Goal: Task Accomplishment & Management: Use online tool/utility

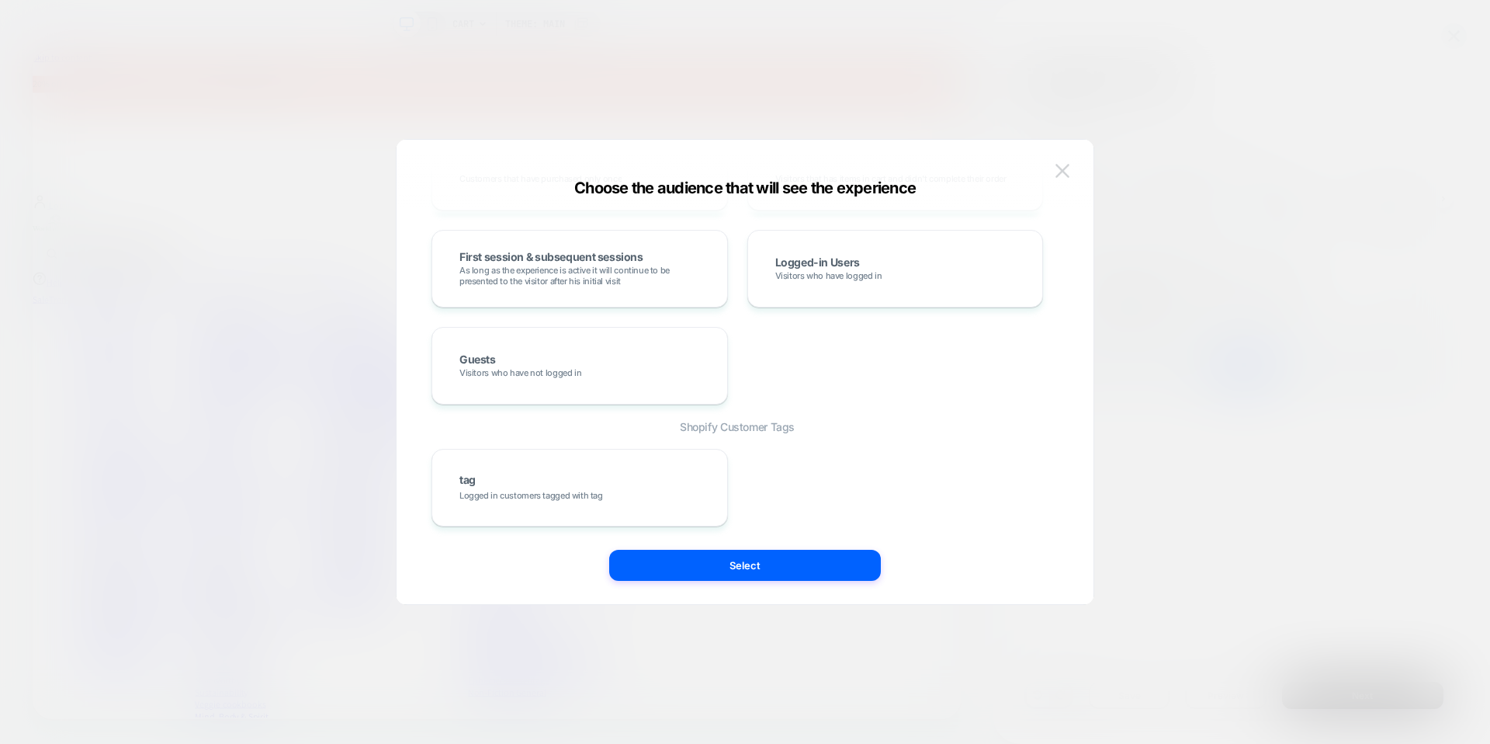
click at [1061, 180] on button at bounding box center [1062, 170] width 23 height 23
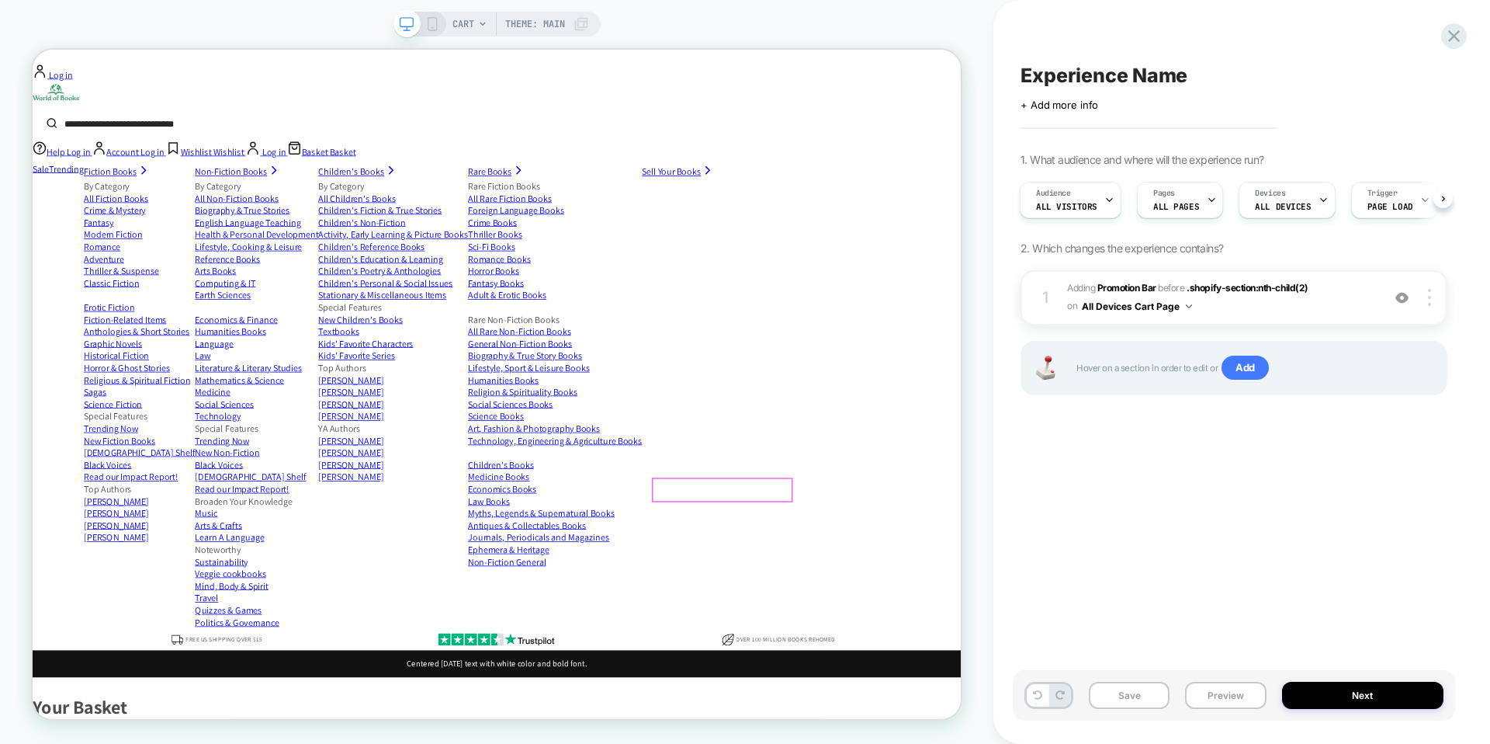
scroll to position [177, 0]
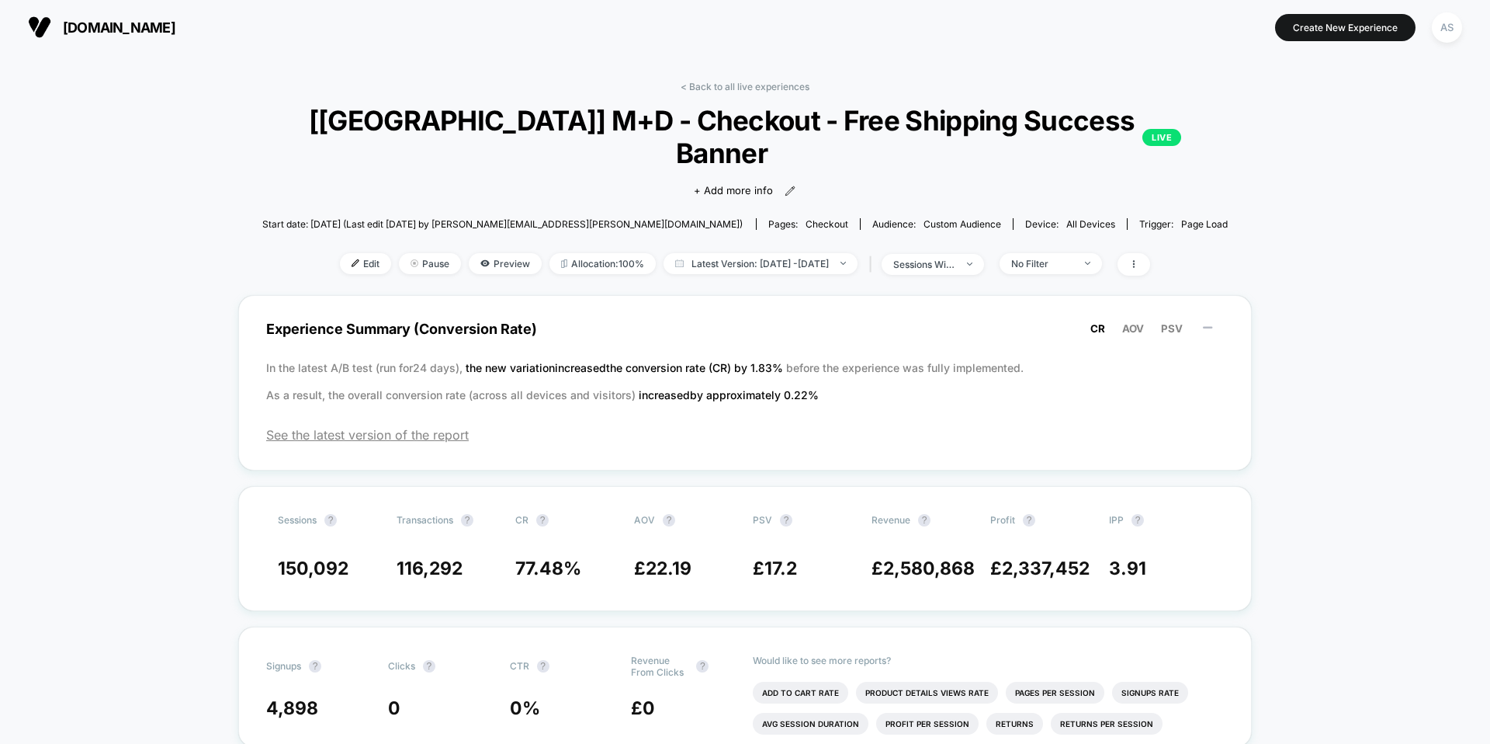
click at [175, 24] on span "[DOMAIN_NAME]" at bounding box center [119, 27] width 113 height 16
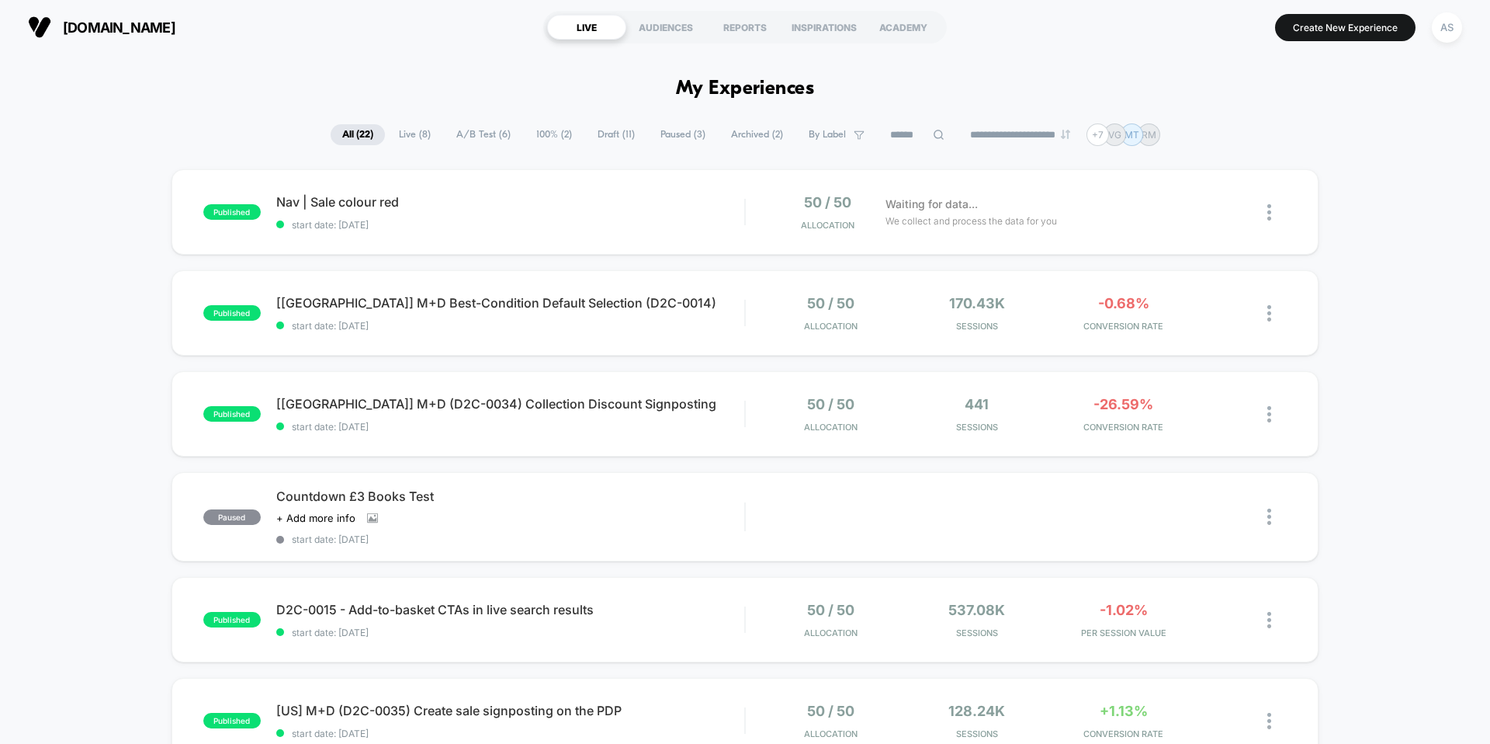
click at [602, 133] on span "Draft ( 11 )" at bounding box center [616, 134] width 61 height 21
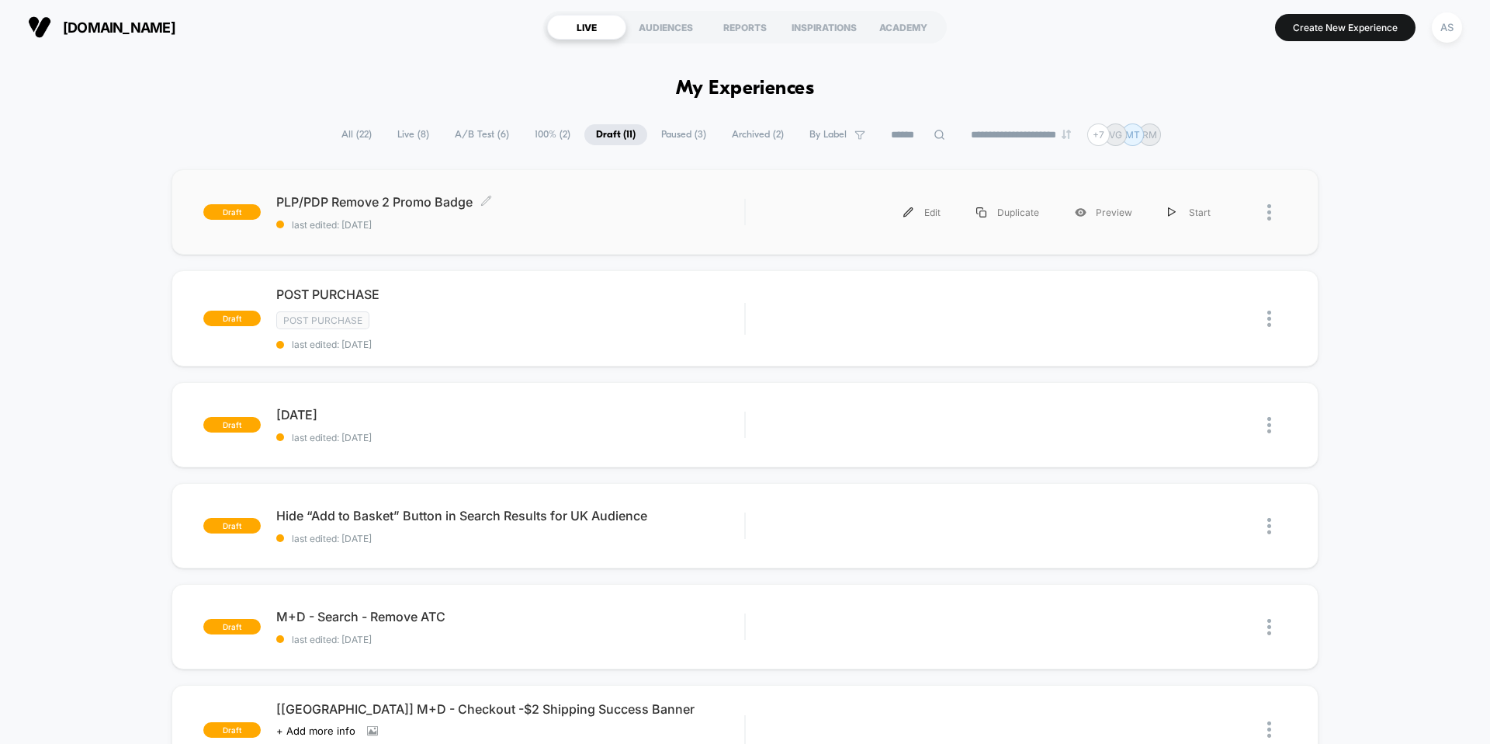
click at [608, 217] on div "PLP/PDP Remove 2 Promo Badge Click to edit experience details Click to edit exp…" at bounding box center [510, 212] width 468 height 36
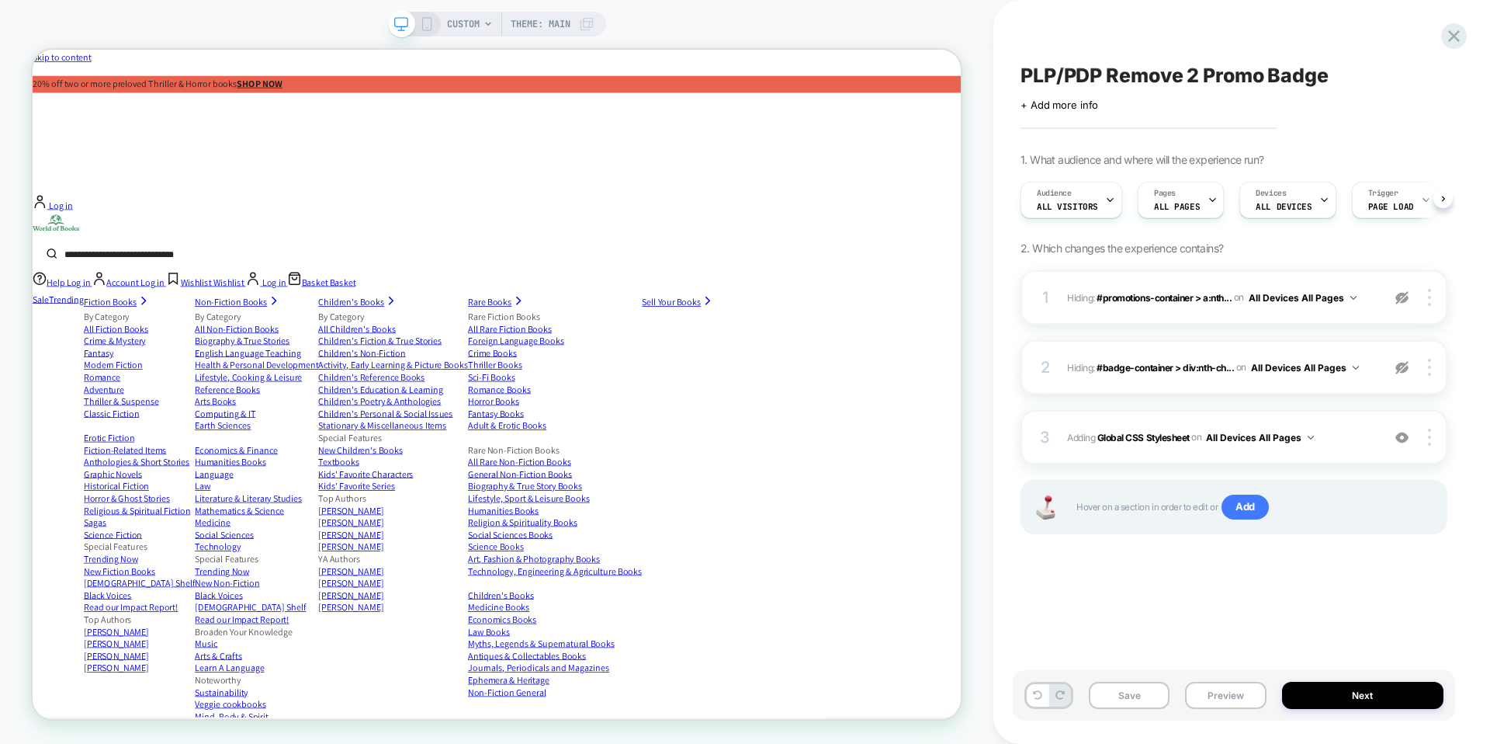
scroll to position [0, 1]
click at [1156, 435] on b "Global CSS Stylesheet" at bounding box center [1143, 437] width 92 height 12
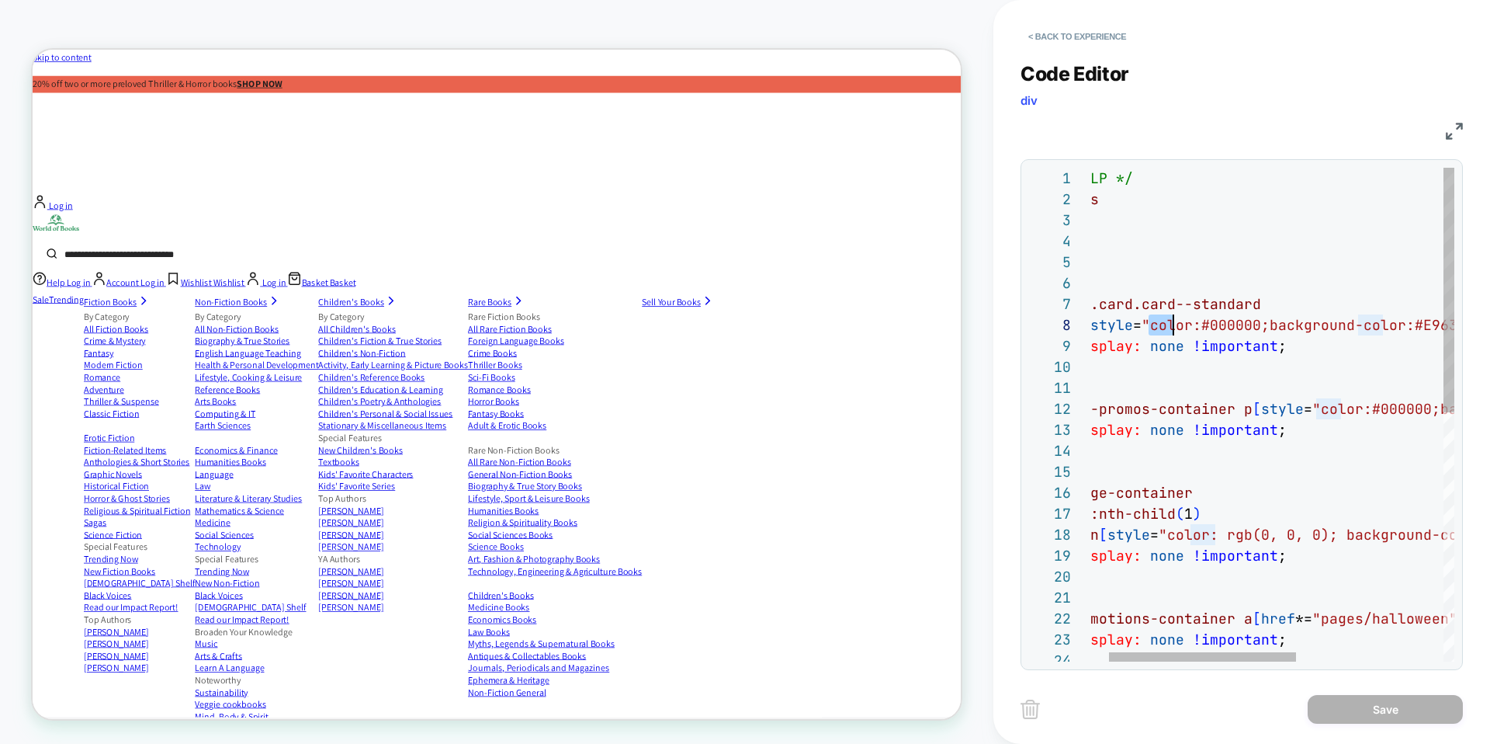
scroll to position [147, 260]
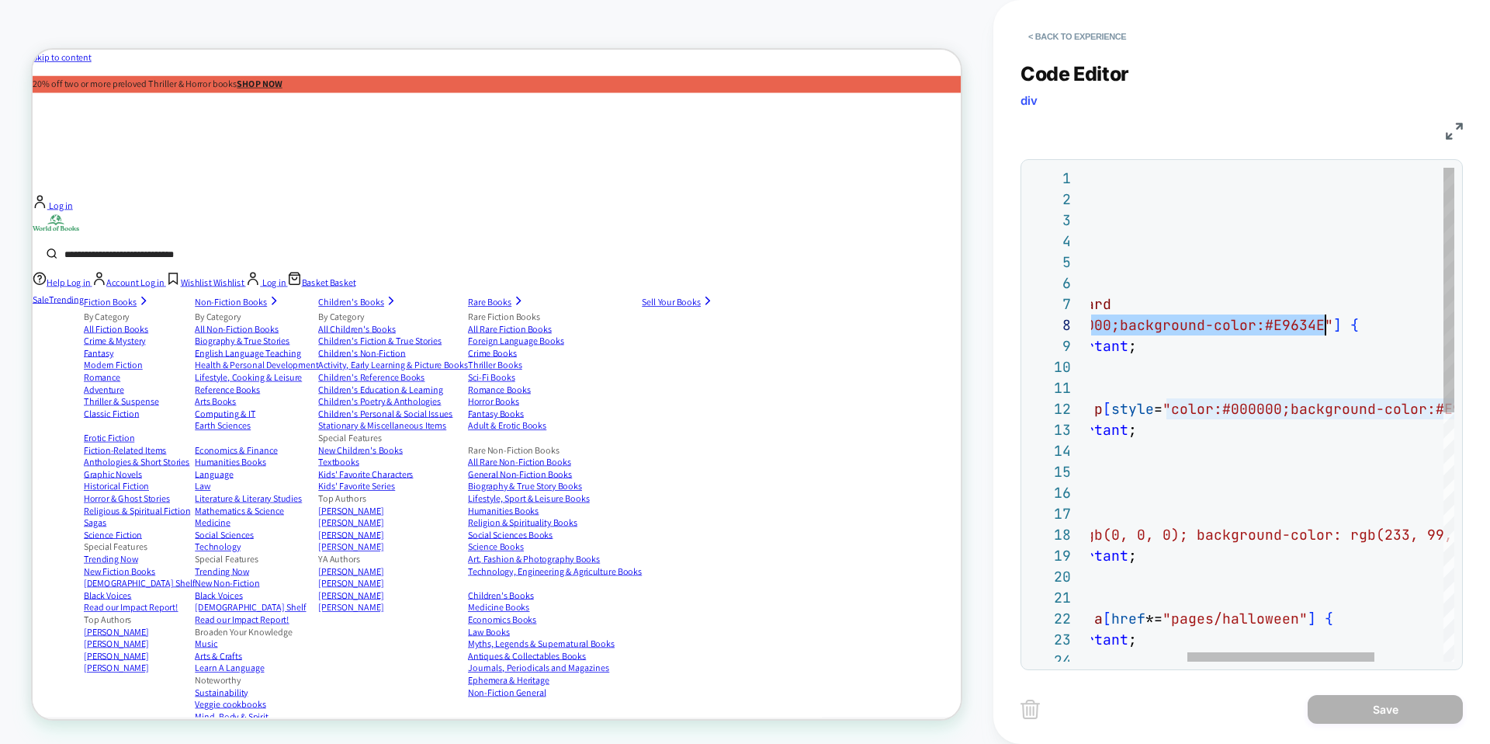
drag, startPoint x: 1150, startPoint y: 328, endPoint x: 1323, endPoint y: 325, distance: 173.1
click at [1323, 325] on div "/* PLP */ #hits > div > ol > li > div > div.card.card--standard p [ style = "co…" at bounding box center [1247, 666] width 681 height 997
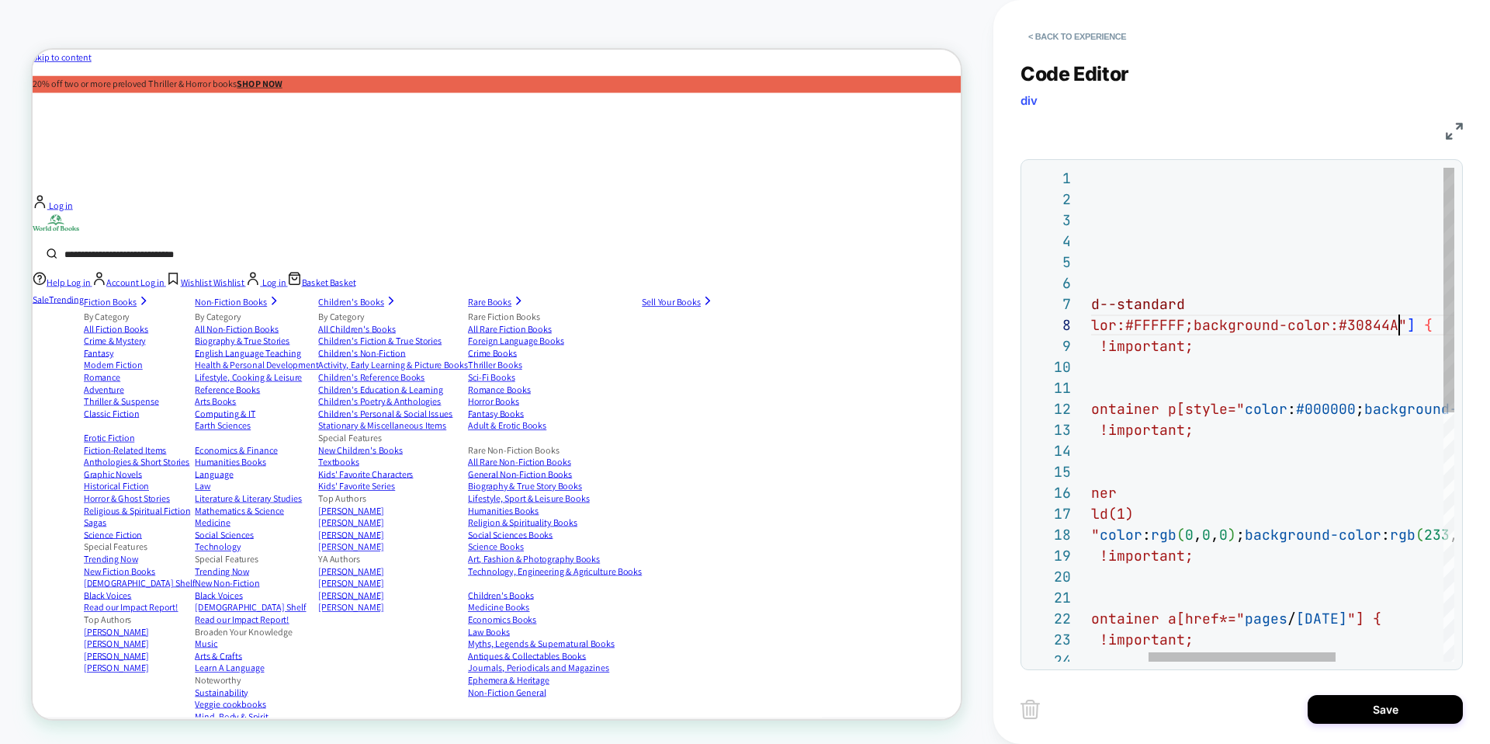
scroll to position [147, 419]
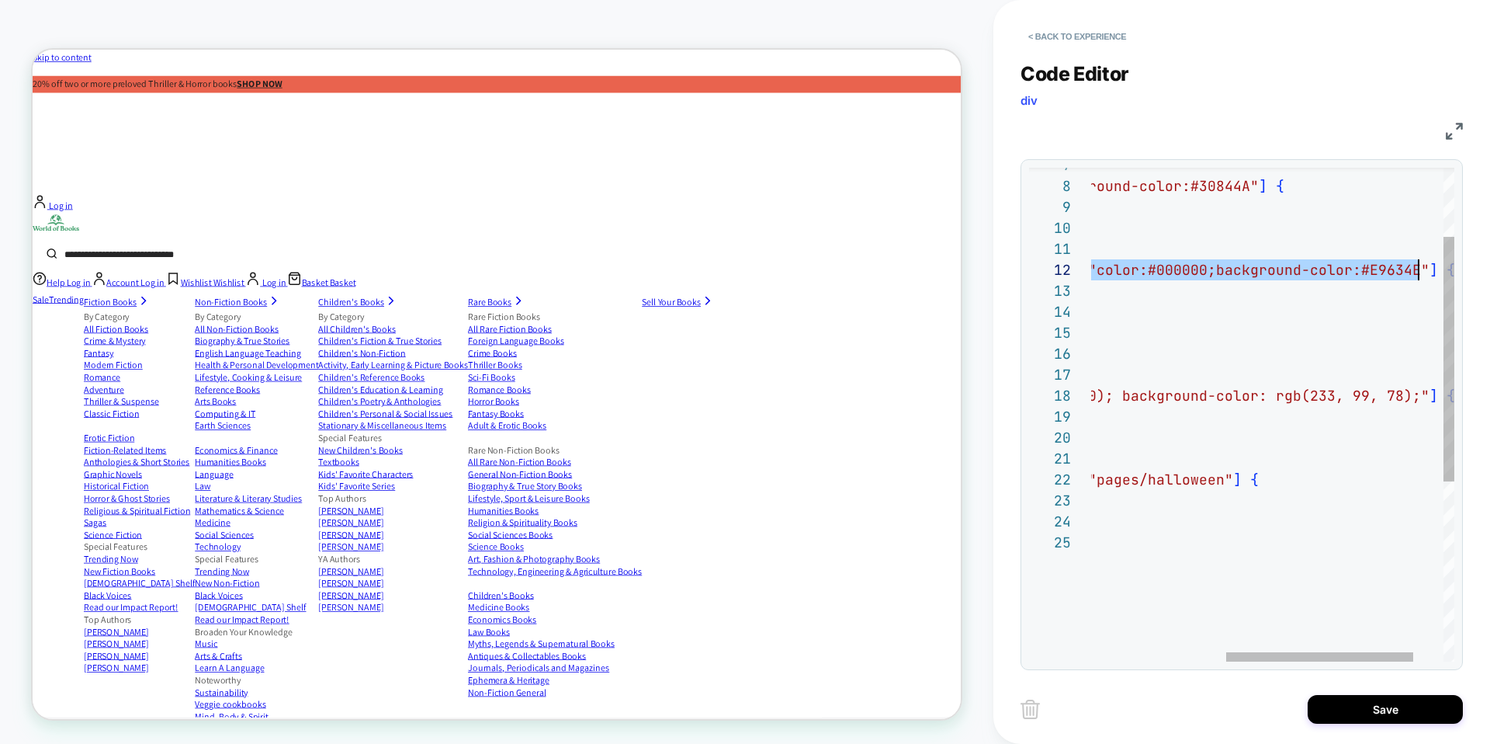
drag, startPoint x: 1294, startPoint y: 268, endPoint x: 1417, endPoint y: 272, distance: 123.5
click at [1417, 272] on div "display: none !important ; } .plp-promos-container p [ style = "color:#000000;b…" at bounding box center [1172, 527] width 681 height 997
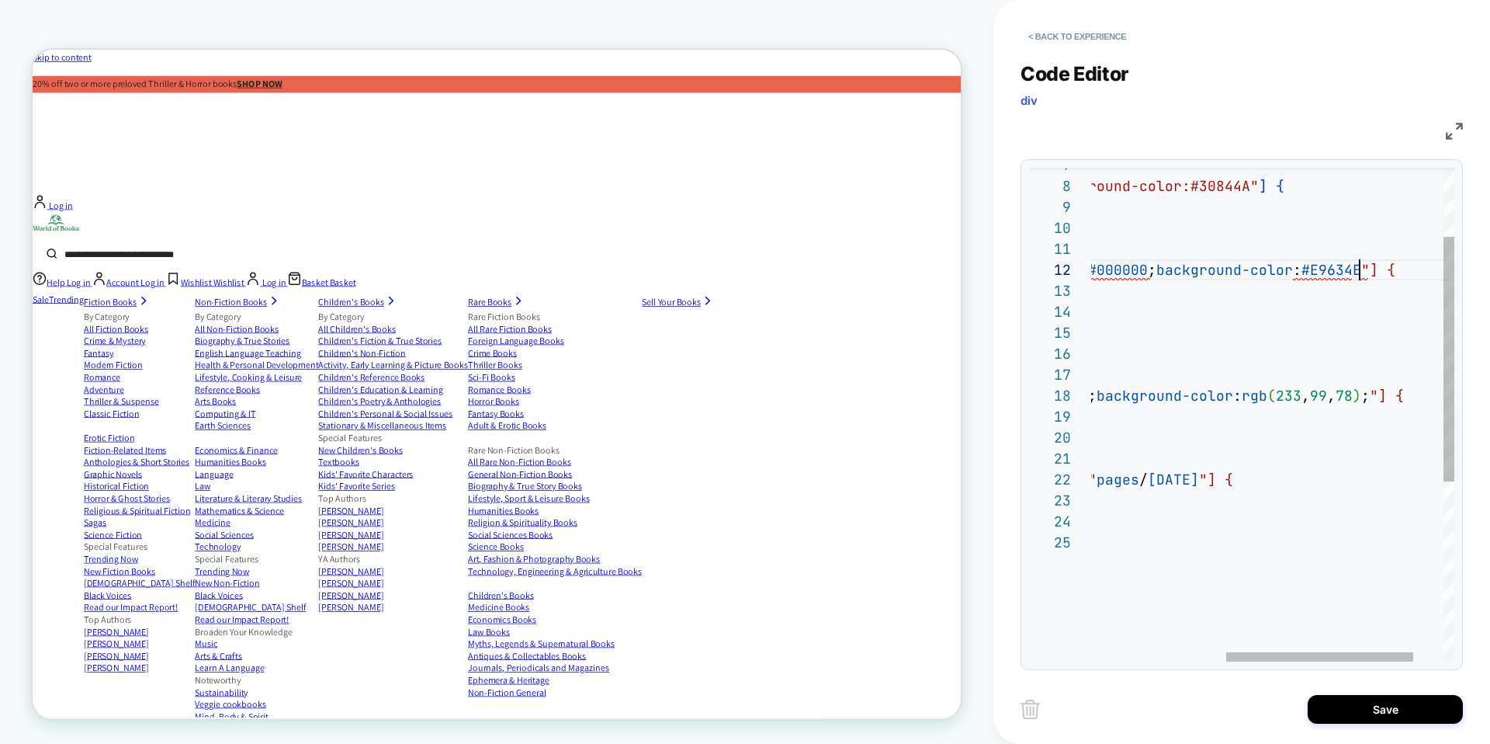
scroll to position [21, 528]
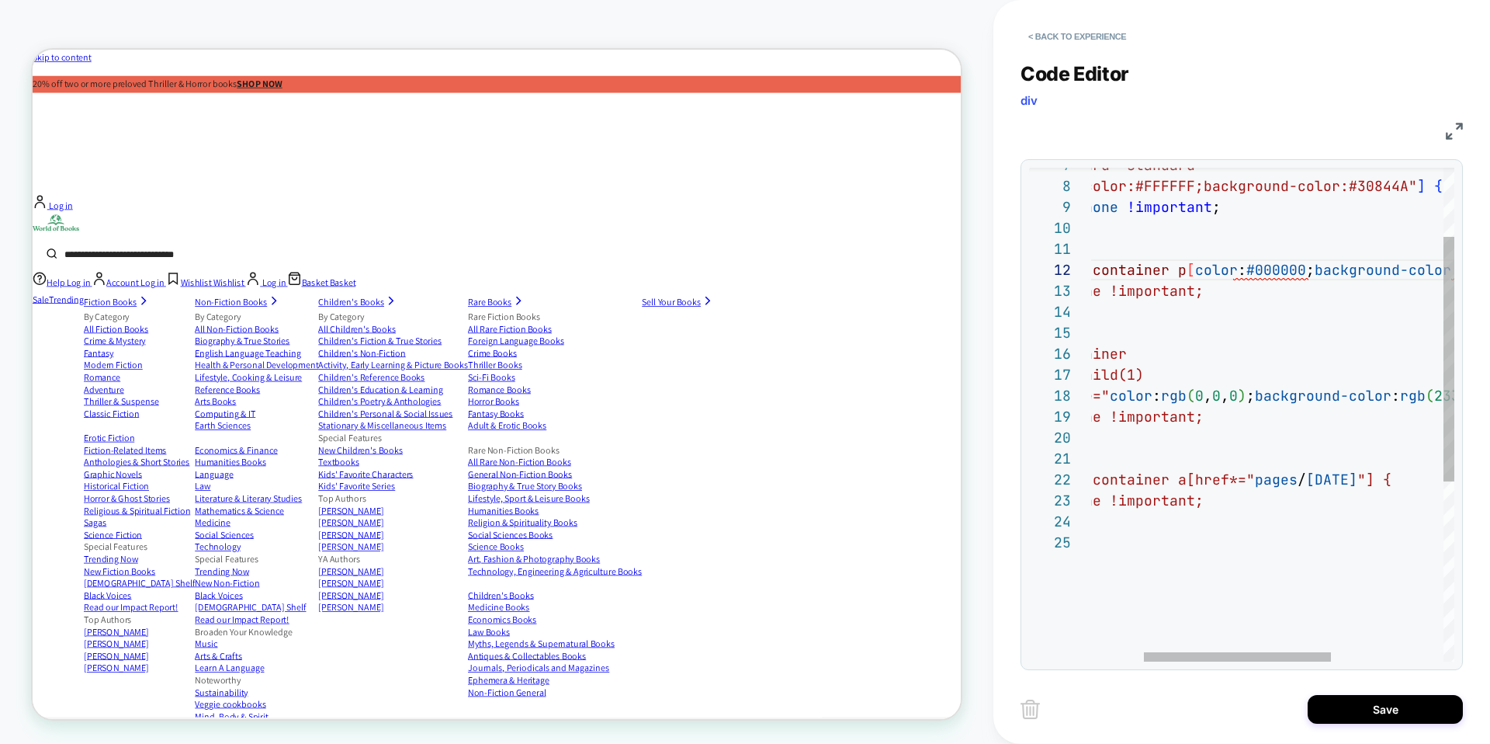
click at [1195, 265] on div "display: none !important ; } .plp-promos-container p [ color : #000000 ; backgr…" at bounding box center [1330, 527] width 681 height 997
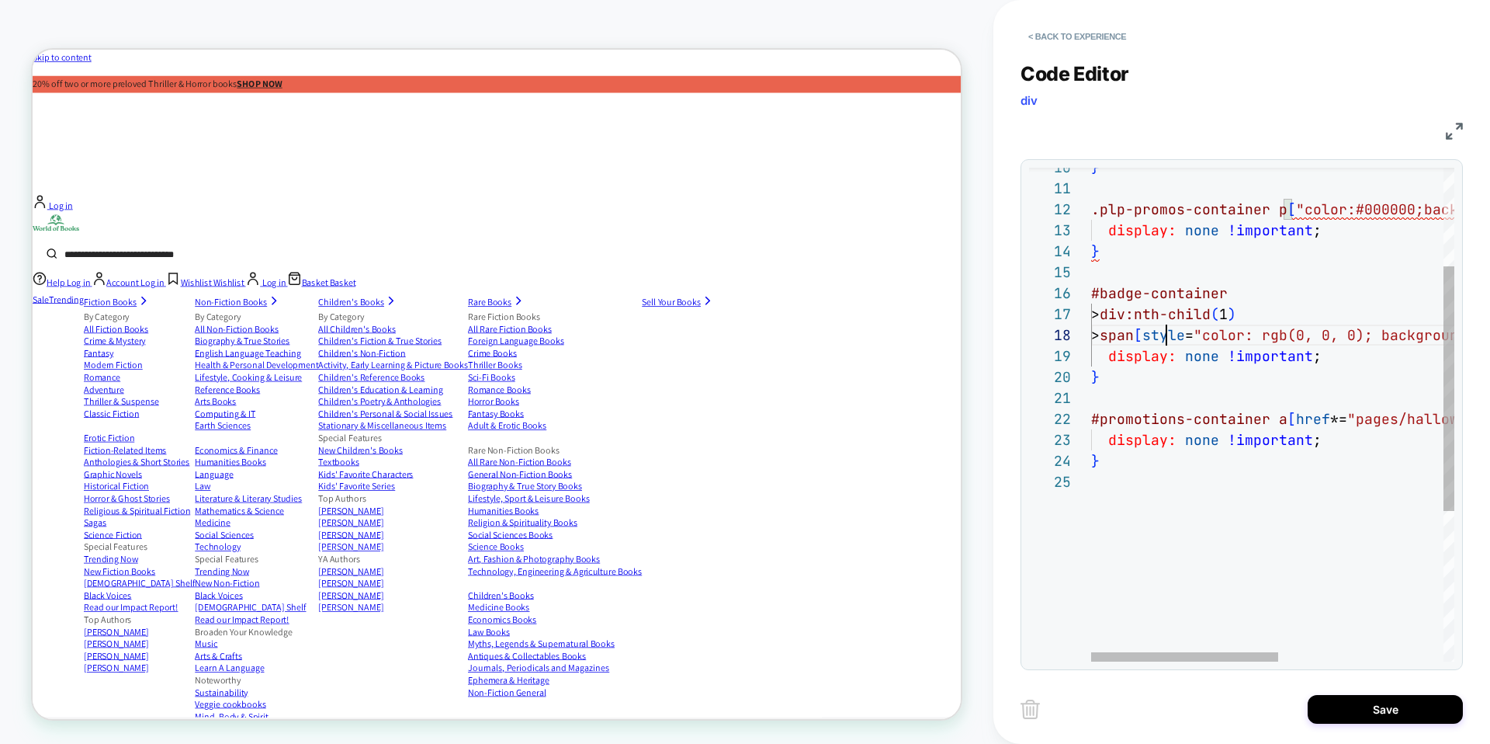
scroll to position [147, 75]
click at [1165, 336] on div "} .plp-promos-container p [ "color:#000000;background-color:#E9634E" ] { displa…" at bounding box center [1431, 466] width 681 height 997
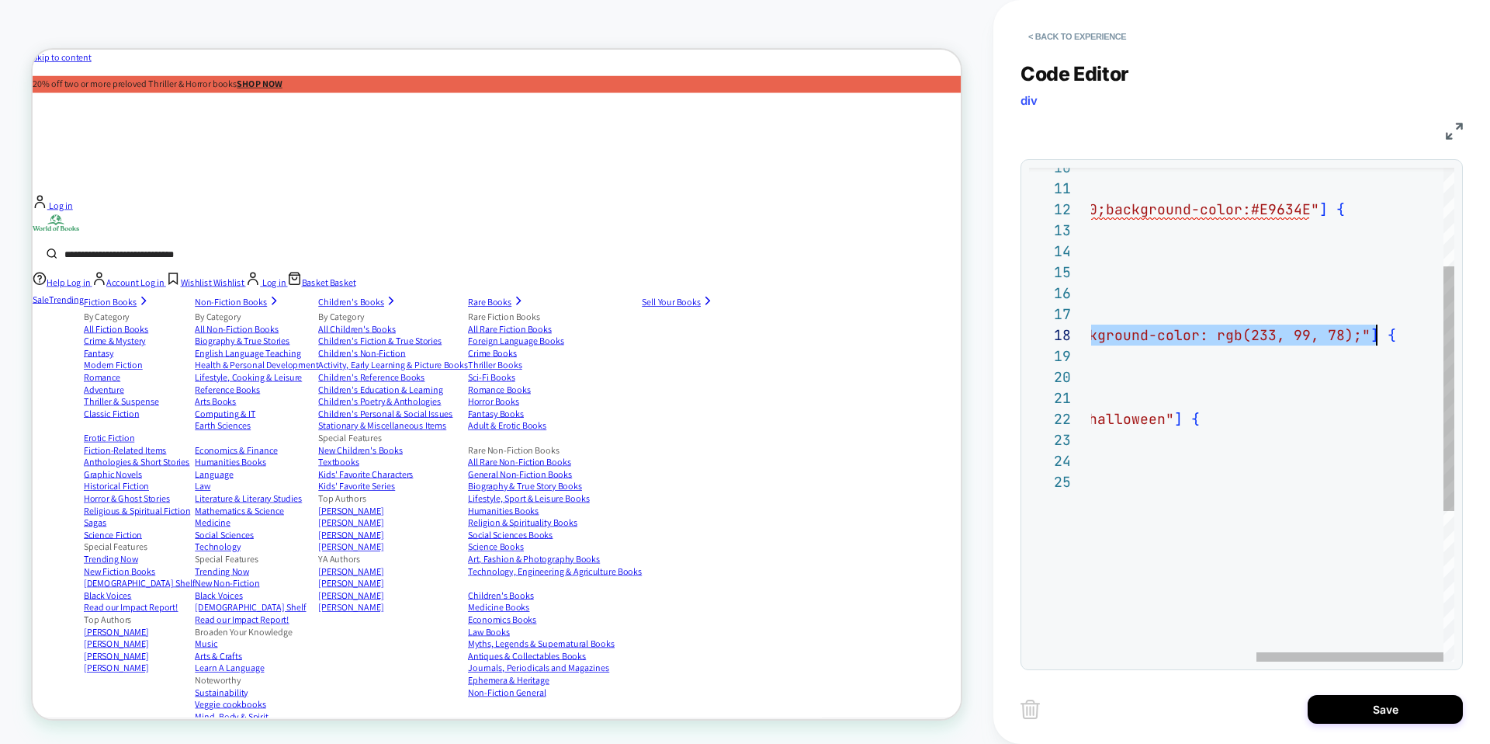
scroll to position [147, 604]
drag, startPoint x: 1227, startPoint y: 335, endPoint x: 1376, endPoint y: 329, distance: 149.1
click at [1376, 329] on div "} .plp-promos-container p [ "color:#000000;background-color:#E9634E" ] { displa…" at bounding box center [1113, 466] width 681 height 997
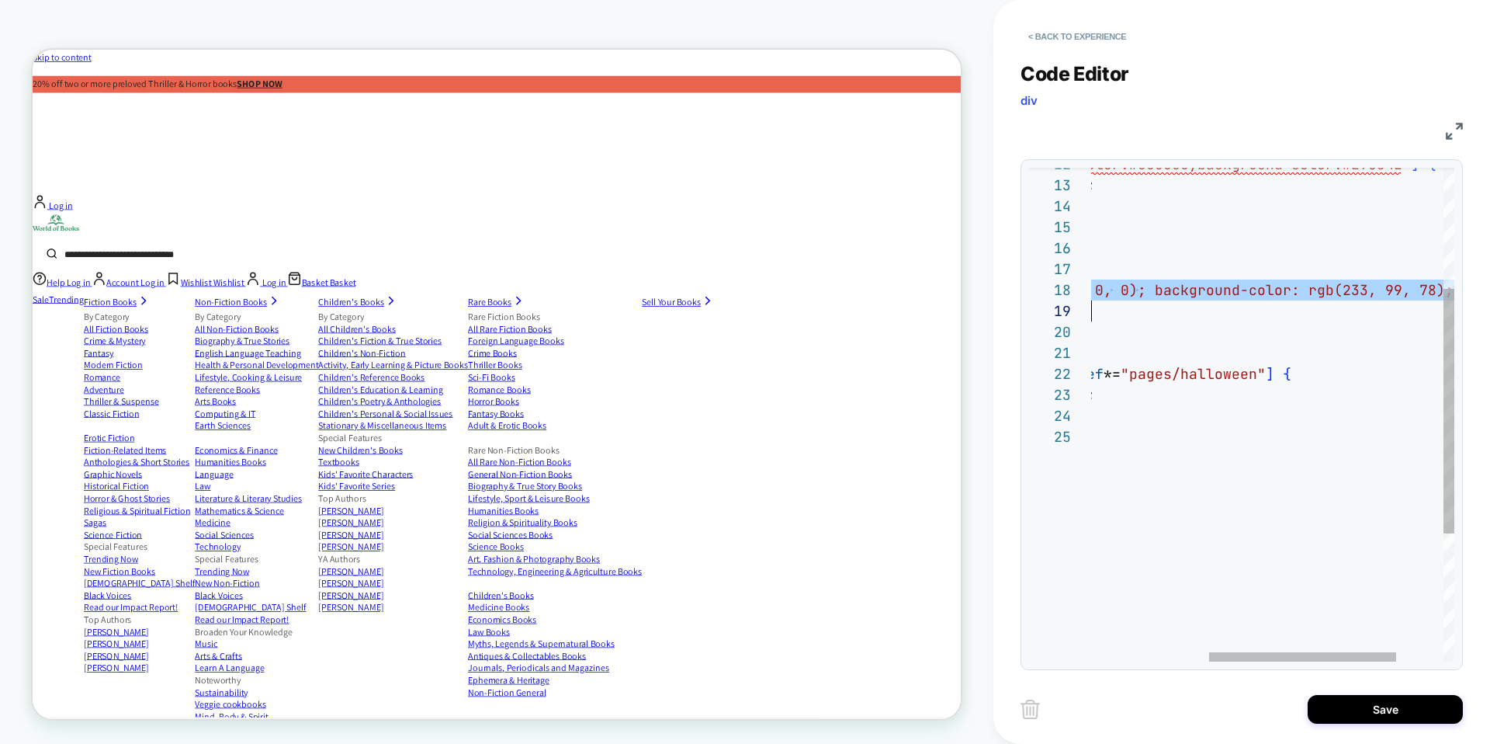
scroll to position [147, 553]
drag, startPoint x: 1222, startPoint y: 292, endPoint x: 1420, endPoint y: 293, distance: 197.9
click at [1420, 293] on div ".plp-promos-container p [ "color:#000000;background-color:#E9634E" ] { display:…" at bounding box center [1205, 421] width 681 height 997
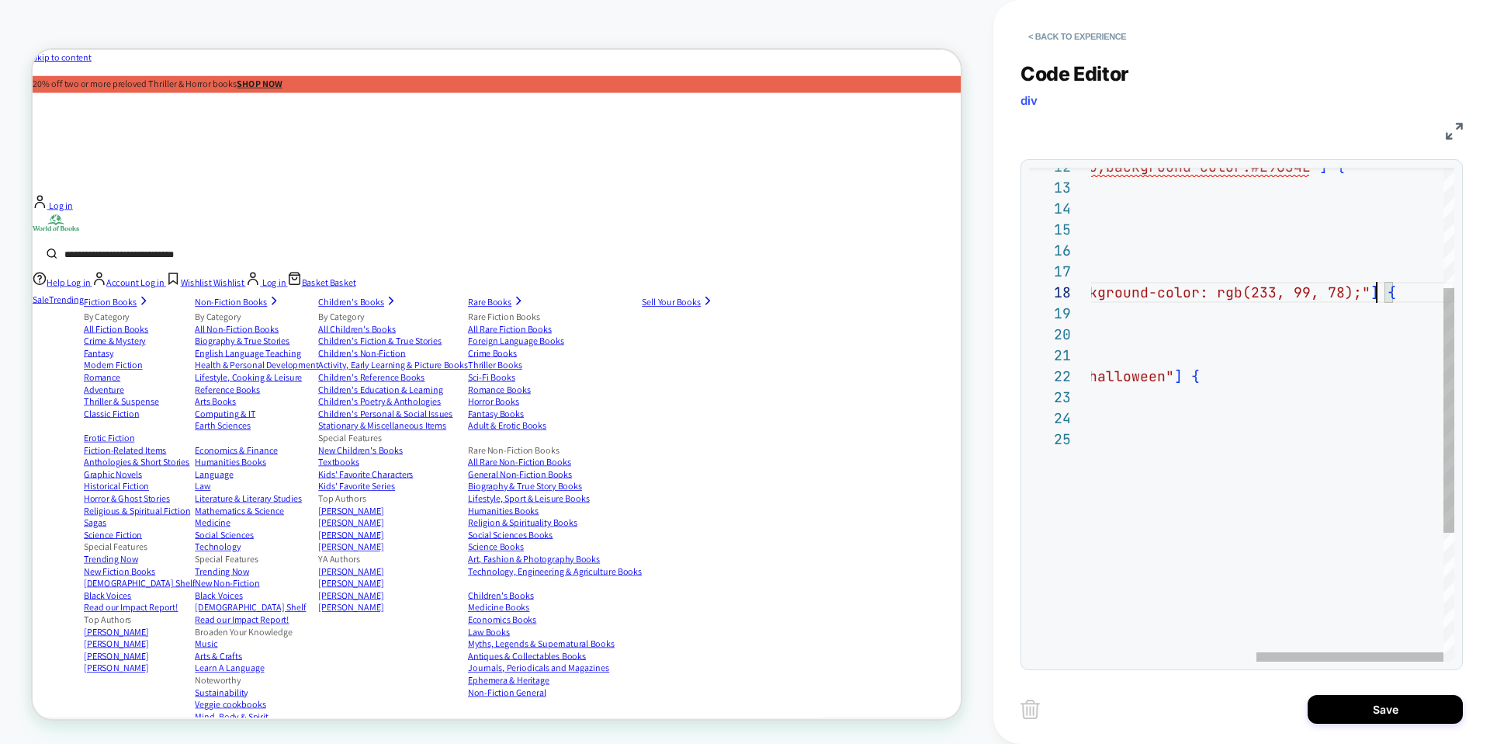
click at [1375, 292] on div ".plp-promos-container p [ "color:#000000;background-color:#E9634E" ] { display:…" at bounding box center [1113, 423] width 681 height 997
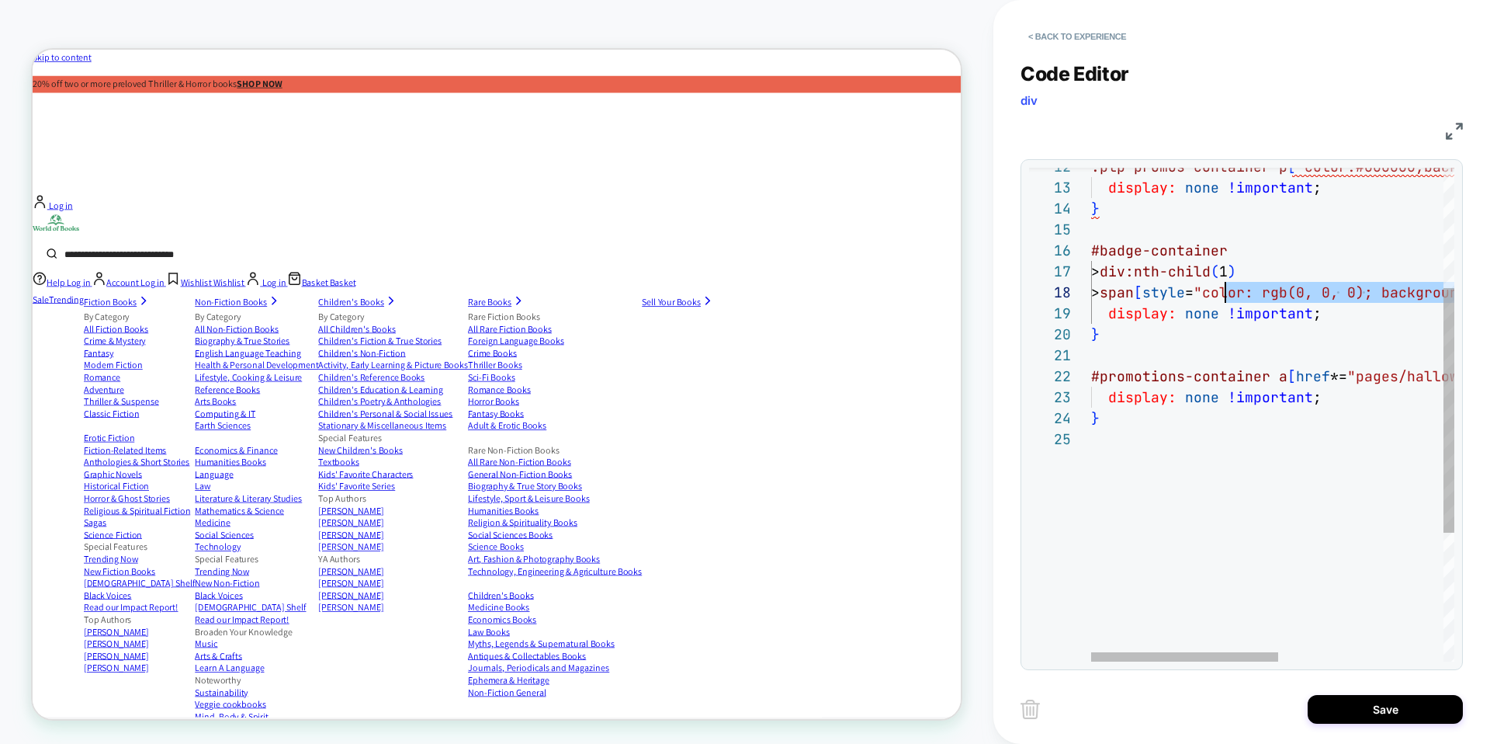
drag, startPoint x: 1375, startPoint y: 292, endPoint x: 1226, endPoint y: 293, distance: 149.0
click at [1226, 293] on div ".plp-promos-container p [ "color:#000000;background-color:#E9634E" ] { display:…" at bounding box center [1431, 423] width 681 height 997
click at [1198, 376] on div ".plp-promos-container p [ "color:#000000;background-color:#E9634E" ] { display:…" at bounding box center [1457, 422] width 732 height 997
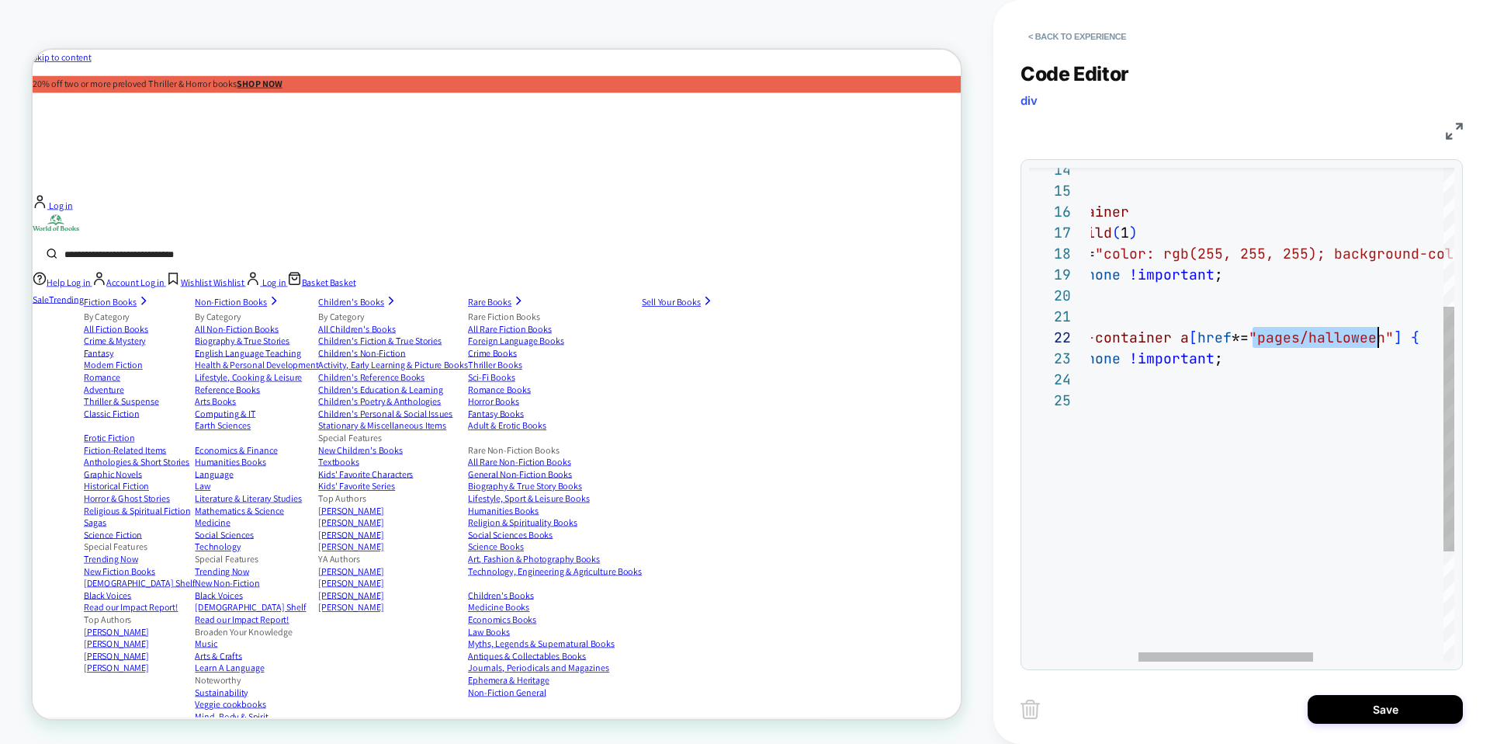
drag, startPoint x: 1253, startPoint y: 335, endPoint x: 1382, endPoint y: 338, distance: 128.1
click at [1382, 338] on div "} #badge-container > div:nth-child ( 1 ) > span [ style = "color: rgb(255, 255,…" at bounding box center [1359, 385] width 732 height 997
type textarea "**********"
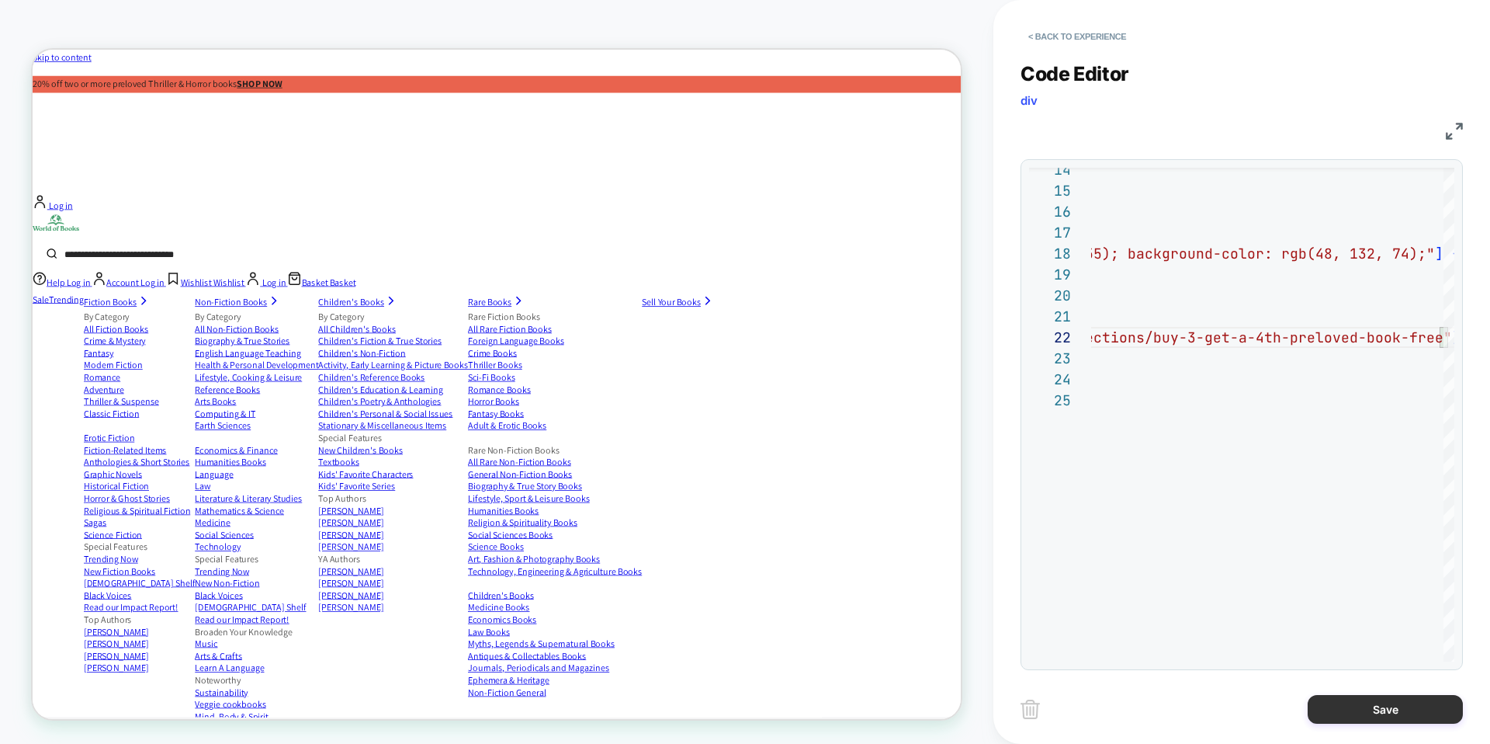
click at [1366, 707] on button "Save" at bounding box center [1385, 709] width 155 height 29
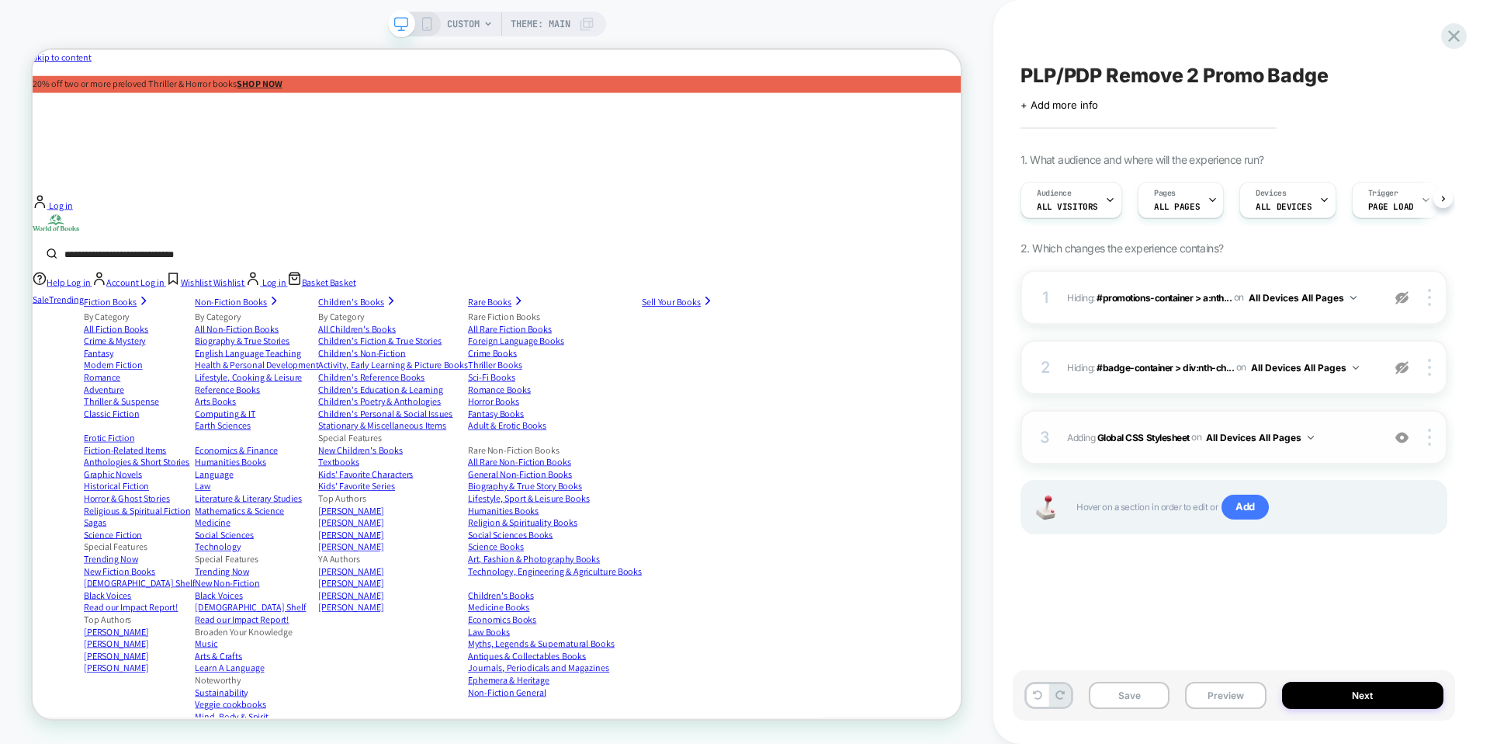
scroll to position [0, 1]
click at [1149, 693] on button "Save" at bounding box center [1129, 694] width 81 height 27
click at [1236, 691] on button "Preview" at bounding box center [1225, 694] width 81 height 27
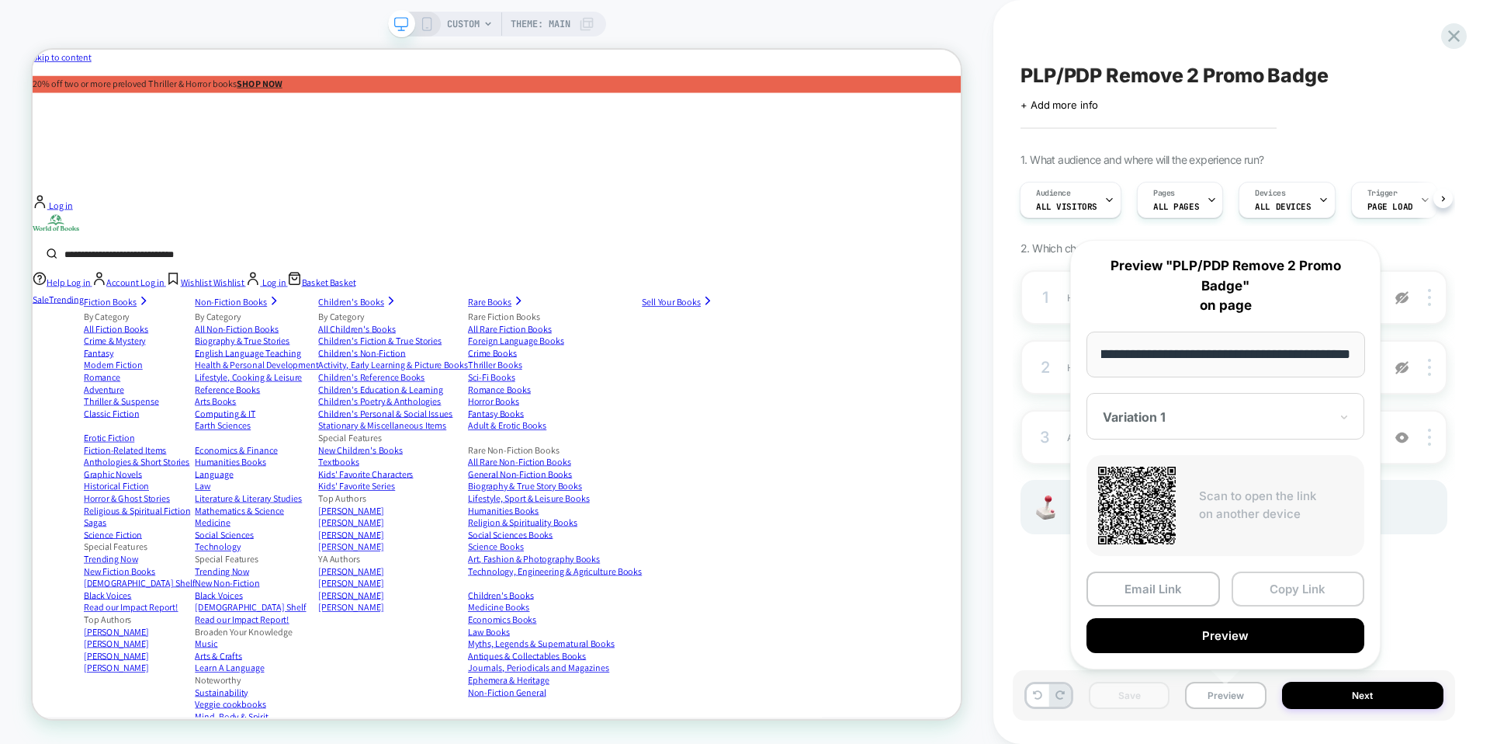
scroll to position [0, 0]
click at [1294, 573] on button "Copy Link" at bounding box center [1298, 588] width 133 height 35
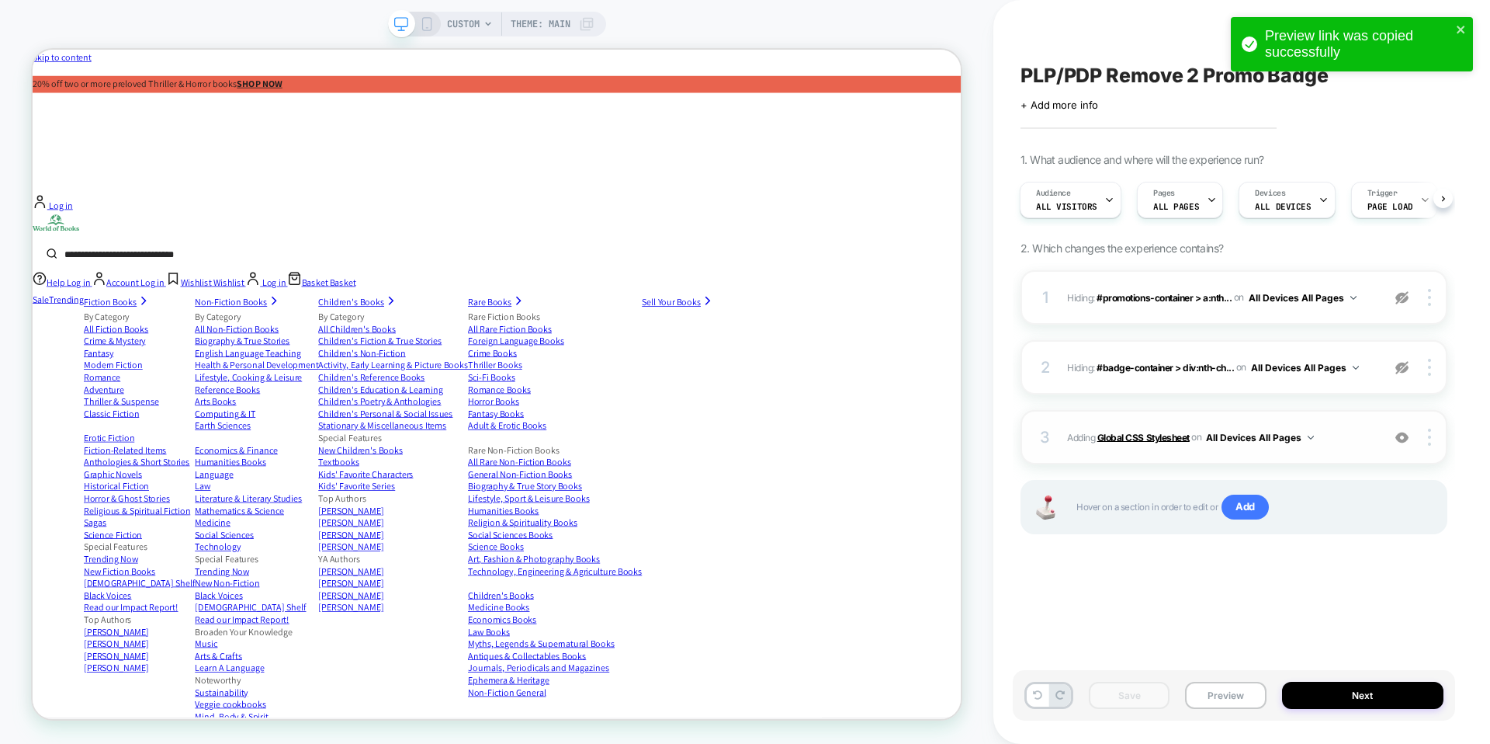
click at [1125, 435] on b "Global CSS Stylesheet" at bounding box center [1143, 437] width 92 height 12
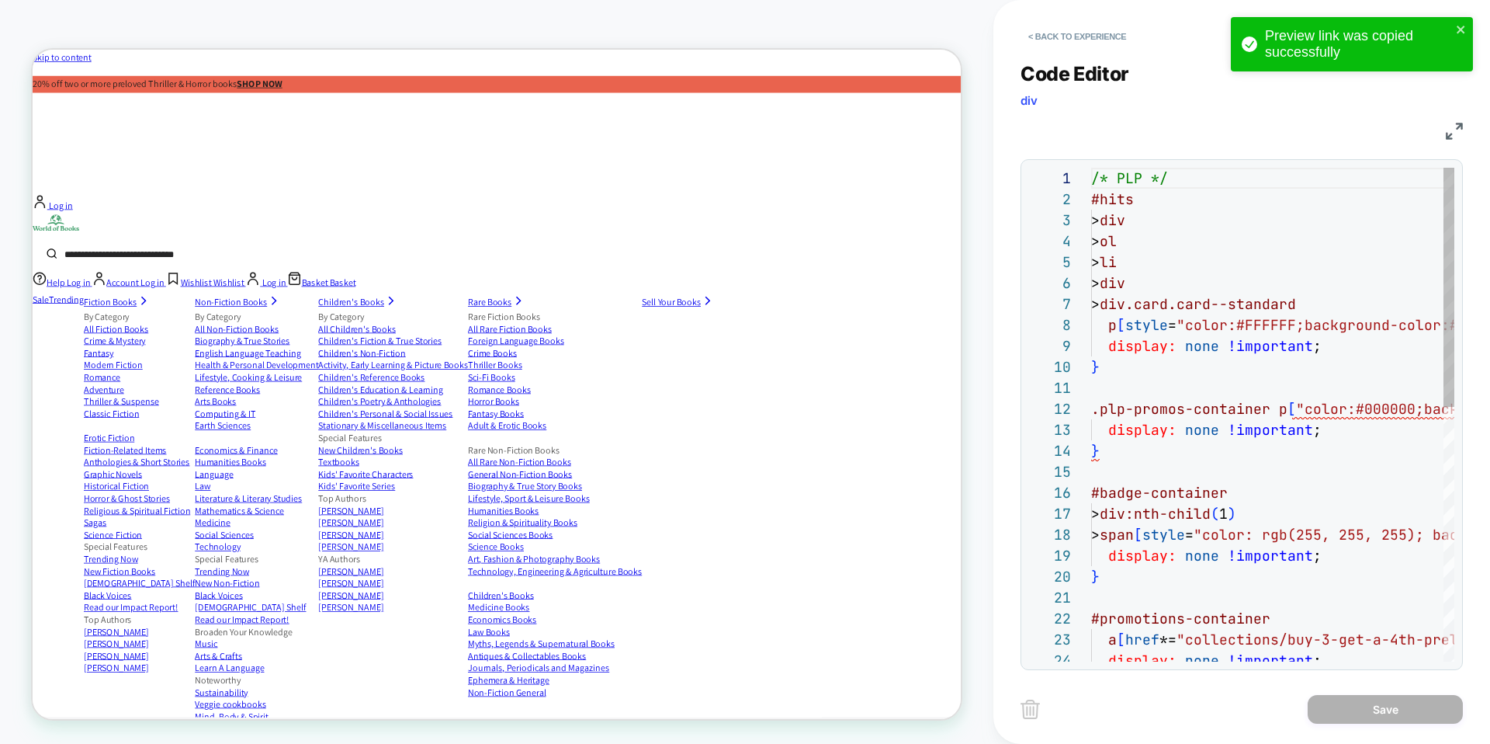
scroll to position [210, 0]
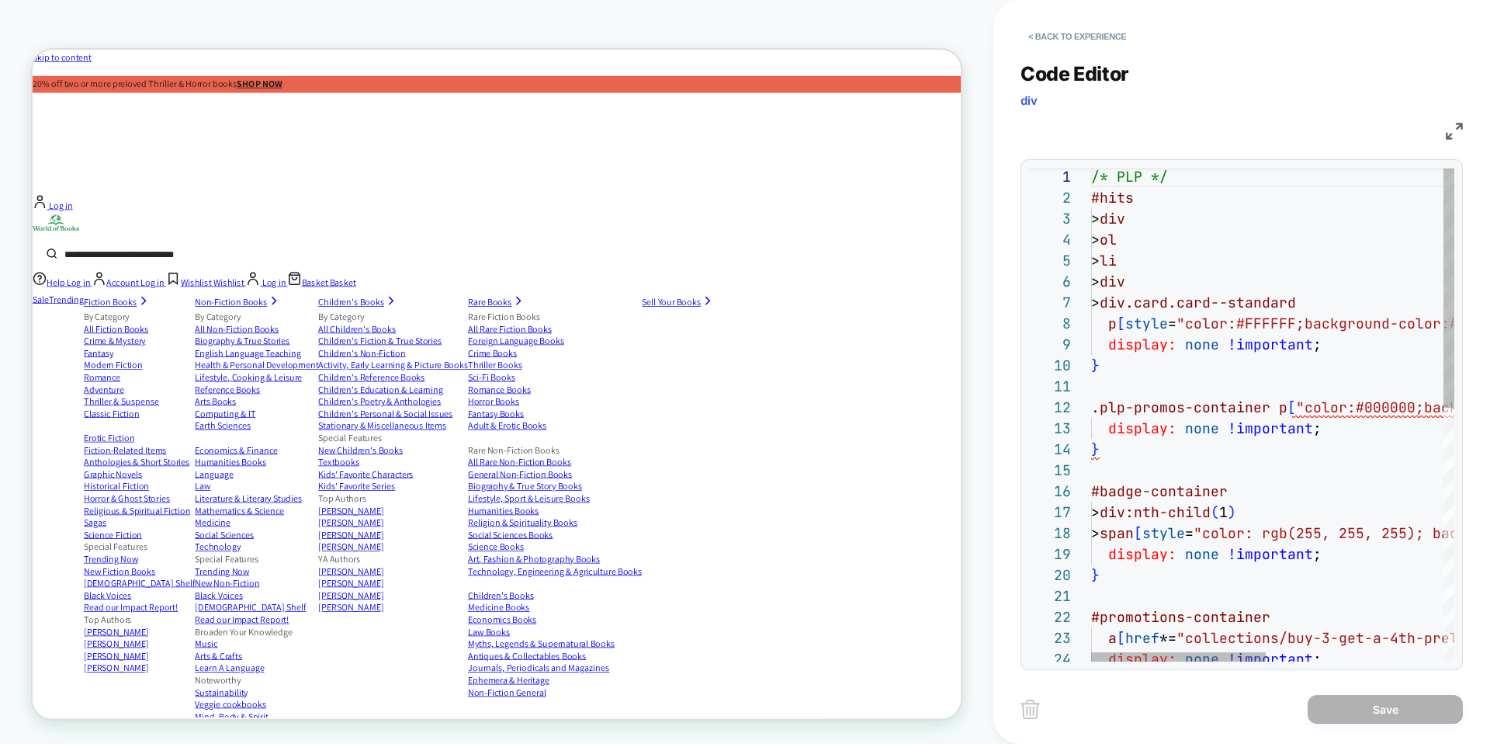
click at [1192, 303] on div "/* PLP */ #hits > div > ol > li > div > div.card.card--standard p [ style = "co…" at bounding box center [1457, 675] width 732 height 1018
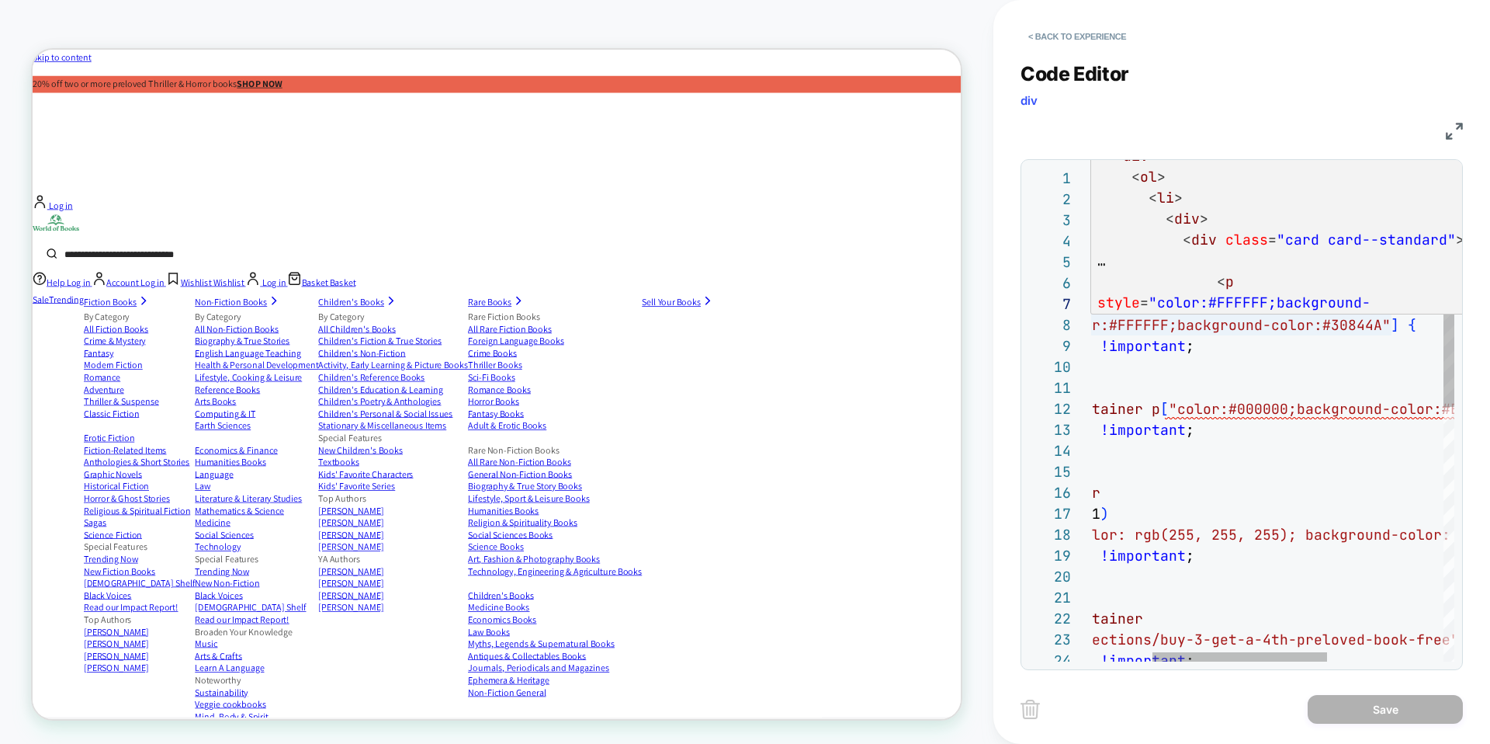
click at [1330, 317] on div "/* PLP */ #hits > div > ol > li > div > div.card.card--standard p [ style = "co…" at bounding box center [1330, 677] width 732 height 1018
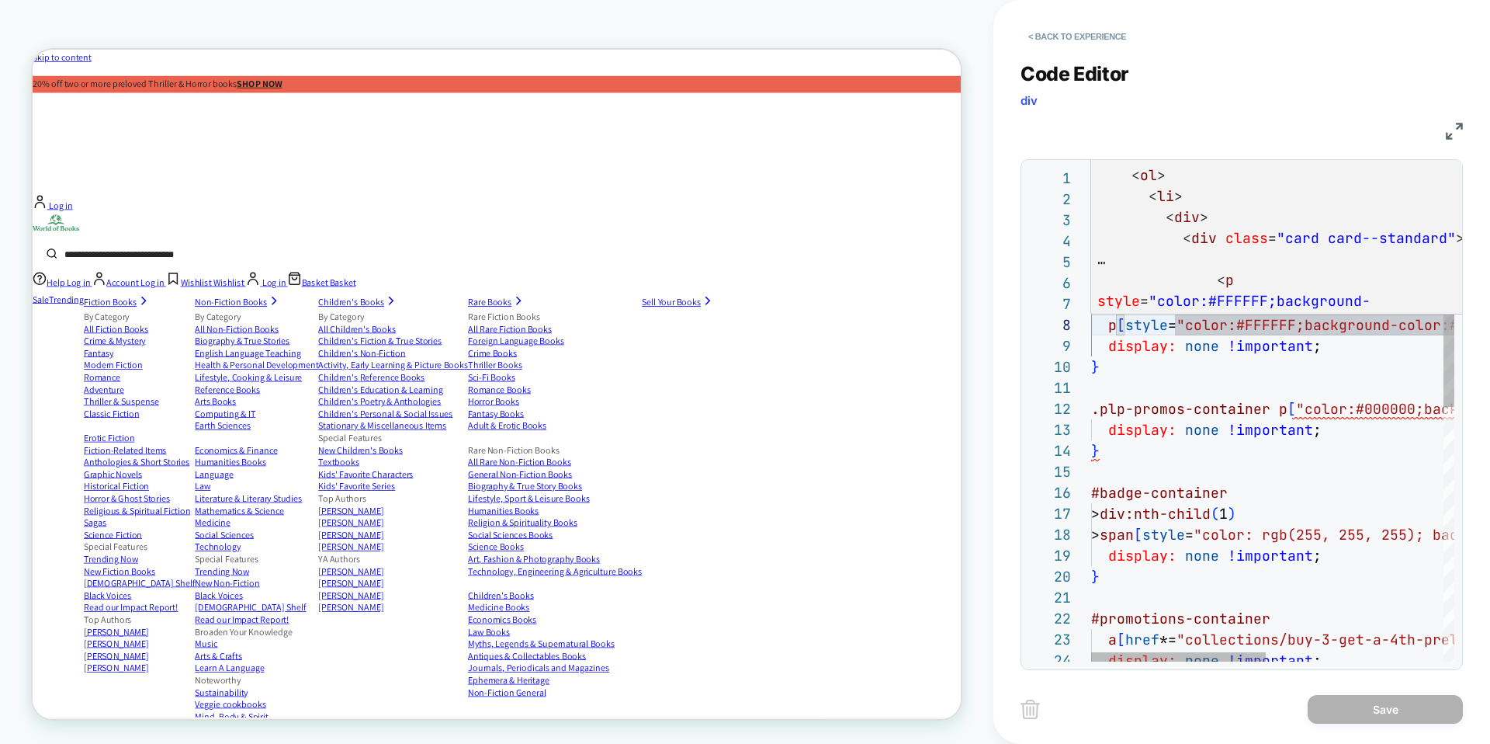
scroll to position [50, 0]
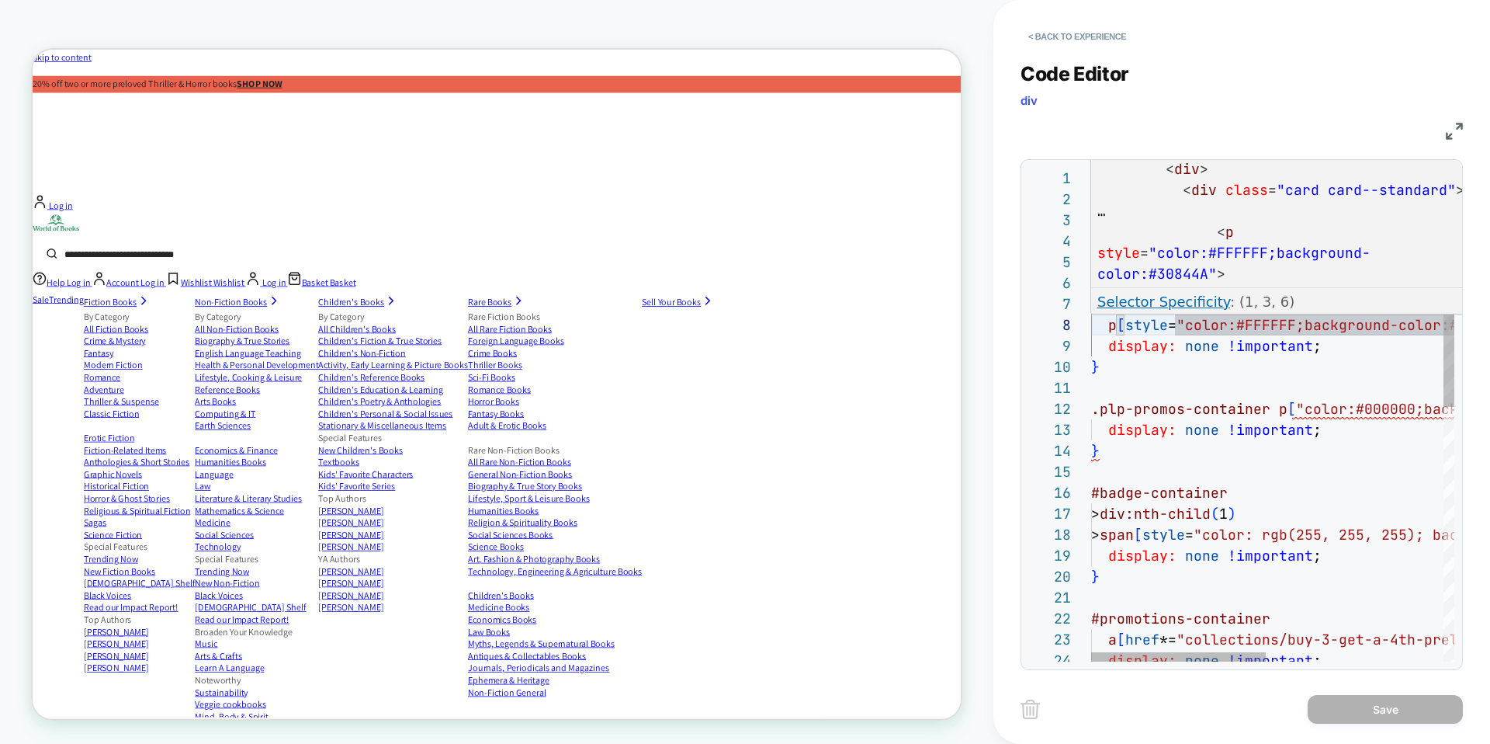
click at [1258, 245] on span ""color:#FFFFFF;background-color:#30844A"" at bounding box center [1233, 263] width 273 height 39
click at [1203, 264] on span ""color:#FFFFFF;background-color:#30844A"" at bounding box center [1233, 263] width 273 height 39
click at [1268, 317] on div "/* PLP */ #hits > div > ol > li > div > div.card.card--standard p [ style = "co…" at bounding box center [1457, 677] width 732 height 1018
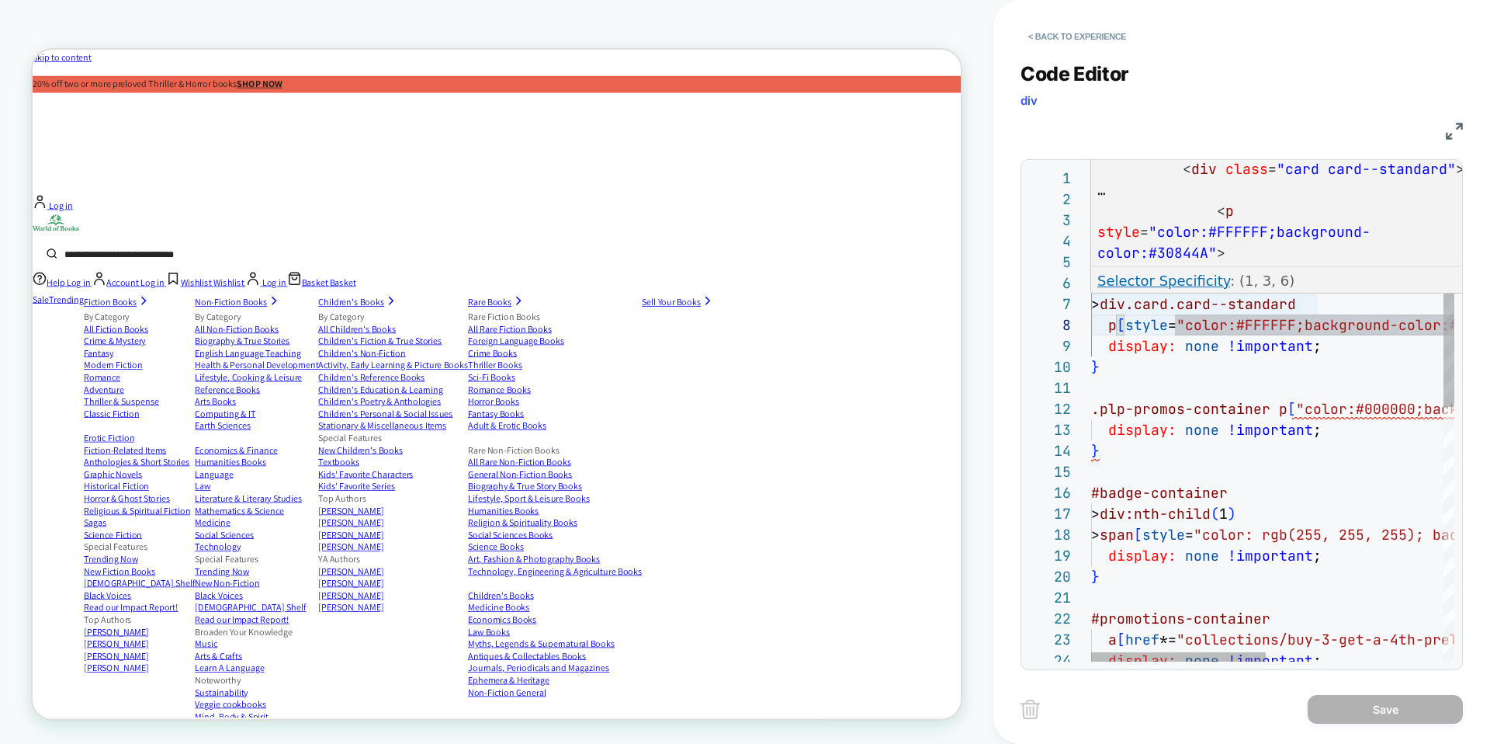
click at [1174, 280] on link "Selector Specificity" at bounding box center [1163, 280] width 133 height 16
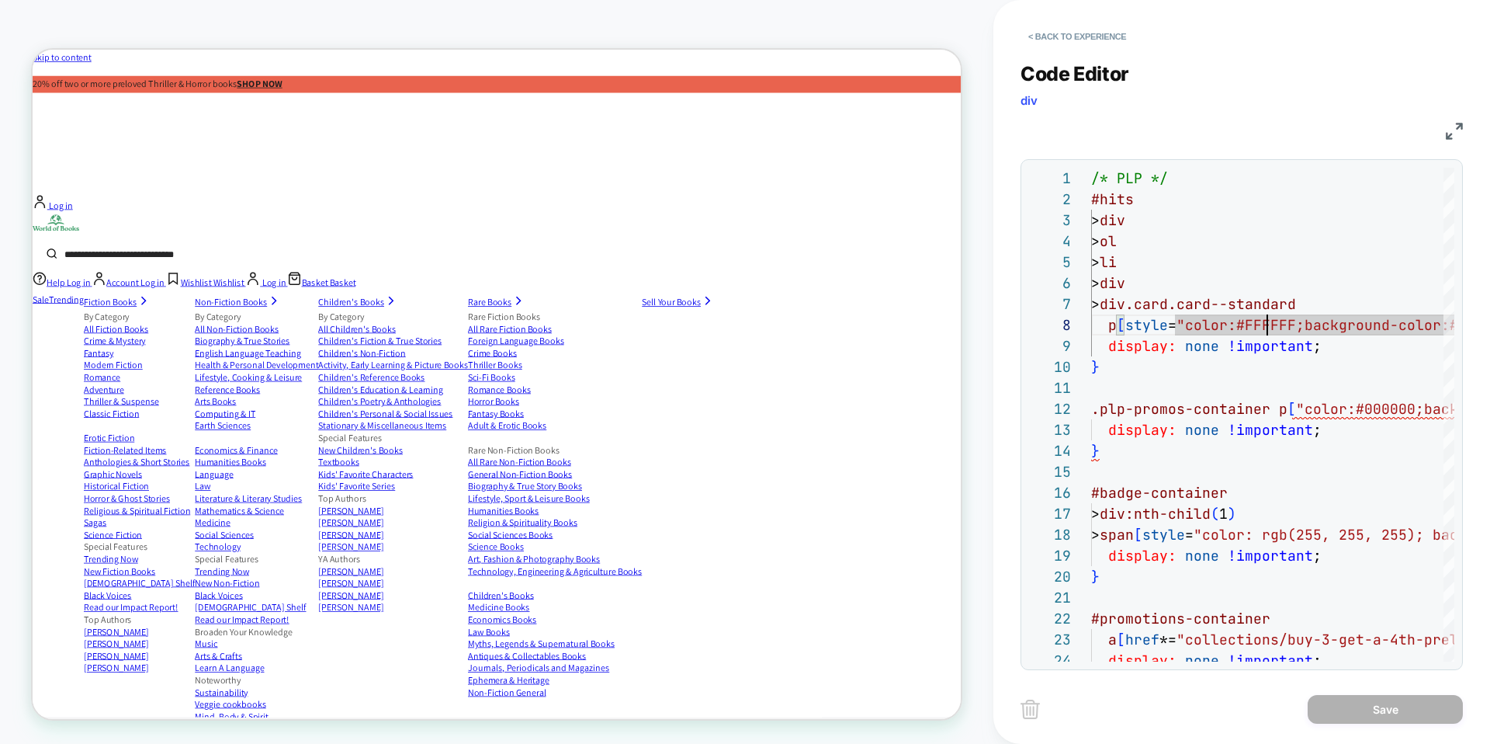
scroll to position [147, 176]
click at [1093, 44] on button "< Back to experience" at bounding box center [1077, 36] width 113 height 25
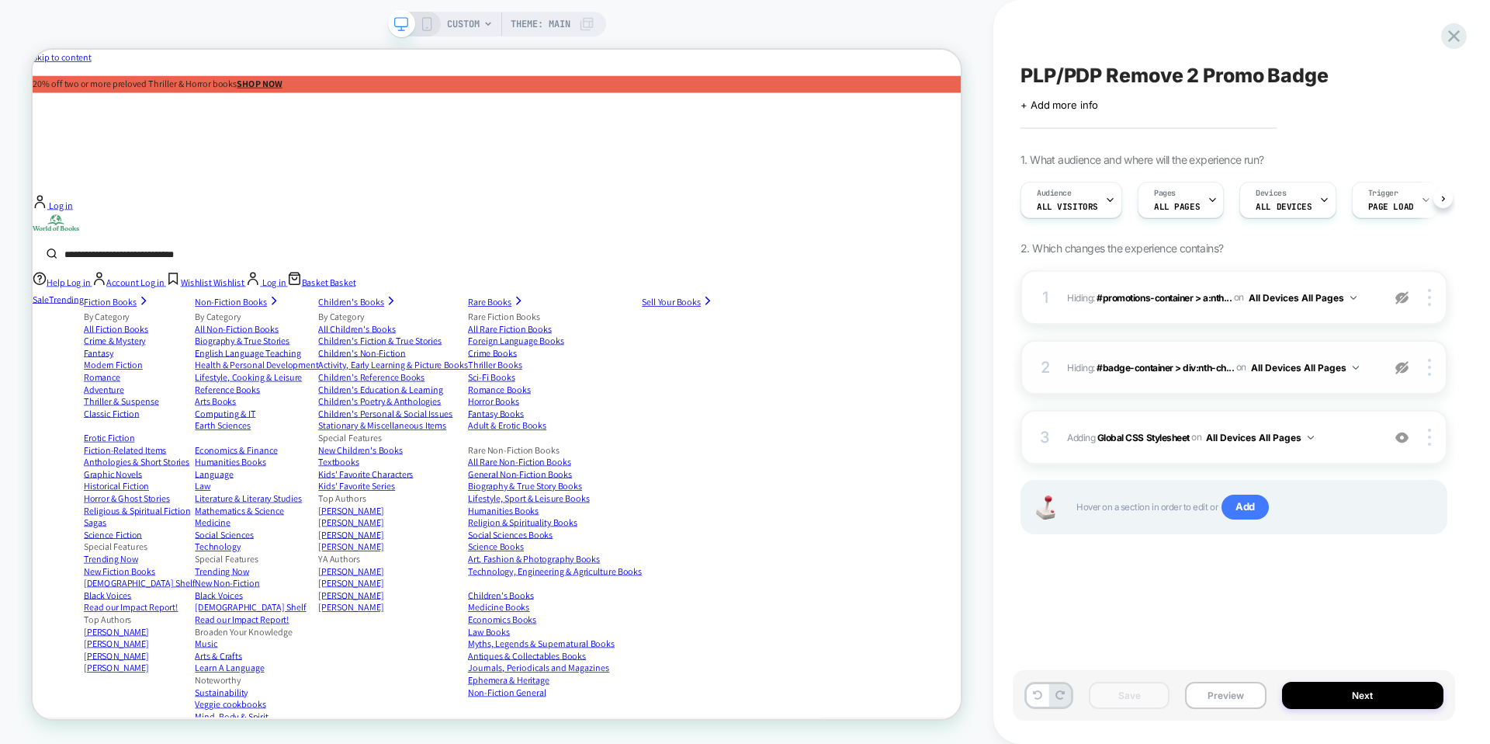
scroll to position [0, 1]
click at [473, 16] on span "CUSTOM" at bounding box center [463, 24] width 33 height 25
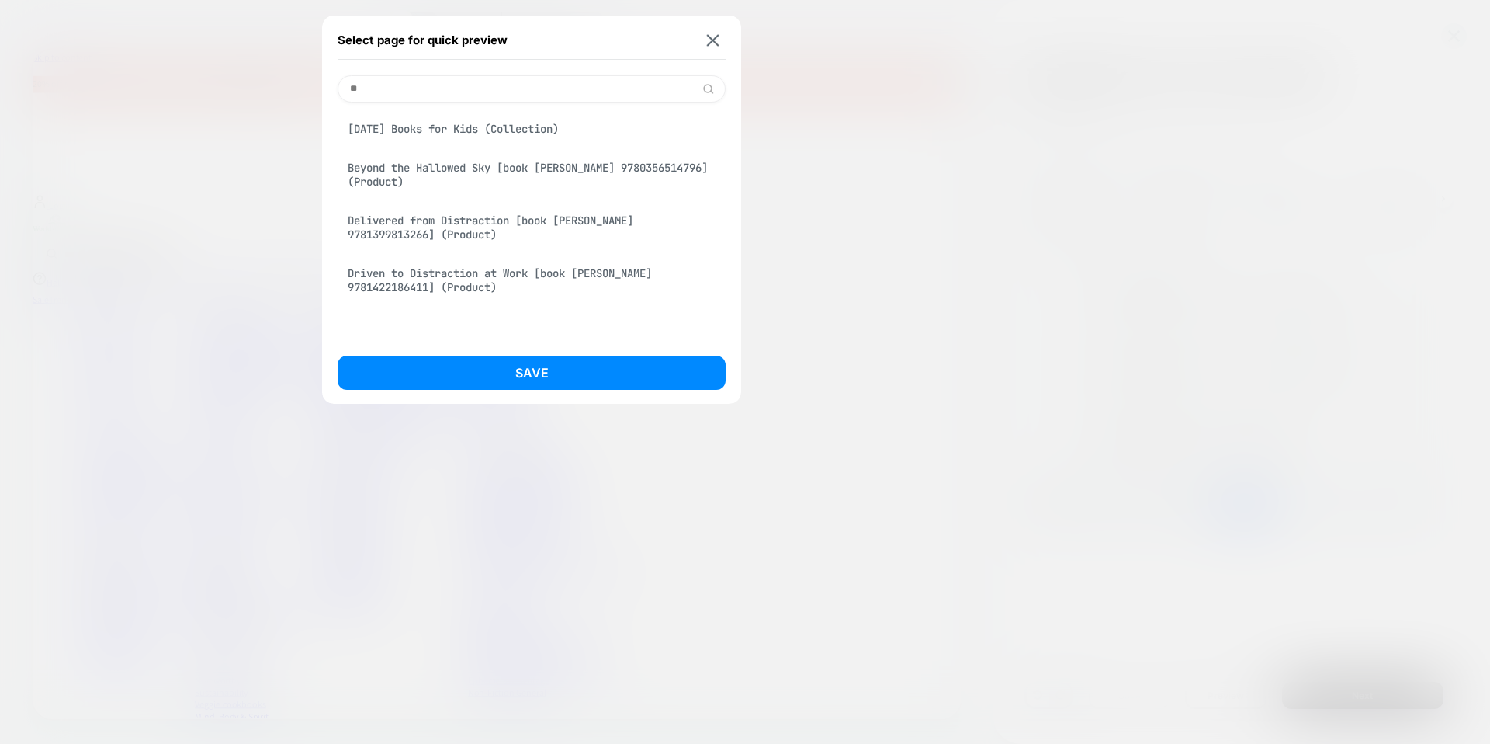
type input "*"
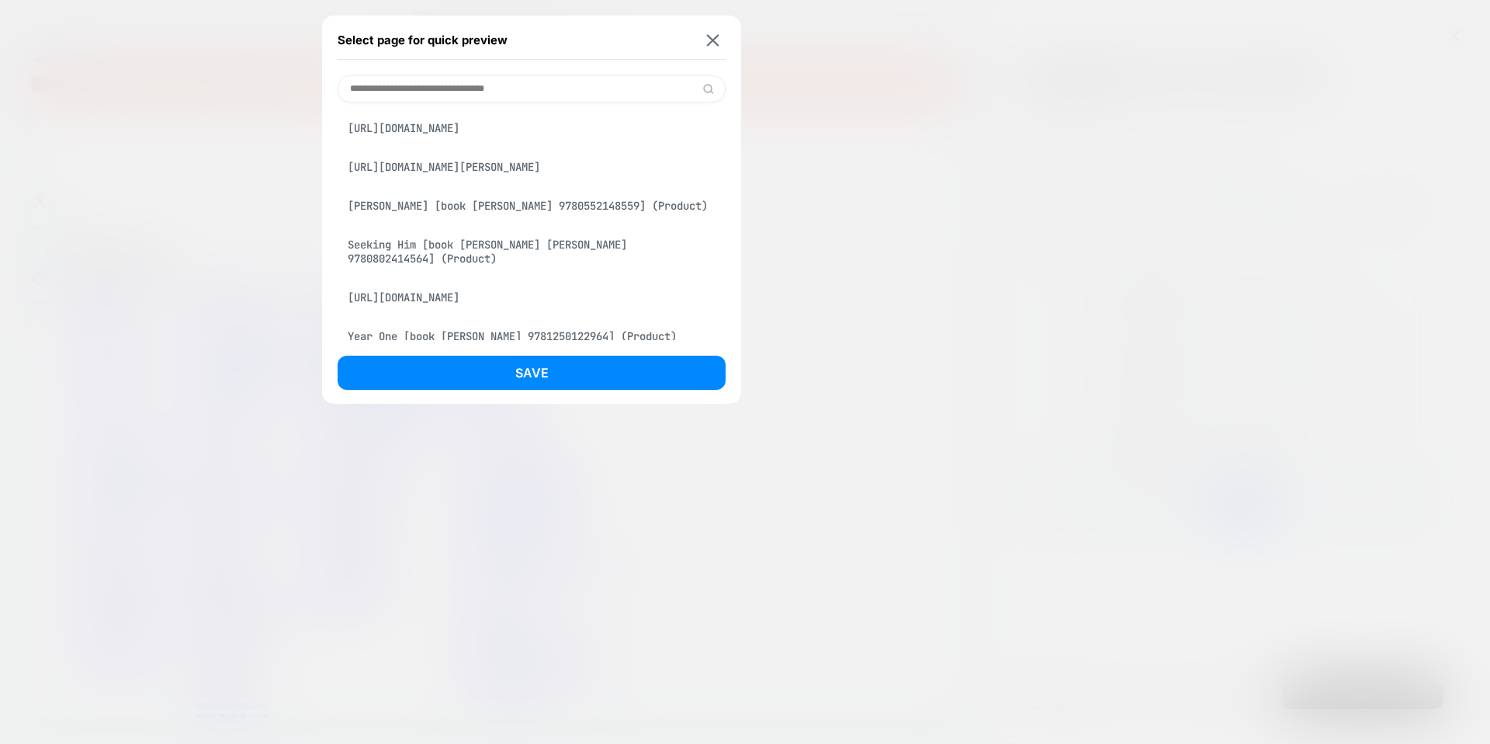
click at [614, 127] on div "[URL][DOMAIN_NAME]" at bounding box center [532, 127] width 388 height 29
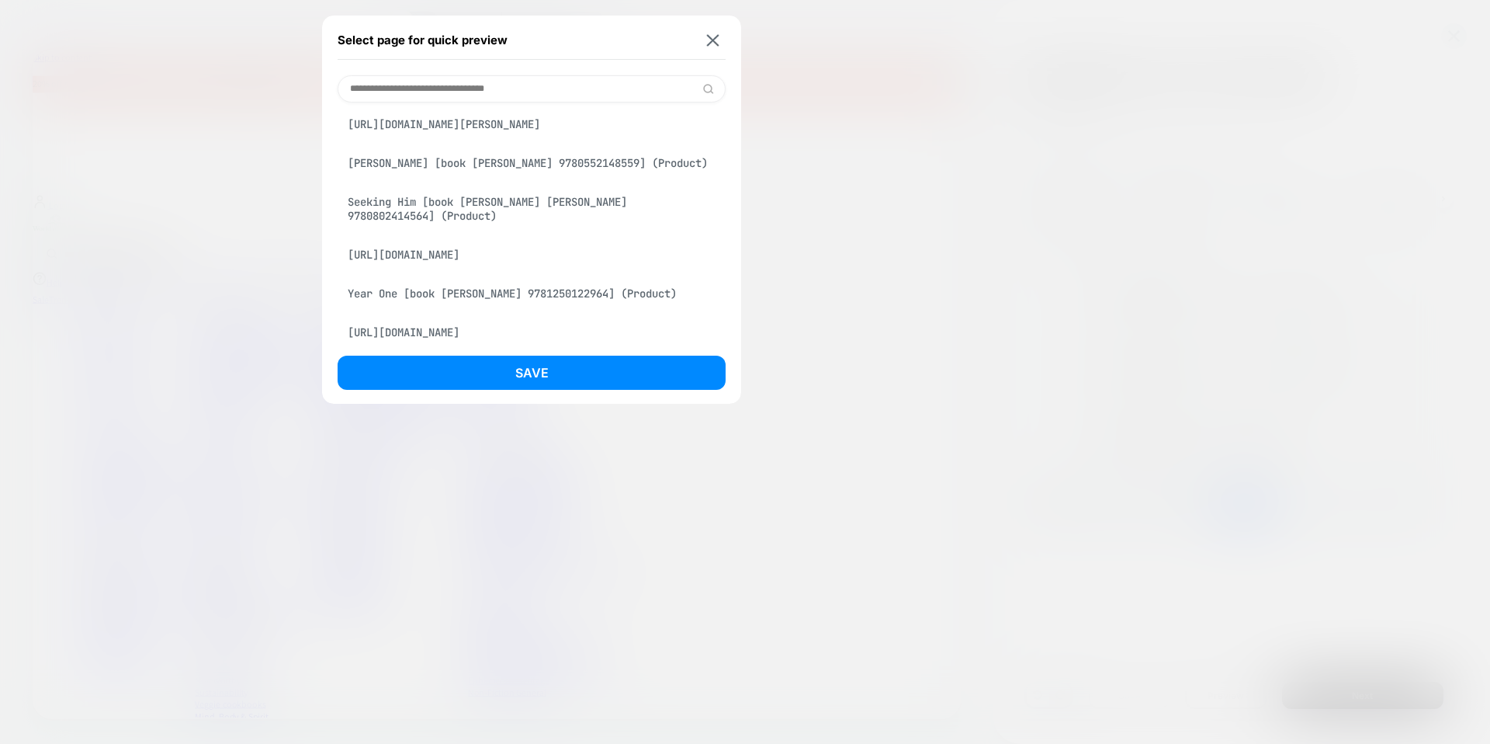
scroll to position [170, 0]
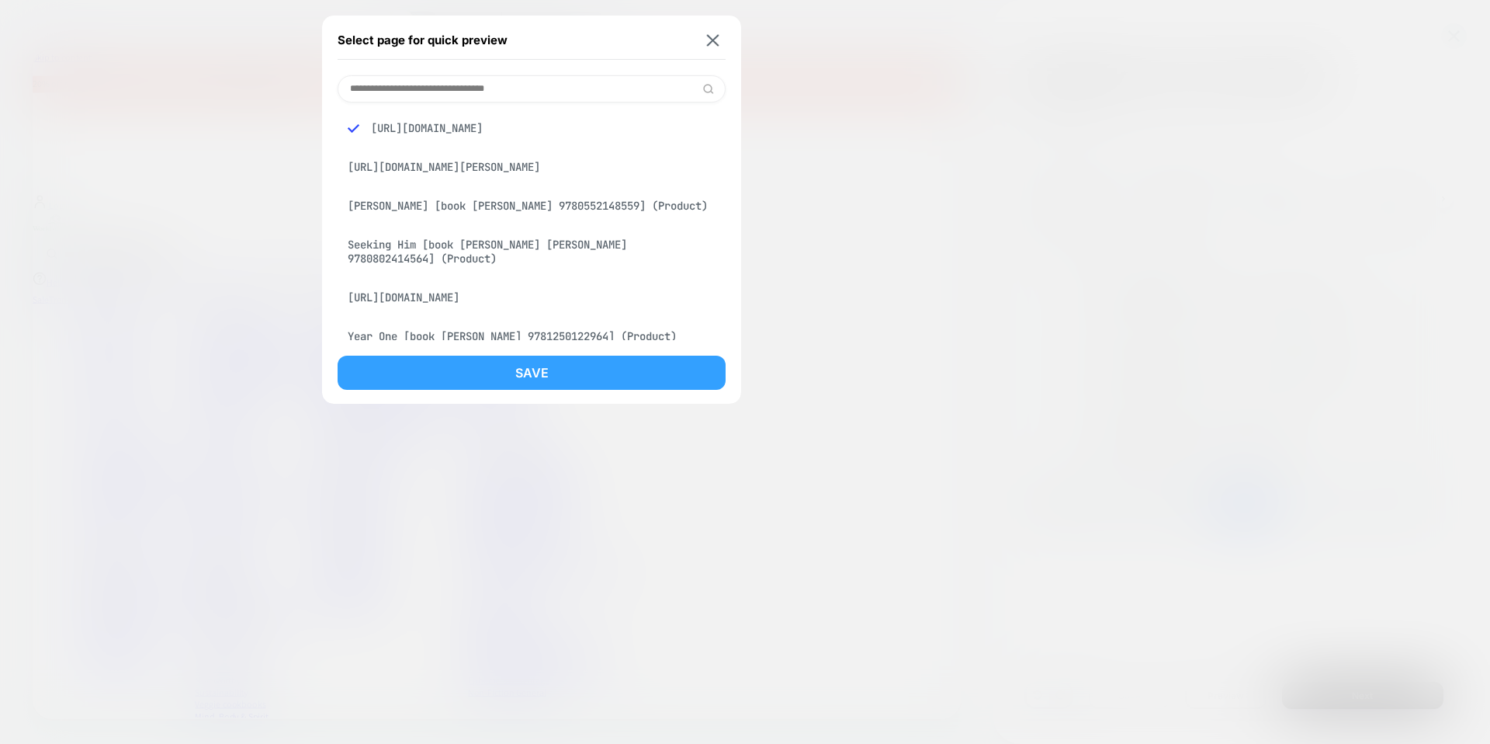
click at [545, 370] on button "Save" at bounding box center [532, 372] width 388 height 34
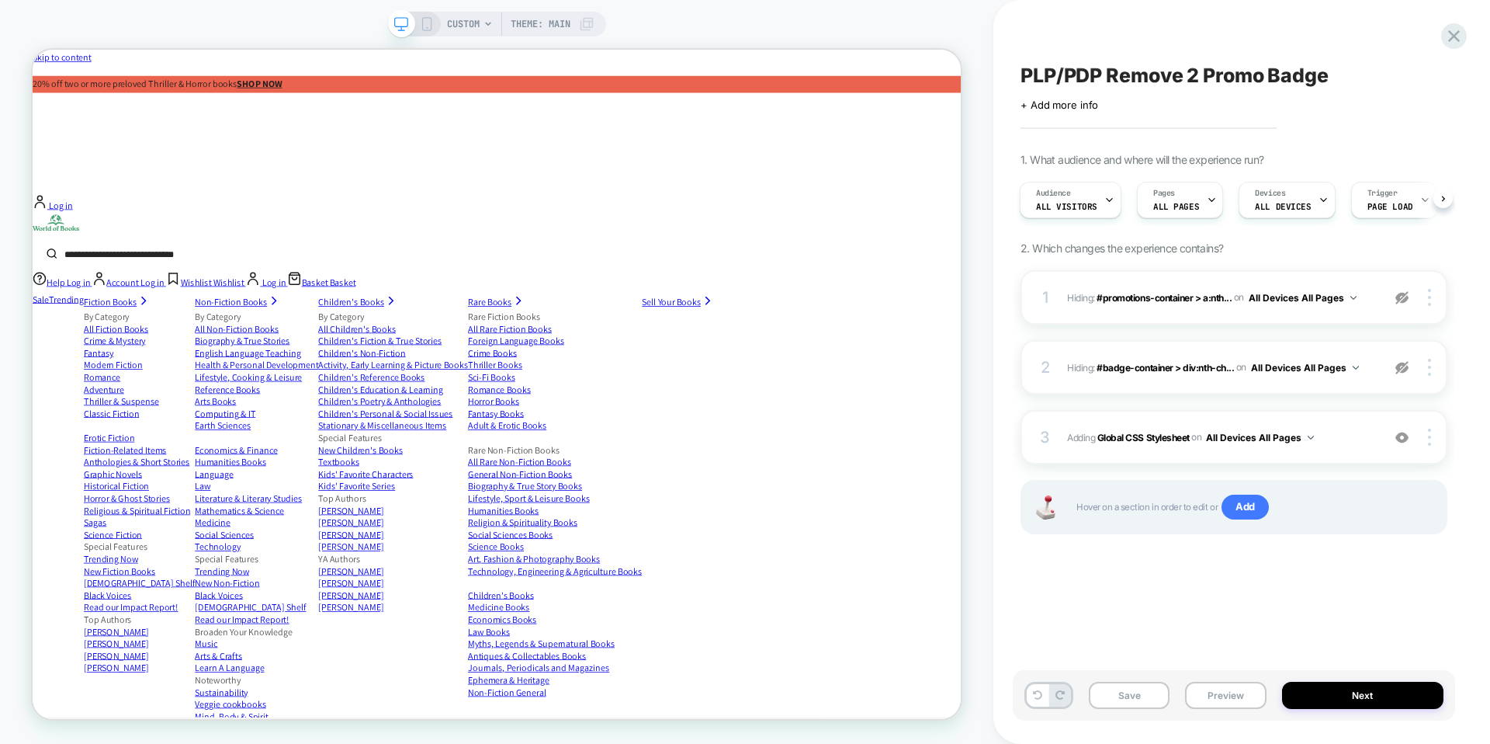
scroll to position [0, 2]
click at [1151, 434] on b "Global CSS Stylesheet" at bounding box center [1143, 437] width 92 height 12
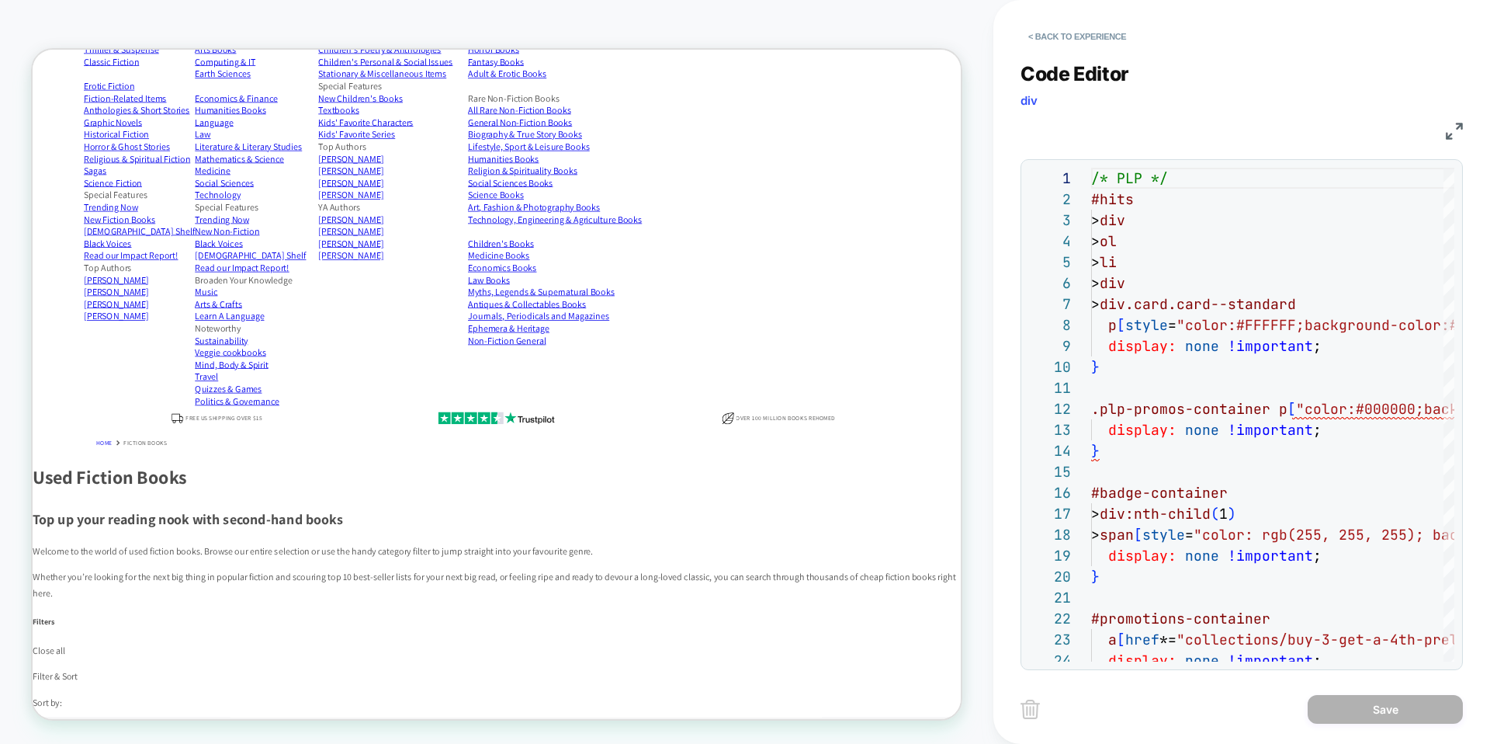
scroll to position [470, 0]
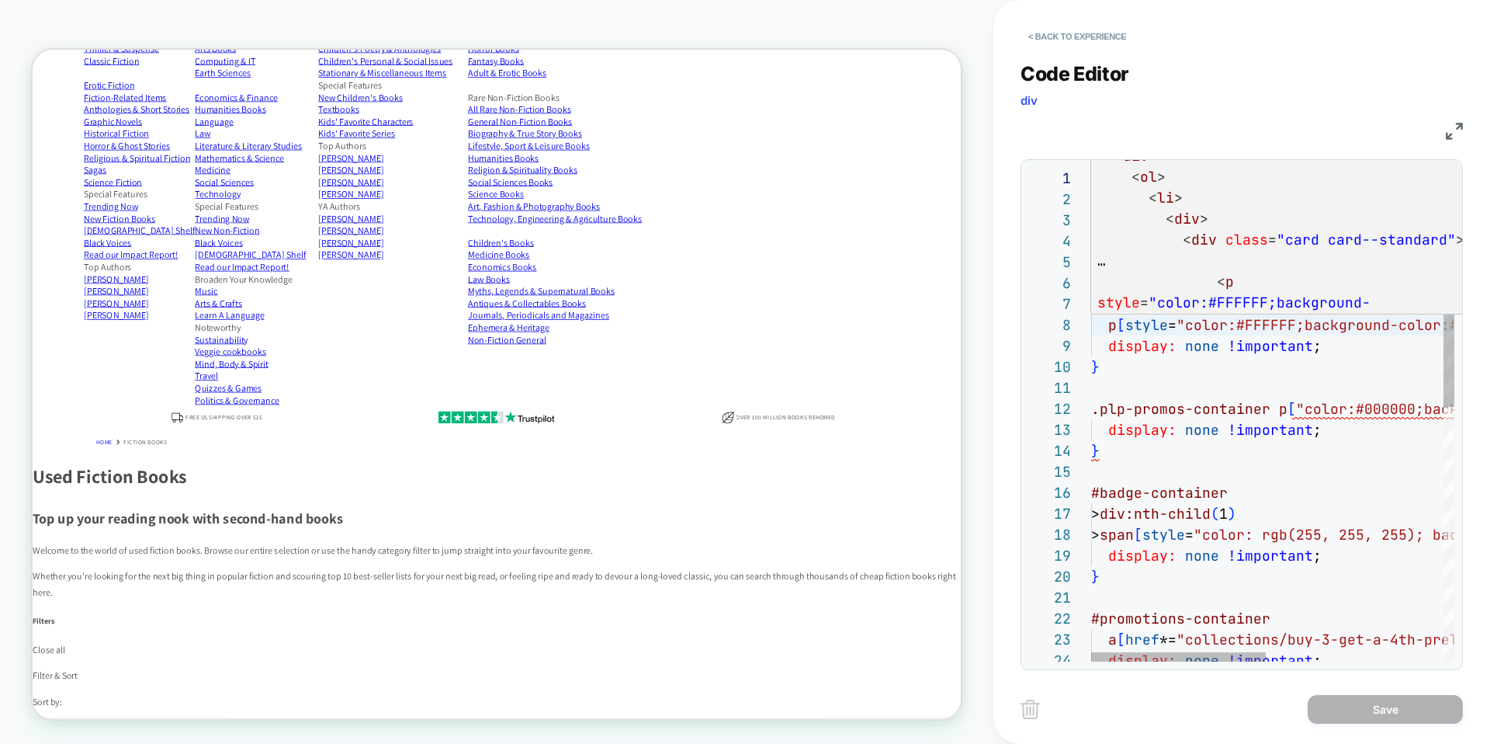
click at [1281, 330] on div "/* PLP */ #hits > div > ol > li > div > div.card.card--standard p [ style = "co…" at bounding box center [1457, 677] width 732 height 1018
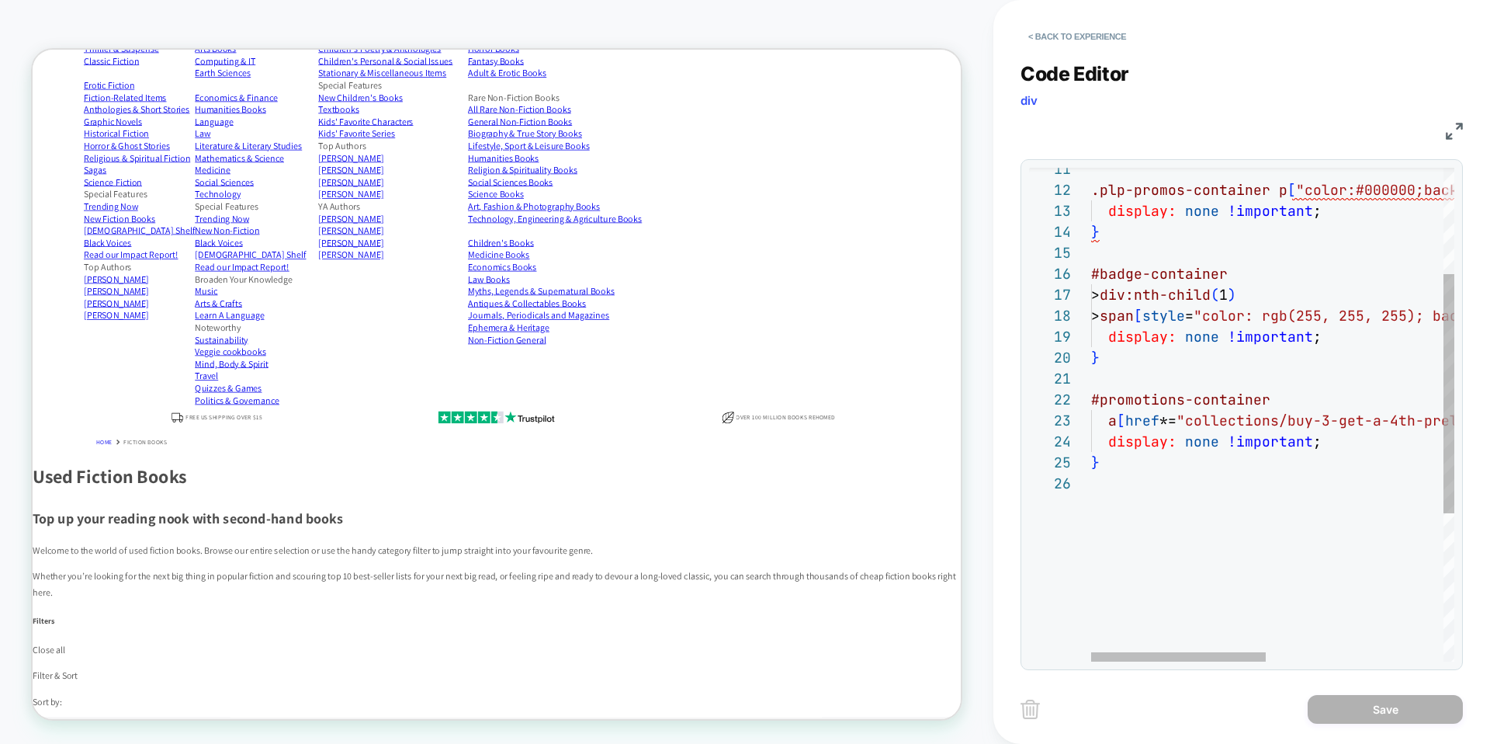
scroll to position [42, 210]
click at [1300, 421] on div ".plp-promos-container p [ "color:#000000;background-color:#E9634E" ] { display:…" at bounding box center [1457, 458] width 732 height 1018
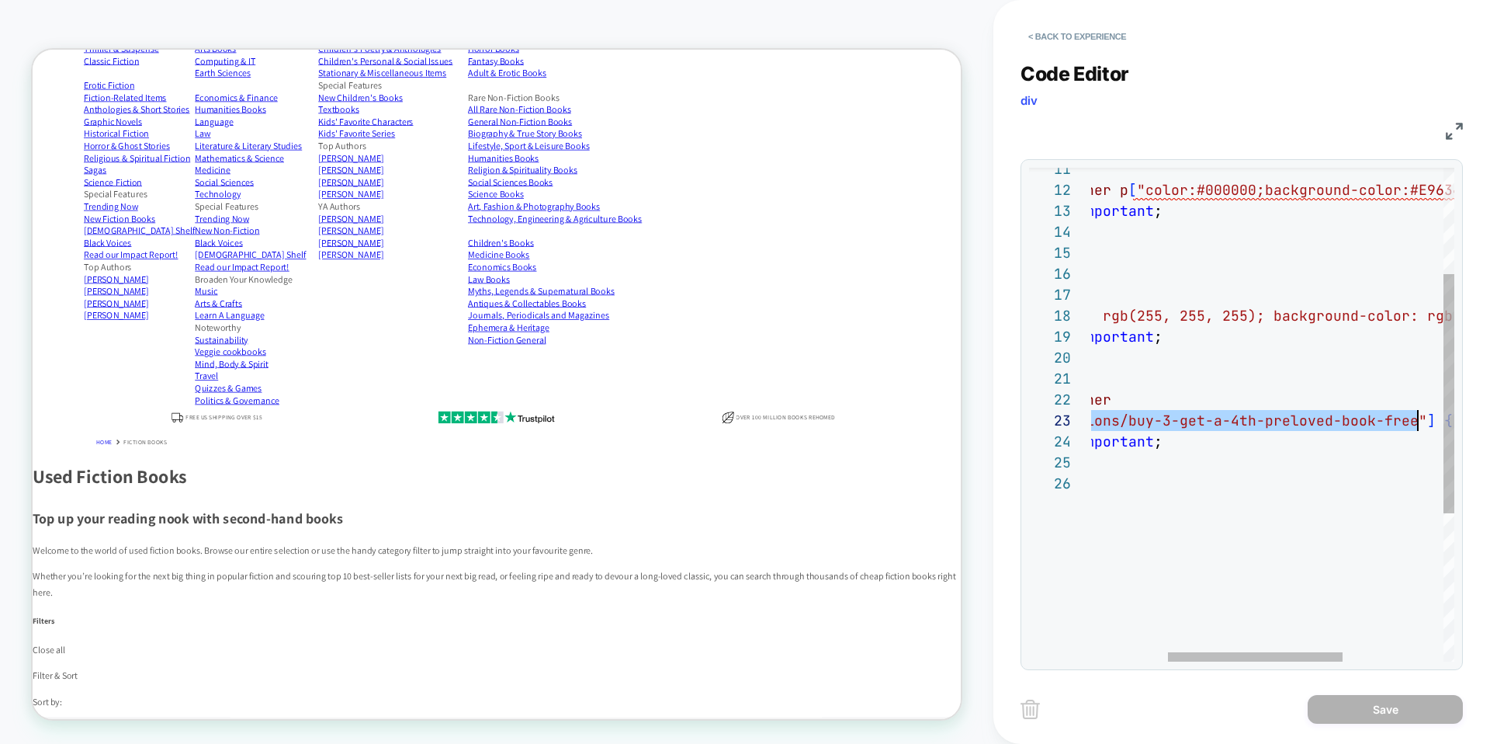
scroll to position [42, 478]
drag, startPoint x: 1185, startPoint y: 421, endPoint x: 1409, endPoint y: 420, distance: 224.3
click at [1409, 420] on div ".plp-promos-container p [ "color:#000000;background-color:#E9634E" ] { display:…" at bounding box center [1298, 458] width 732 height 1018
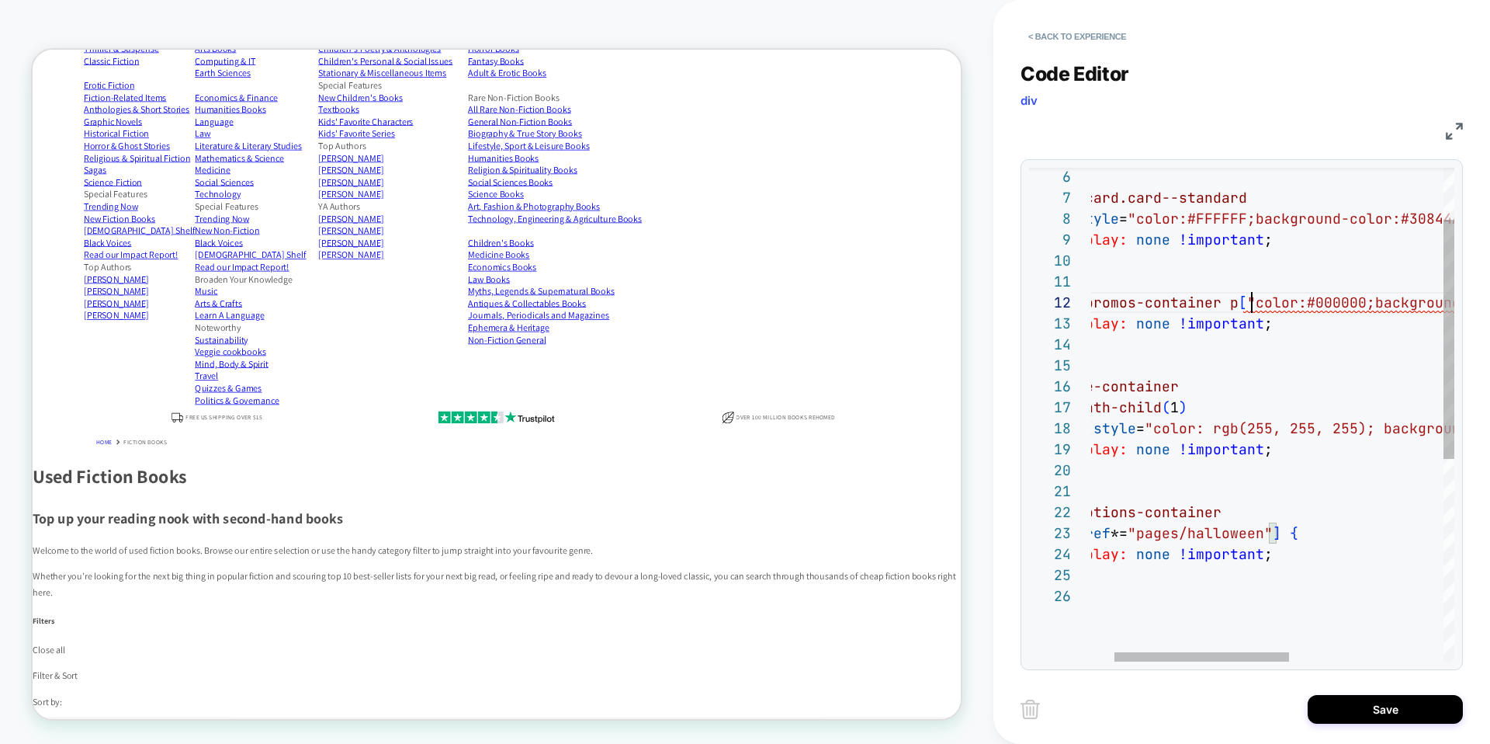
scroll to position [21, 210]
click at [1253, 300] on div ".plp-promos-container p [ "color:#000000;background-color:#E9634E" ] { display:…" at bounding box center [1408, 570] width 732 height 1018
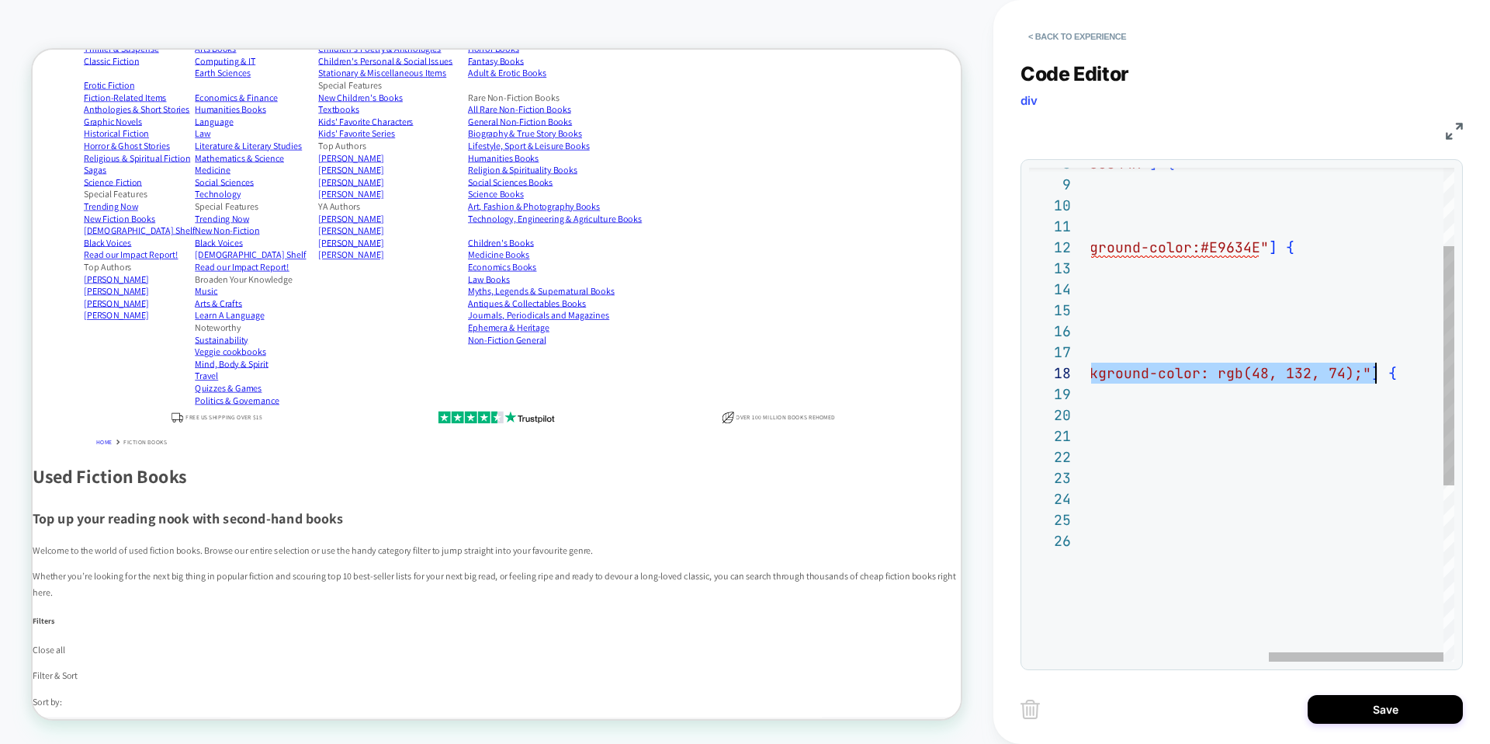
drag, startPoint x: 1226, startPoint y: 375, endPoint x: 1376, endPoint y: 369, distance: 150.7
click at [1376, 369] on div ".plp-promos-container p [ "color:#000000;background-color:#E9634E" ] { display:…" at bounding box center [1089, 515] width 732 height 1018
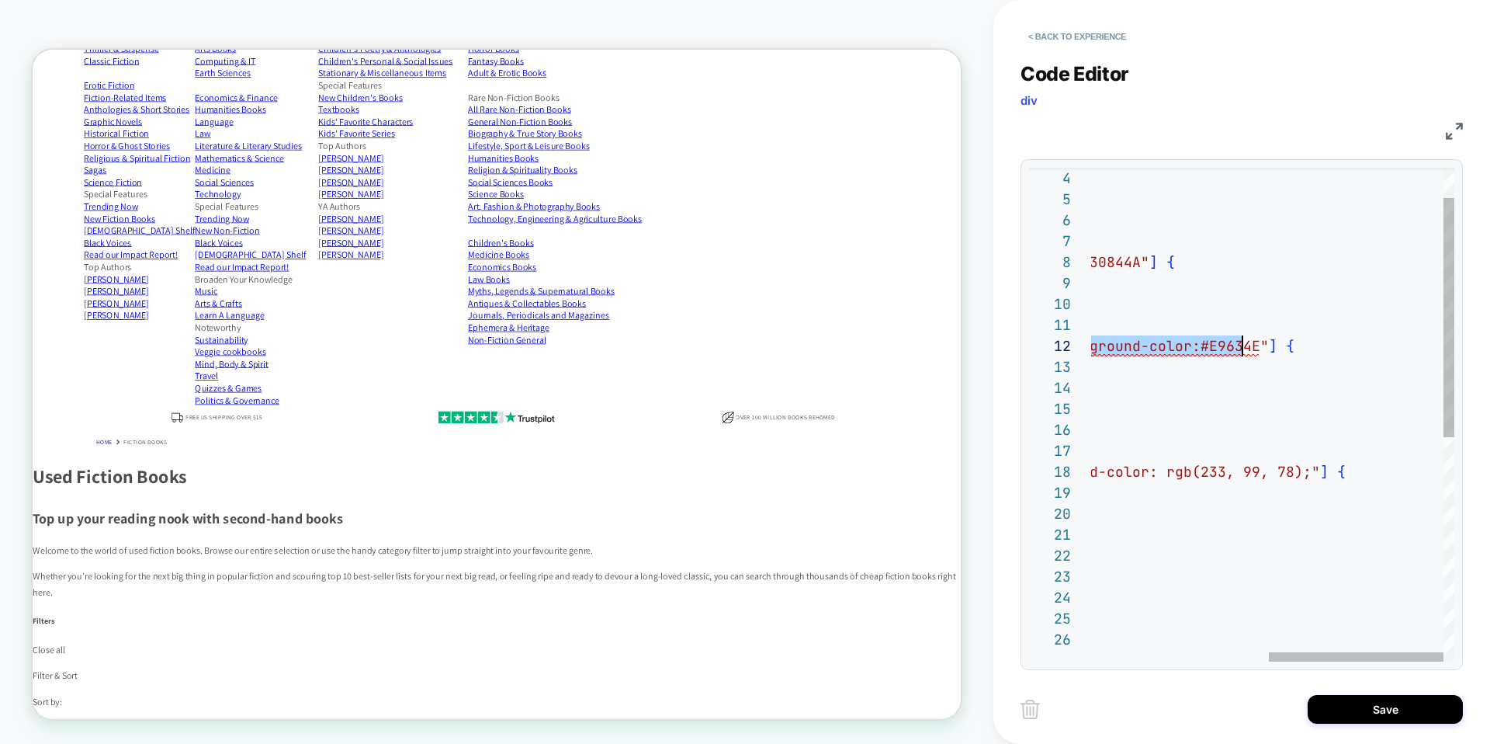
scroll to position [21, 528]
drag, startPoint x: 1163, startPoint y: 347, endPoint x: 1254, endPoint y: 341, distance: 91.0
click at [1254, 341] on div ".plp-promos-container p [ "color:#000000;background-color:#E9634E" ] { display:…" at bounding box center [1089, 614] width 732 height 1018
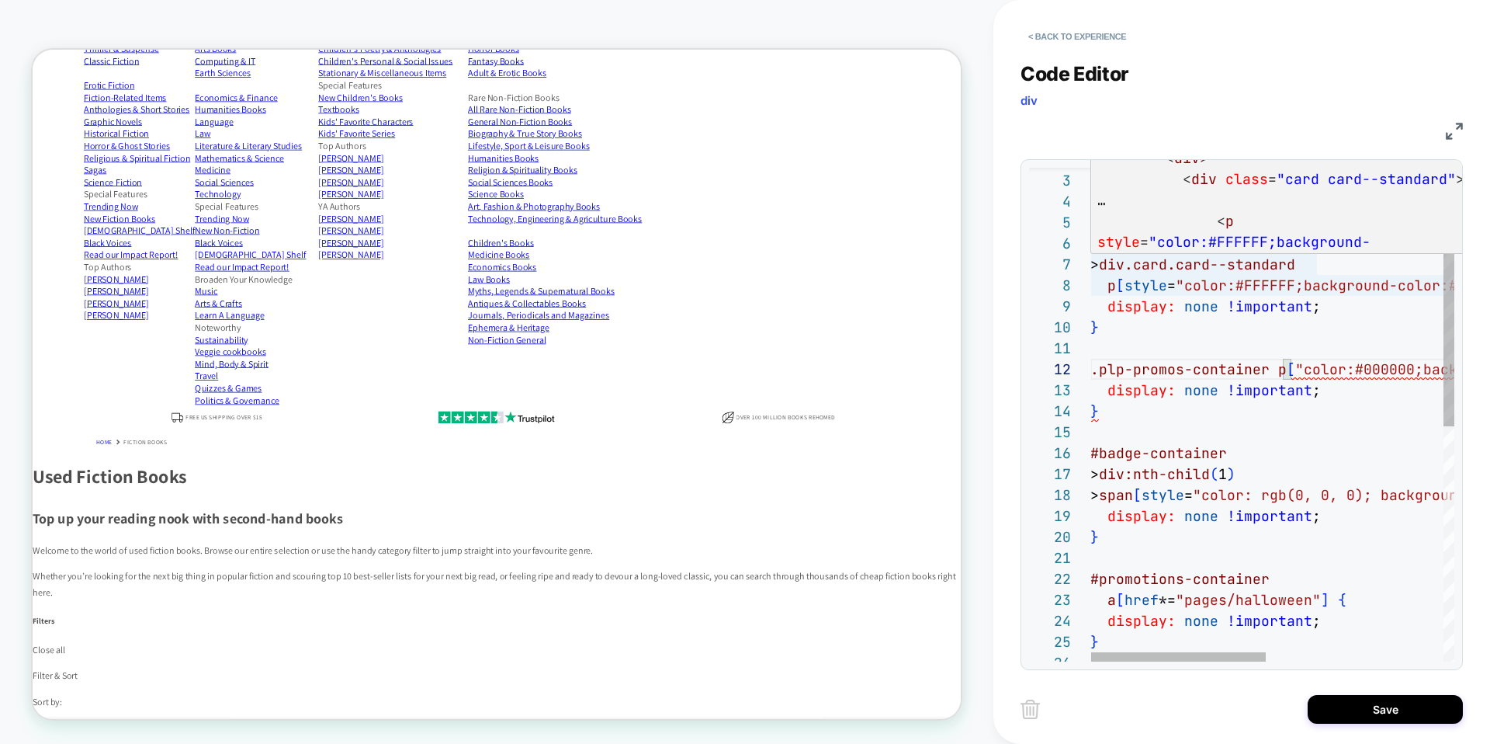
click at [1266, 277] on div ".plp-promos-container p [ "color:#000000;background-color:#E9634E" ] { display:…" at bounding box center [1456, 637] width 732 height 1018
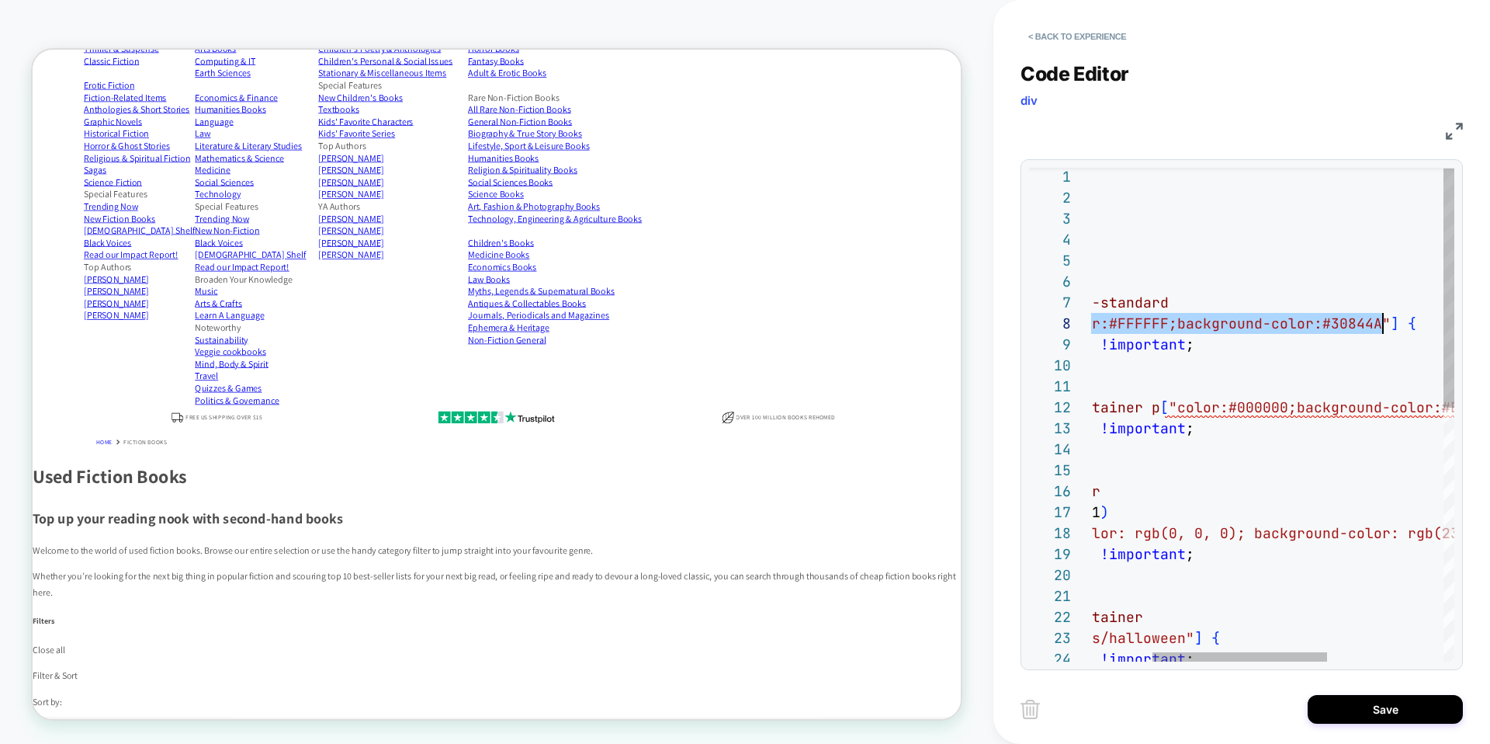
scroll to position [147, 411]
drag, startPoint x: 1184, startPoint y: 323, endPoint x: 1377, endPoint y: 323, distance: 193.3
click at [1377, 323] on div ".plp-promos-container p [ "color:#000000;background-color:#E9634E" ] { display:…" at bounding box center [1330, 675] width 732 height 1018
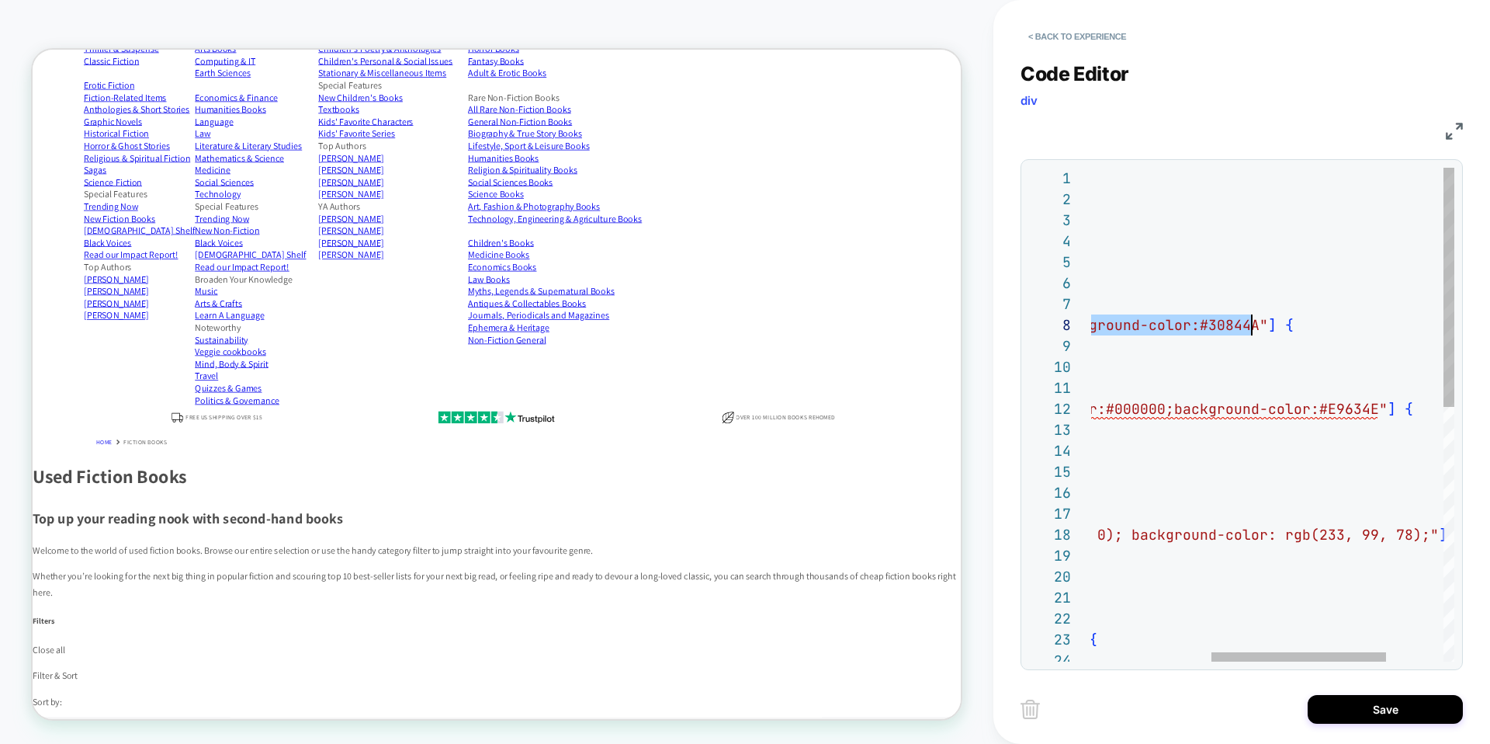
type textarea "**********"
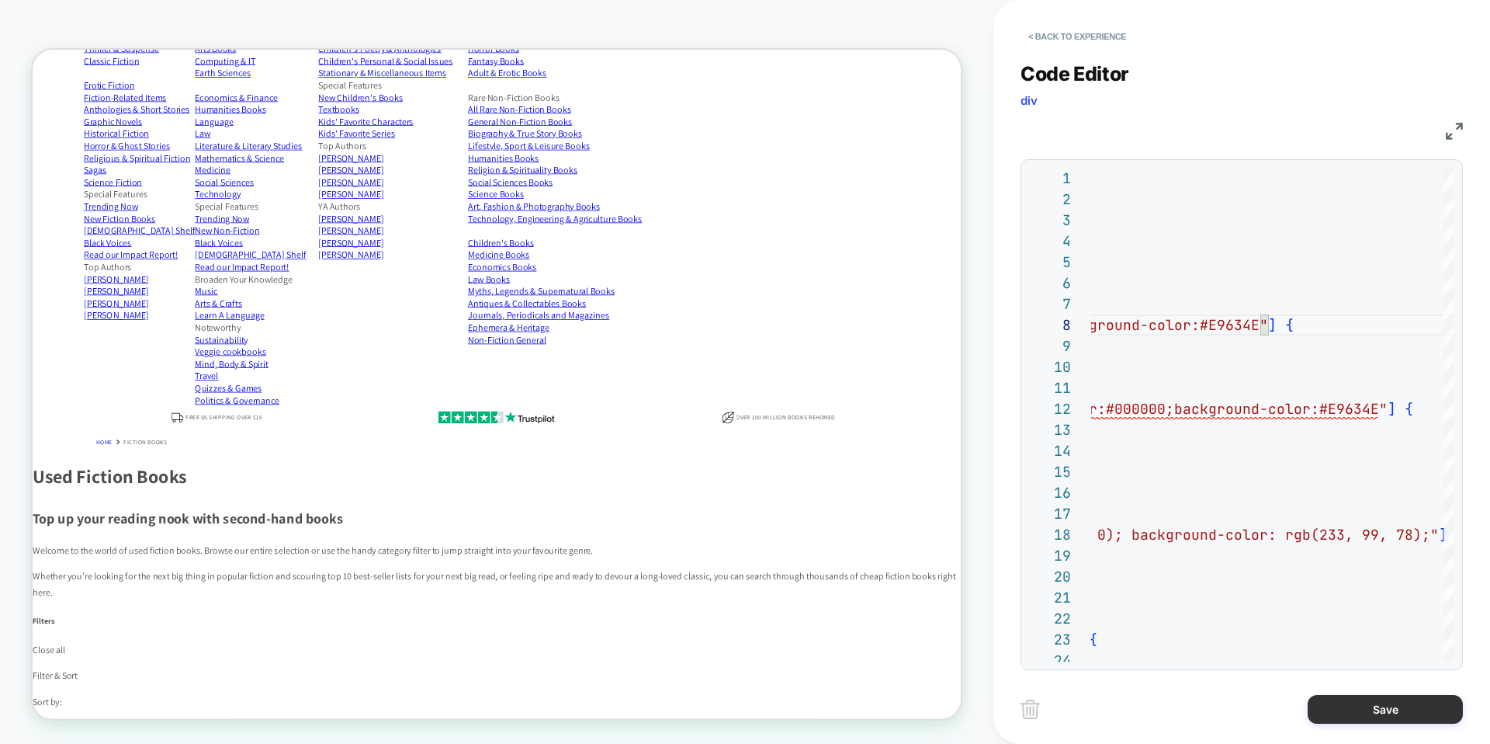
click at [1322, 699] on button "Save" at bounding box center [1385, 709] width 155 height 29
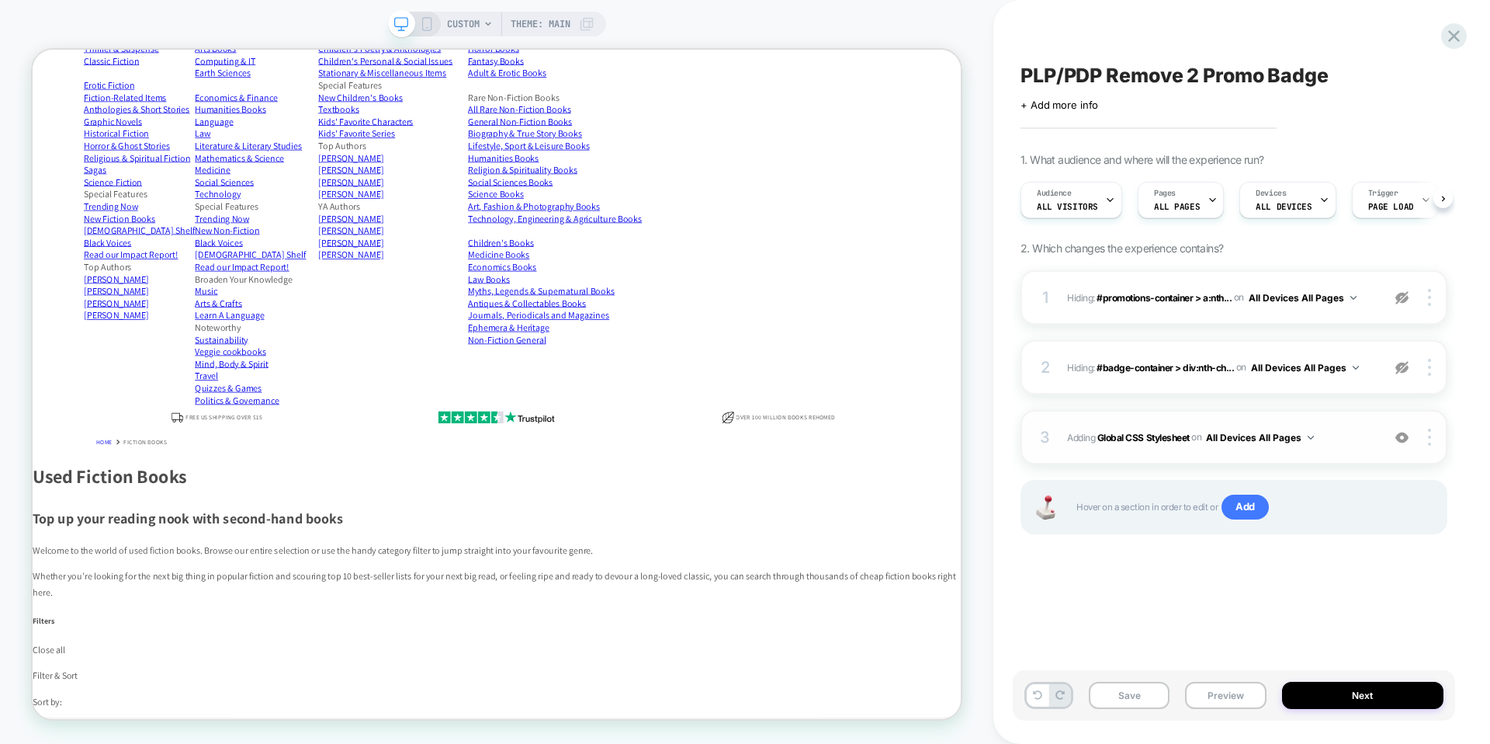
scroll to position [0, 1]
click at [1143, 695] on button "Save" at bounding box center [1129, 694] width 81 height 27
click at [1211, 692] on button "Preview" at bounding box center [1225, 694] width 81 height 27
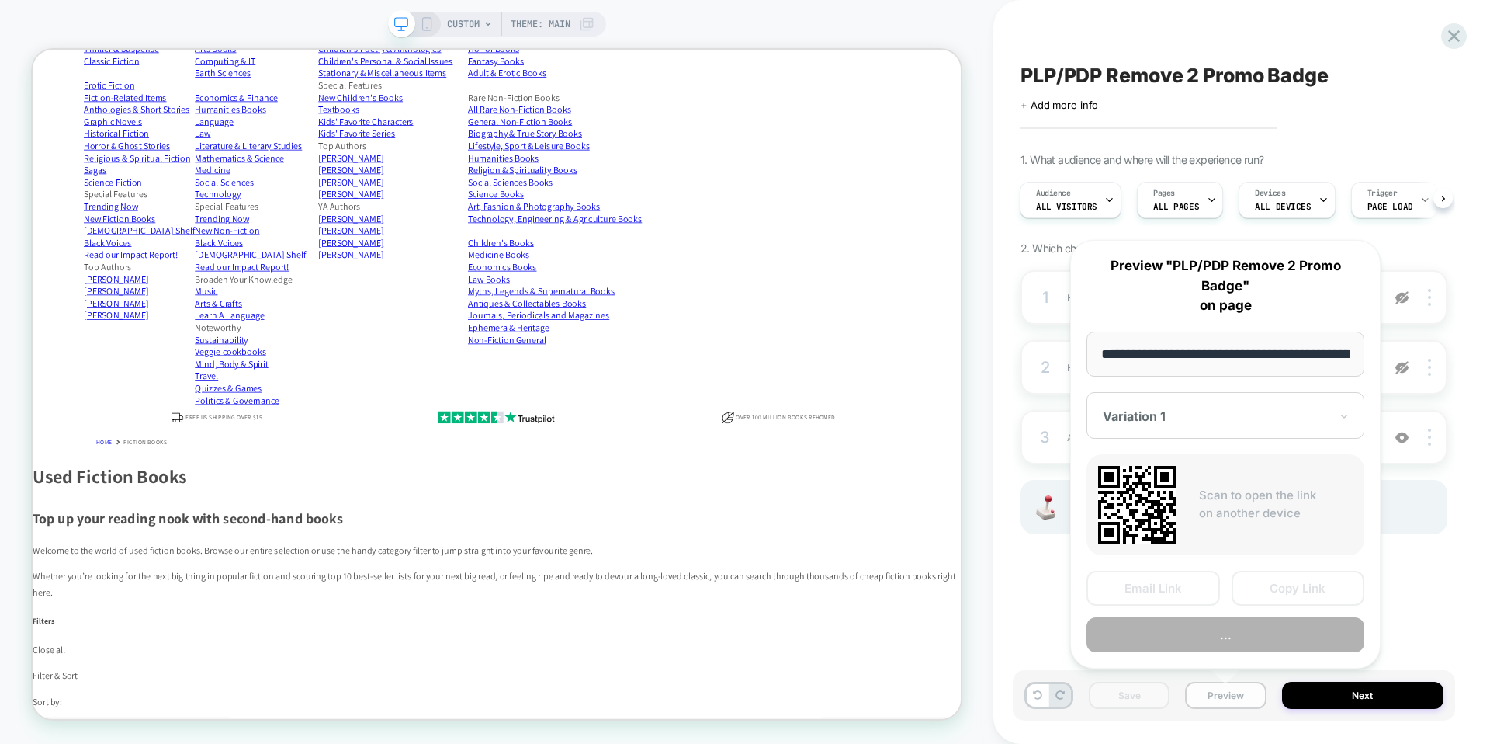
scroll to position [0, 259]
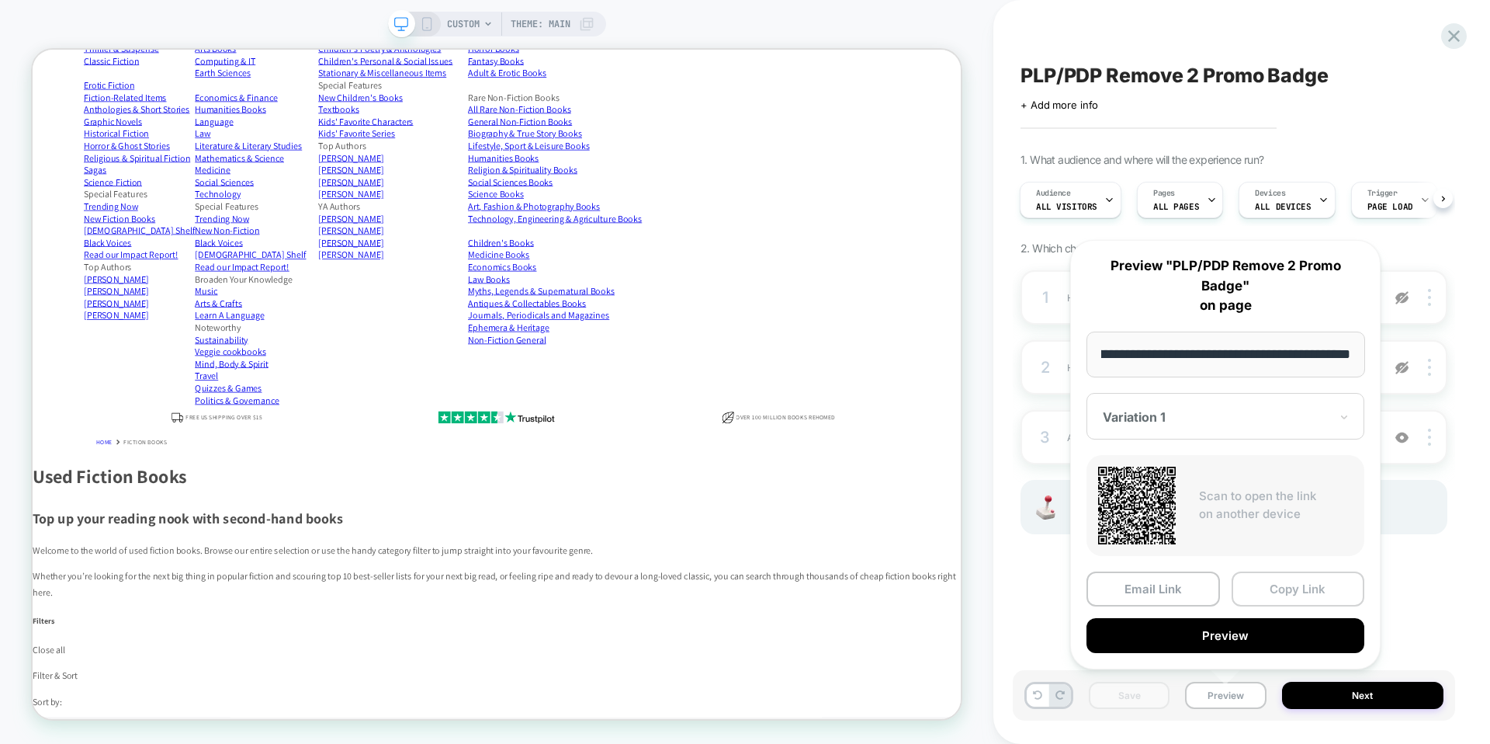
click at [1298, 588] on button "Copy Link" at bounding box center [1298, 588] width 133 height 35
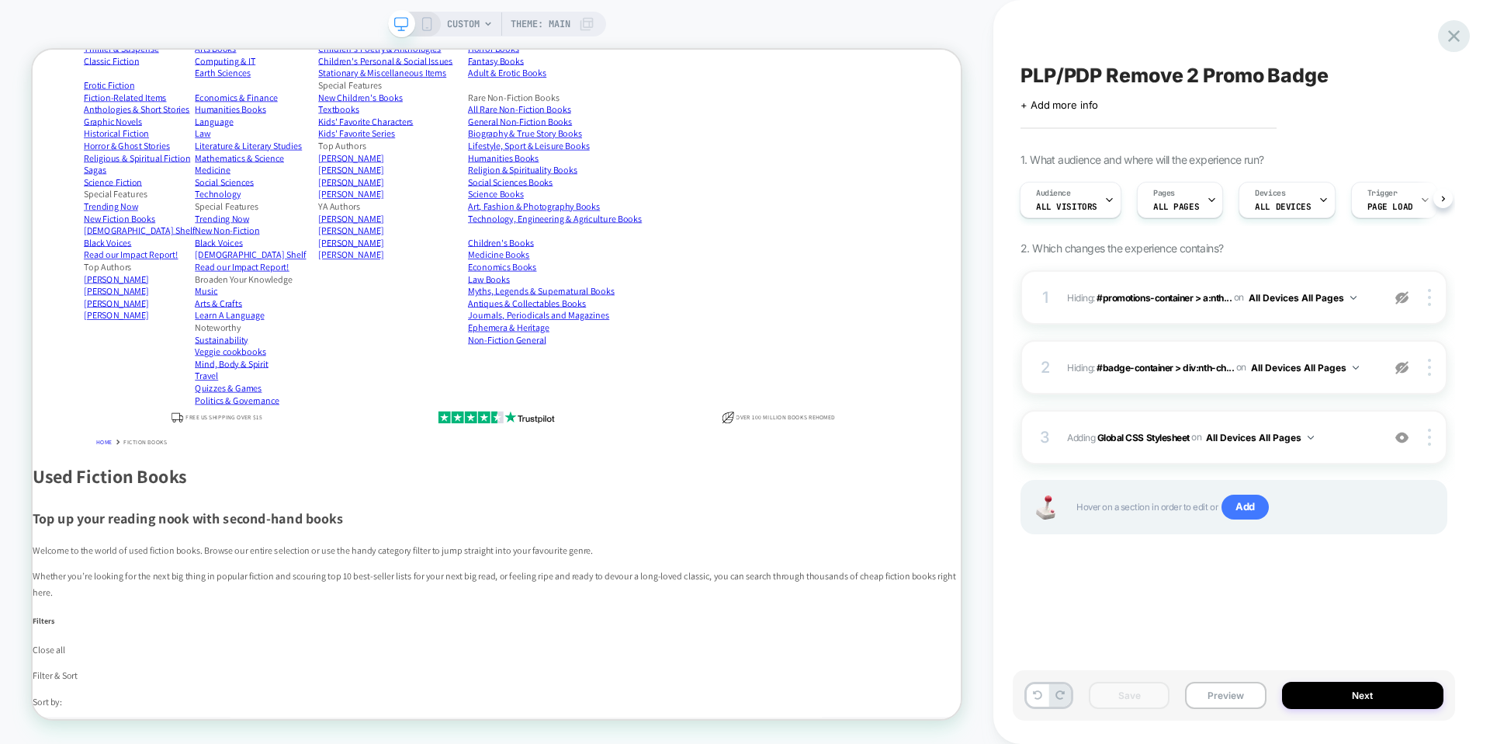
click at [1454, 39] on icon at bounding box center [1454, 36] width 21 height 21
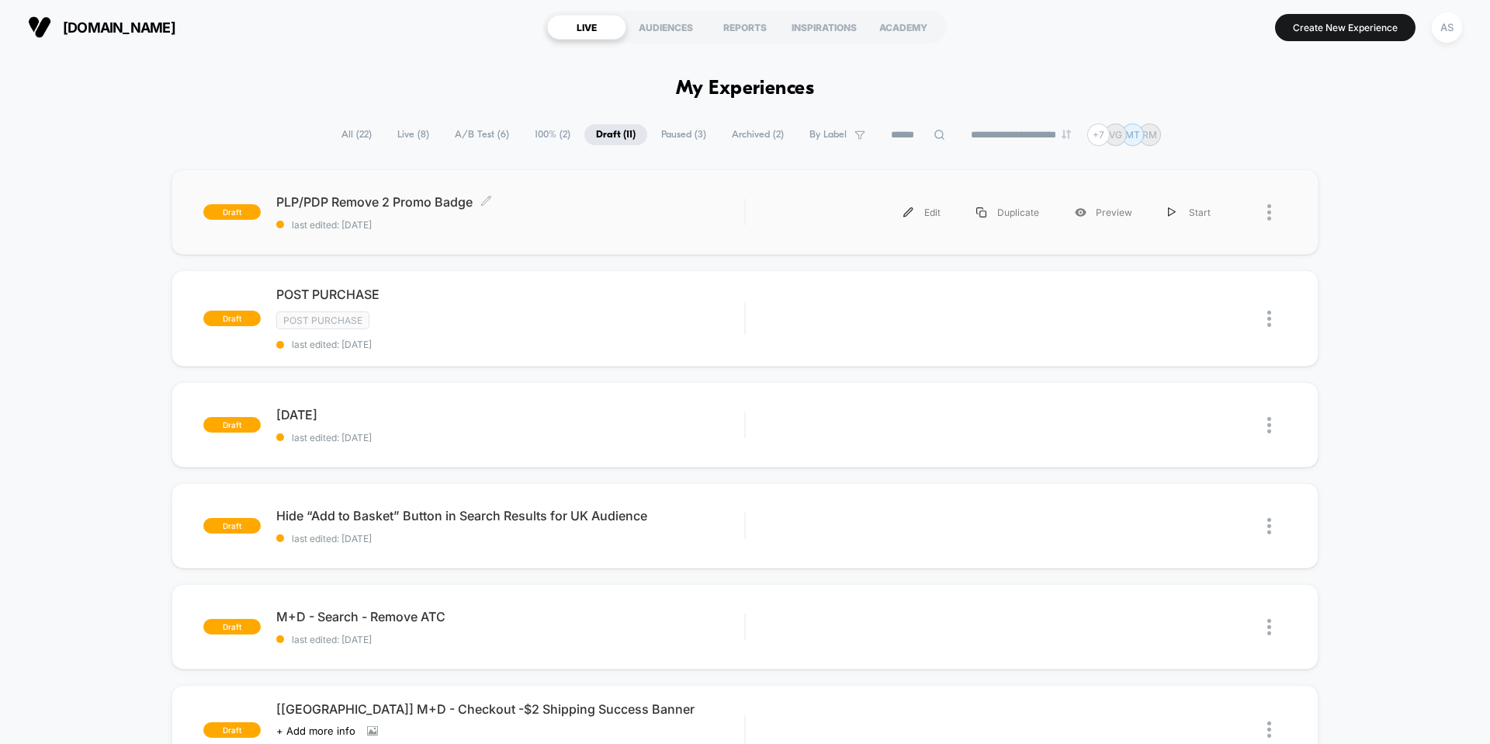
click at [426, 198] on span "PLP/PDP Remove 2 Promo Badge Click to edit experience details" at bounding box center [510, 202] width 468 height 16
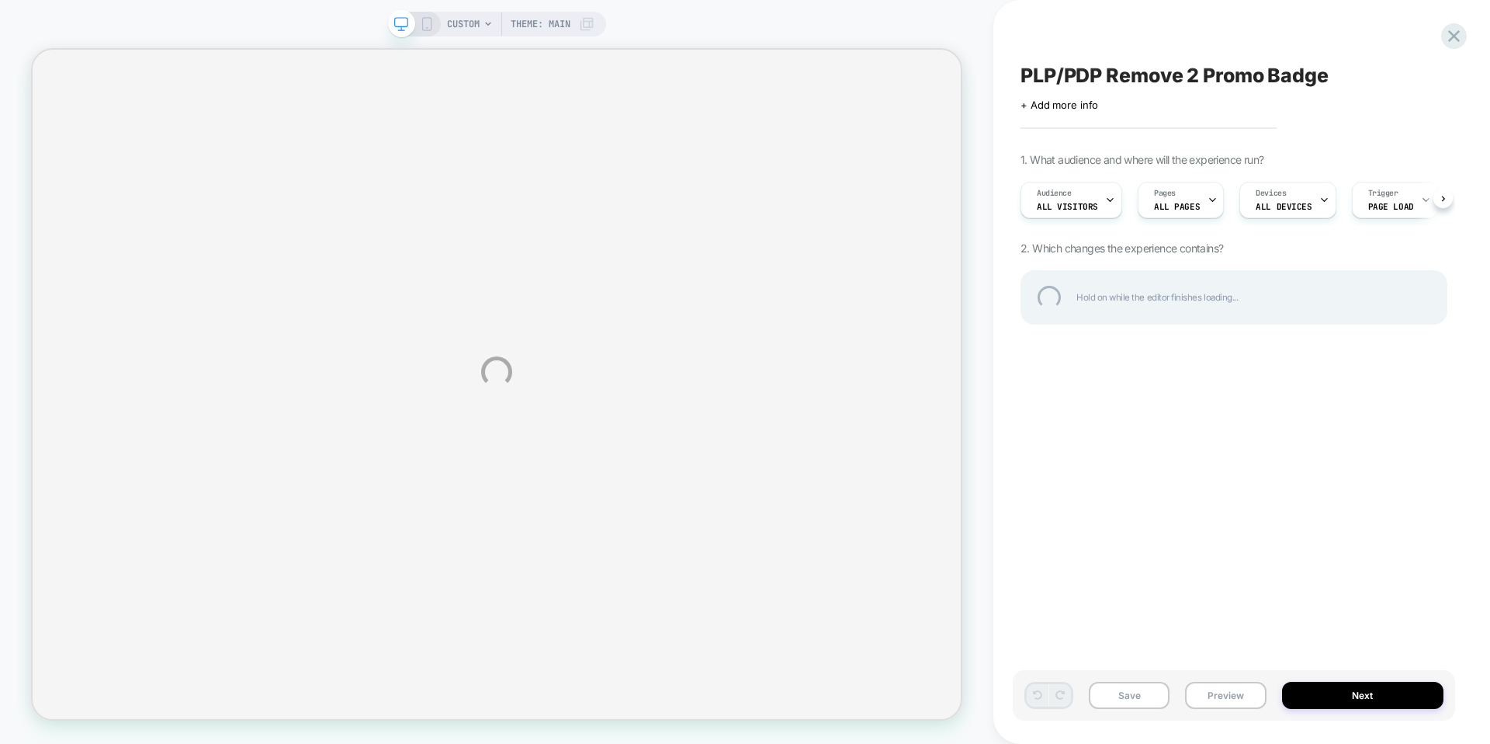
click at [1196, 74] on div "PLP/PDP Remove 2 Promo Badge" at bounding box center [1234, 75] width 427 height 23
drag, startPoint x: 1204, startPoint y: 75, endPoint x: 1188, endPoint y: 75, distance: 15.5
click at [1188, 75] on textarea "**********" at bounding box center [1209, 75] width 376 height 23
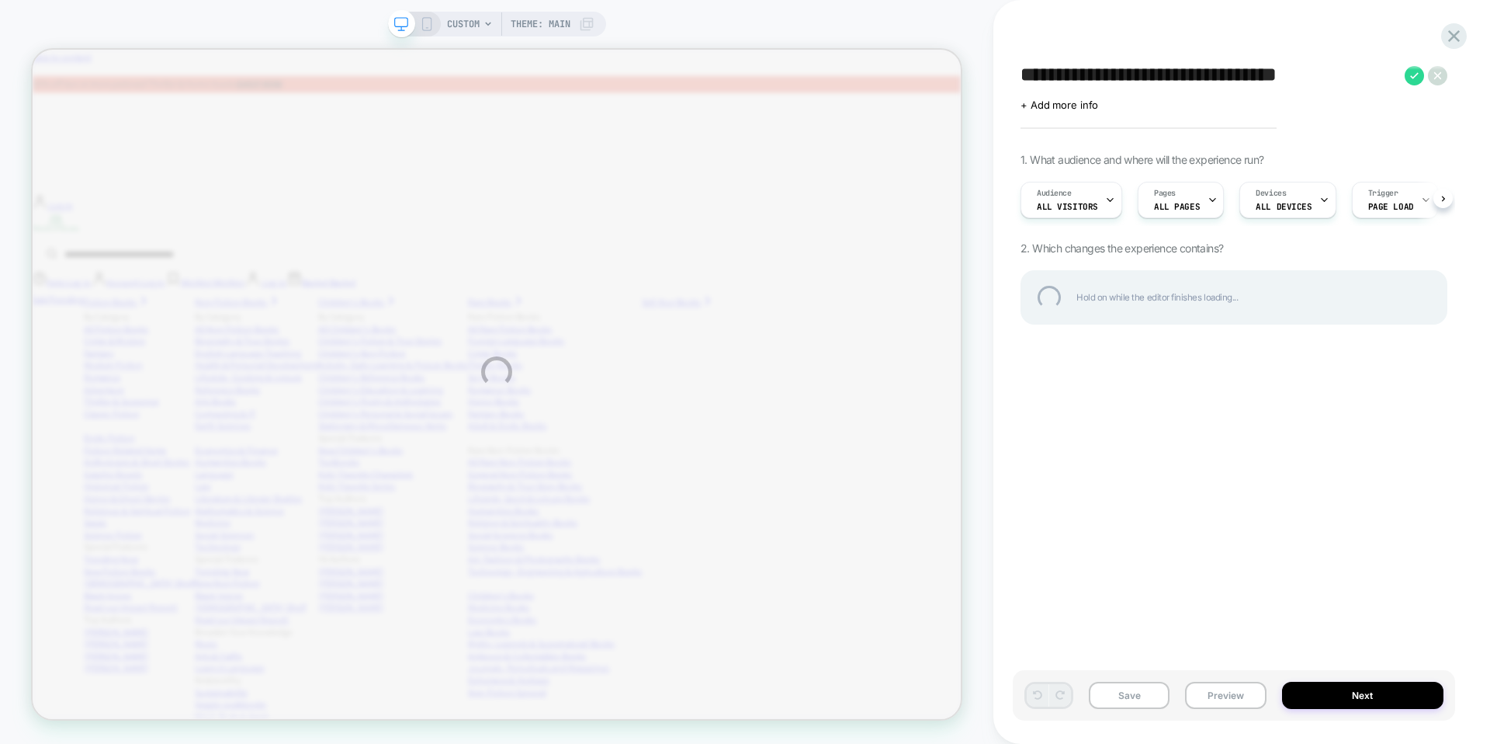
click at [1024, 79] on textarea "**********" at bounding box center [1209, 75] width 376 height 23
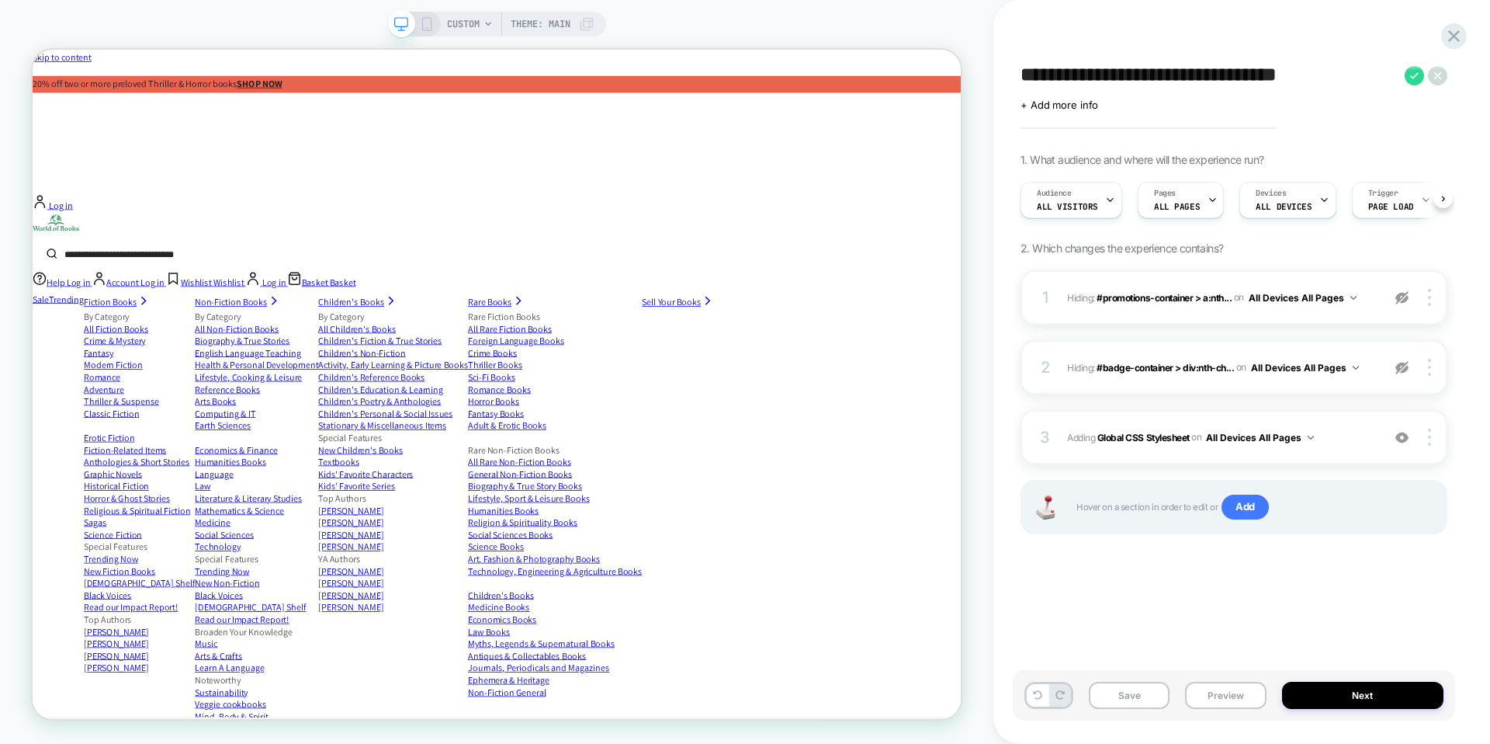
scroll to position [0, 1]
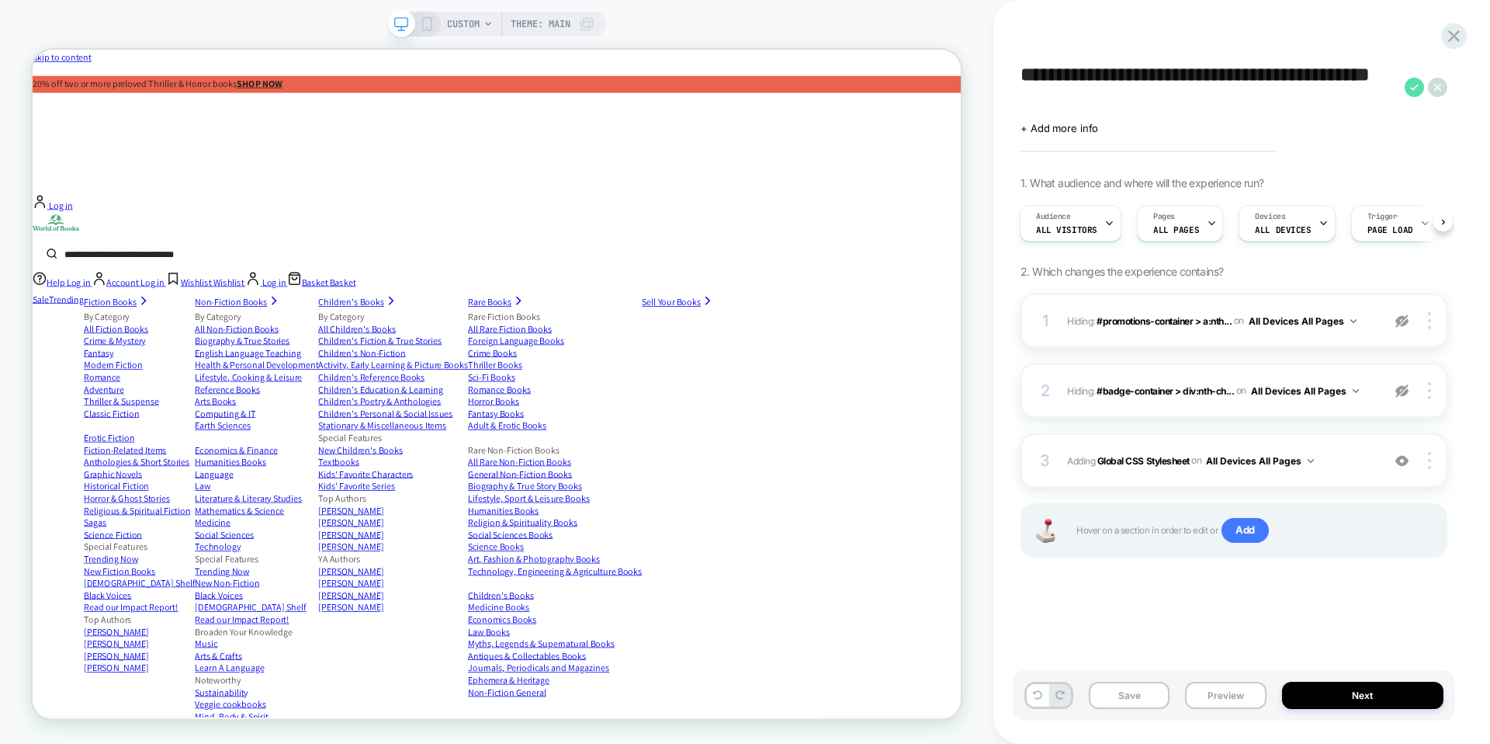
type textarea "**********"
click at [1417, 88] on icon at bounding box center [1414, 87] width 19 height 19
click at [1124, 705] on button "Save" at bounding box center [1129, 694] width 81 height 27
click at [1454, 34] on icon at bounding box center [1454, 36] width 21 height 21
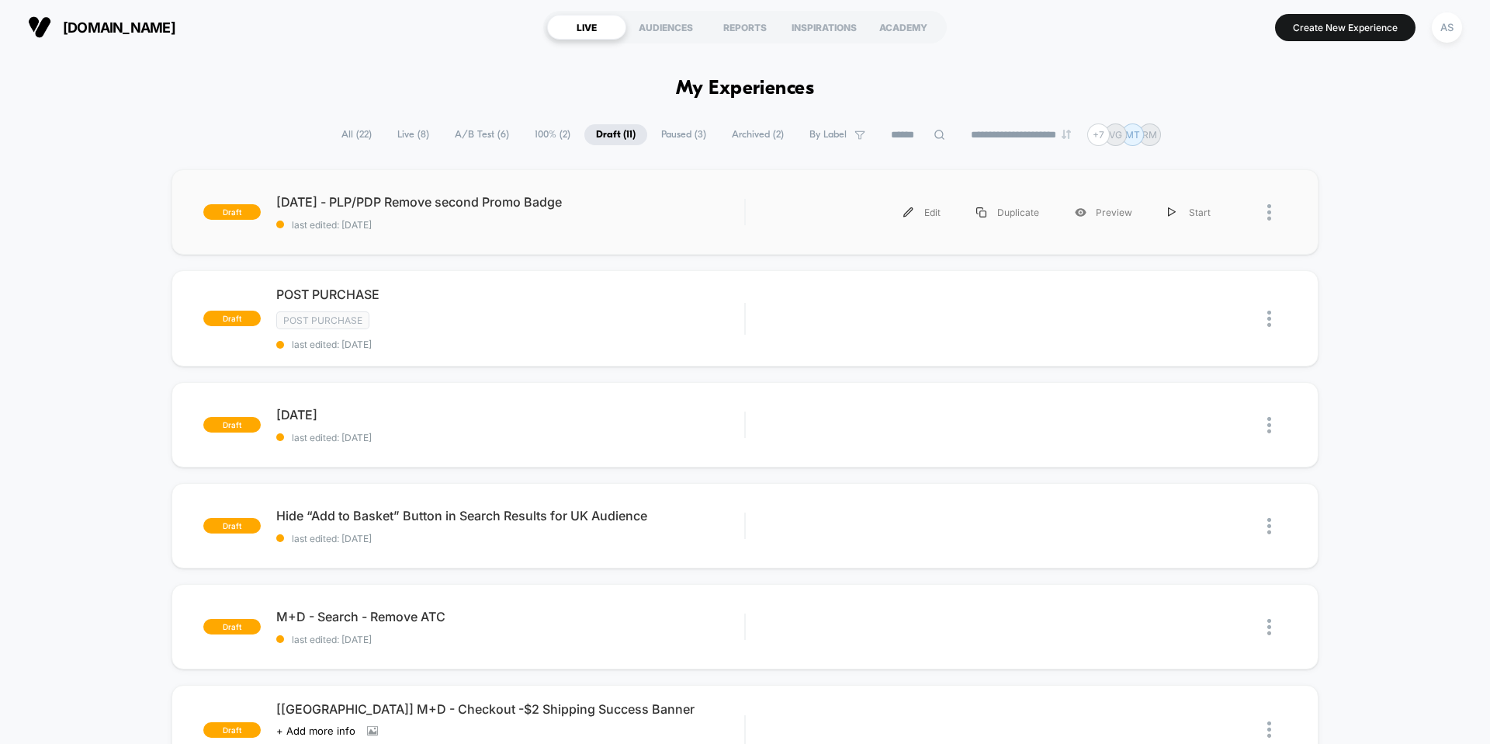
click at [810, 210] on div "Edit Duplicate Preview Start" at bounding box center [994, 212] width 467 height 35
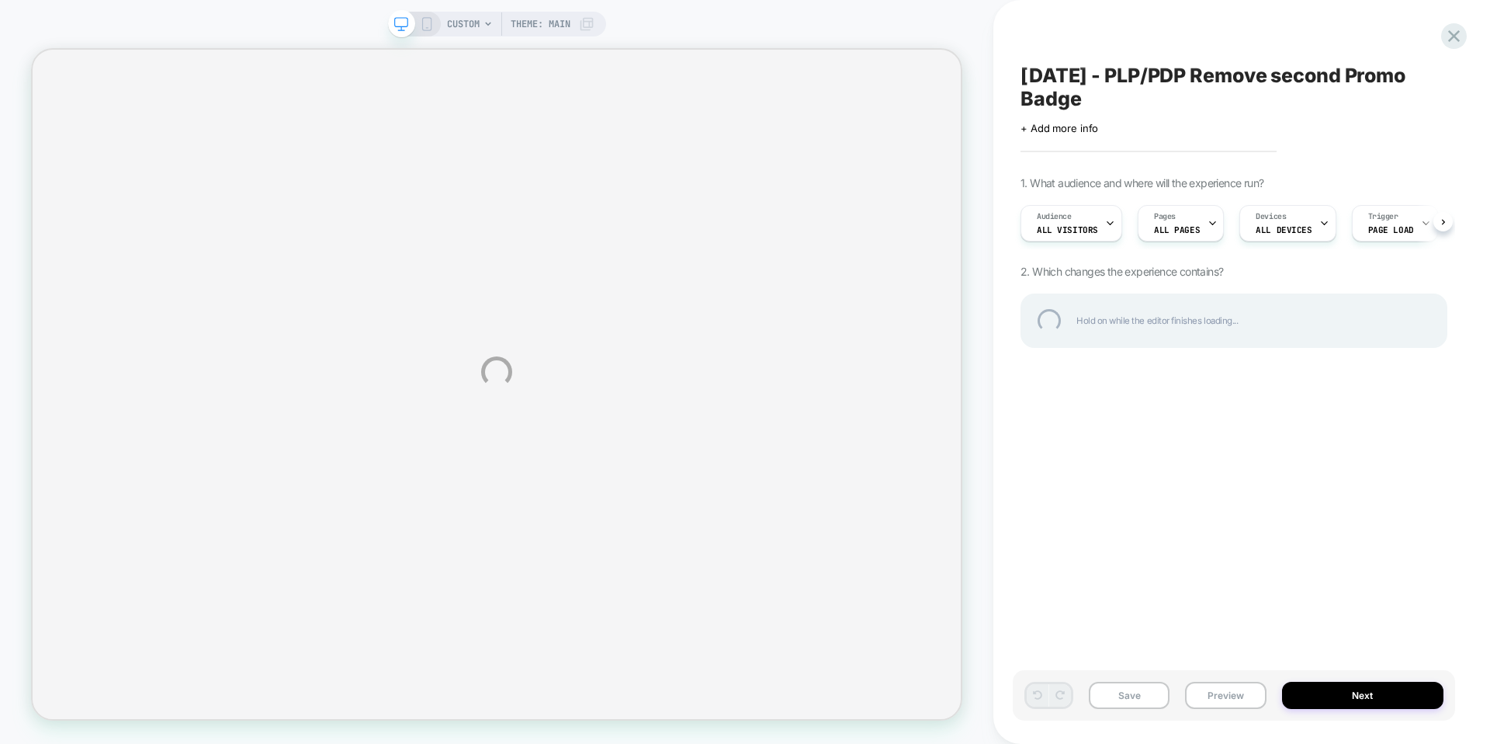
click at [1227, 695] on div "CUSTOM Theme: MAIN [DATE] - PLP/PDP Remove second Promo Badge Click to edit exp…" at bounding box center [745, 372] width 1490 height 744
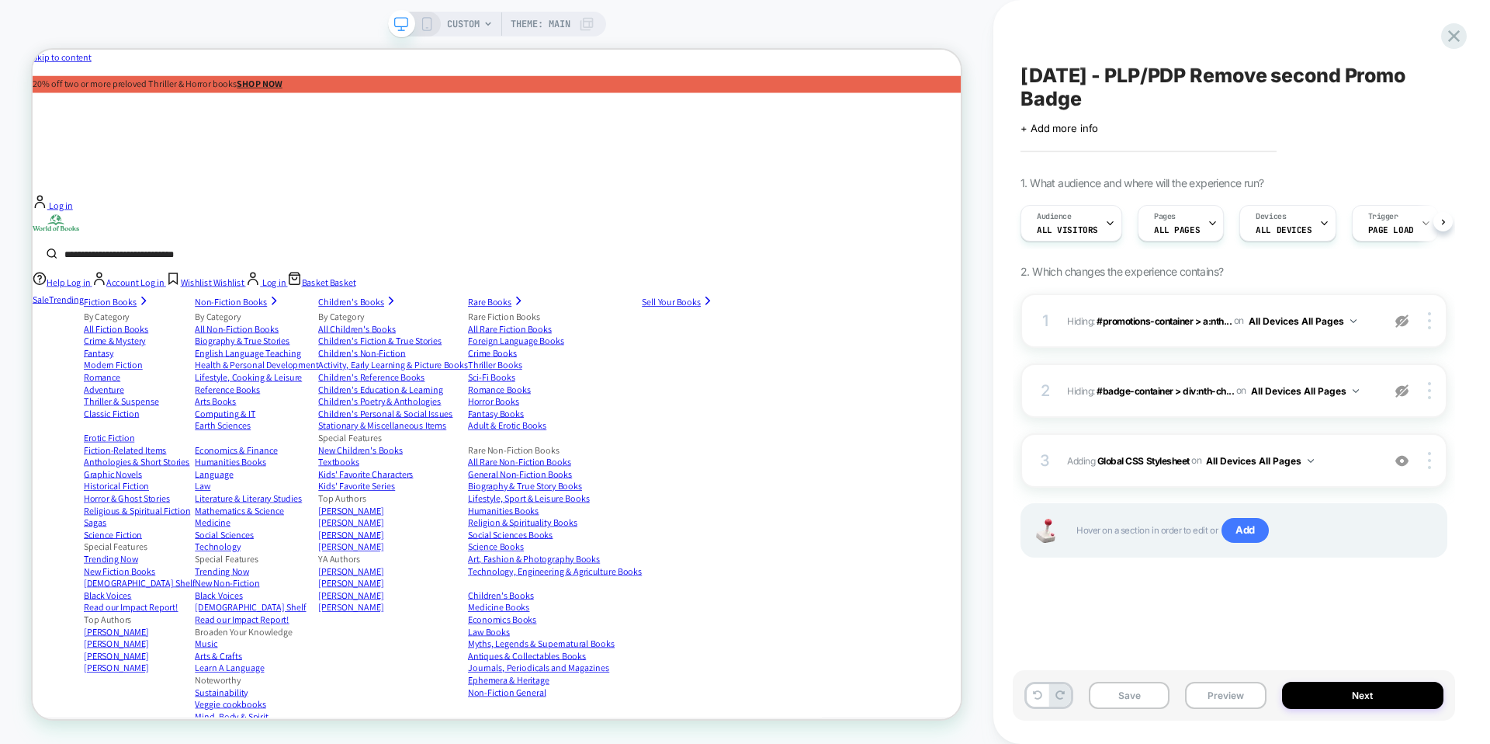
scroll to position [0, 1]
click at [1227, 695] on button "Preview" at bounding box center [1225, 694] width 81 height 27
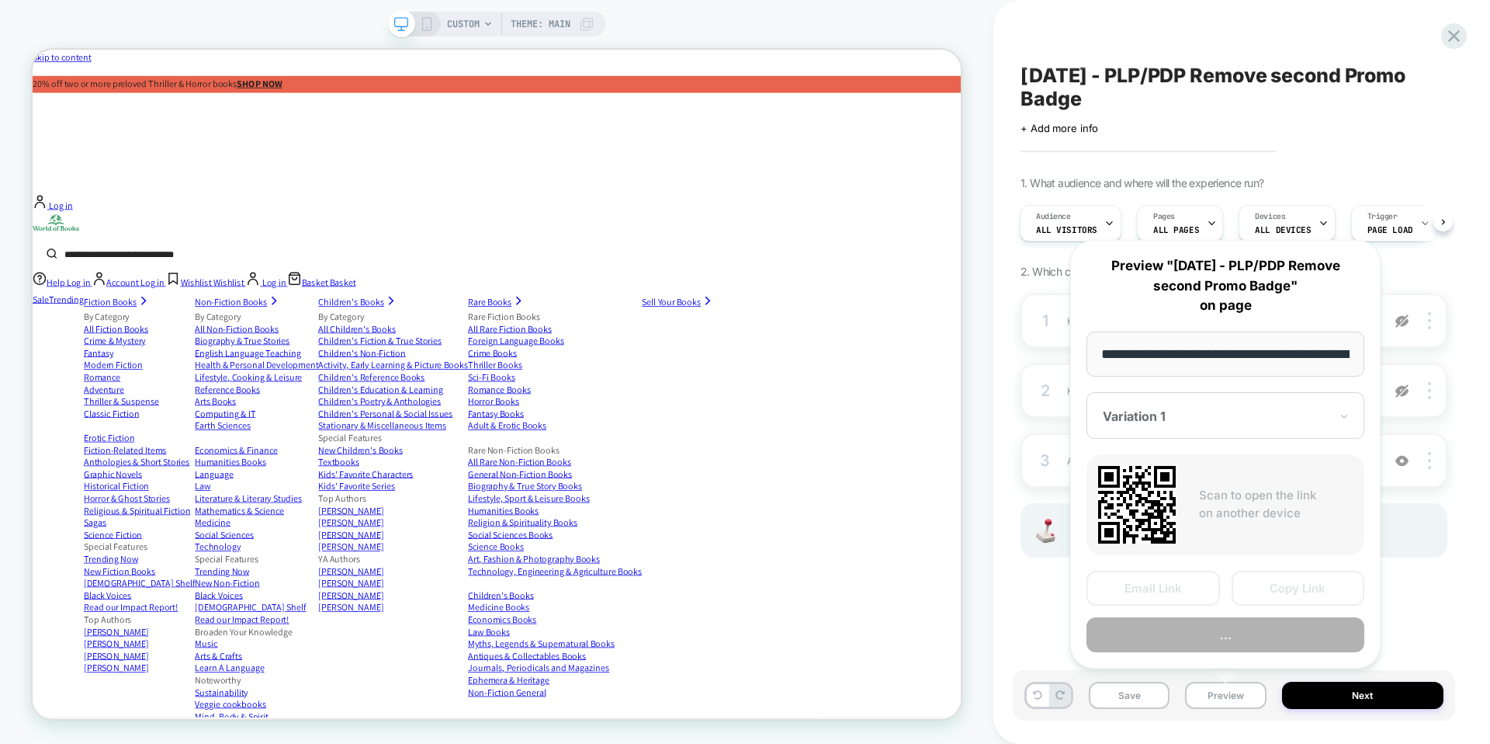
scroll to position [0, 259]
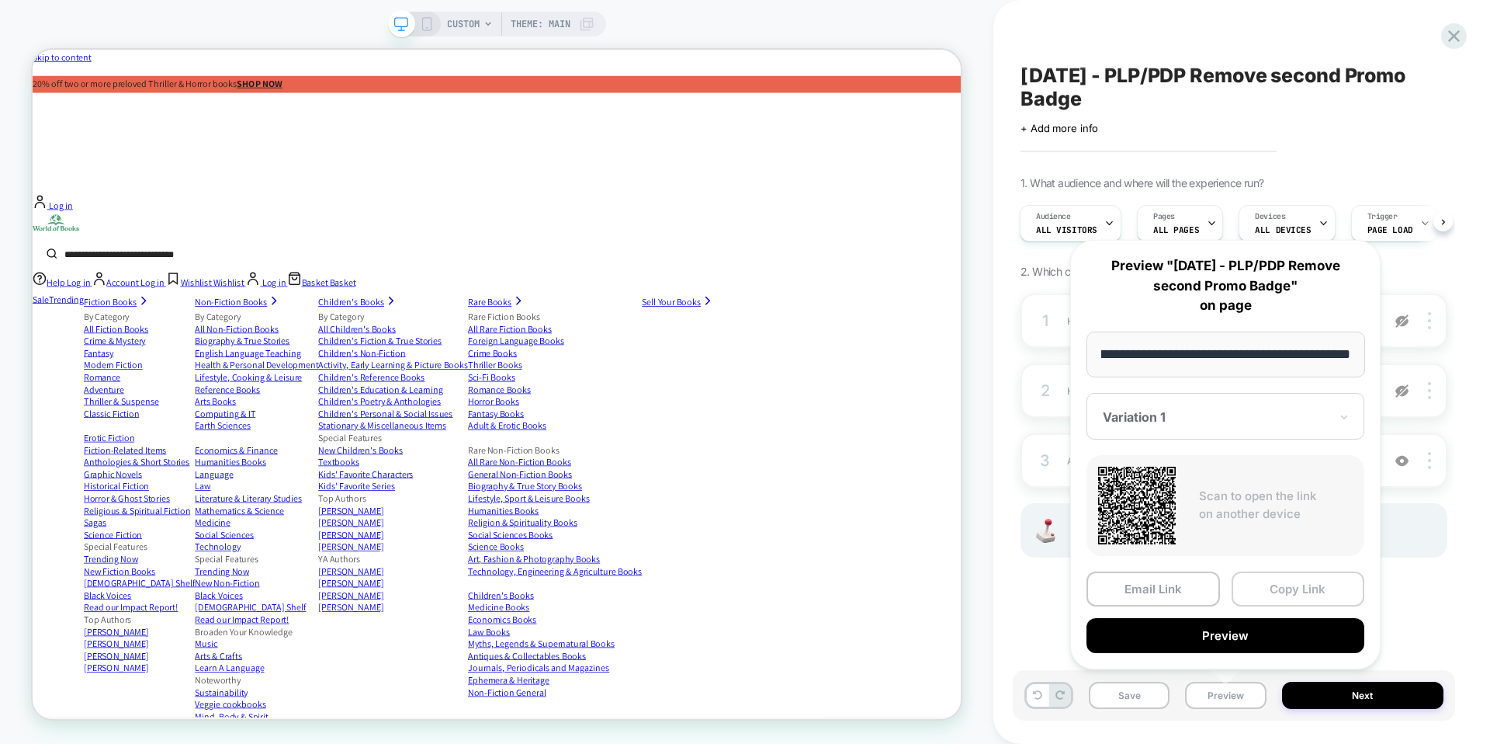
click at [1285, 584] on button "Copy Link" at bounding box center [1298, 588] width 133 height 35
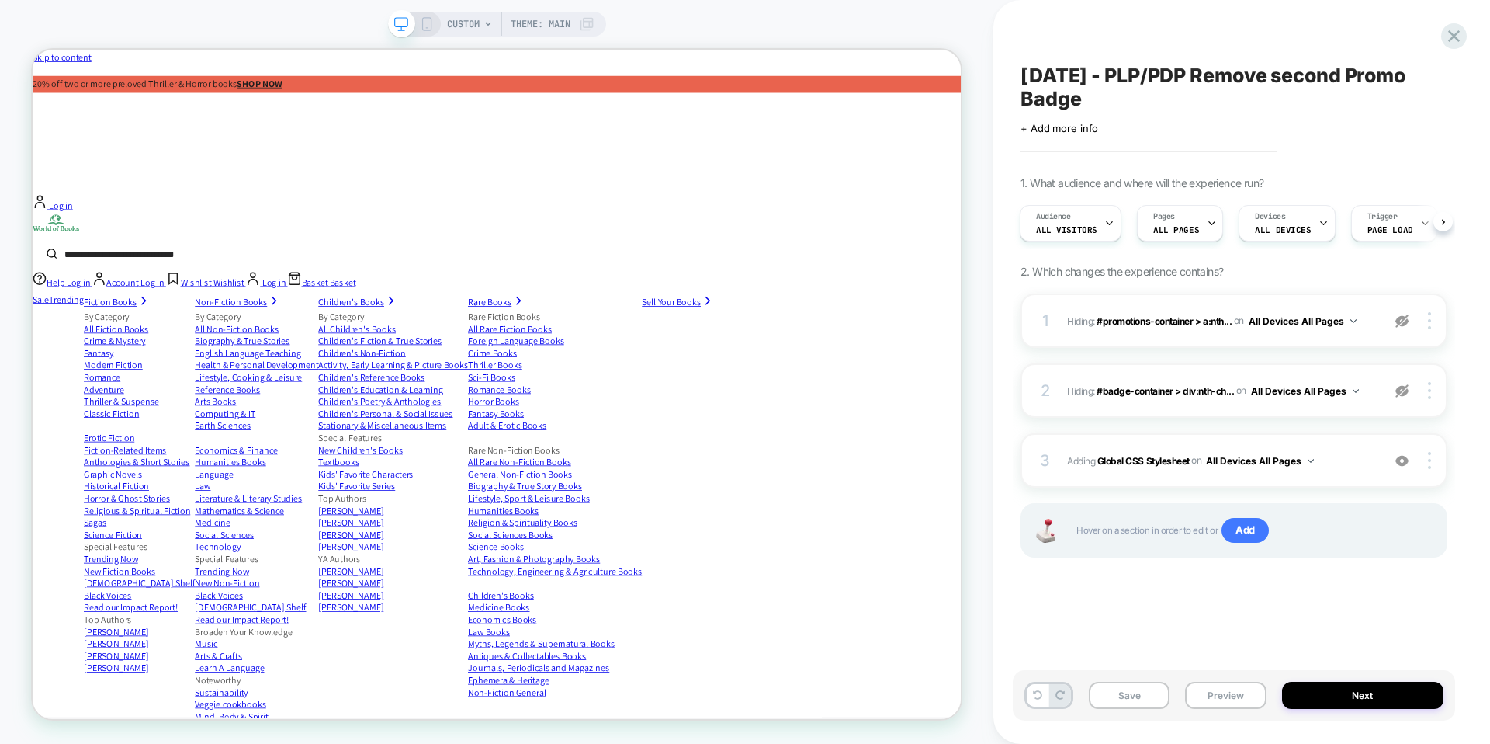
drag, startPoint x: 1179, startPoint y: 73, endPoint x: 1144, endPoint y: 72, distance: 34.9
click at [1144, 72] on span "[DATE] - PLP/PDP Remove second Promo Badge" at bounding box center [1234, 87] width 427 height 47
click at [1184, 75] on textarea "**********" at bounding box center [1209, 87] width 376 height 47
click at [1440, 92] on icon at bounding box center [1437, 87] width 19 height 19
click at [1448, 35] on icon at bounding box center [1454, 36] width 21 height 21
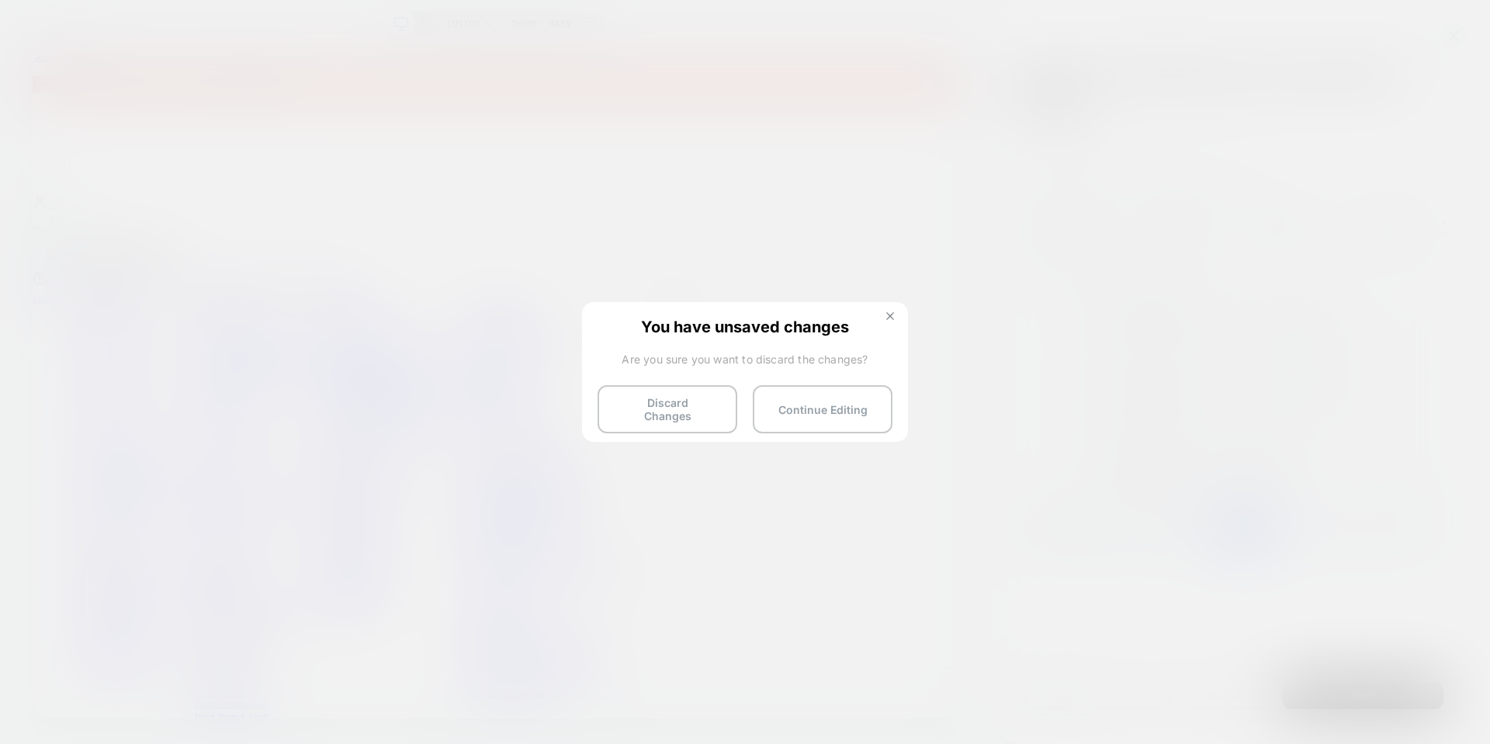
click at [889, 322] on button at bounding box center [890, 317] width 17 height 13
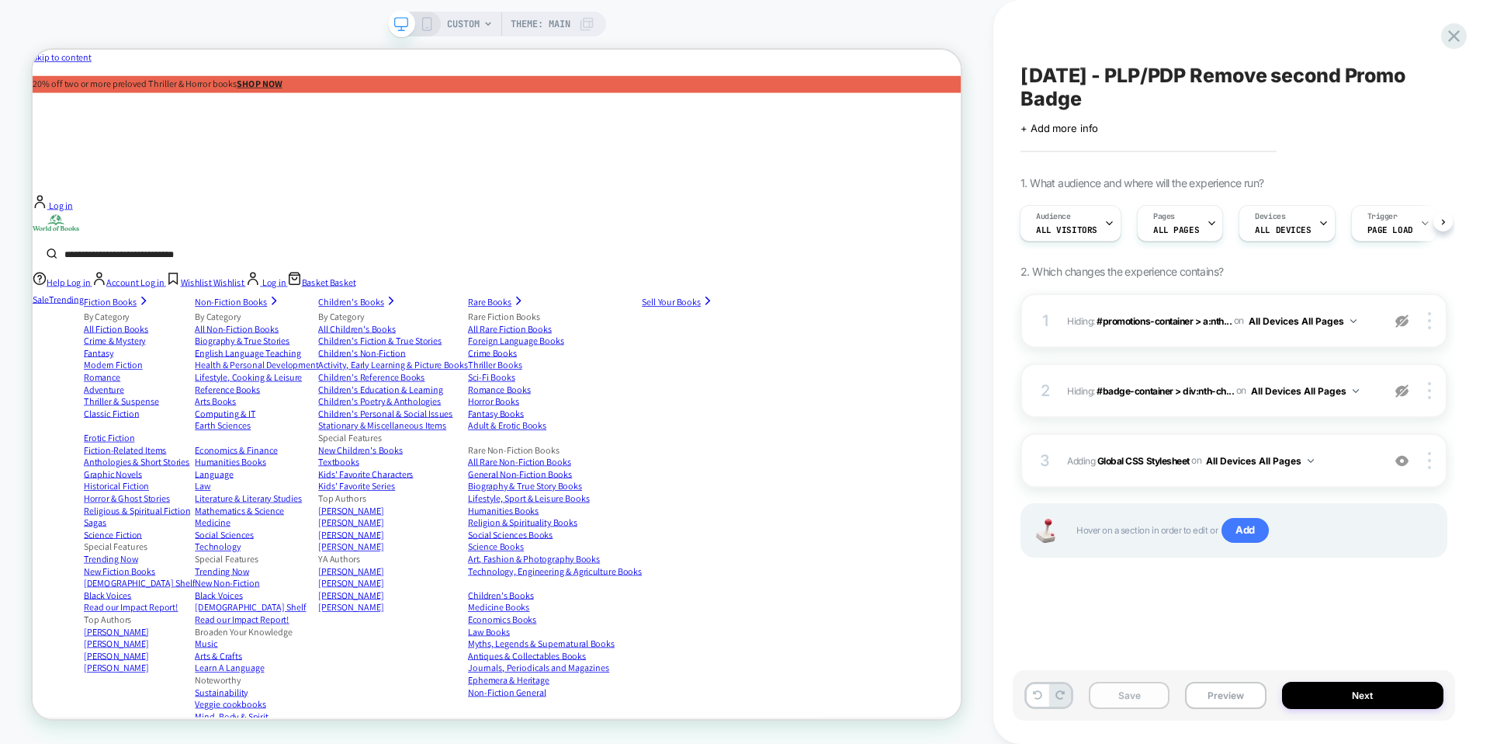
click at [1126, 705] on button "Save" at bounding box center [1129, 694] width 81 height 27
click at [1451, 40] on icon at bounding box center [1454, 36] width 21 height 21
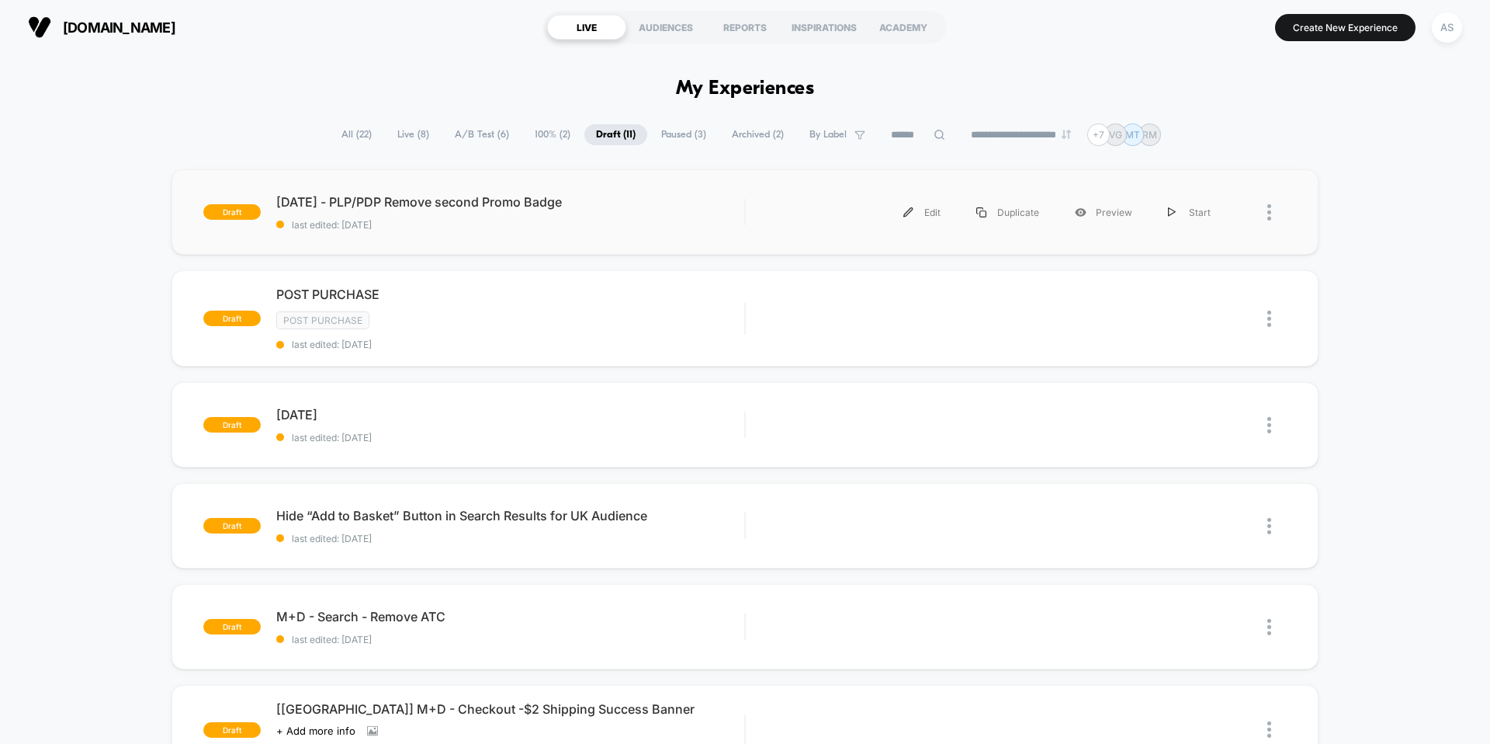
click at [1270, 209] on img at bounding box center [1269, 212] width 4 height 16
click at [1212, 184] on div "Duplicate" at bounding box center [1190, 177] width 140 height 35
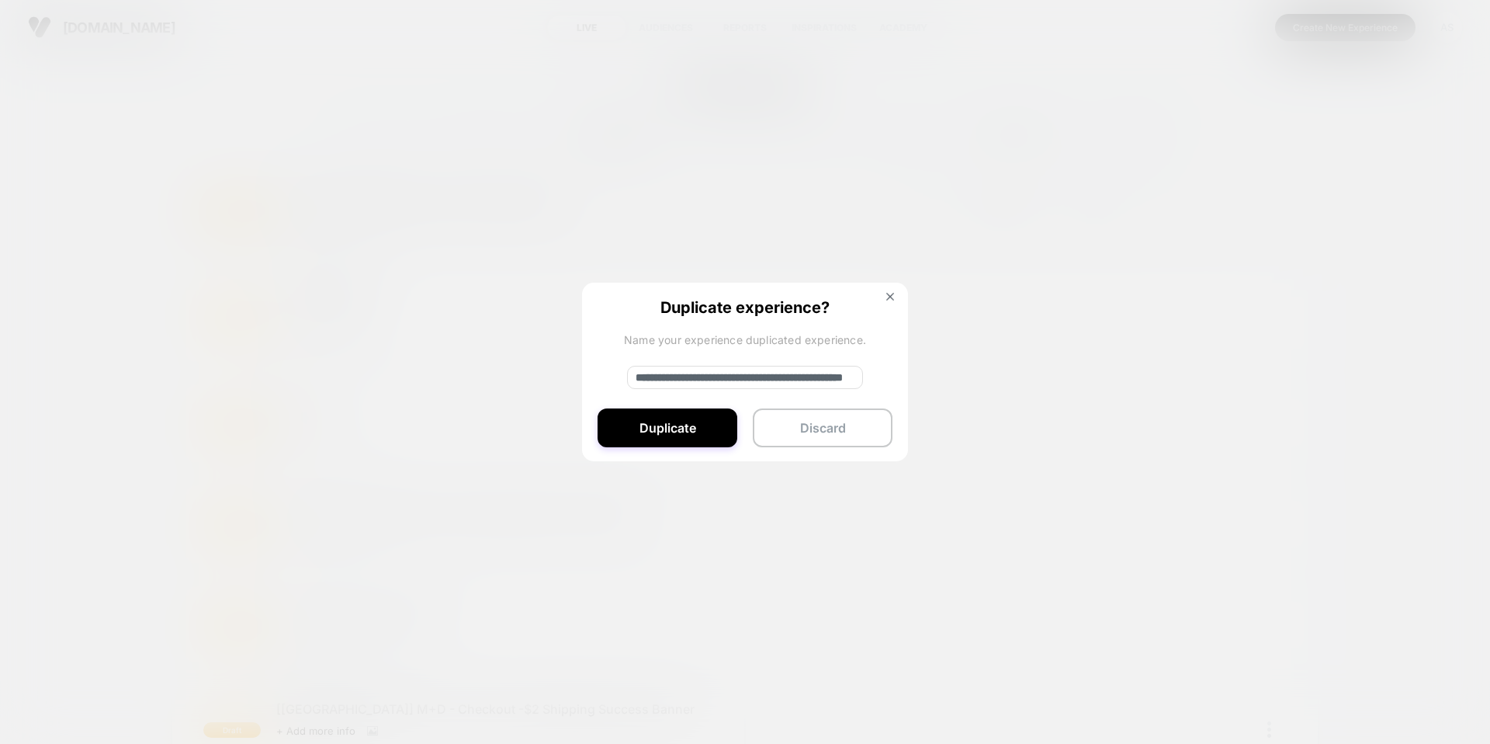
drag, startPoint x: 687, startPoint y: 373, endPoint x: 558, endPoint y: 362, distance: 129.3
click at [1267, 230] on div "**********" at bounding box center [1276, 212] width 19 height 35
drag, startPoint x: 735, startPoint y: 380, endPoint x: 758, endPoint y: 382, distance: 22.6
click at [758, 382] on input "**********" at bounding box center [745, 377] width 236 height 23
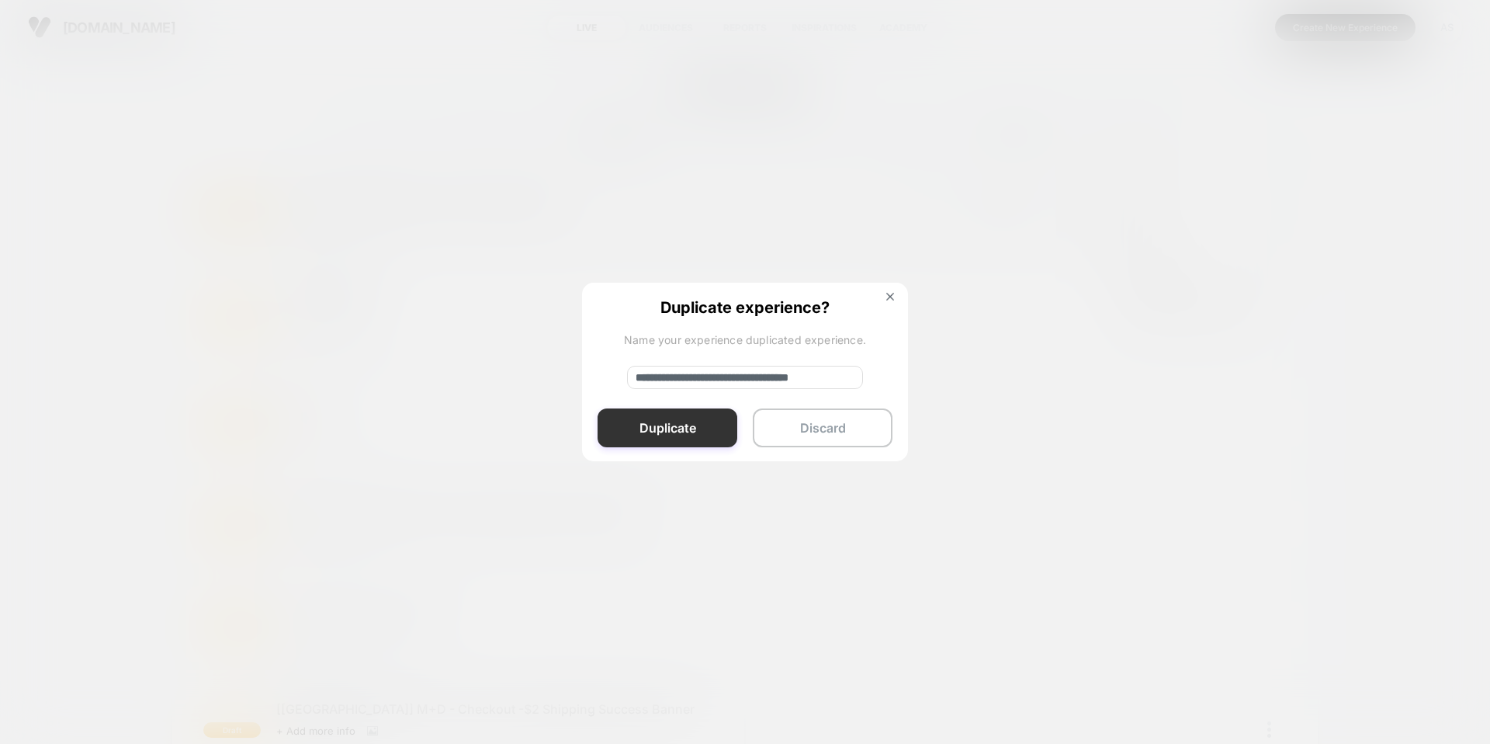
type input "**********"
click at [647, 432] on button "Duplicate" at bounding box center [668, 427] width 140 height 39
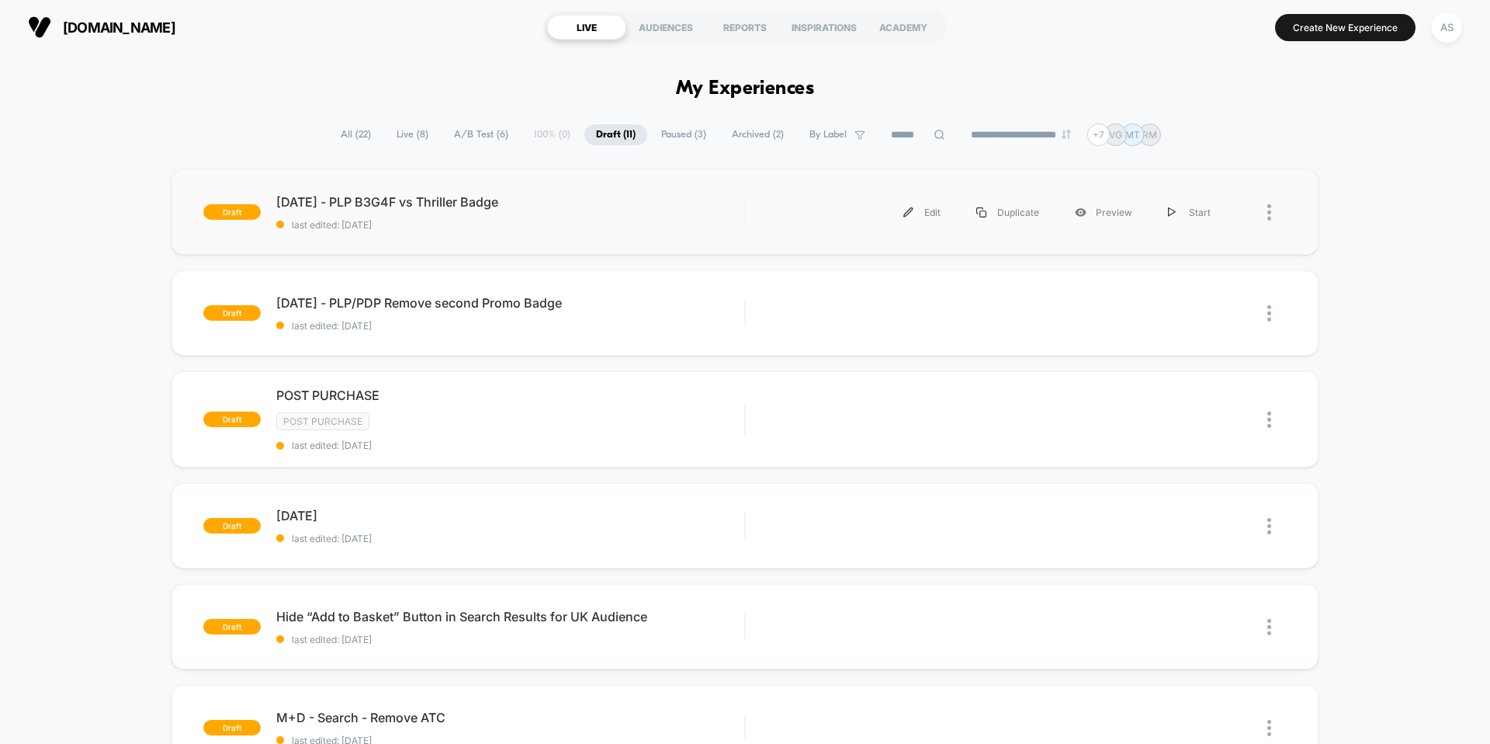
click at [483, 193] on div "draft [DATE] - PLP B3G4F vs Thriller Badge last edited: [DATE] Edit Duplicate P…" at bounding box center [745, 211] width 1147 height 85
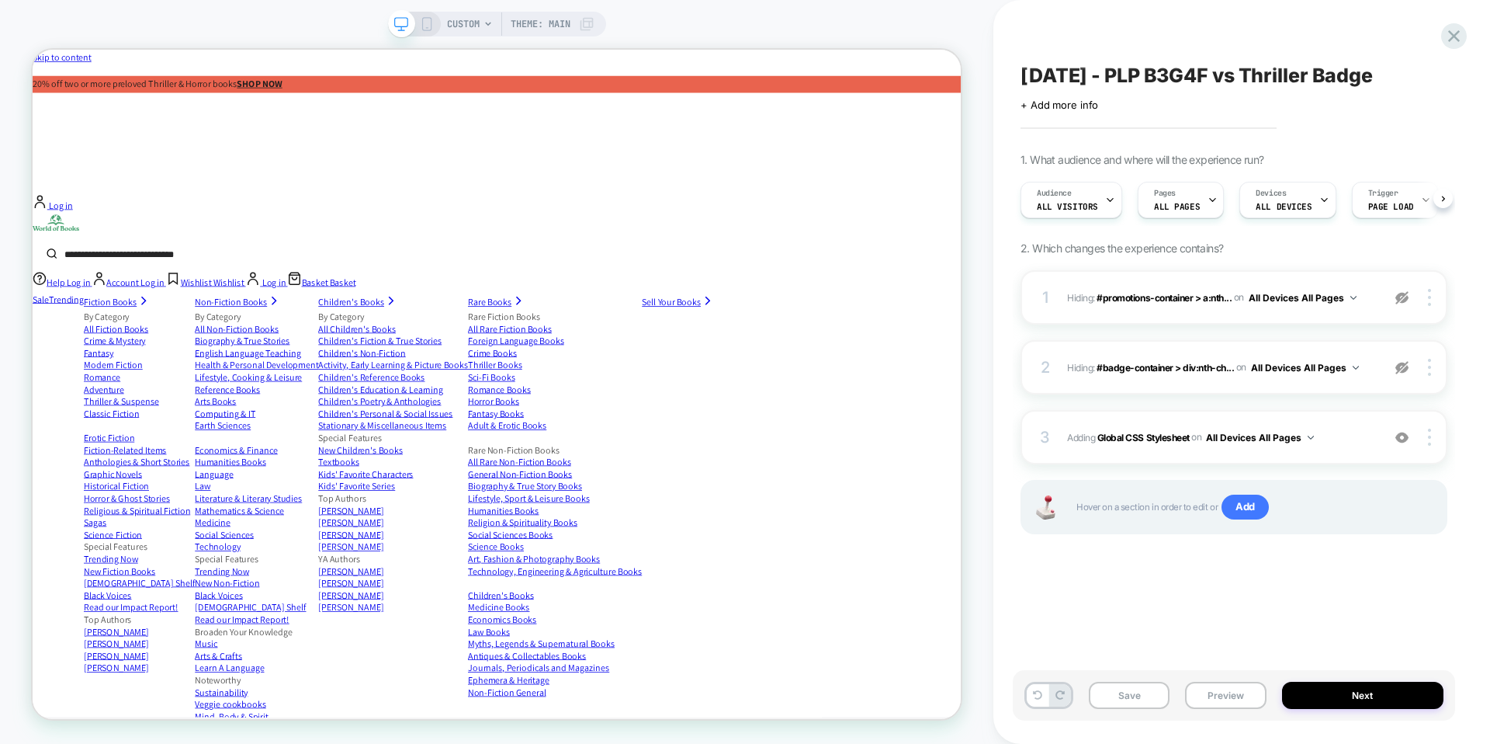
scroll to position [0, 1]
click at [1449, 38] on icon at bounding box center [1454, 36] width 21 height 21
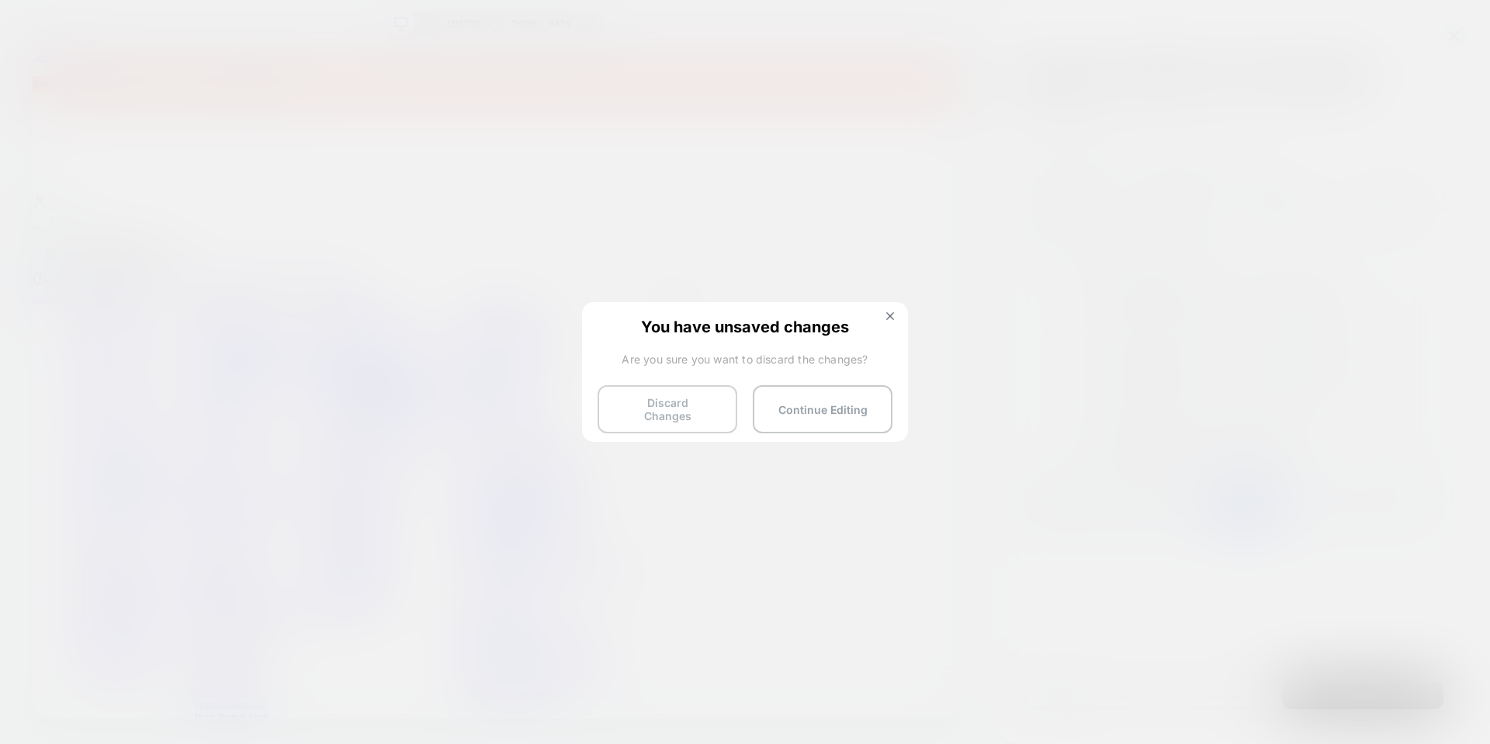
click at [693, 407] on button "Discard Changes" at bounding box center [668, 409] width 140 height 48
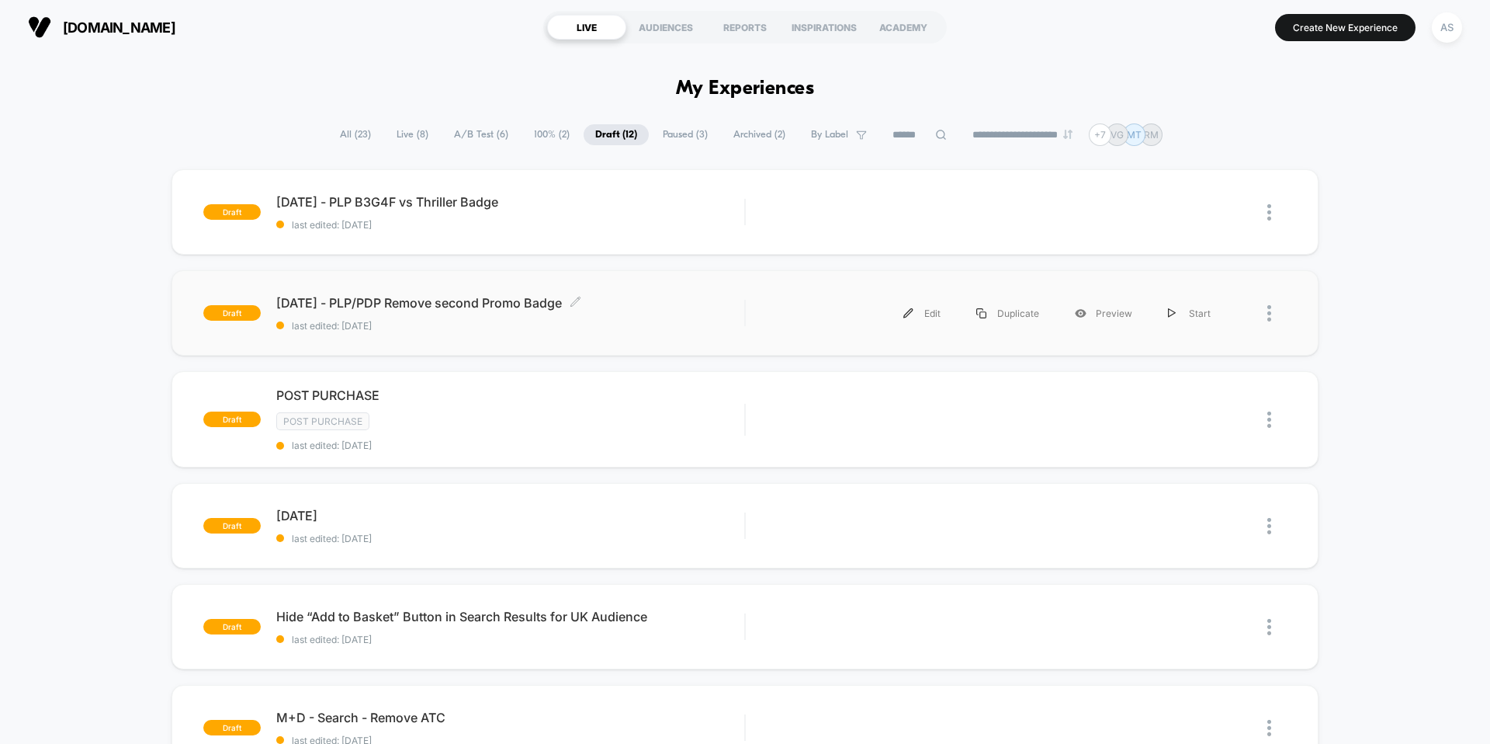
click at [662, 307] on span "[DATE] - PLP/PDP Remove second Promo Badge Click to edit experience details" at bounding box center [510, 303] width 468 height 16
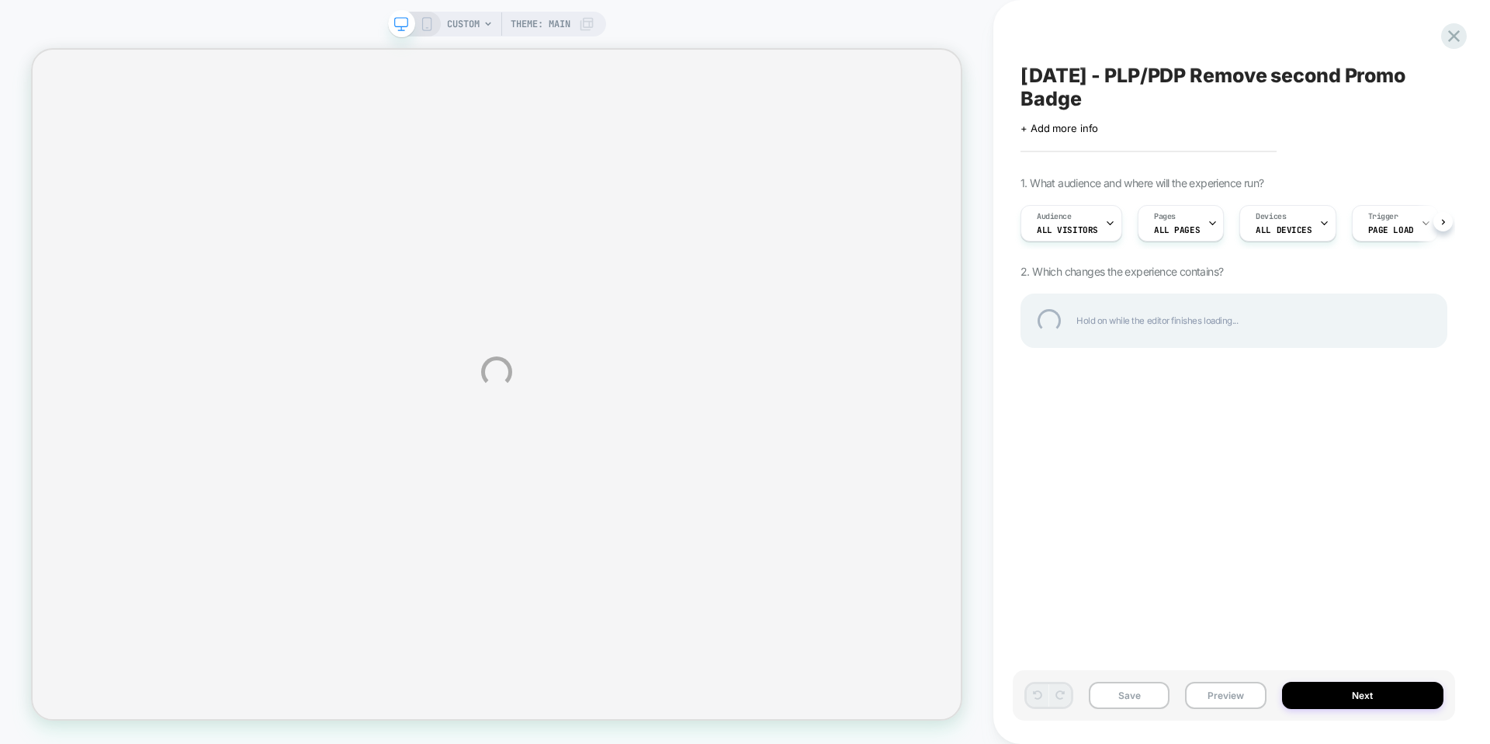
drag, startPoint x: 1182, startPoint y: 78, endPoint x: 1142, endPoint y: 77, distance: 40.4
click at [1142, 77] on div "[DATE] - PLP/PDP Remove second Promo Badge" at bounding box center [1234, 87] width 427 height 47
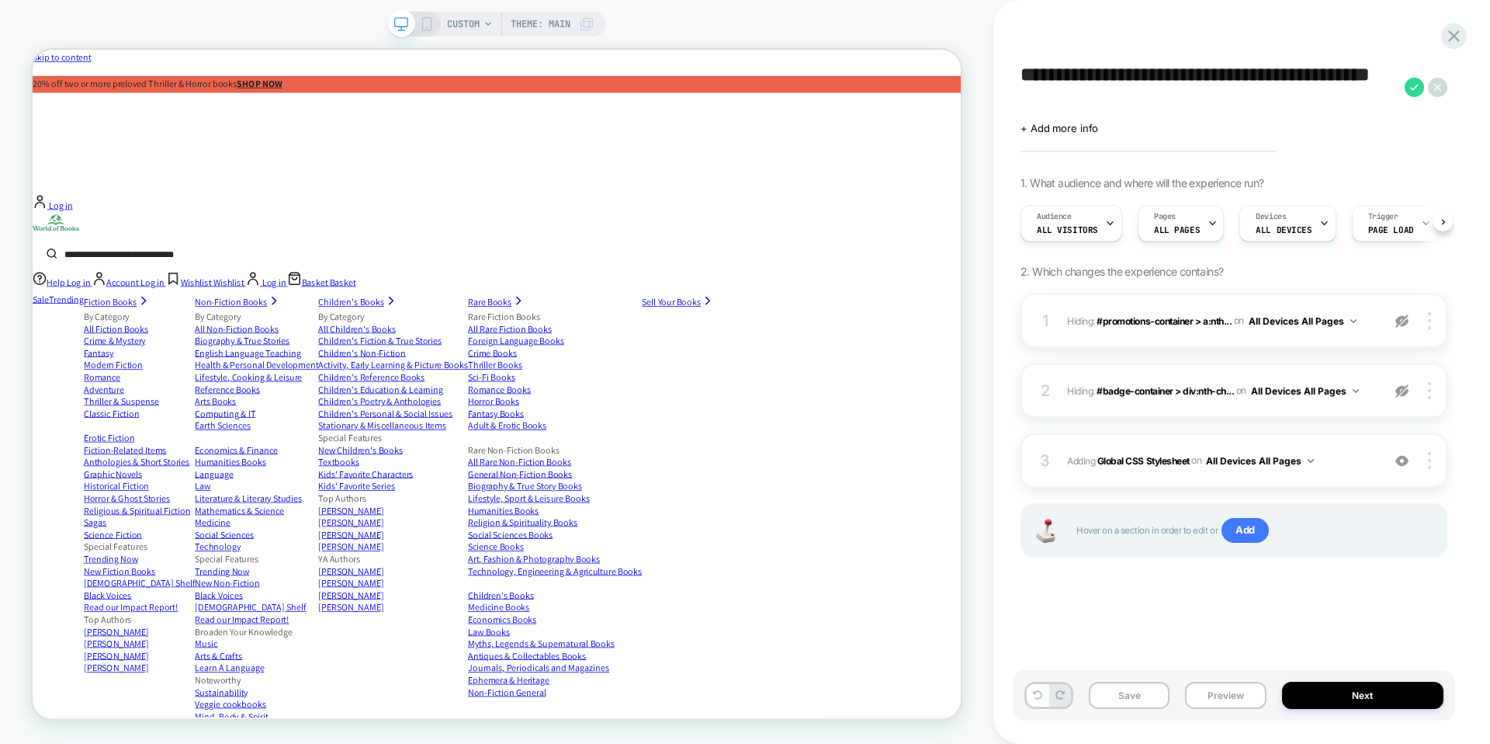
drag, startPoint x: 1181, startPoint y: 71, endPoint x: 1139, endPoint y: 74, distance: 42.8
click at [1139, 74] on textarea "**********" at bounding box center [1209, 87] width 376 height 47
type textarea "**********"
click at [1173, 460] on b "Global CSS Stylesheet" at bounding box center [1143, 460] width 92 height 12
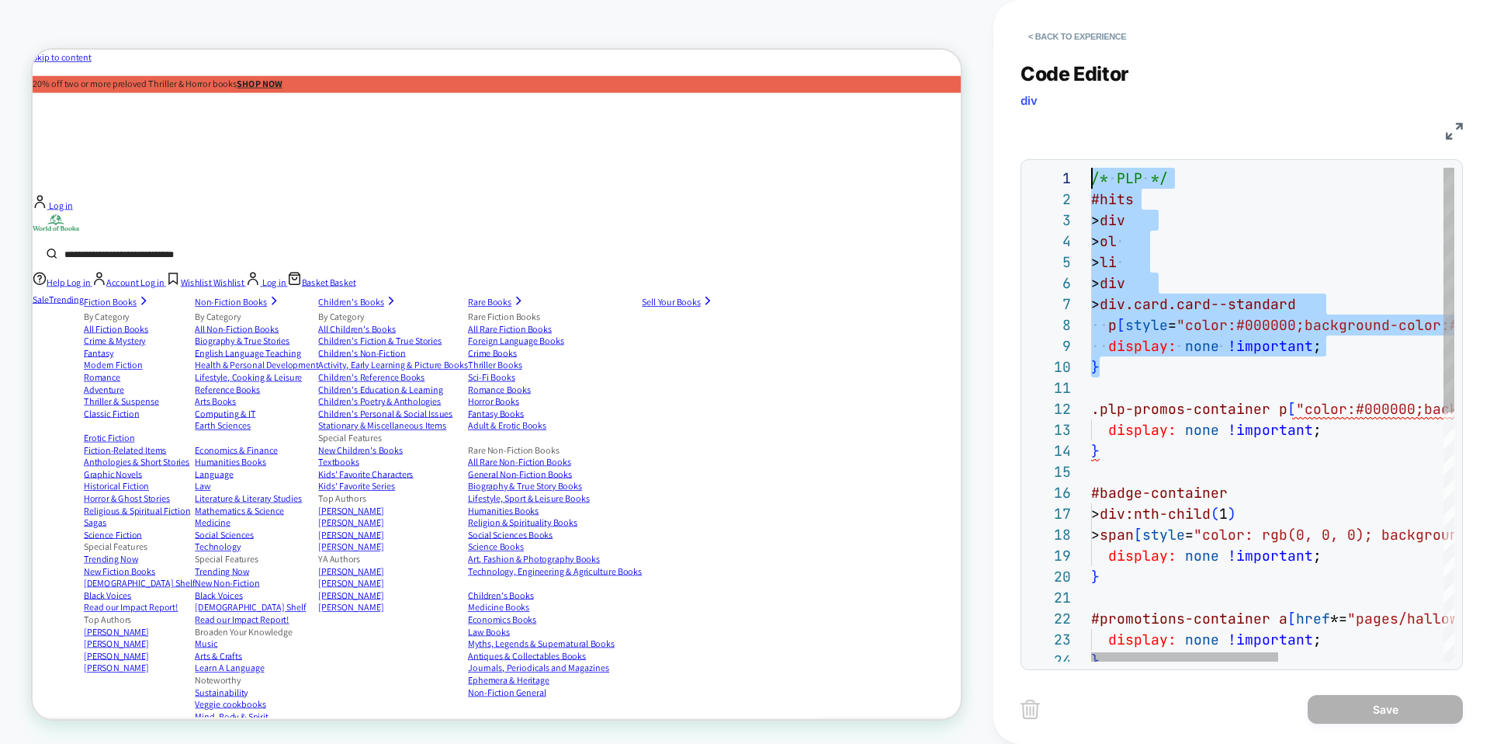
scroll to position [0, 0]
drag, startPoint x: 1155, startPoint y: 371, endPoint x: 1066, endPoint y: 159, distance: 229.9
click at [1091, 168] on div "/* PLP */ #hits > div > ol > li > div > div.card.card--standard p [ style = "co…" at bounding box center [1431, 666] width 681 height 997
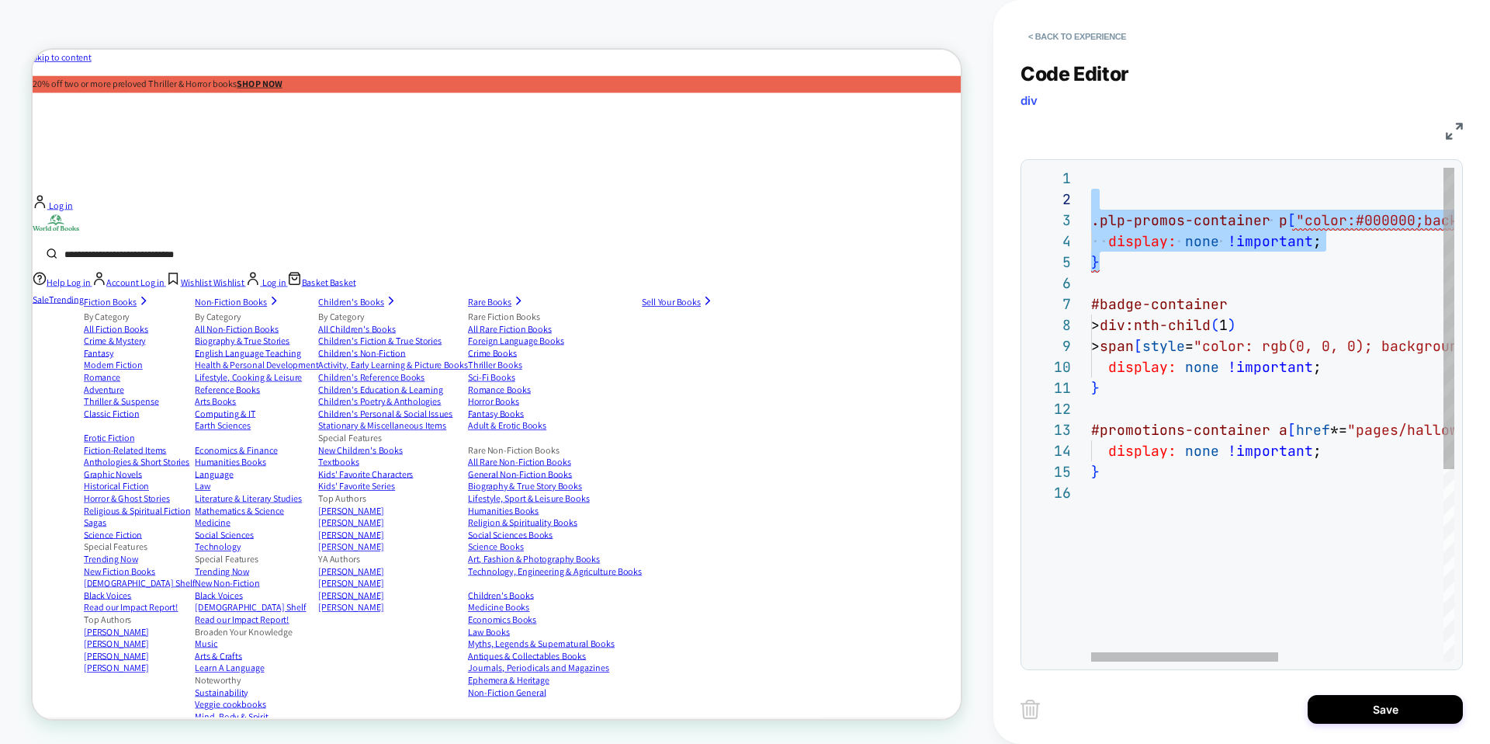
drag, startPoint x: 1126, startPoint y: 266, endPoint x: 1073, endPoint y: 174, distance: 106.8
click at [1091, 174] on div ".plp-promos-container p [ "color:#000000;background-color:#E9634E" ] { display:…" at bounding box center [1431, 572] width 681 height 808
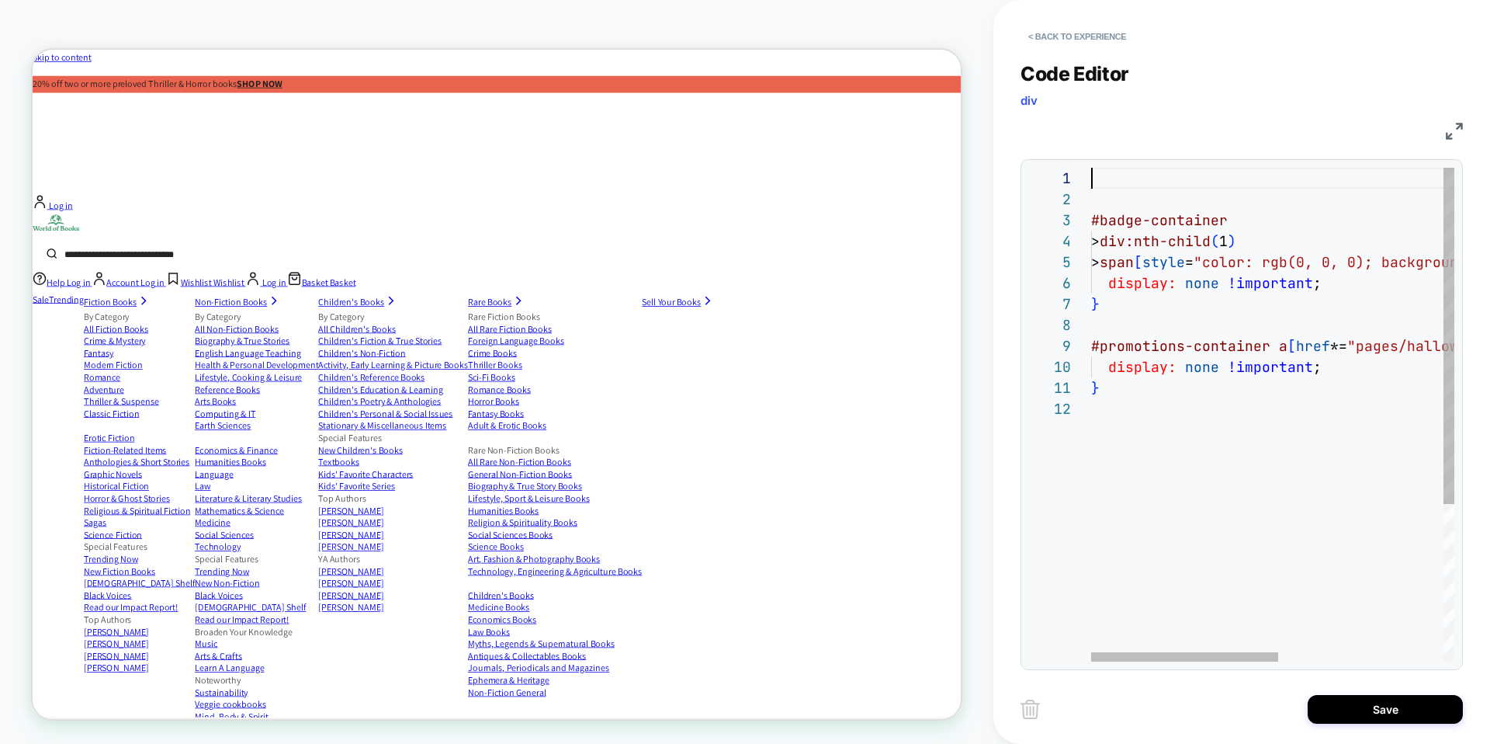
click at [1092, 201] on div "#badge-container > div:nth-child ( 1 ) > span [ style = "color: rgb(0, 0, 0); b…" at bounding box center [1431, 530] width 681 height 724
type textarea "**********"
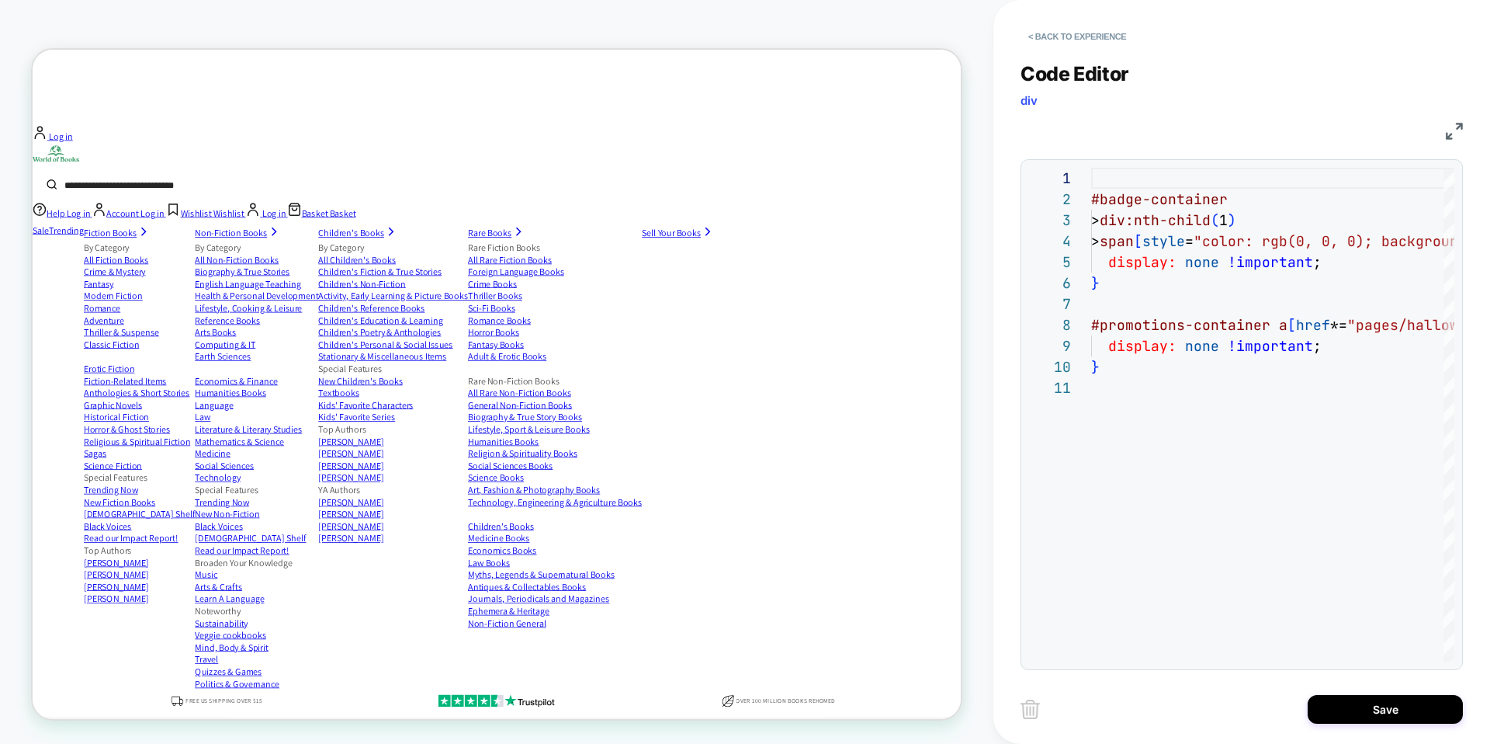
scroll to position [0, 0]
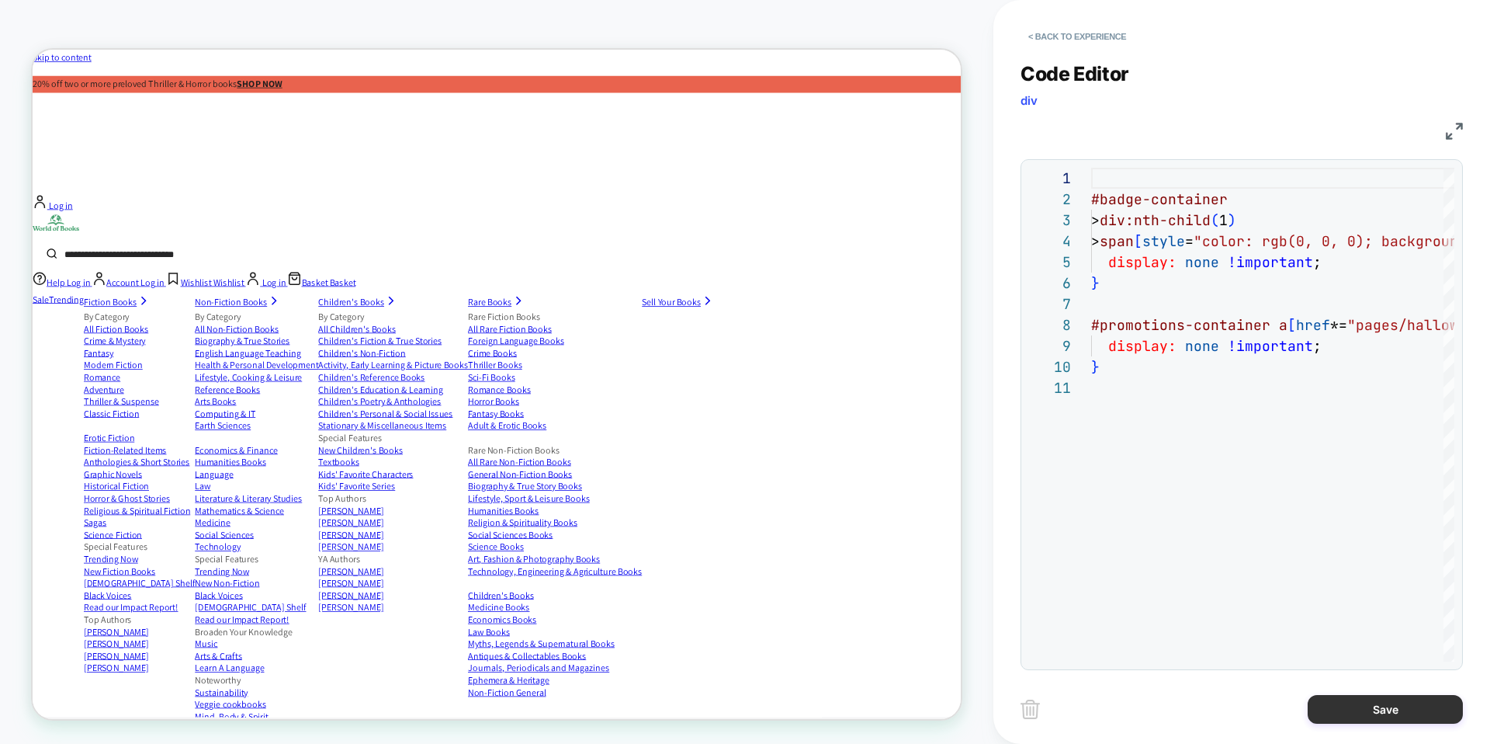
click at [1377, 709] on button "Save" at bounding box center [1385, 709] width 155 height 29
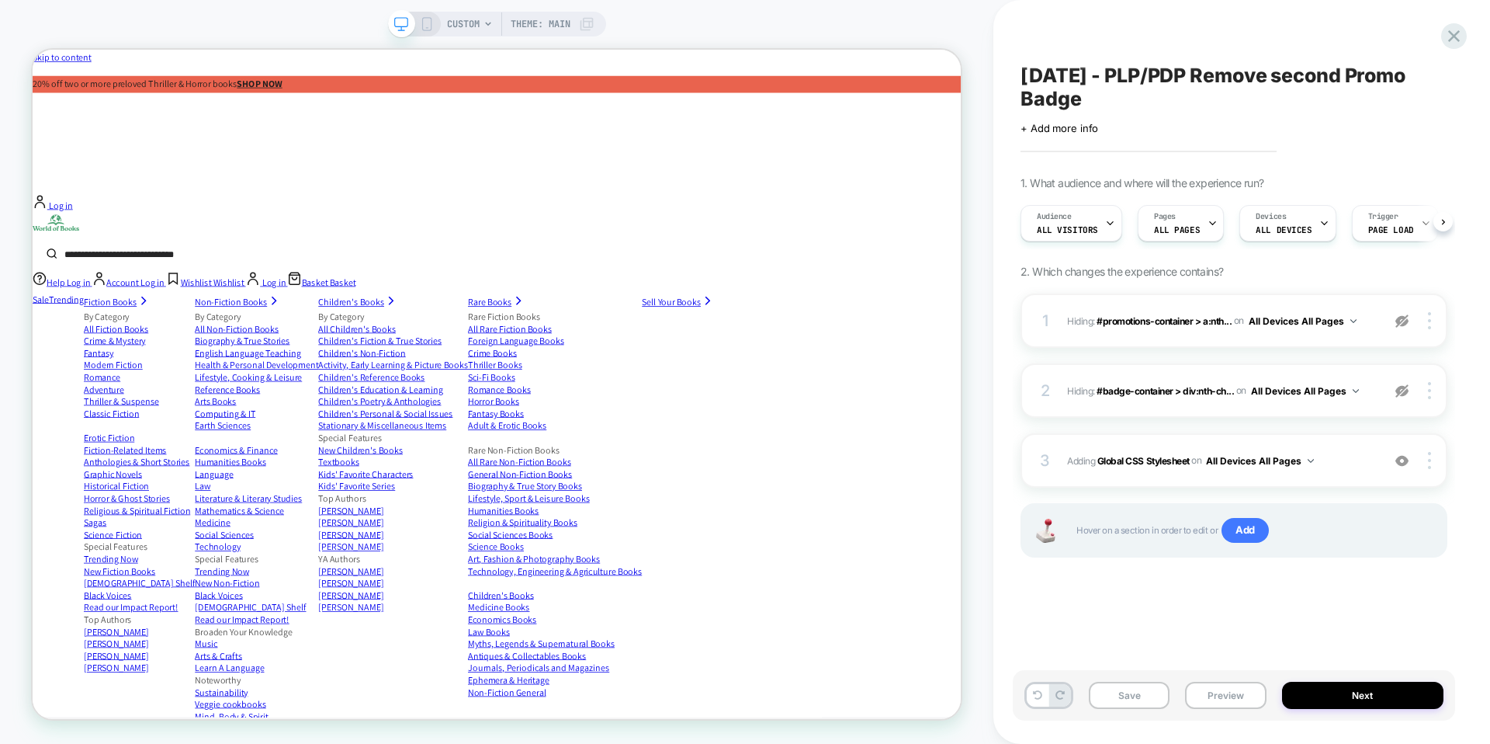
scroll to position [0, 1]
click at [1297, 223] on div "Devices ALL DEVICES" at bounding box center [1282, 223] width 87 height 35
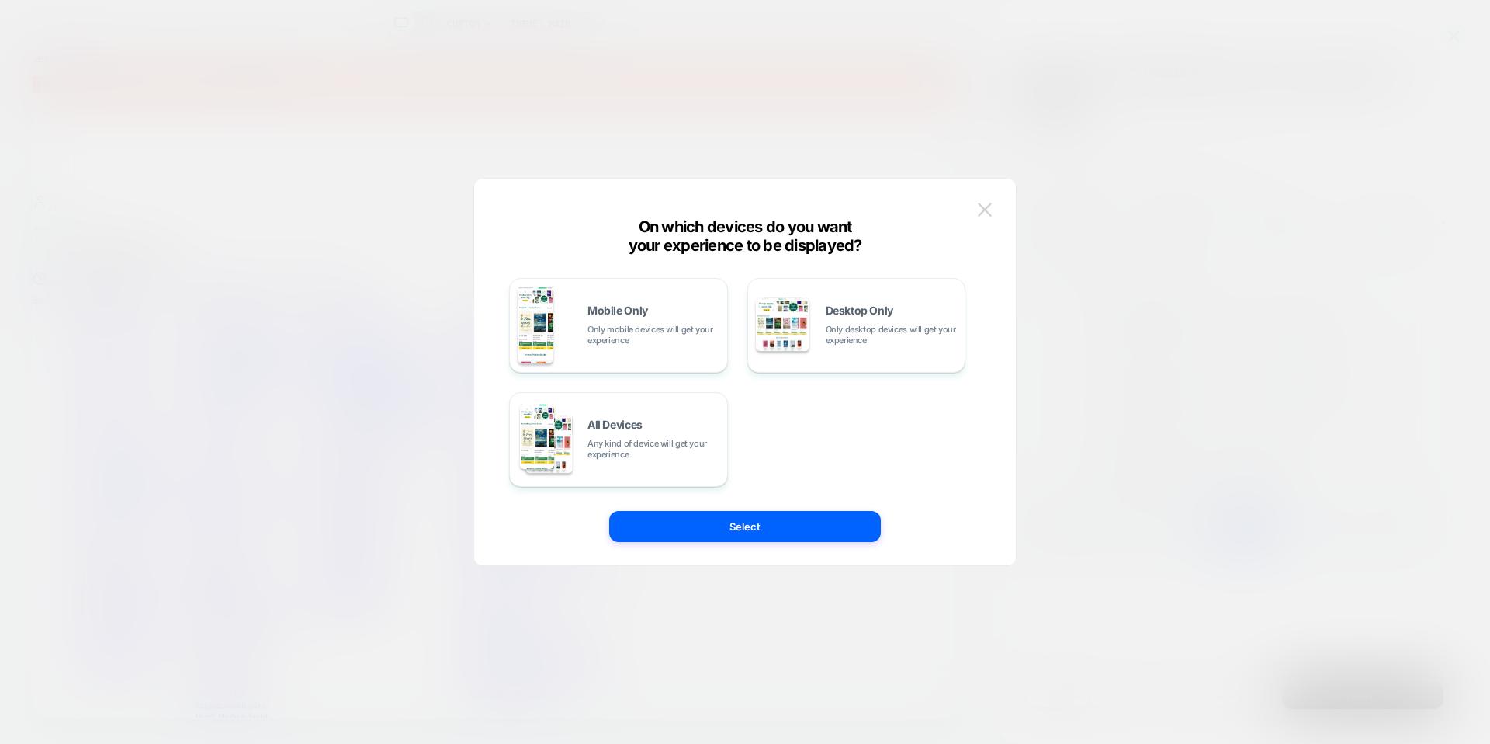
click at [980, 210] on img at bounding box center [985, 209] width 14 height 13
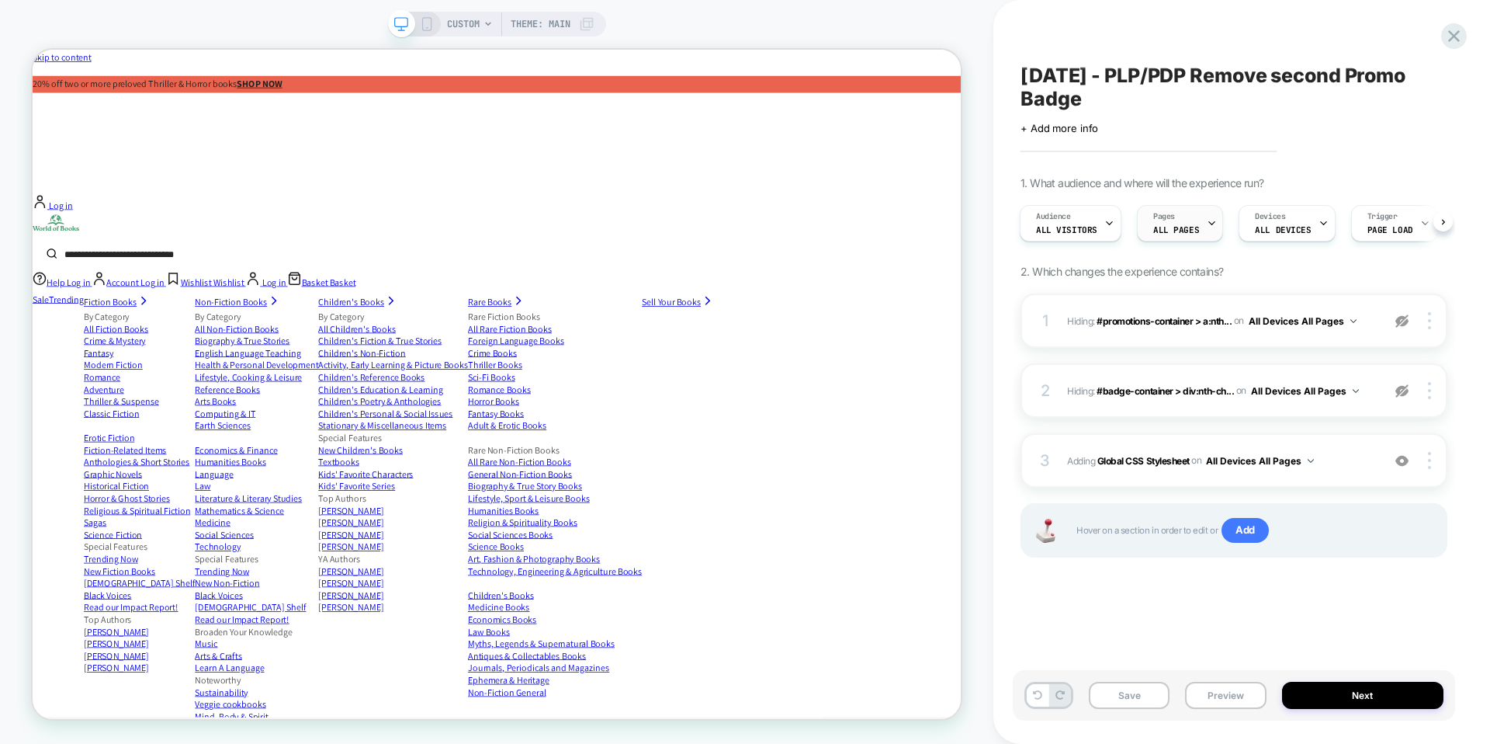
click at [1170, 224] on span "ALL PAGES" at bounding box center [1176, 229] width 46 height 11
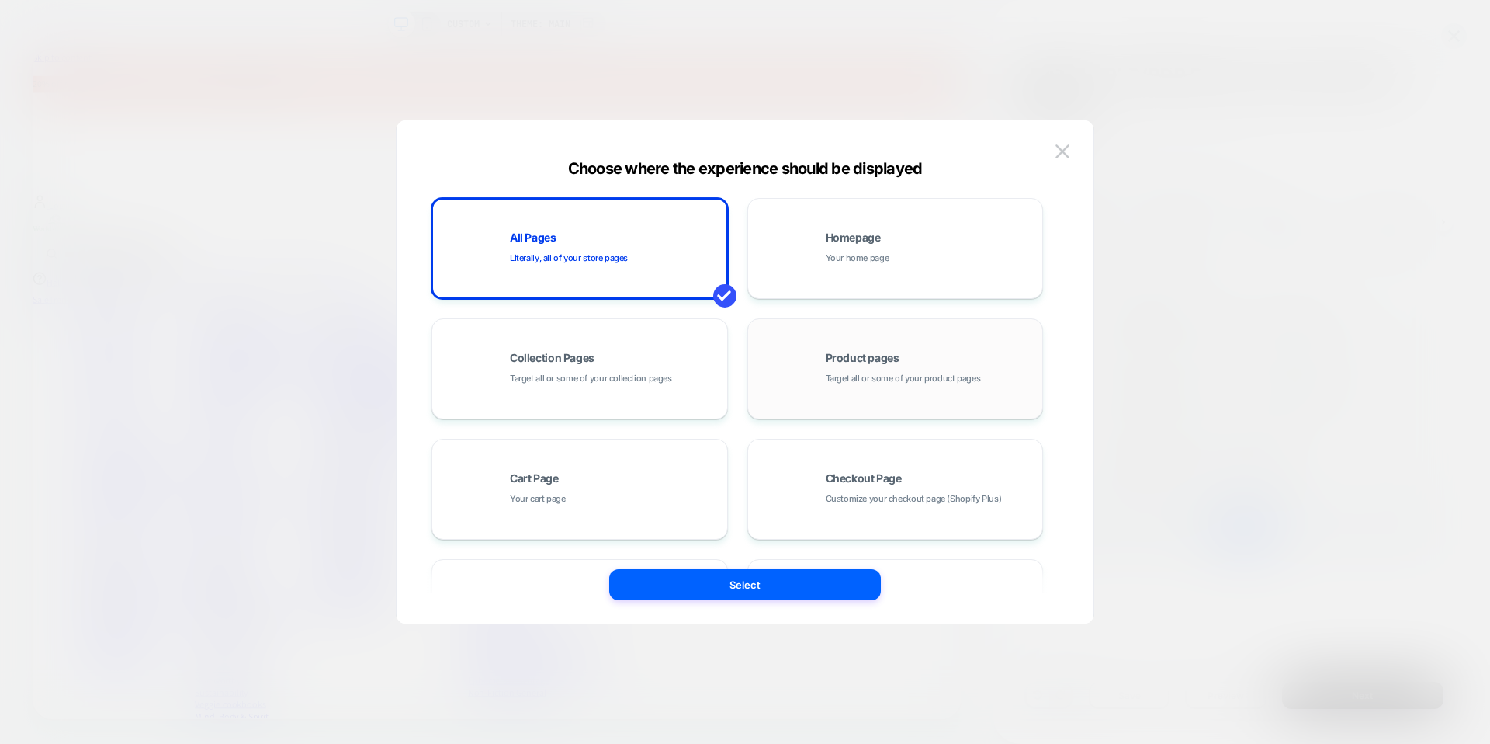
click at [888, 372] on span "Target all or some of your product pages" at bounding box center [903, 378] width 155 height 15
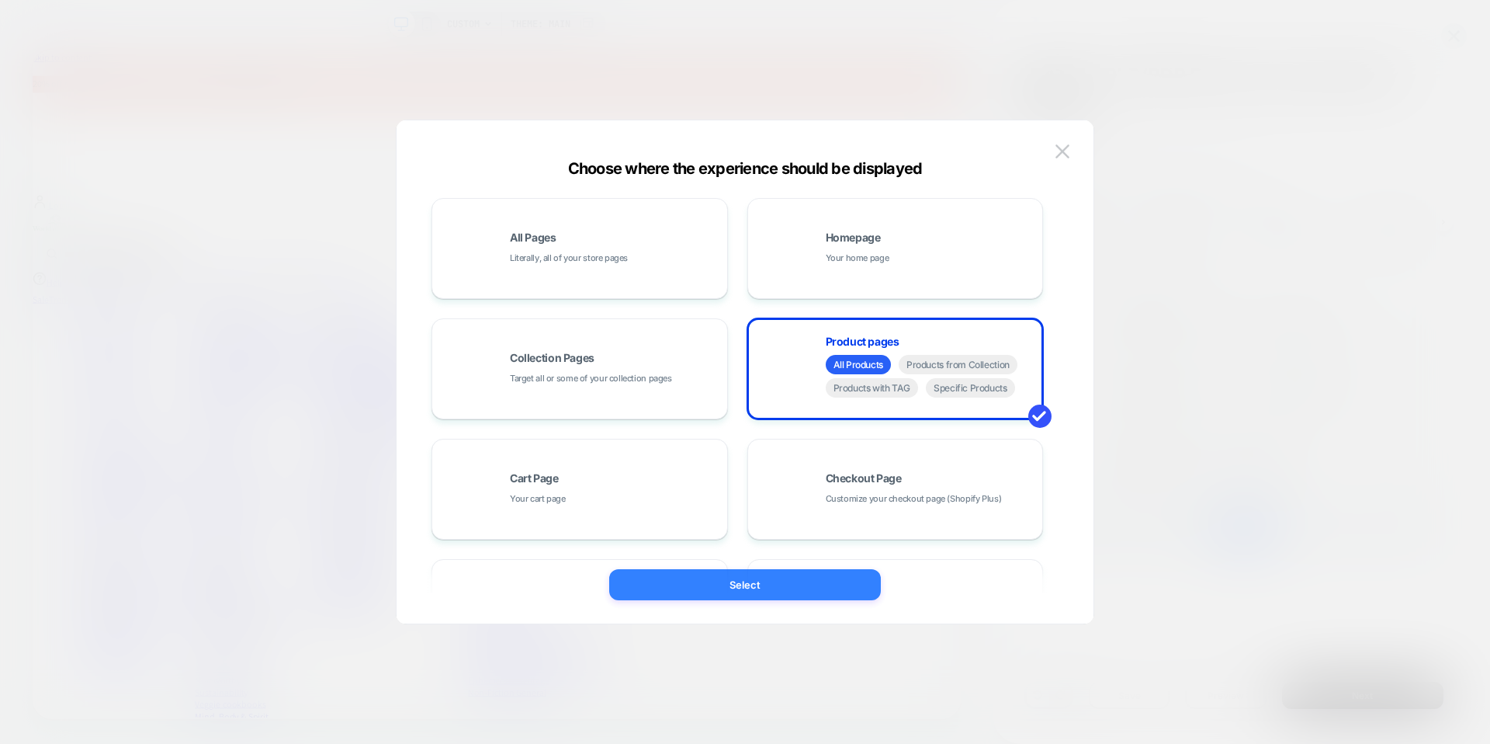
click at [753, 584] on button "Select" at bounding box center [745, 584] width 272 height 31
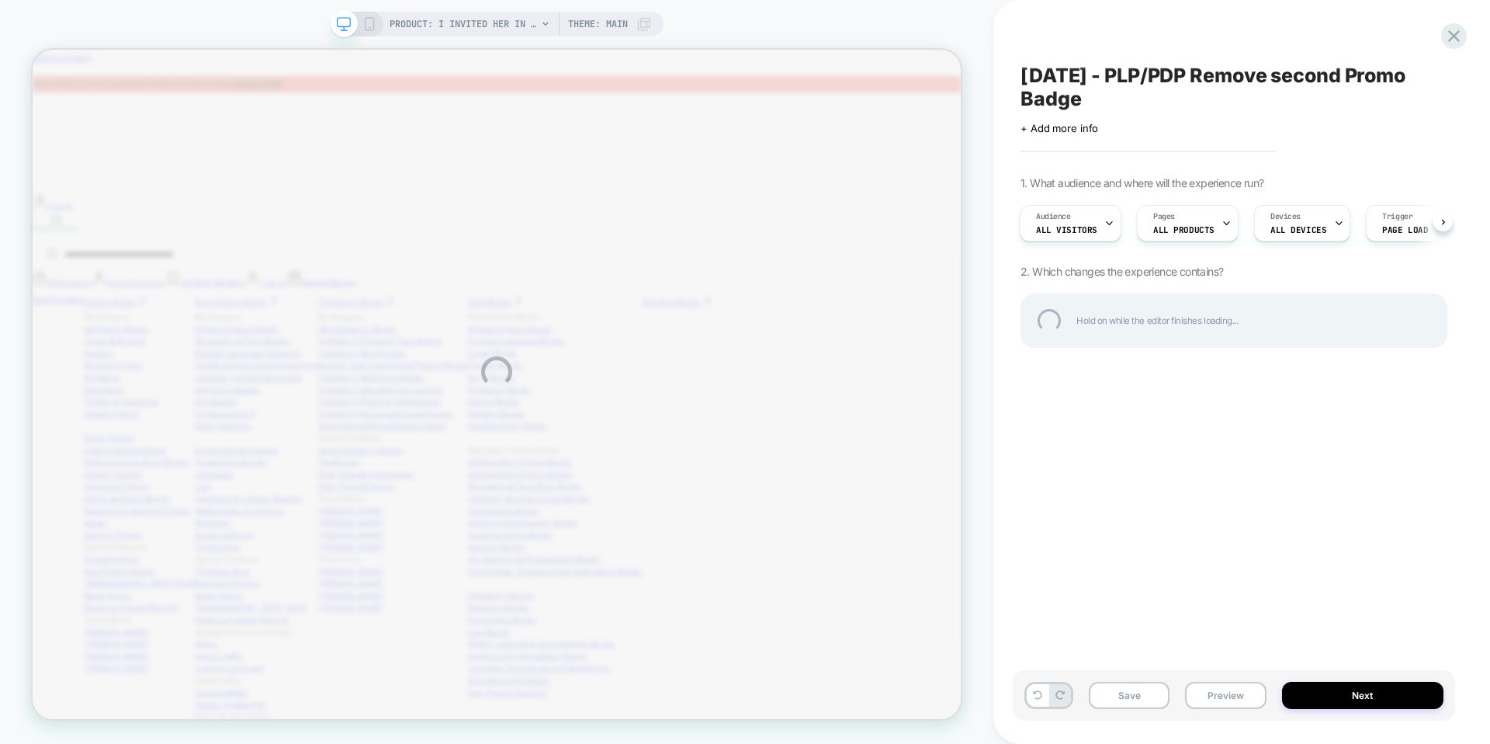
click at [508, 28] on div "PRODUCT: I Invited Her In [book [PERSON_NAME] 9780008284619] PRODUCT: I Invited…" at bounding box center [745, 372] width 1490 height 744
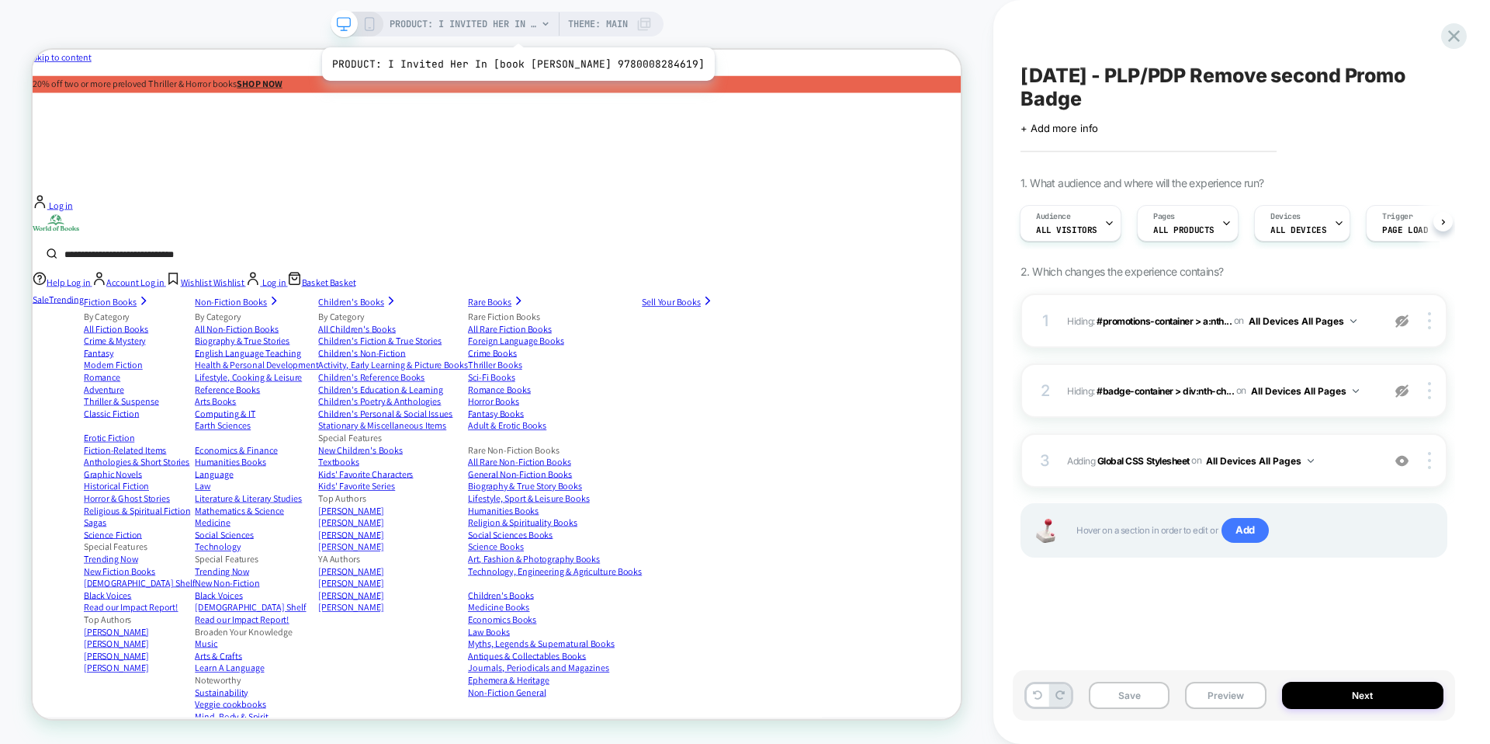
scroll to position [0, 2]
click at [508, 28] on span "PRODUCT: I Invited Her In [book [PERSON_NAME] 9780008284619]" at bounding box center [463, 24] width 147 height 25
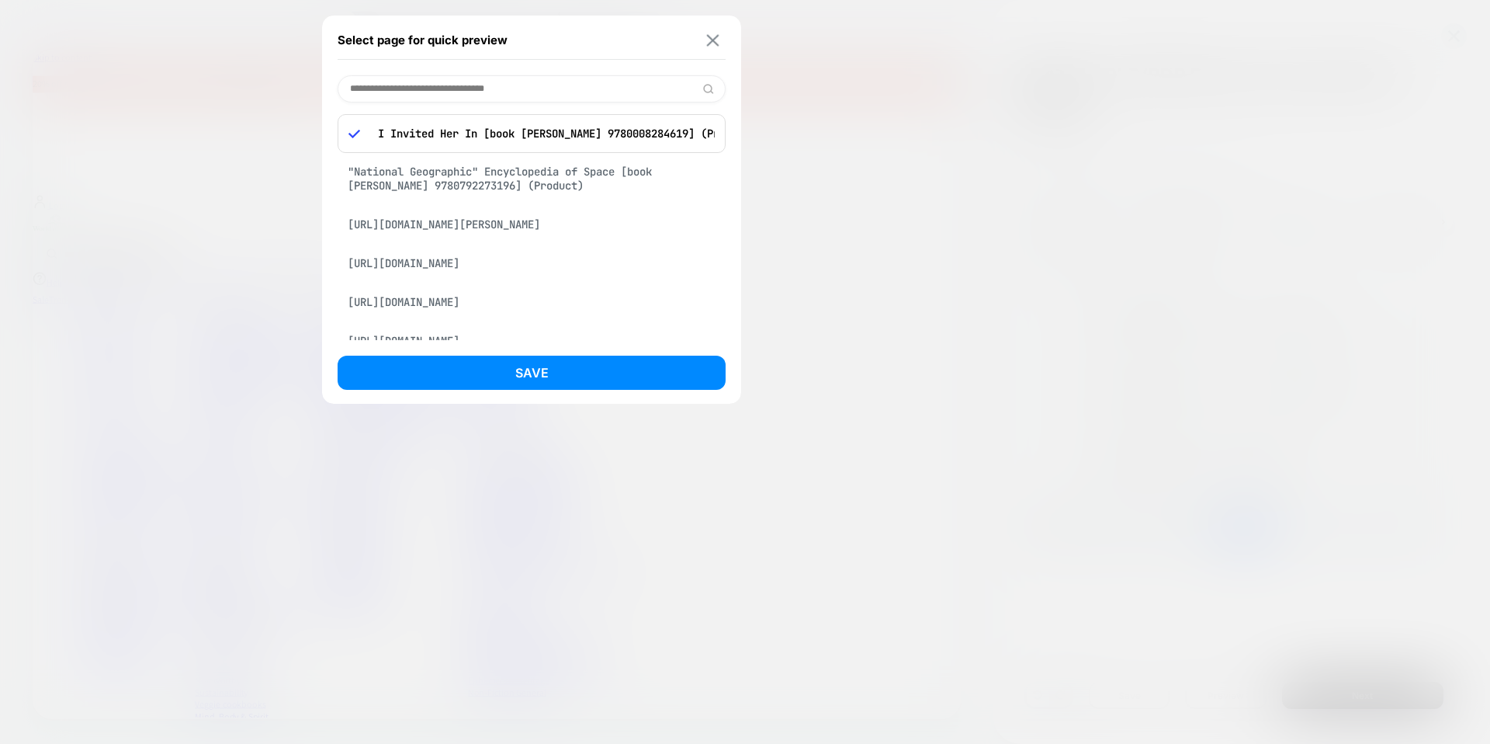
click at [710, 40] on img at bounding box center [713, 40] width 12 height 12
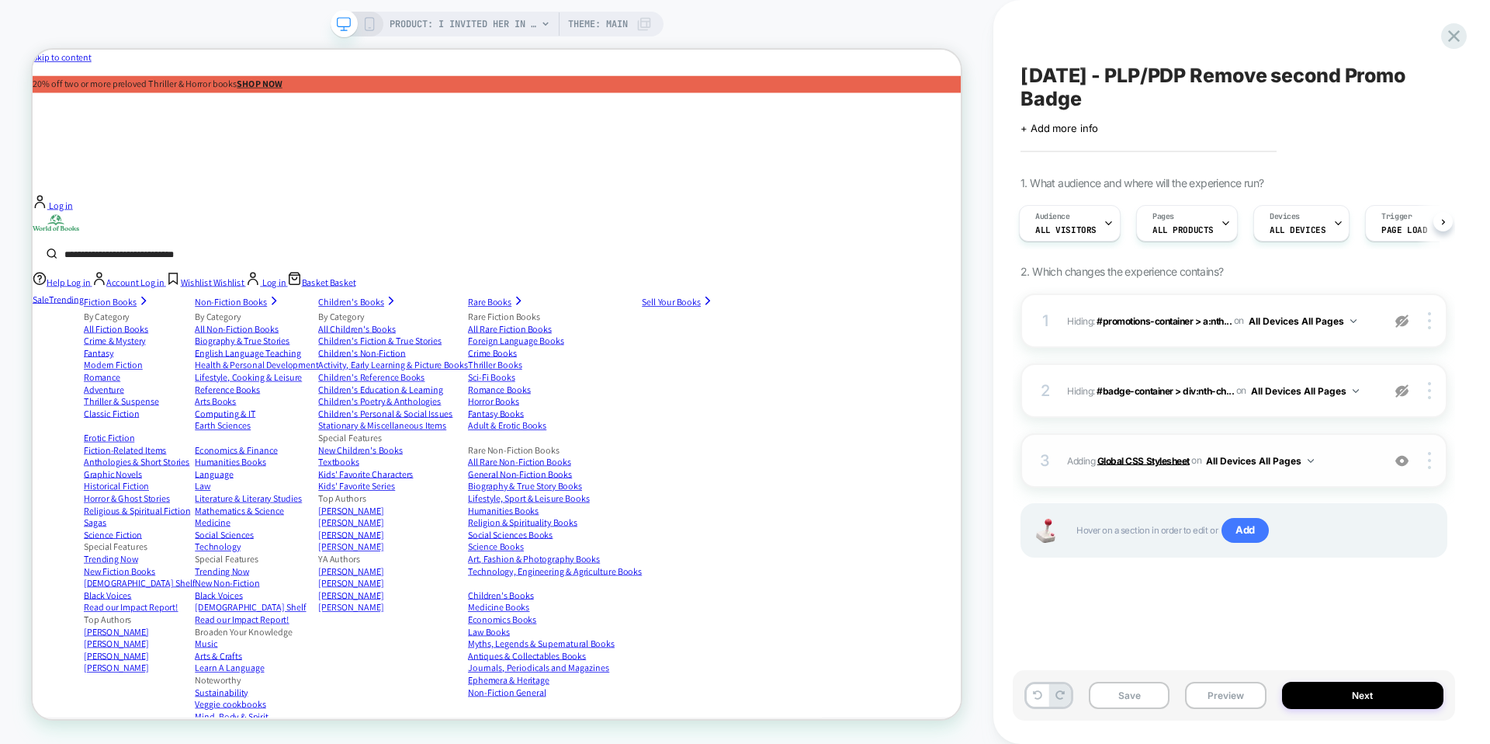
click at [1161, 459] on b "Global CSS Stylesheet" at bounding box center [1143, 460] width 92 height 12
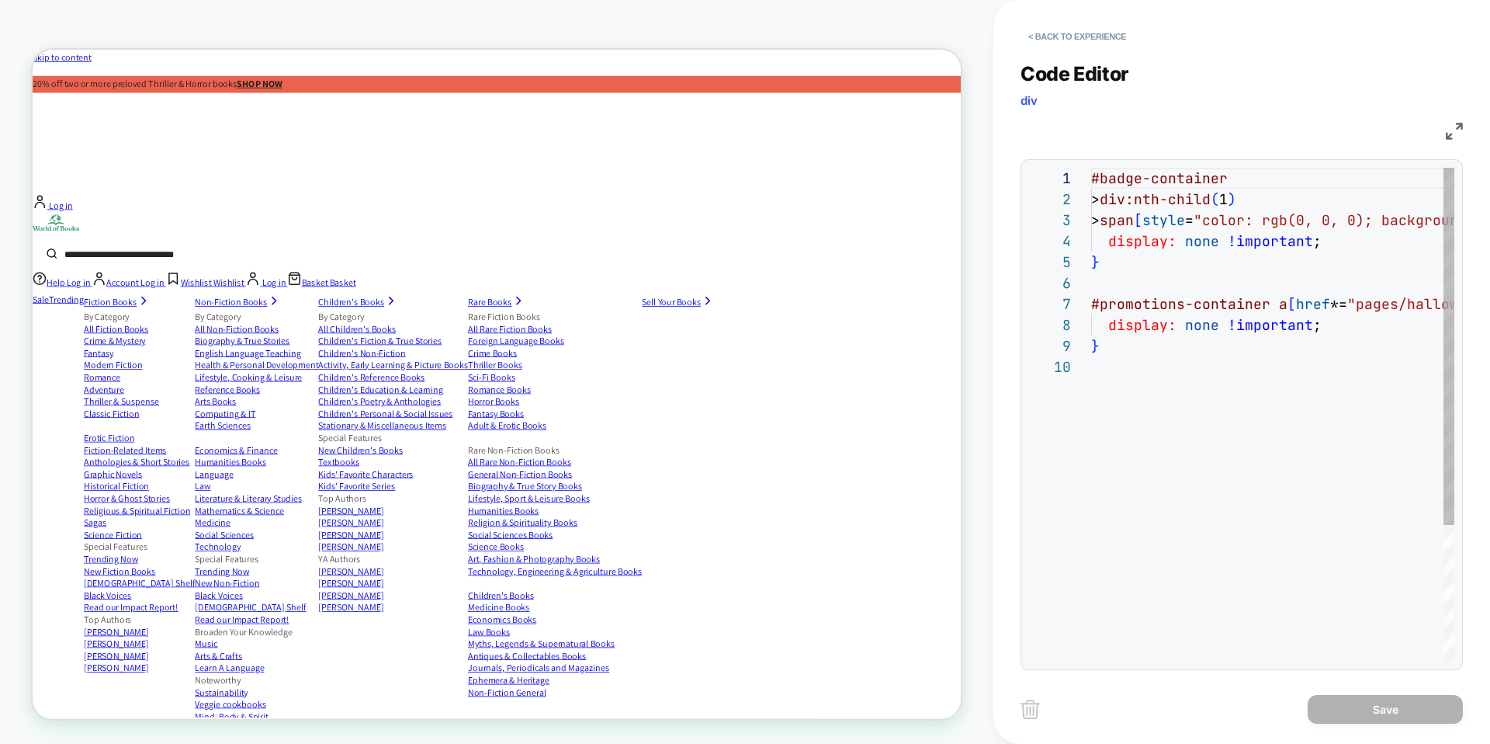
scroll to position [189, 0]
click at [1158, 391] on div "#badge-container > div:nth-child ( 1 ) > span [ style = "color: rgb(0, 0, 0); b…" at bounding box center [1431, 509] width 681 height 682
click at [1141, 341] on div "#badge-container > div:nth-child ( 1 ) > span [ style = "color: rgb(0, 0, 0); b…" at bounding box center [1431, 509] width 681 height 682
click at [486, 9] on div "PRODUCT: I Invited Her In [book [PERSON_NAME] 9780008284619] PRODUCT: I Invited…" at bounding box center [496, 372] width 993 height 744
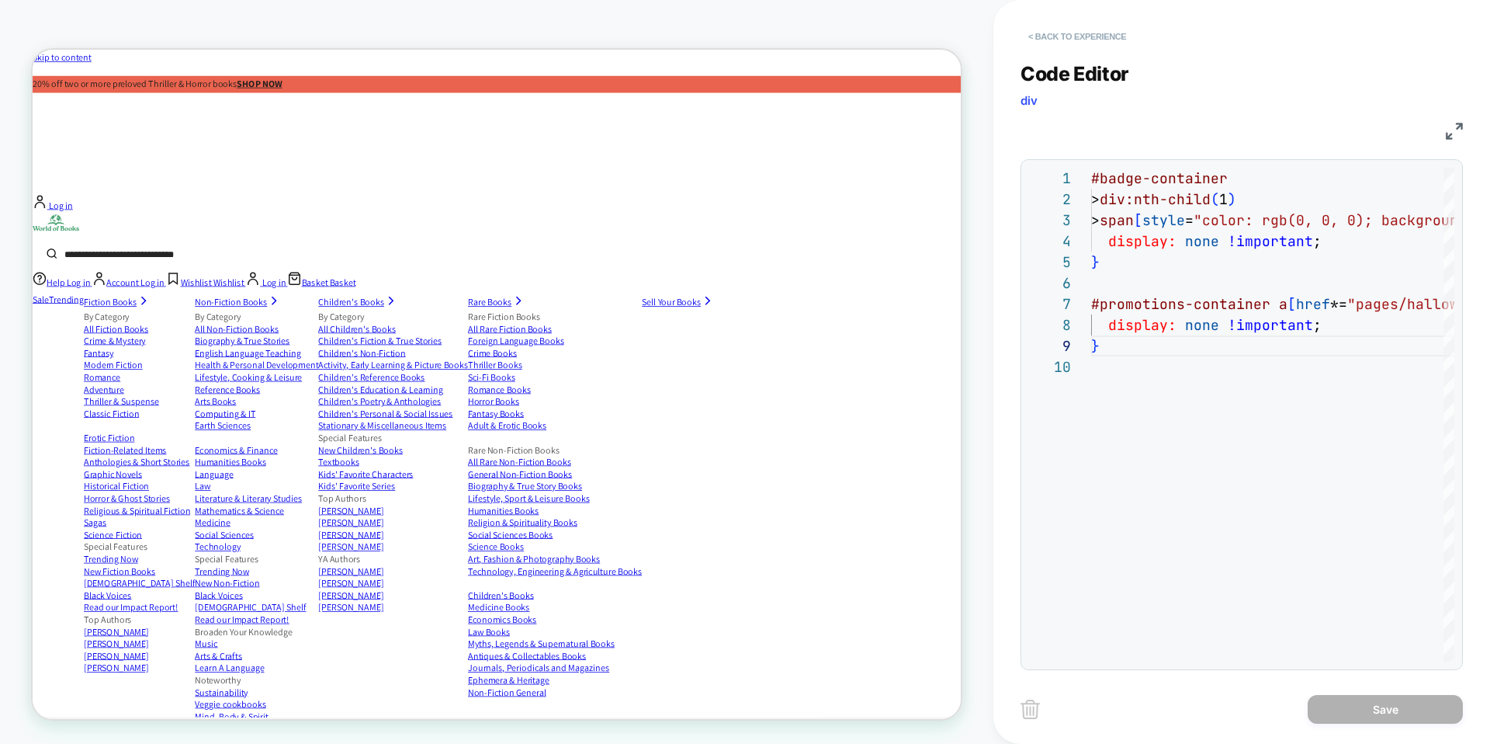
click at [1079, 39] on button "< Back to experience" at bounding box center [1077, 36] width 113 height 25
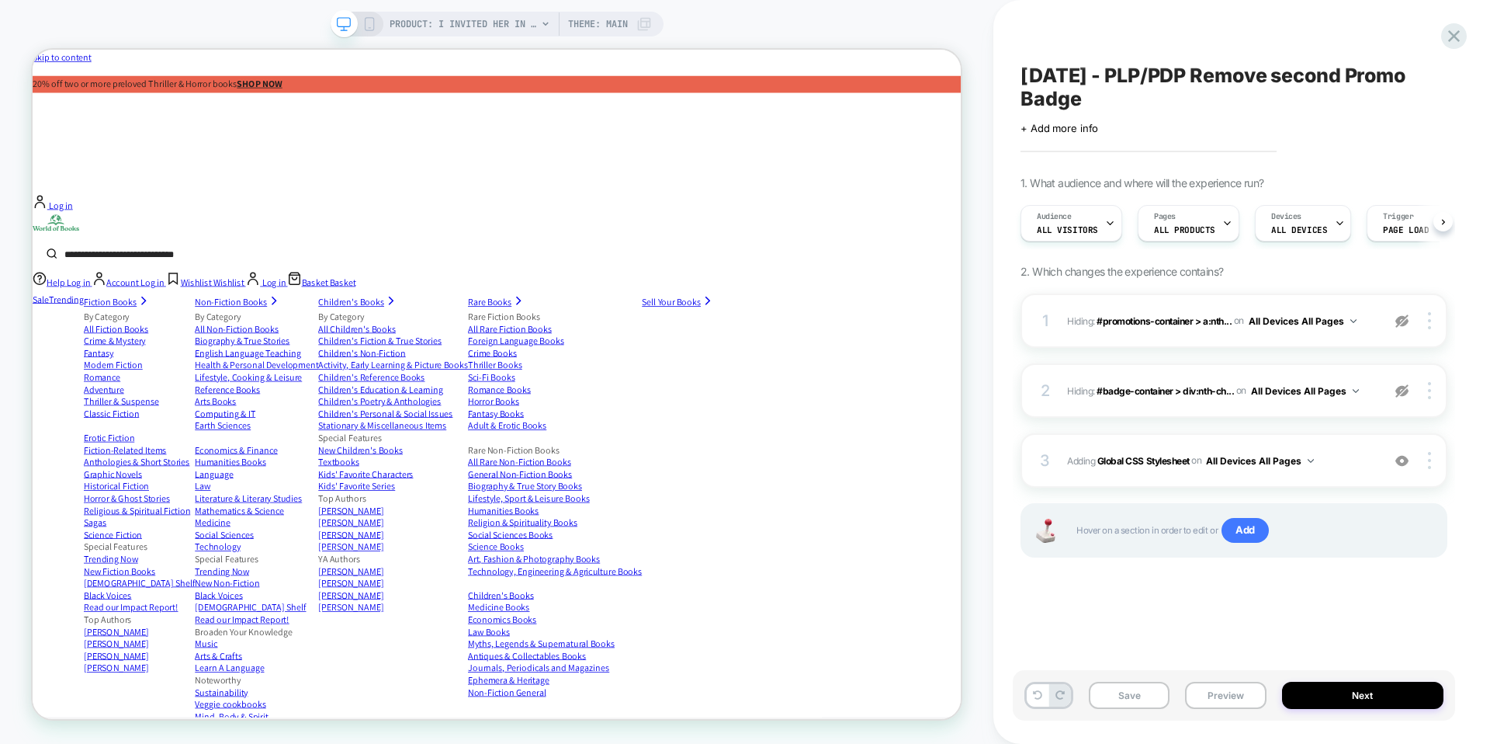
scroll to position [0, 1]
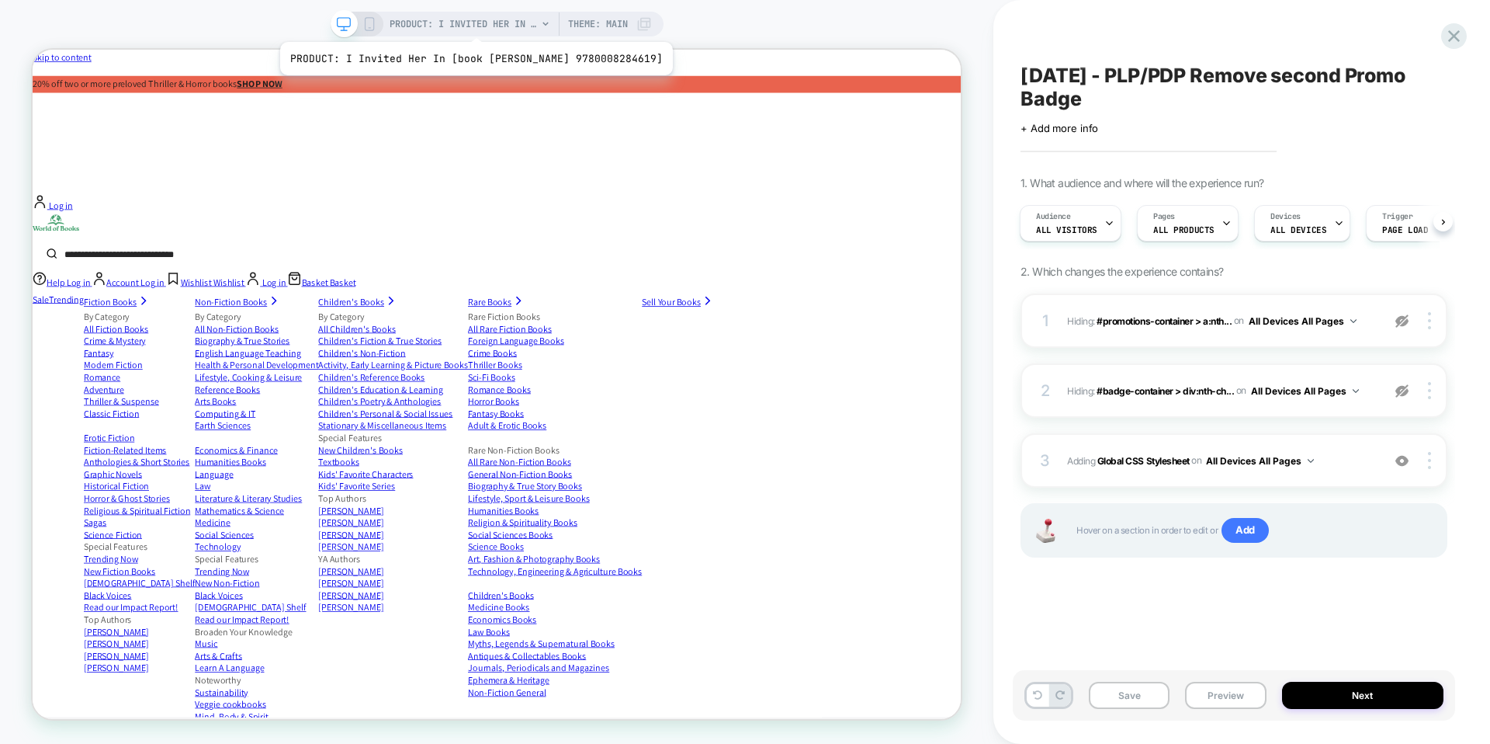
click at [466, 23] on span "PRODUCT: I Invited Her In [book [PERSON_NAME] 9780008284619]" at bounding box center [463, 24] width 147 height 25
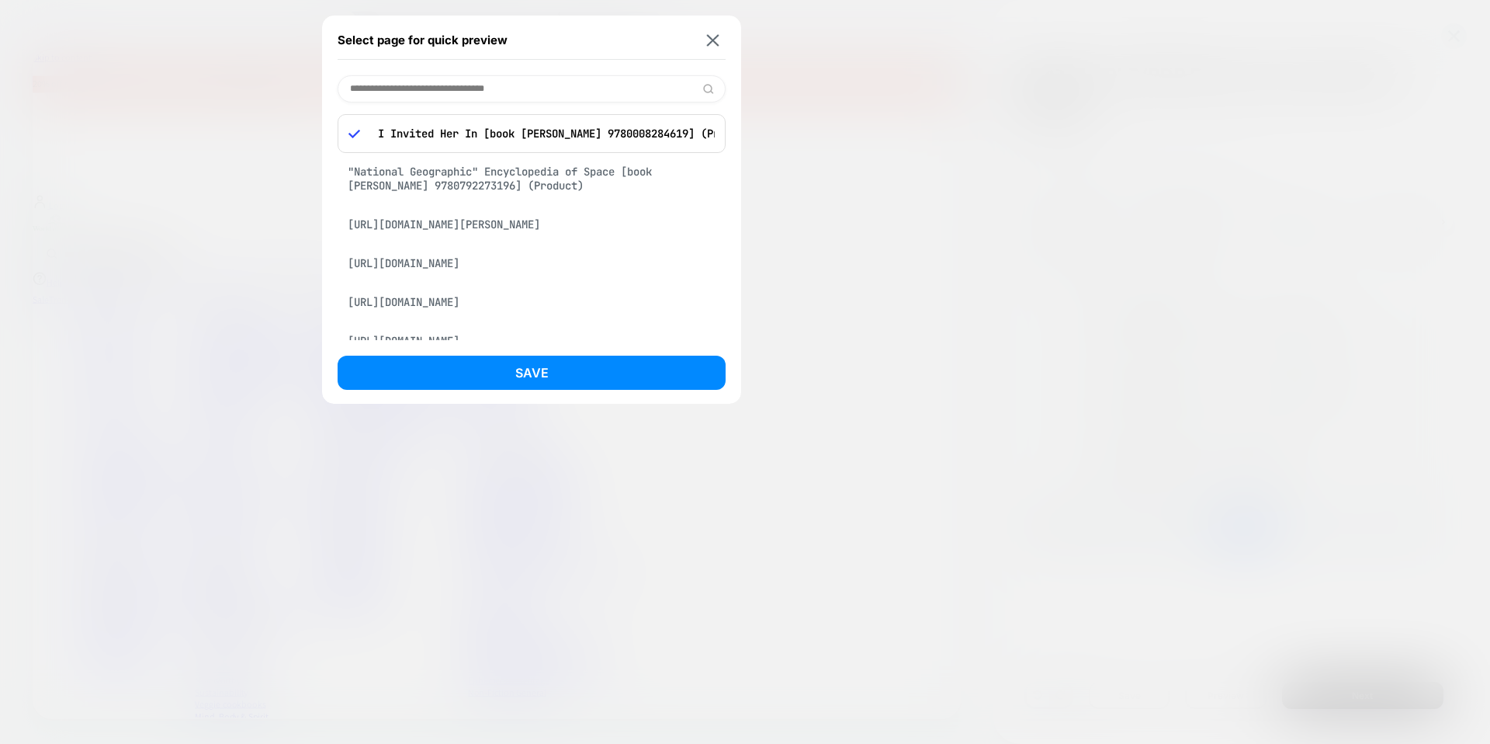
click at [471, 85] on input at bounding box center [532, 88] width 388 height 27
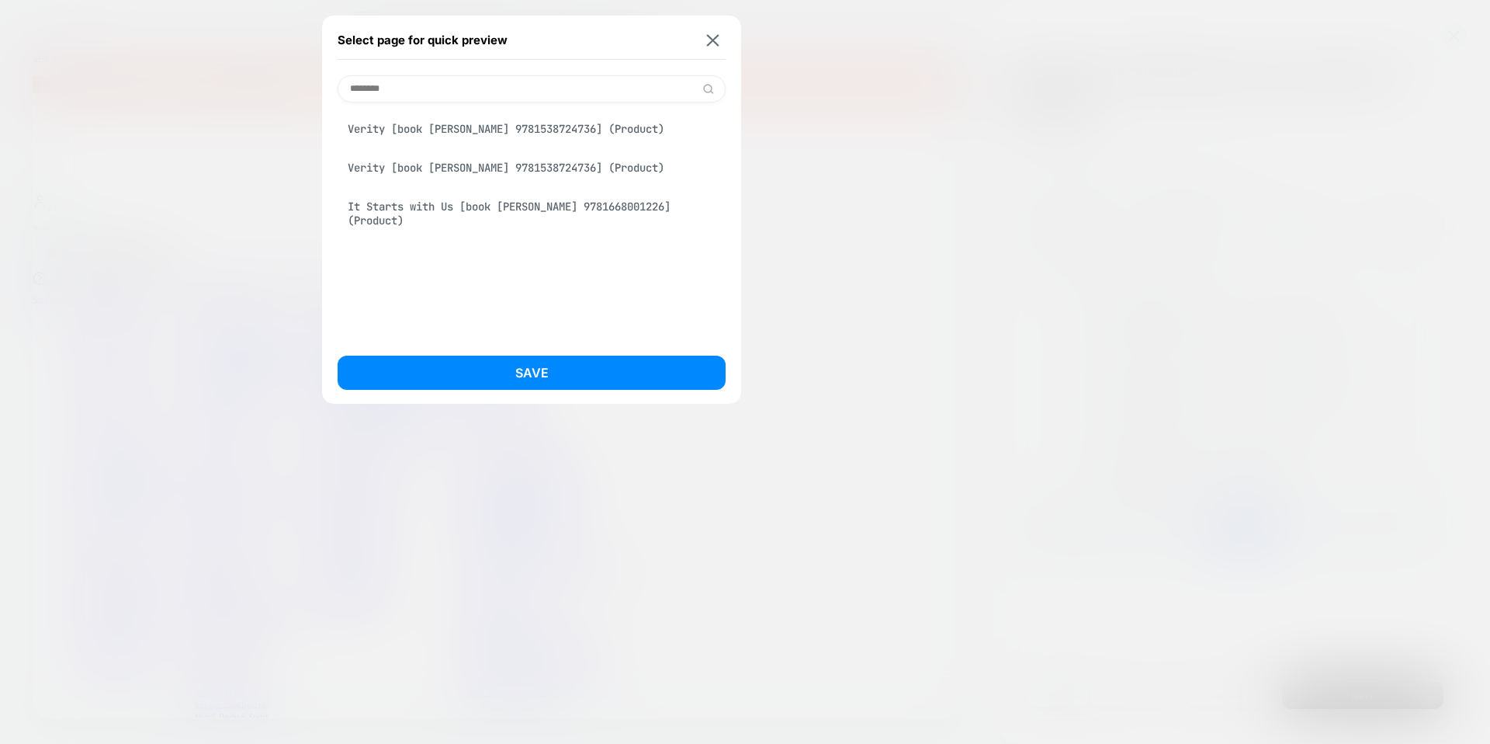
type input "*******"
click at [421, 123] on div "Verity [book [PERSON_NAME] 9781538724736] (Product)" at bounding box center [532, 128] width 388 height 29
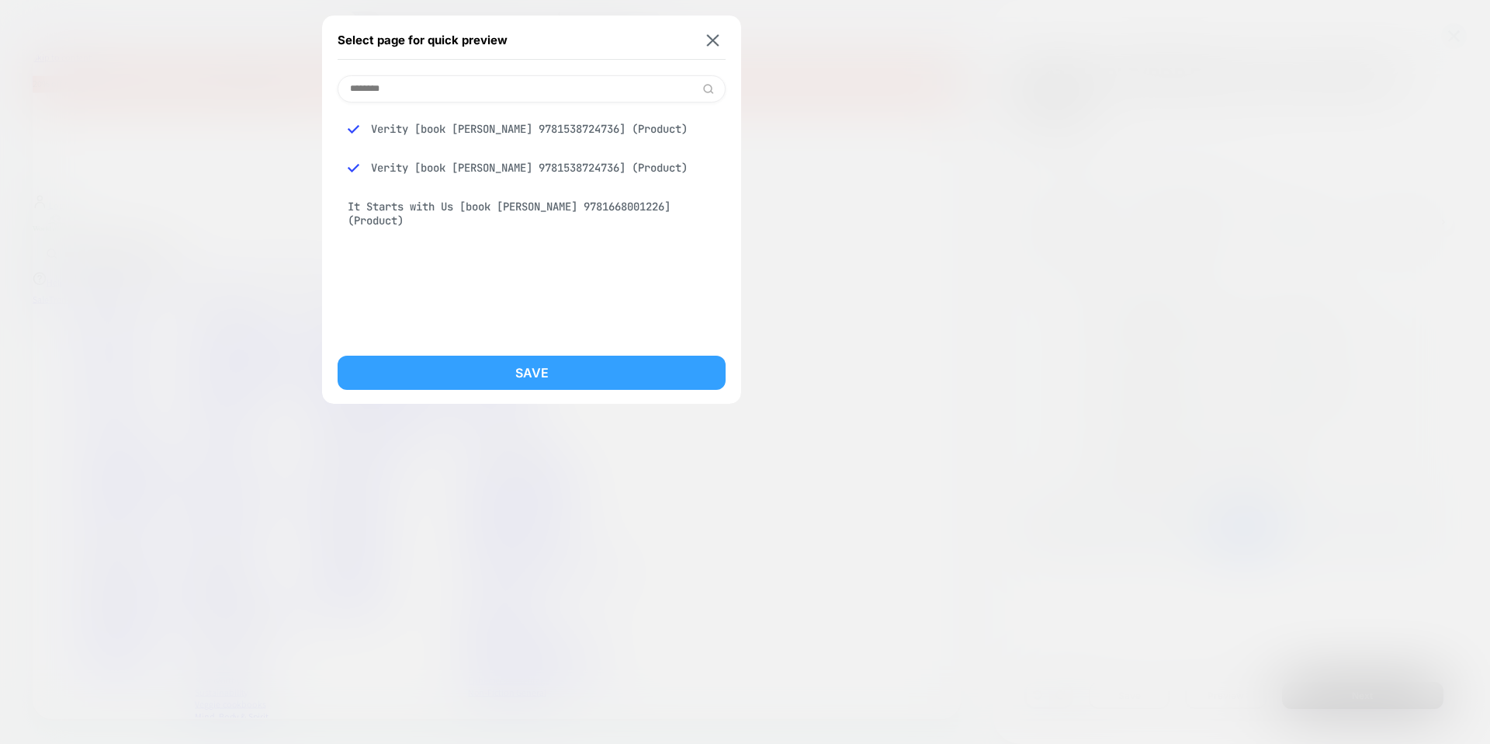
click at [509, 377] on button "Save" at bounding box center [532, 372] width 388 height 34
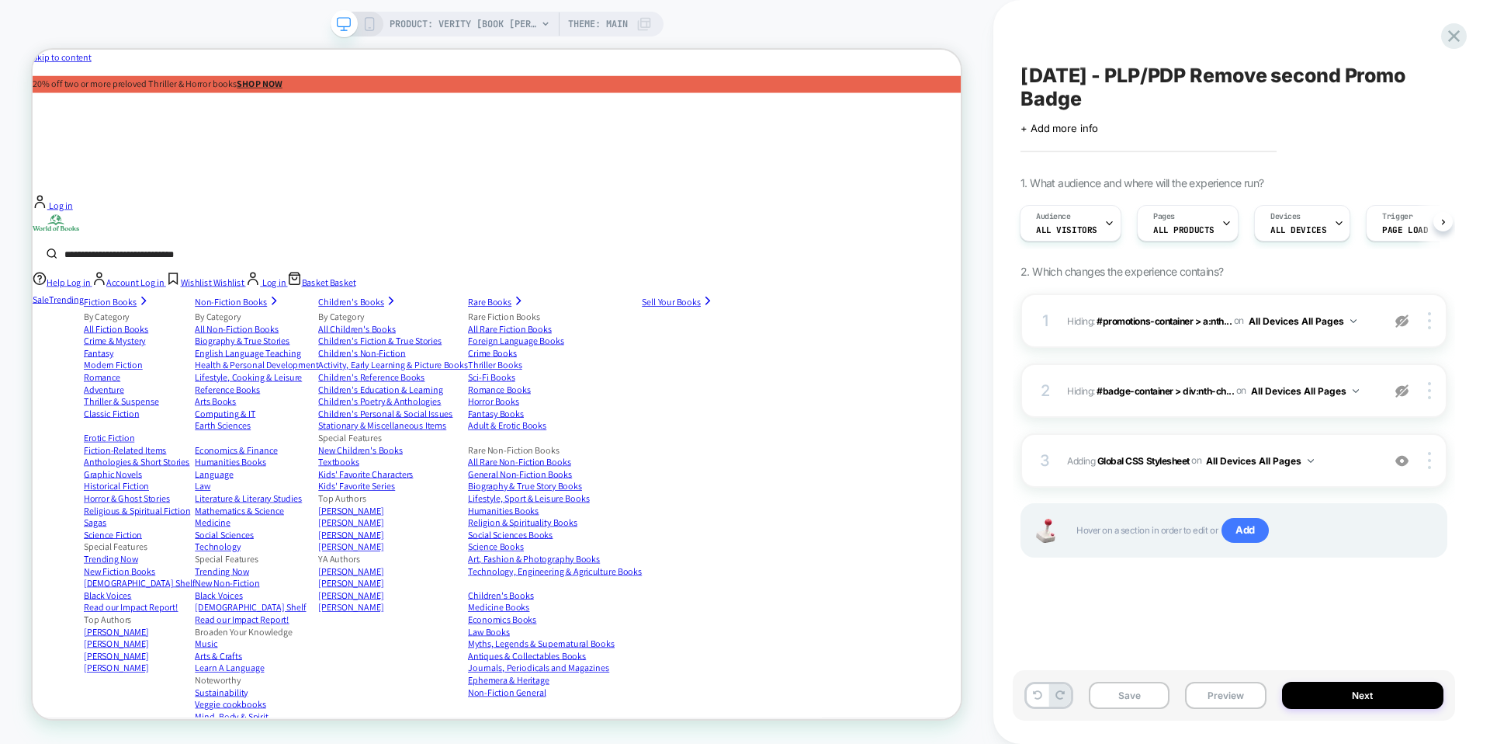
scroll to position [0, 2]
click at [445, 15] on span "PRODUCT: Verity [book [PERSON_NAME] 9781538724736]" at bounding box center [463, 24] width 147 height 25
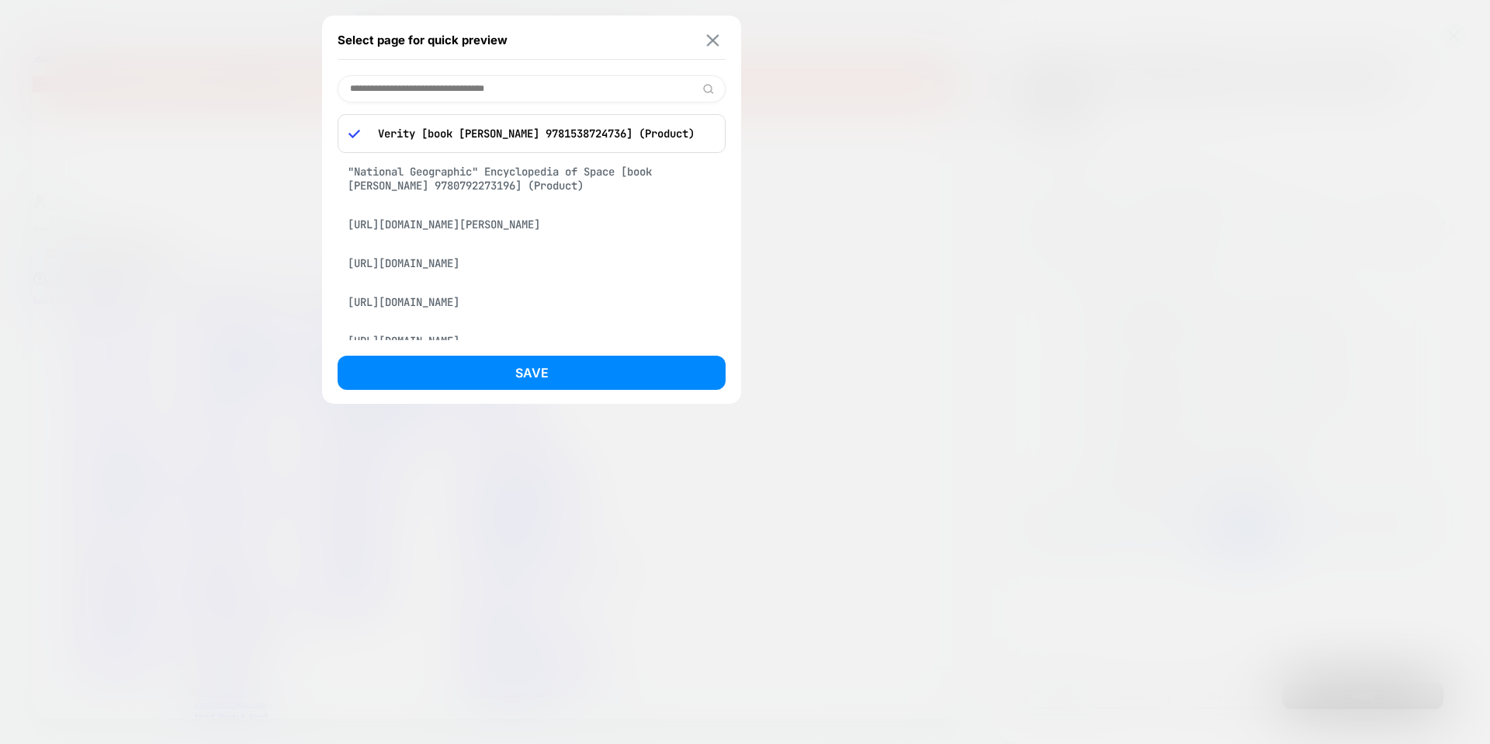
click at [709, 40] on img at bounding box center [713, 40] width 12 height 12
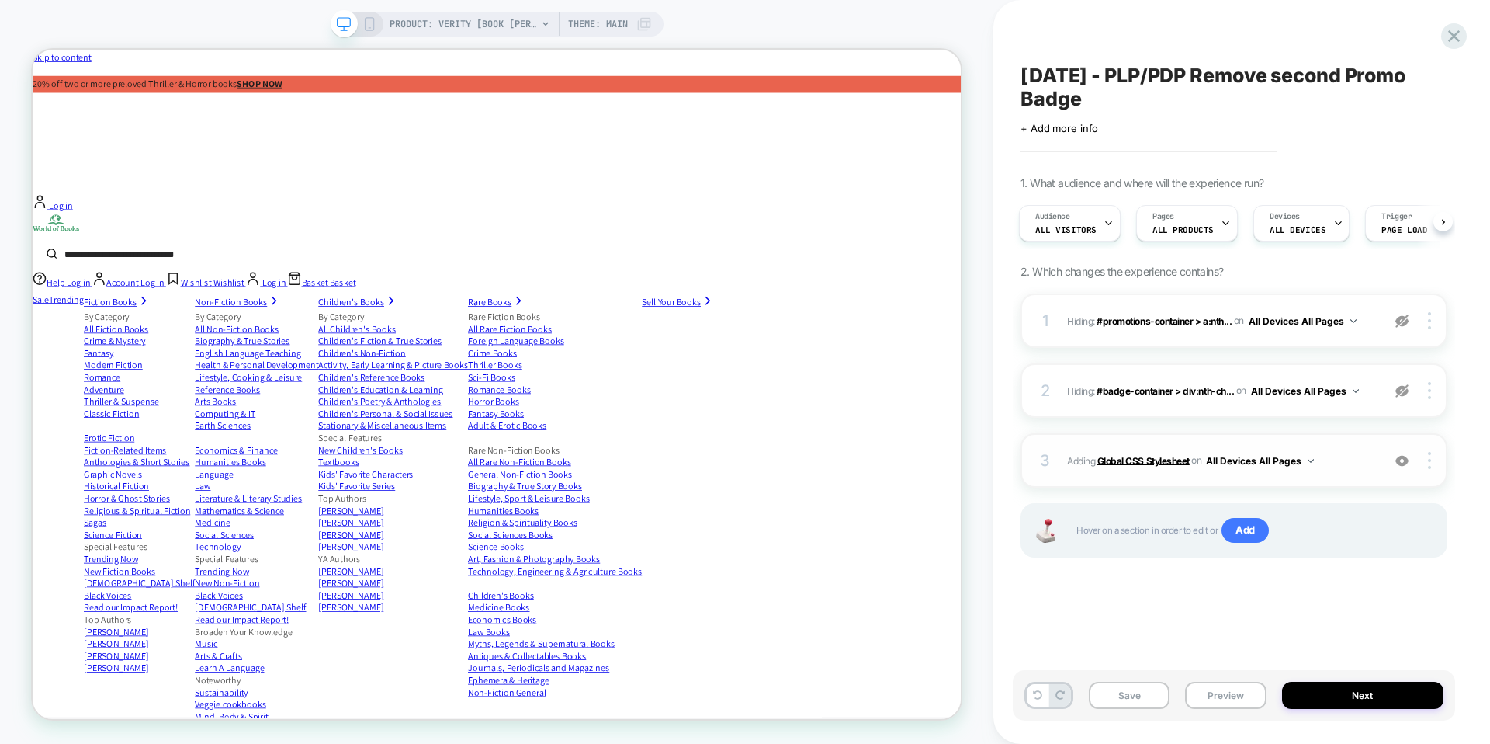
click at [1162, 457] on b "Global CSS Stylesheet" at bounding box center [1143, 460] width 92 height 12
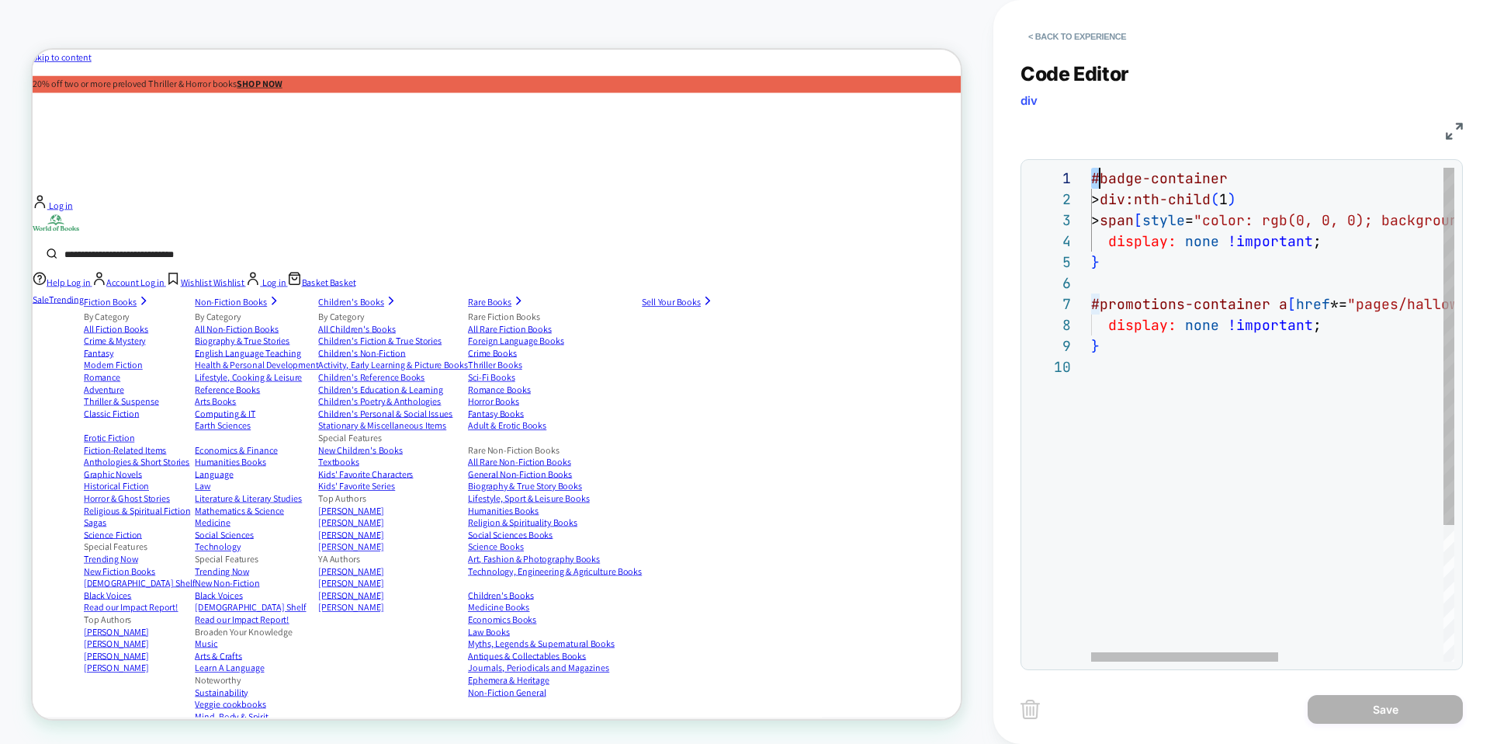
scroll to position [0, 9]
click at [1096, 178] on div "#badge-container > div:nth-child ( 1 ) > span [ style = "color: rgb(0, 0, 0); b…" at bounding box center [1431, 509] width 681 height 682
click at [1093, 176] on div "#badge-container > div:nth-child ( 1 ) > span [ style = "color: rgb(0, 0, 0); b…" at bounding box center [1431, 509] width 681 height 682
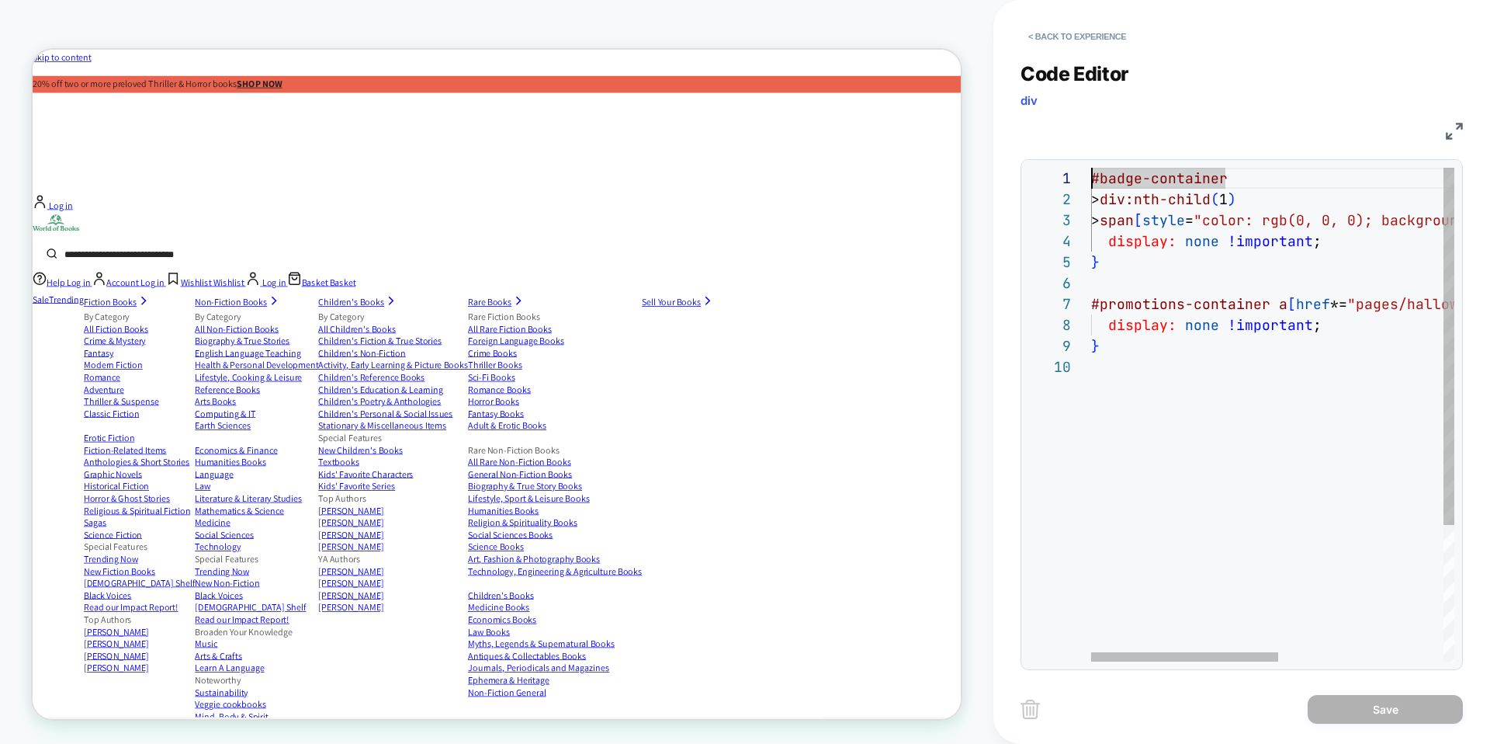
click at [1093, 176] on div "#badge-container > div:nth-child ( 1 ) > span [ style = "color: rgb(0, 0, 0); b…" at bounding box center [1431, 509] width 681 height 682
click at [1094, 175] on div "#badge-container > div:nth-child ( 1 ) > span [ style = "color: rgb(0, 0, 0); b…" at bounding box center [1431, 509] width 681 height 682
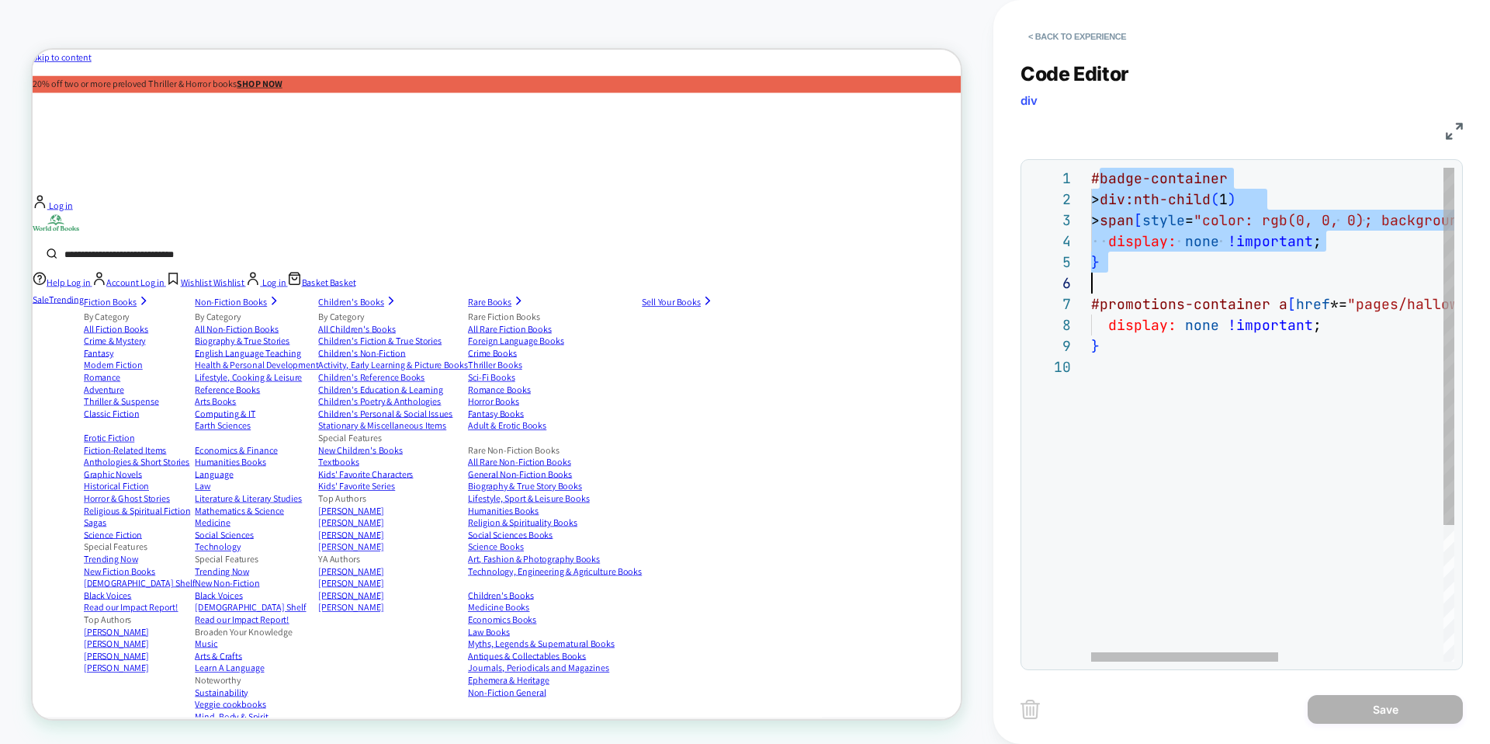
drag, startPoint x: 1097, startPoint y: 175, endPoint x: 1177, endPoint y: 272, distance: 125.7
click at [1177, 272] on div "#badge-container > div:nth-child ( 1 ) > span [ style = "color: rgb(0, 0, 0); b…" at bounding box center [1431, 509] width 681 height 682
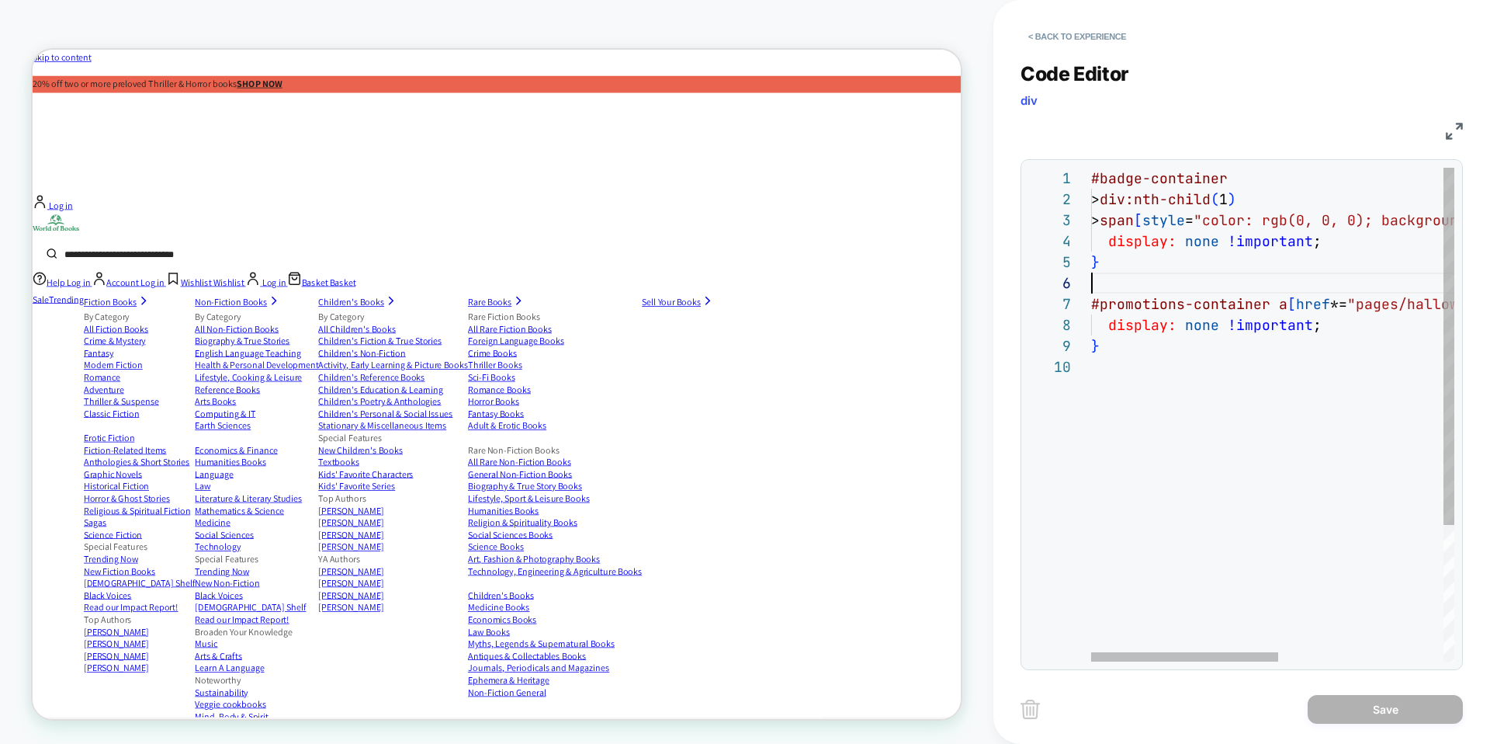
scroll to position [105, 0]
click at [1177, 272] on div "#badge-container > div:nth-child ( 1 ) > span [ style = "color: rgb(0, 0, 0); b…" at bounding box center [1431, 509] width 681 height 682
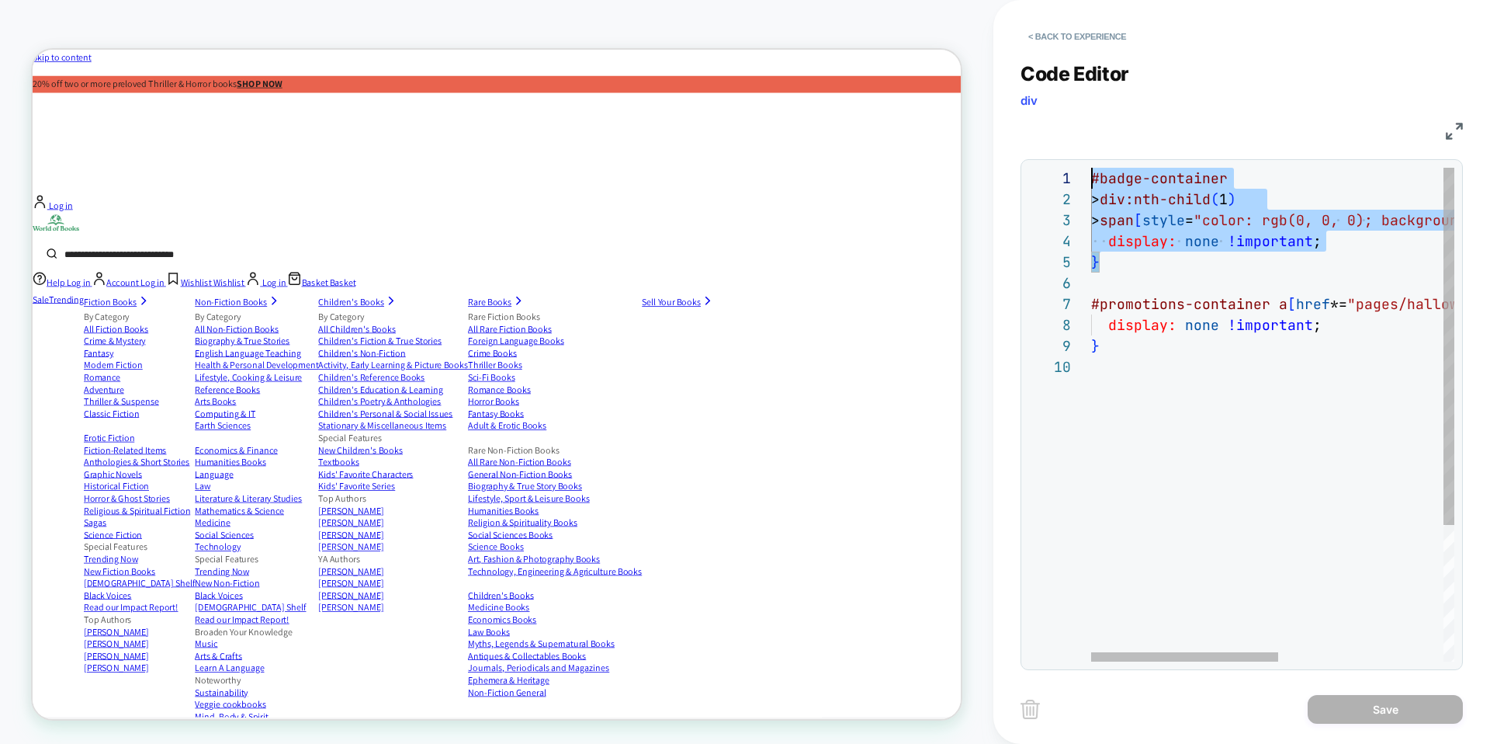
scroll to position [0, 0]
drag, startPoint x: 1150, startPoint y: 262, endPoint x: 1050, endPoint y: 183, distance: 127.6
click at [1091, 183] on div "#badge-container > div:nth-child ( 1 ) > span [ style = "color: rgb(0, 0, 0); b…" at bounding box center [1431, 509] width 681 height 682
click at [1275, 229] on div "#badge-container > div:nth-child ( 1 ) > span [ style = "color: rgb(0, 0, 0); b…" at bounding box center [1431, 509] width 681 height 682
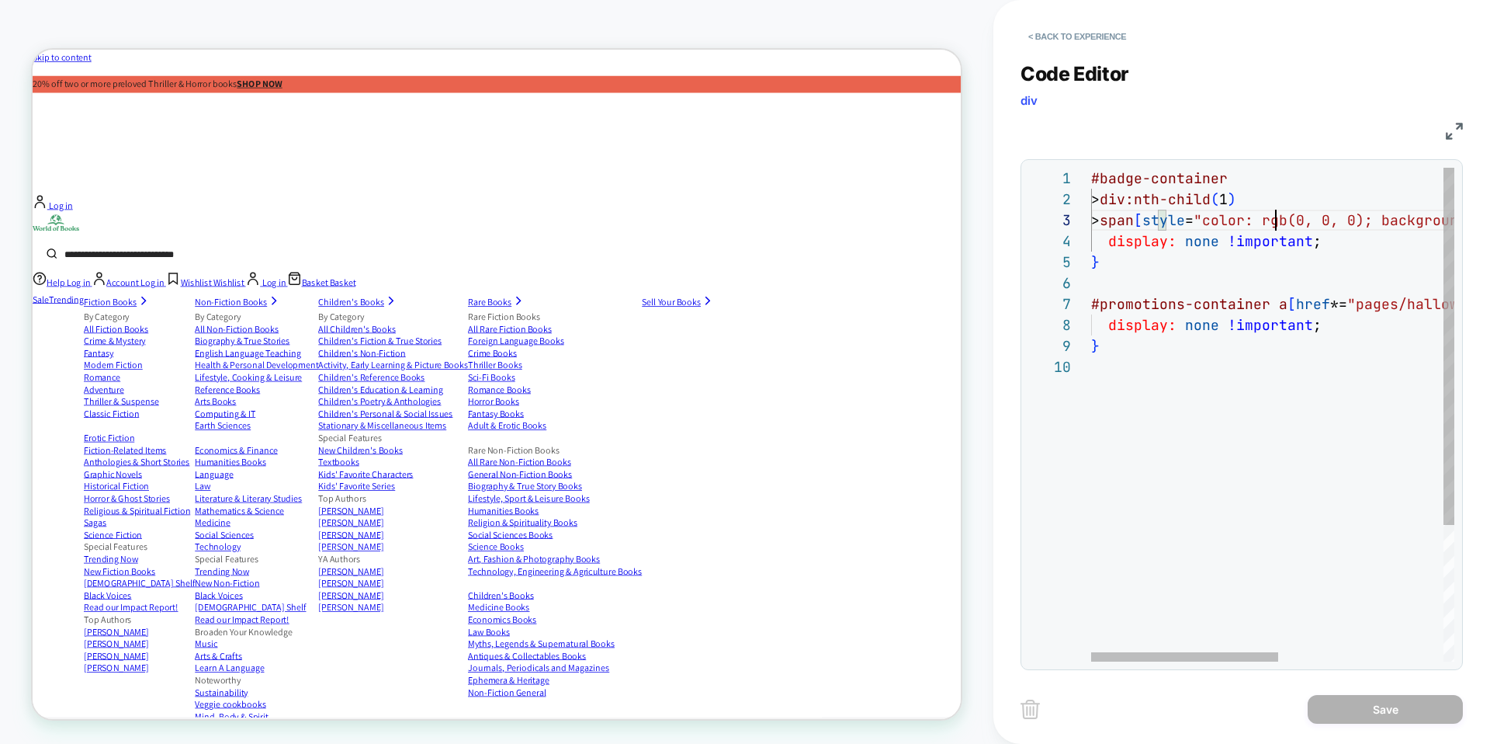
scroll to position [42, 185]
click at [1255, 175] on div "#badge-container > div:nth-child ( 1 ) > span [ style = "color: rgb(0, 0, 0); b…" at bounding box center [1431, 509] width 681 height 682
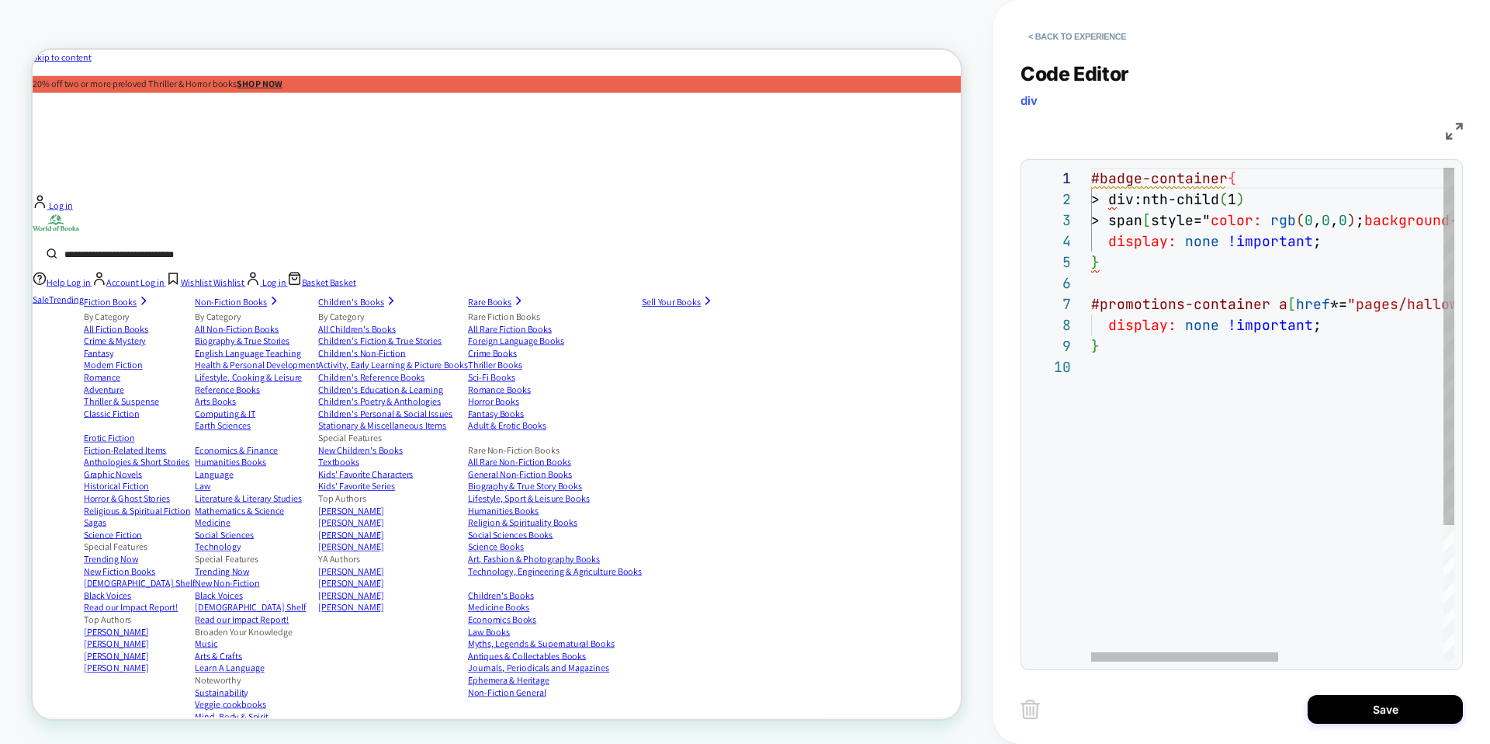
type textarea "**********"
click at [1142, 241] on div "#badge-container > div:nth-child ( 1 ) > span [ style = "color: rgb(0, 0, 0); b…" at bounding box center [1431, 509] width 681 height 682
click at [1130, 237] on div "#badge-container > div:nth-child ( 1 ) > span [ style = "color: rgb(0, 0, 0); b…" at bounding box center [1431, 509] width 681 height 682
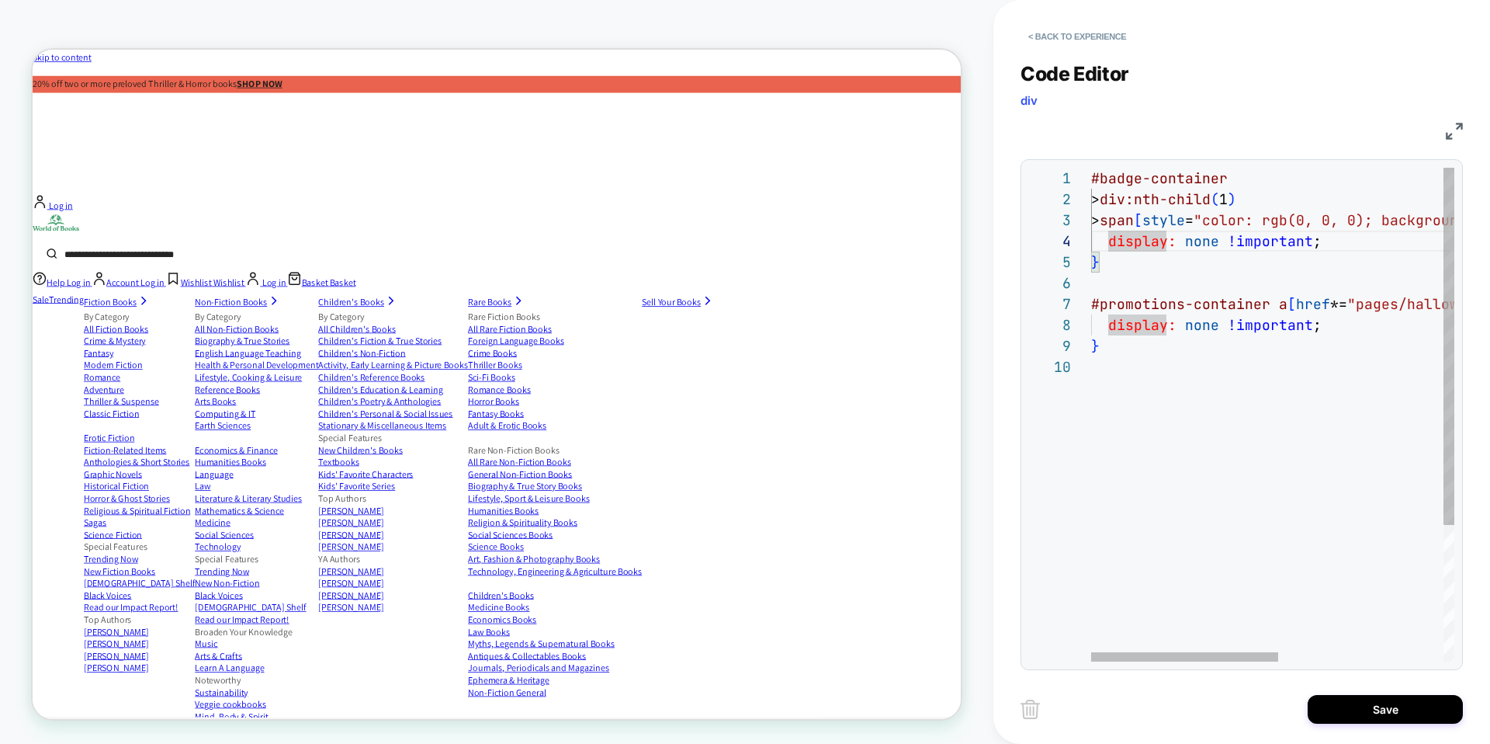
click at [1130, 237] on div "#badge-container > div:nth-child ( 1 ) > span [ style = "color: rgb(0, 0, 0); b…" at bounding box center [1431, 509] width 681 height 682
click at [1251, 266] on div "#badge-container > div:nth-child ( 1 ) > span [ style = "color: rgb(0, 0, 0); b…" at bounding box center [1431, 509] width 681 height 682
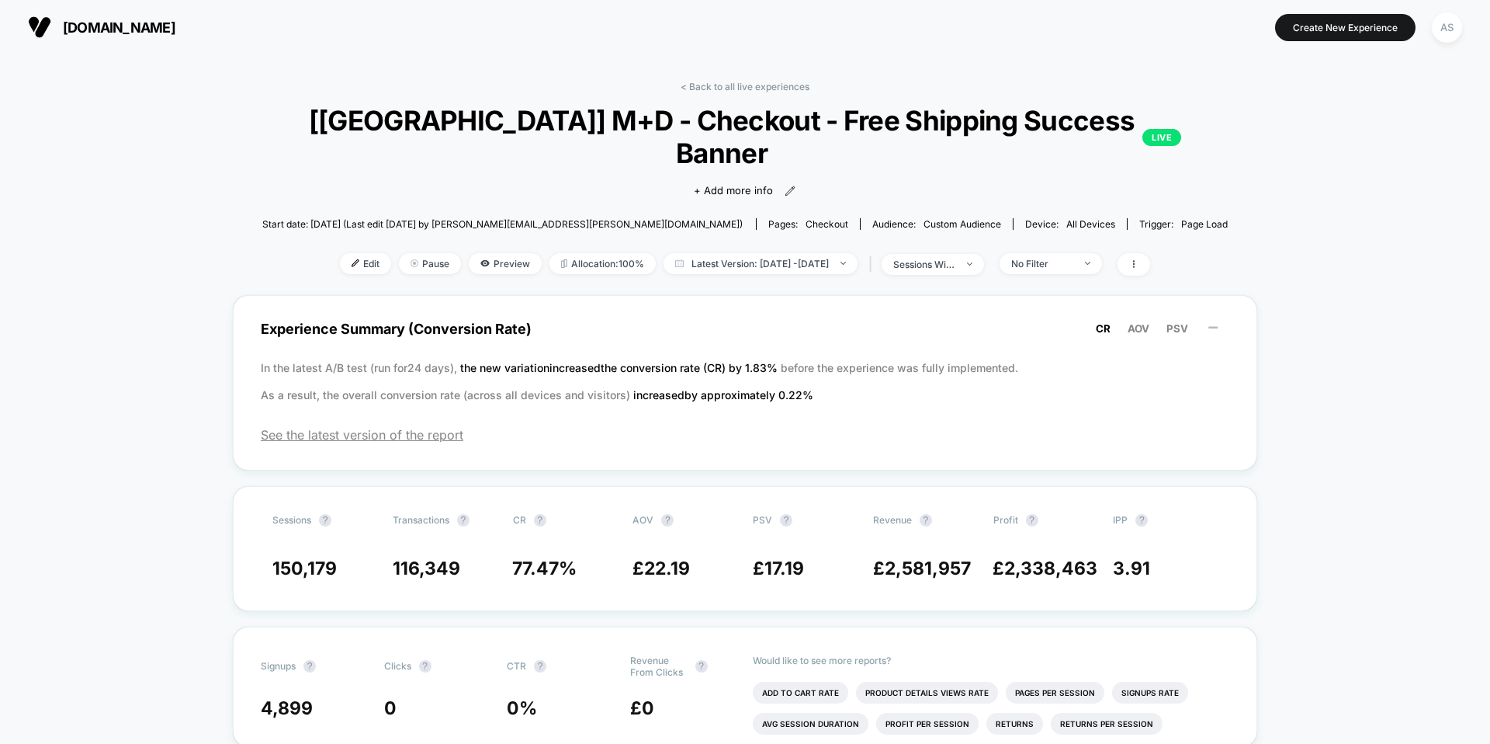
click at [175, 27] on span "[DOMAIN_NAME]" at bounding box center [119, 27] width 113 height 16
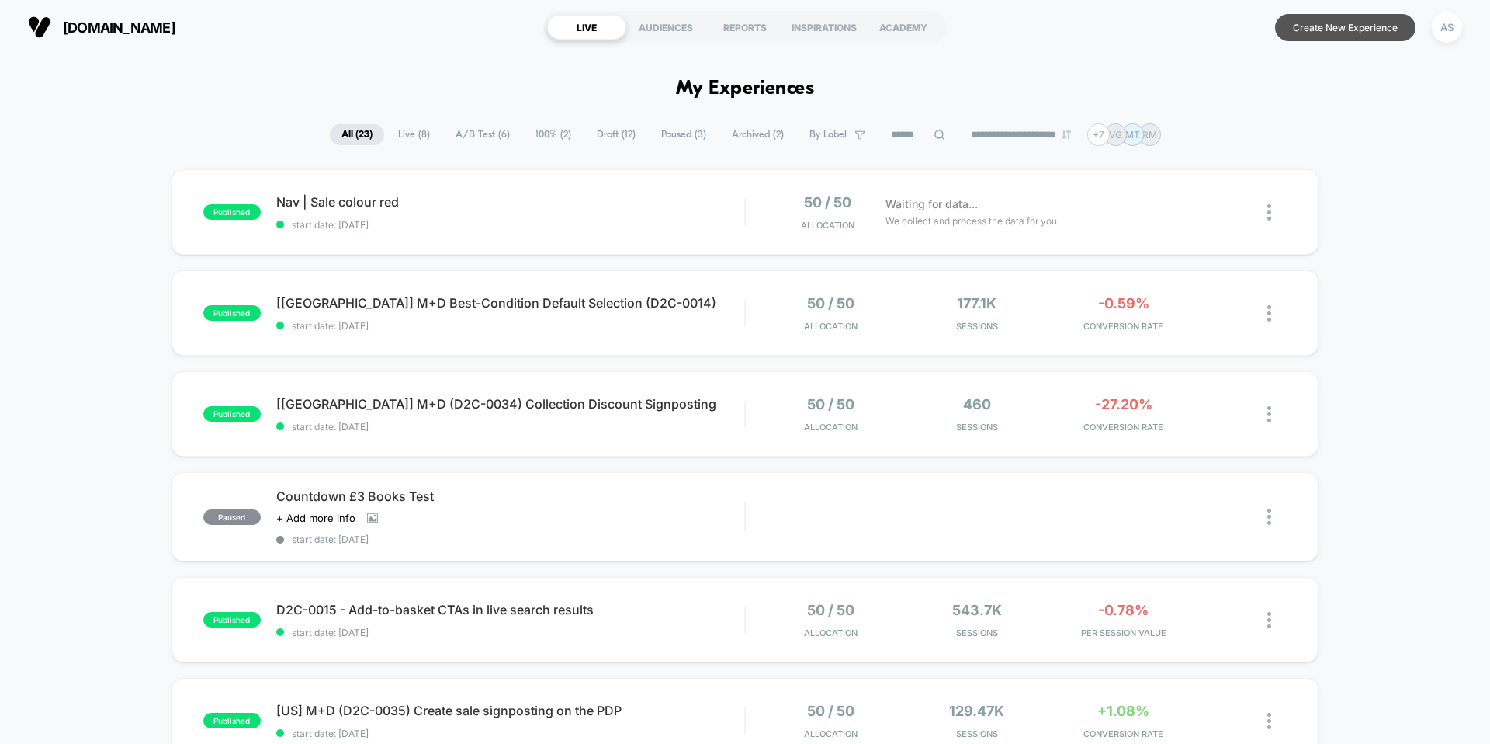
click at [1330, 30] on button "Create New Experience" at bounding box center [1345, 27] width 140 height 27
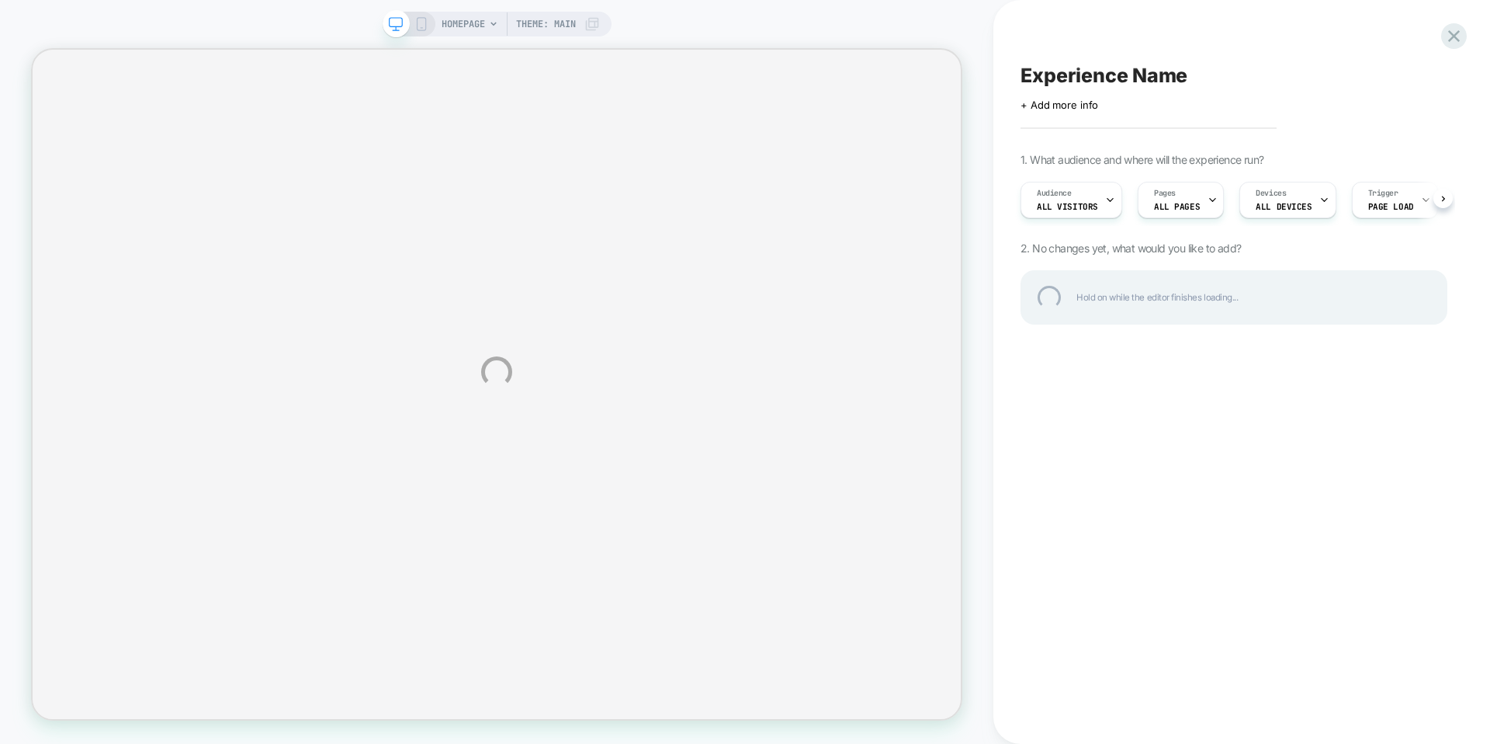
click at [472, 23] on div "HOMEPAGE Theme: MAIN Experience Name Click to edit experience details + Add mor…" at bounding box center [745, 372] width 1490 height 744
click at [466, 22] on div "HOMEPAGE Theme: MAIN Experience Name Click to edit experience details + Add mor…" at bounding box center [745, 372] width 1490 height 744
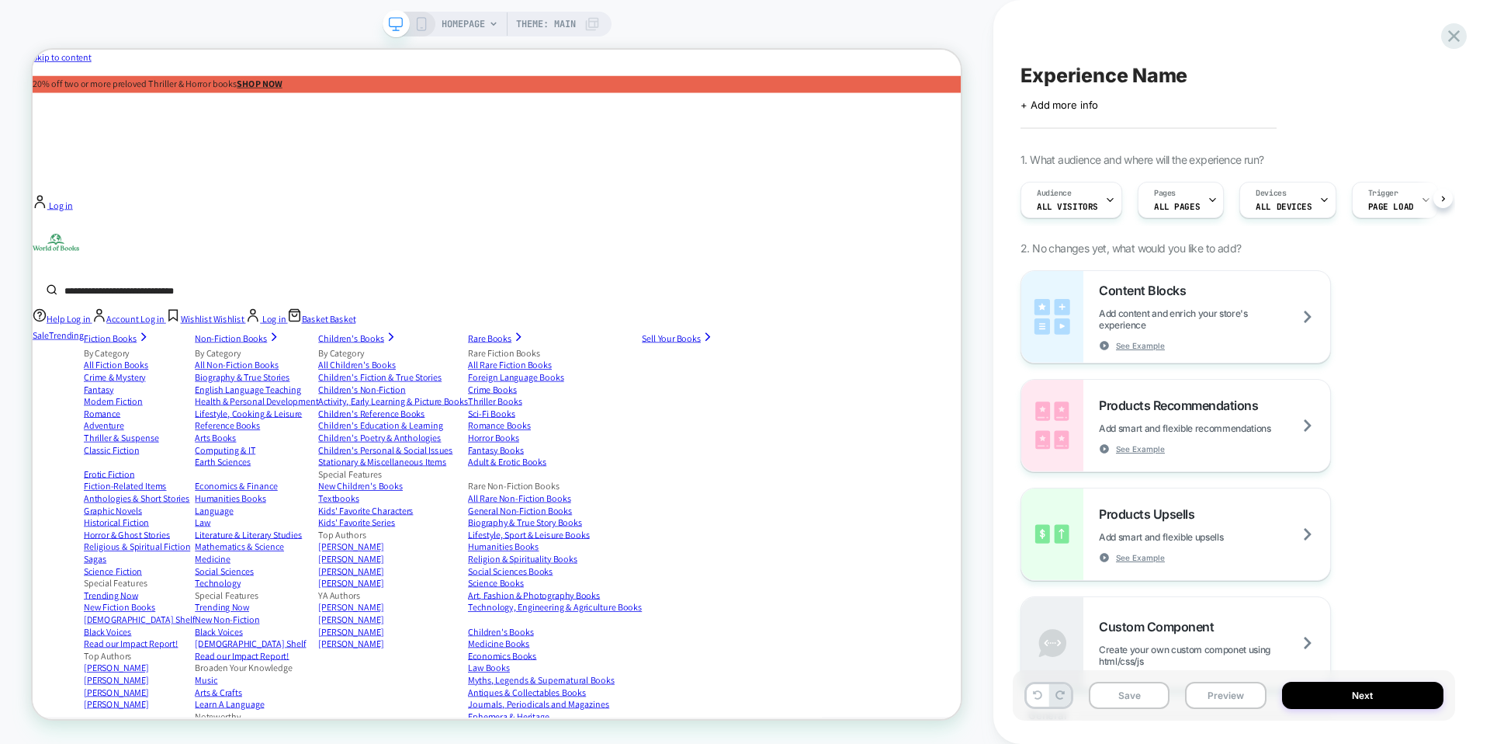
scroll to position [0, 1]
click at [463, 19] on span "HOMEPAGE" at bounding box center [463, 24] width 43 height 25
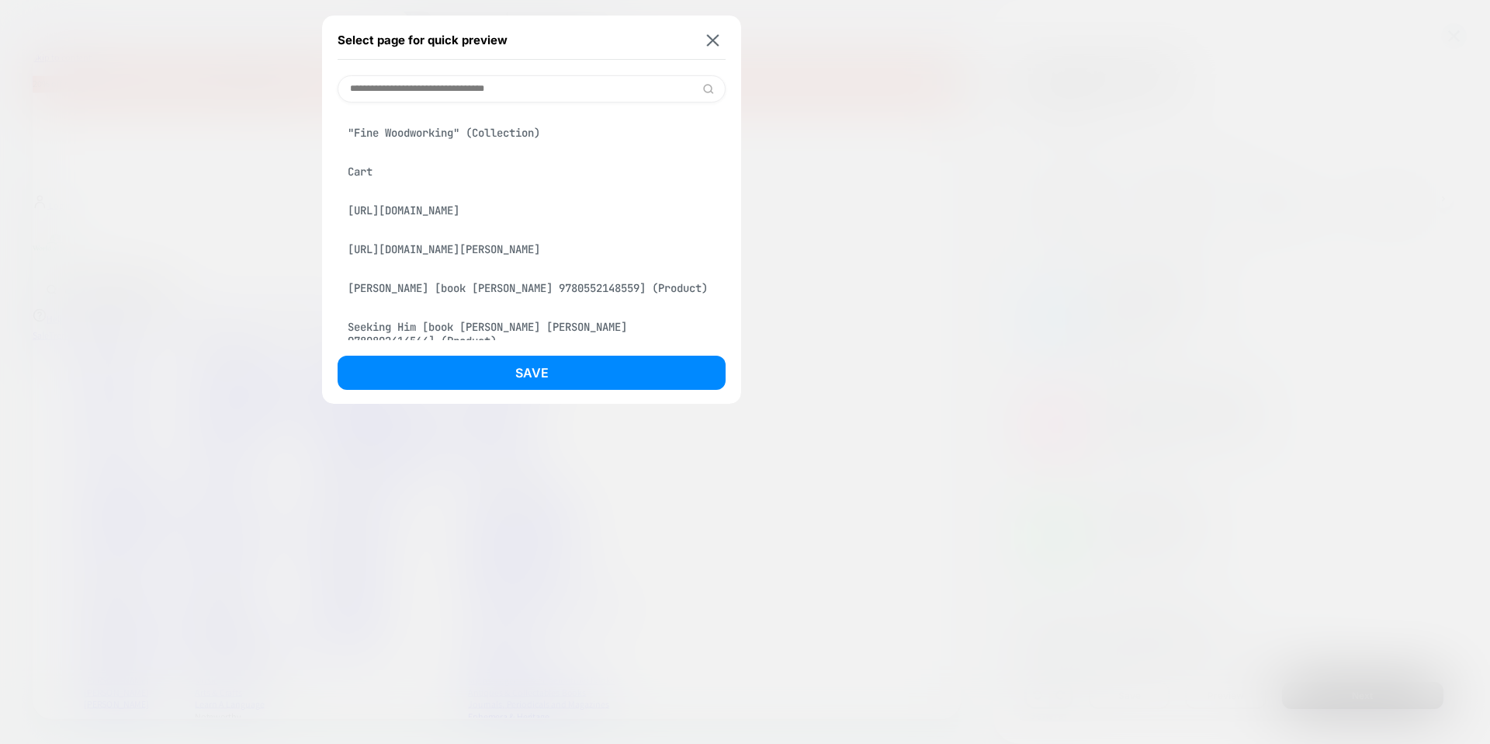
click at [453, 217] on div "[URL][DOMAIN_NAME]" at bounding box center [532, 210] width 388 height 29
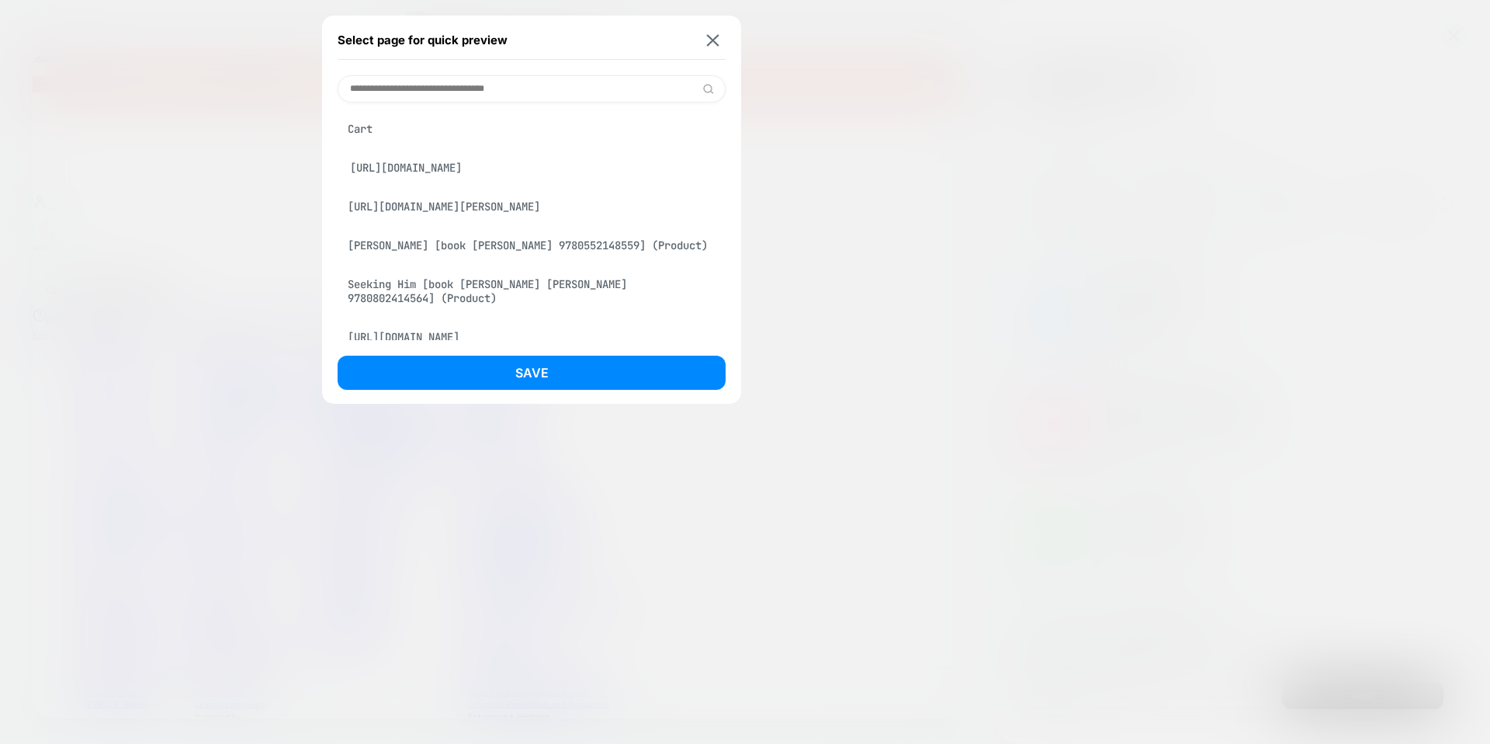
scroll to position [88, 0]
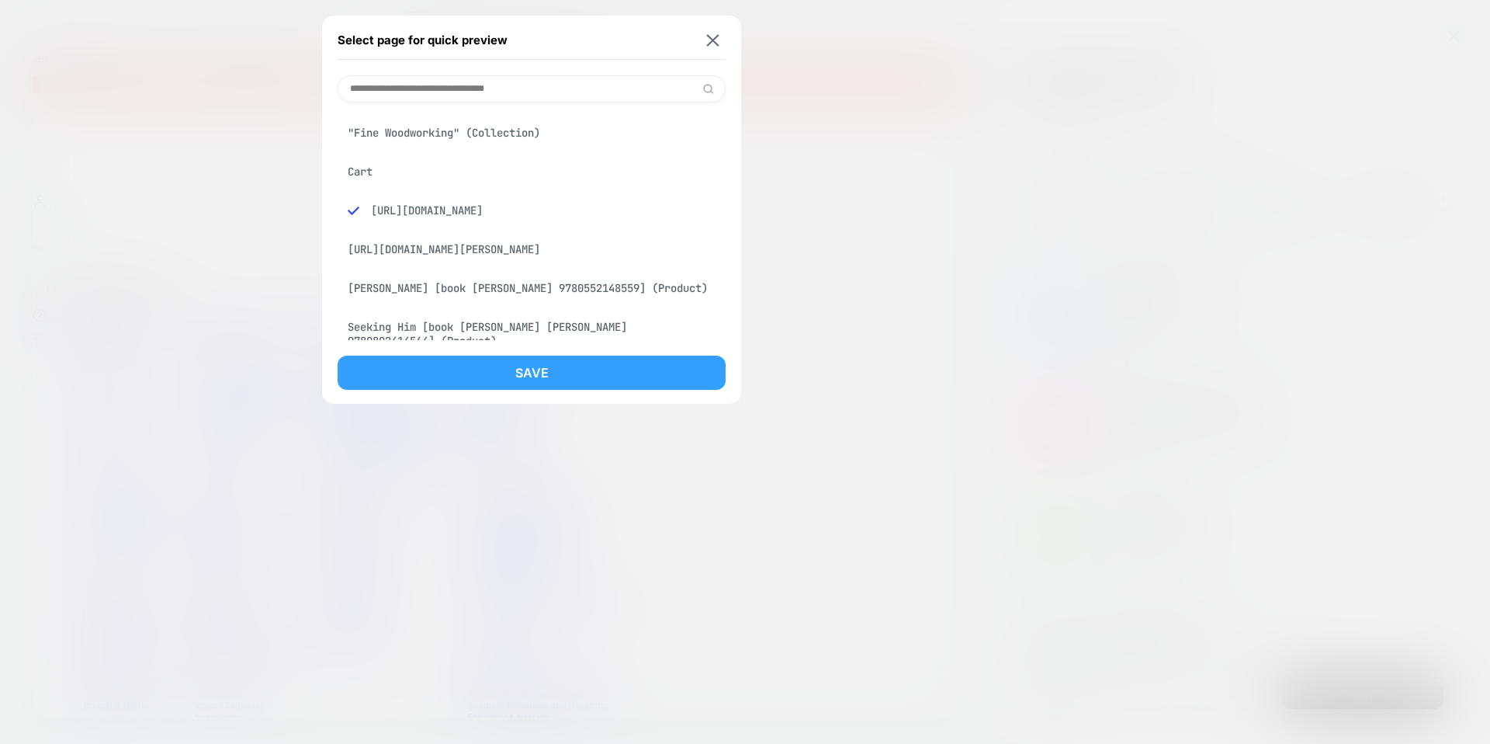
click at [578, 369] on button "Save" at bounding box center [532, 372] width 388 height 34
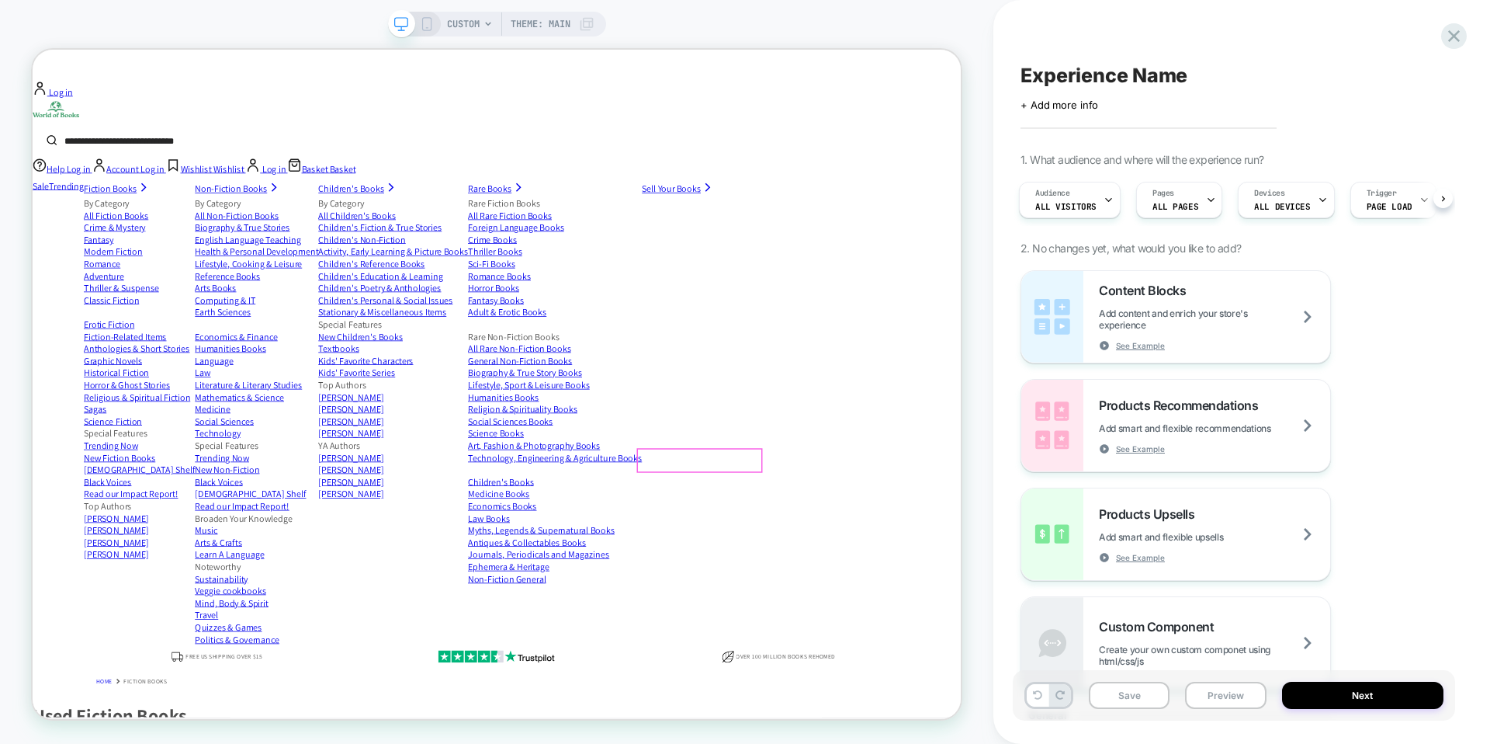
scroll to position [157, 0]
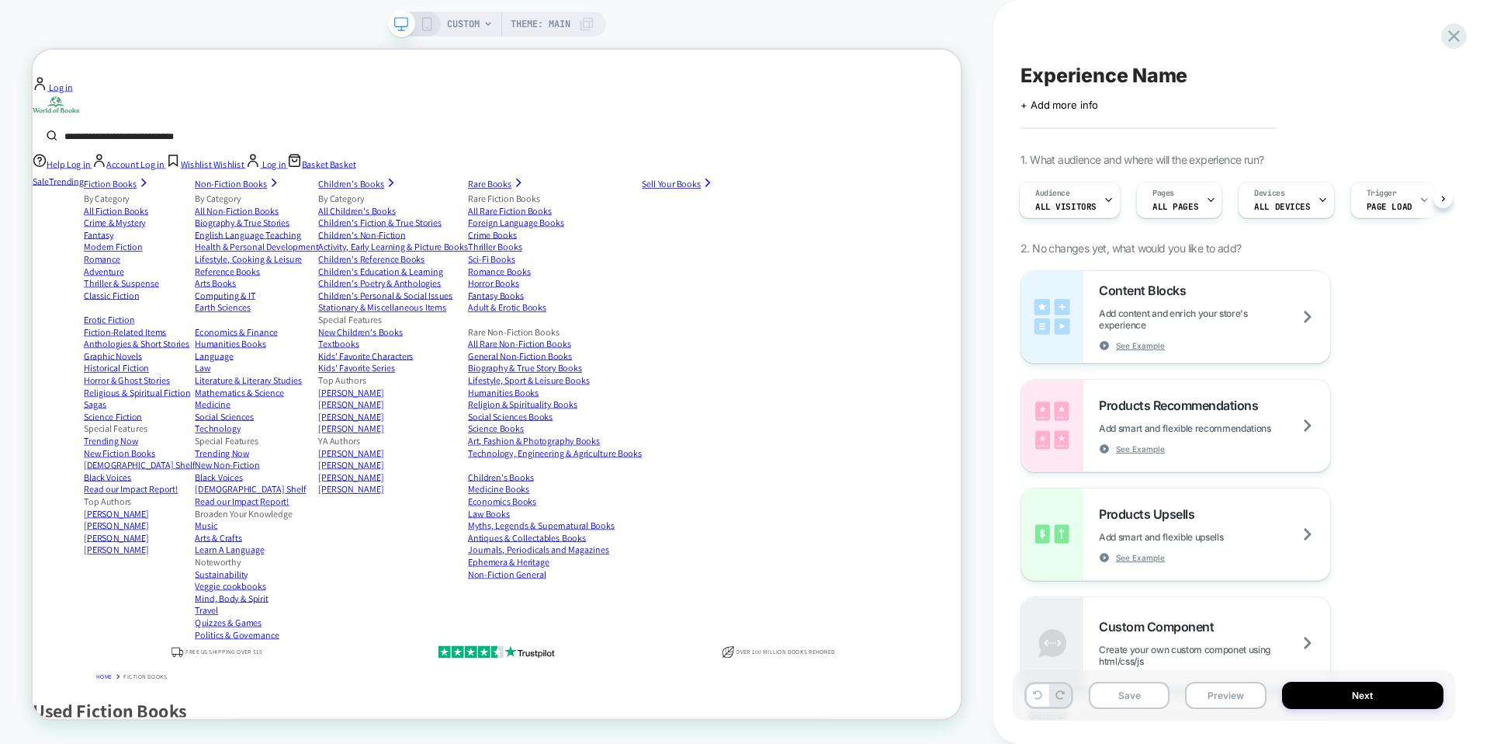
click at [484, 26] on icon at bounding box center [488, 23] width 9 height 9
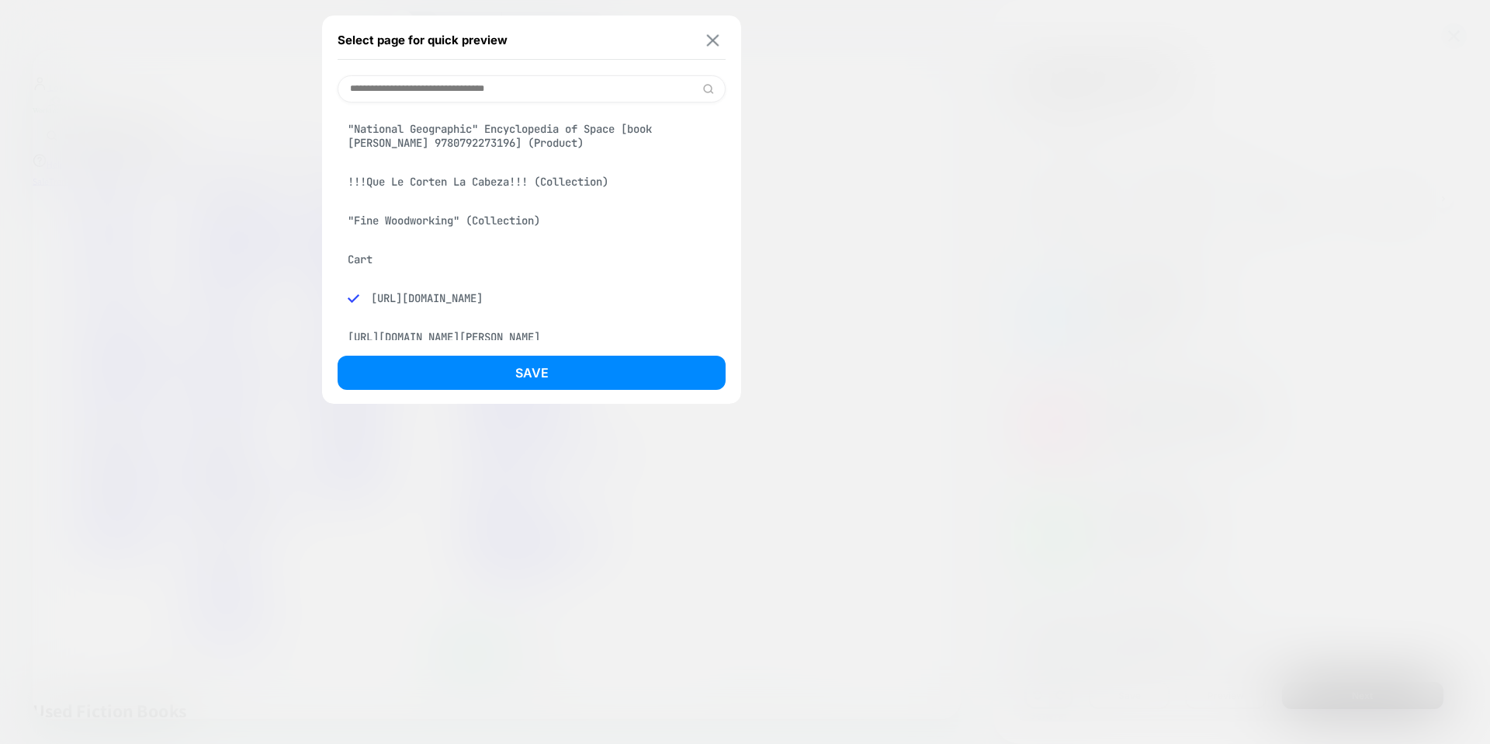
click at [715, 36] on img at bounding box center [713, 40] width 12 height 12
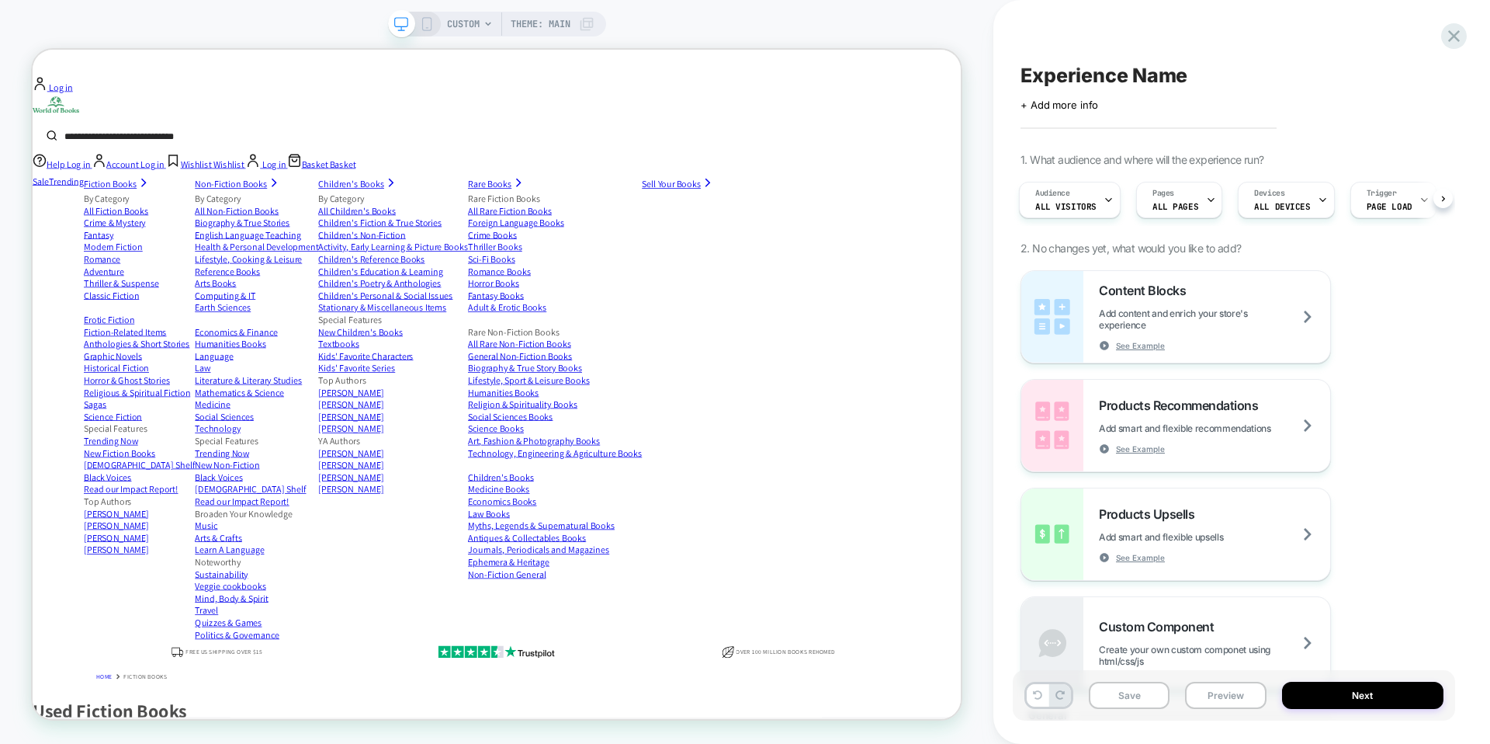
click at [420, 15] on div "CUSTOM Theme: MAIN" at bounding box center [497, 24] width 218 height 25
click at [423, 23] on icon at bounding box center [427, 24] width 14 height 14
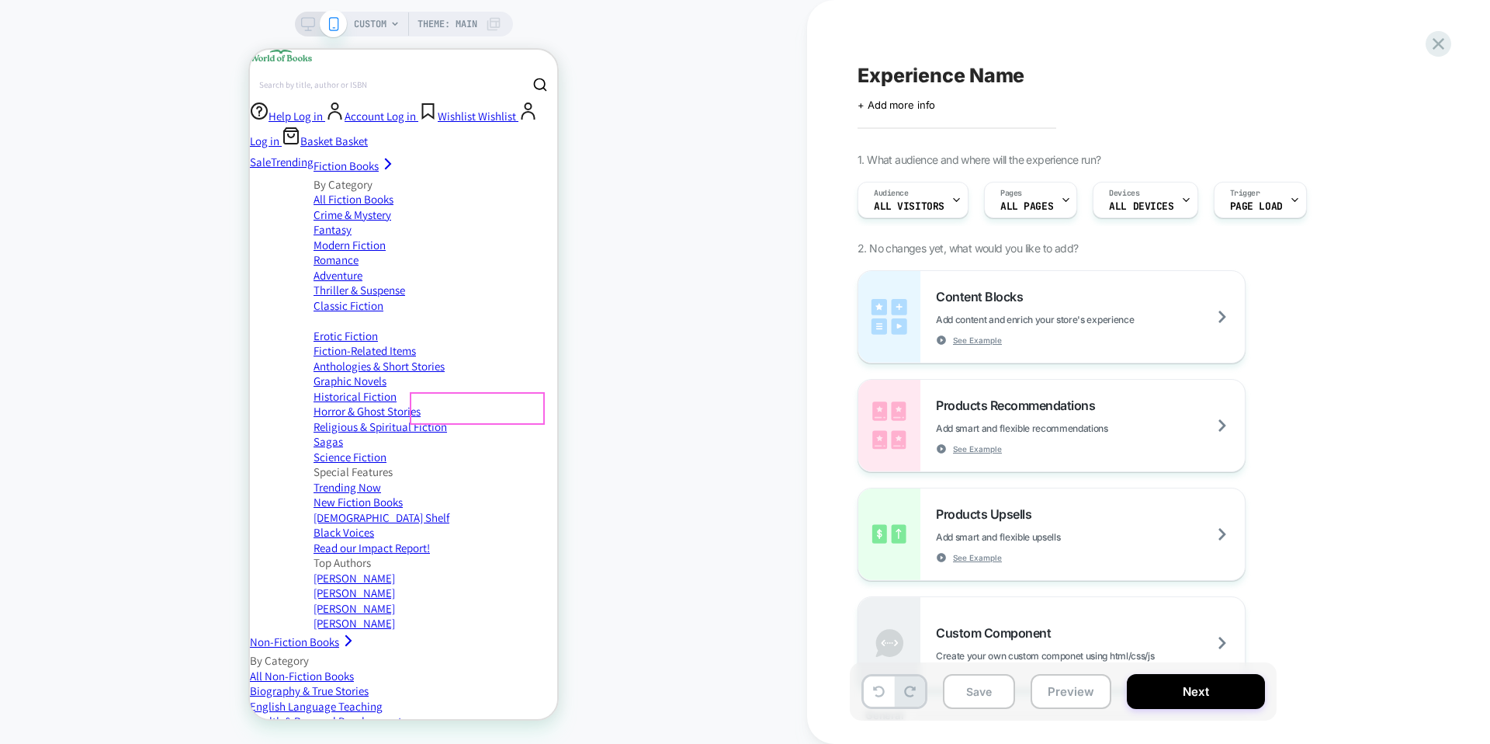
scroll to position [418, 0]
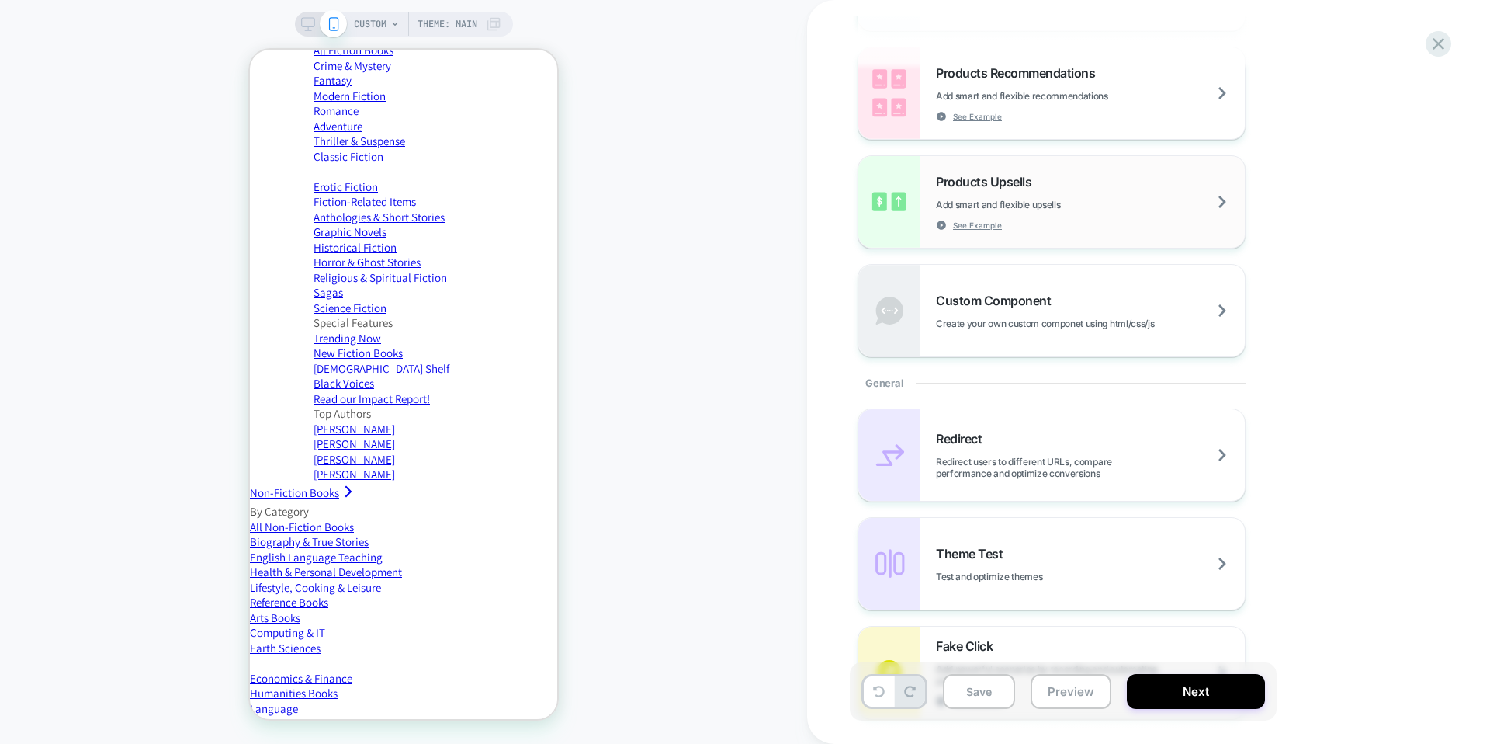
scroll to position [71, 0]
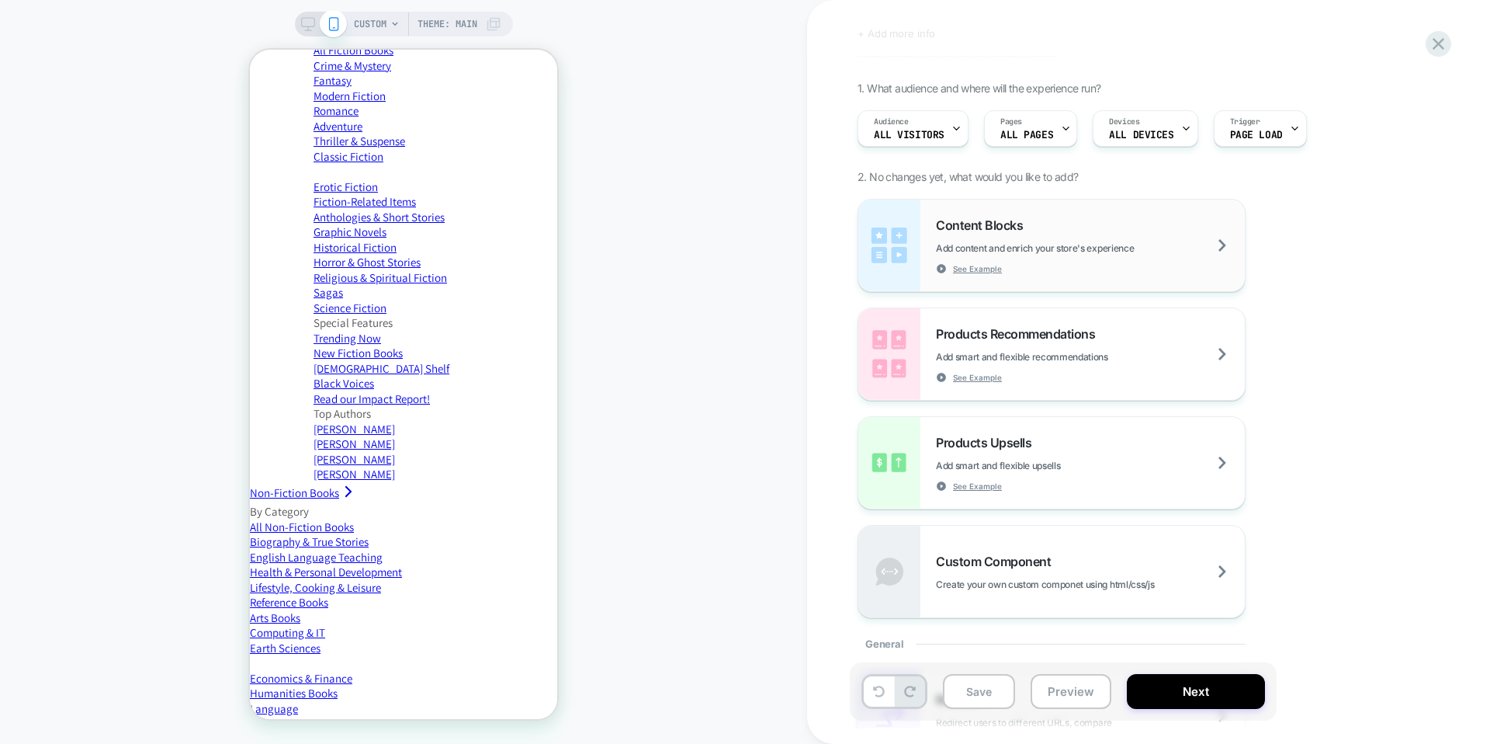
click at [1092, 238] on div "Content Blocks Add content and enrich your store's experience See Example" at bounding box center [1090, 245] width 309 height 57
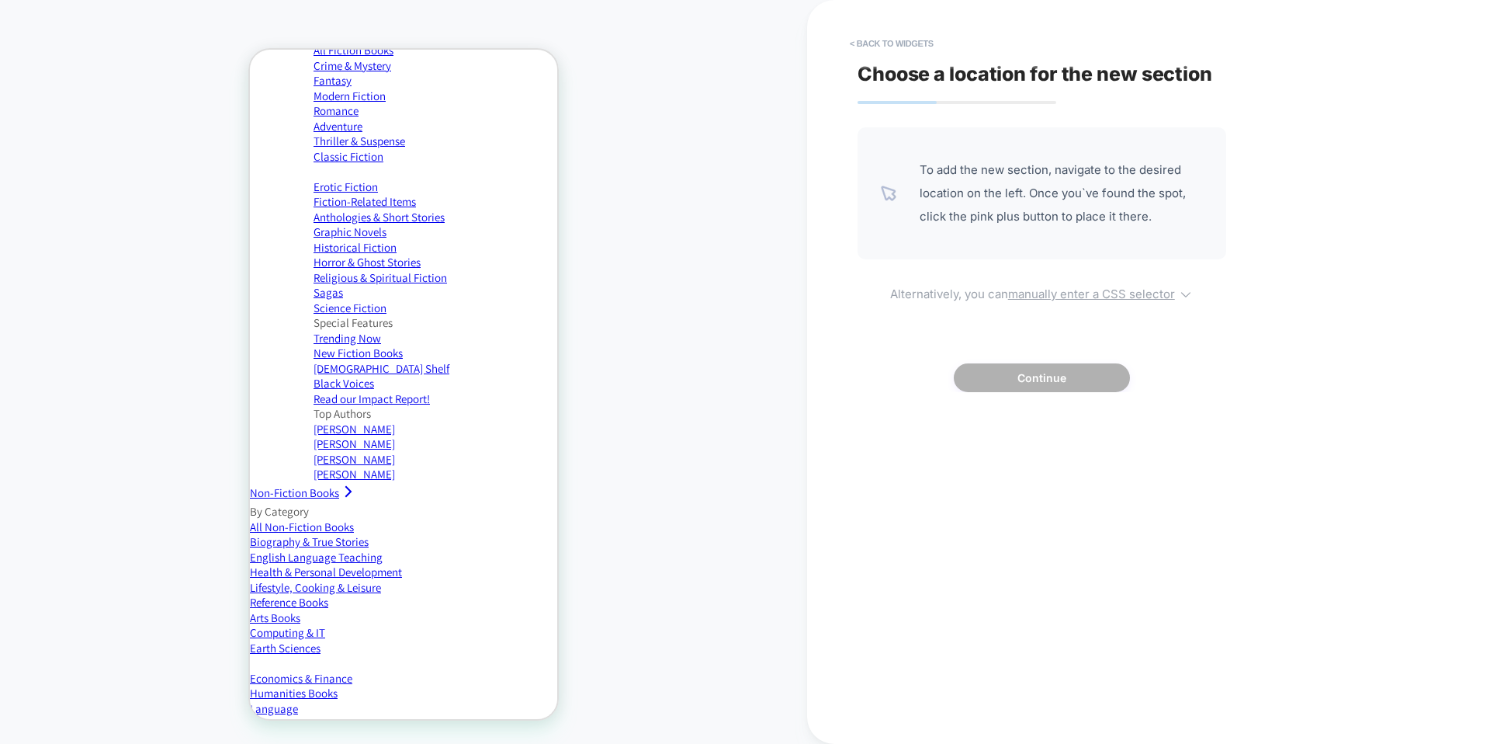
click at [1083, 297] on u "manually enter a CSS selector" at bounding box center [1091, 293] width 167 height 15
select select "*******"
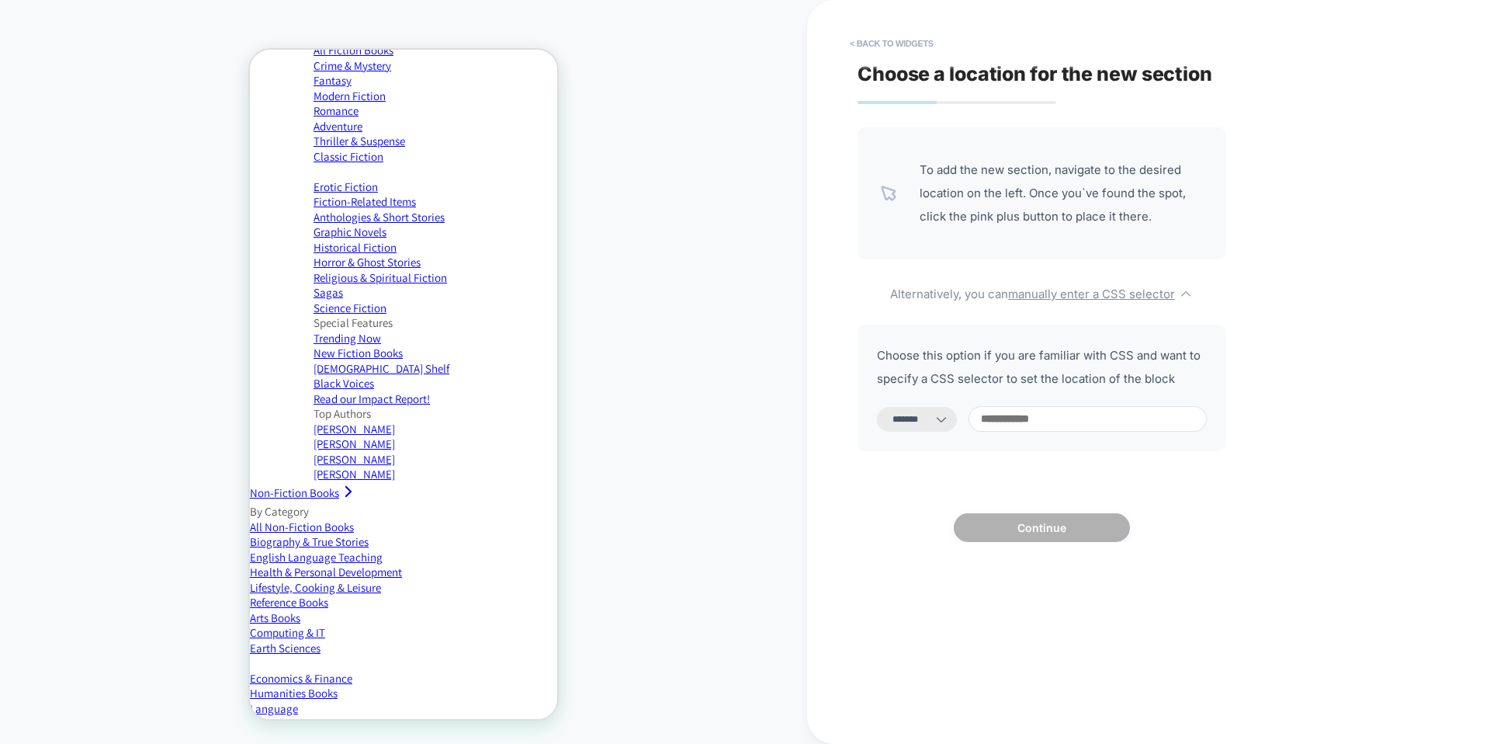
click at [1038, 423] on input at bounding box center [1088, 419] width 238 height 26
paste input "**********"
type input "**********"
select select "*********"
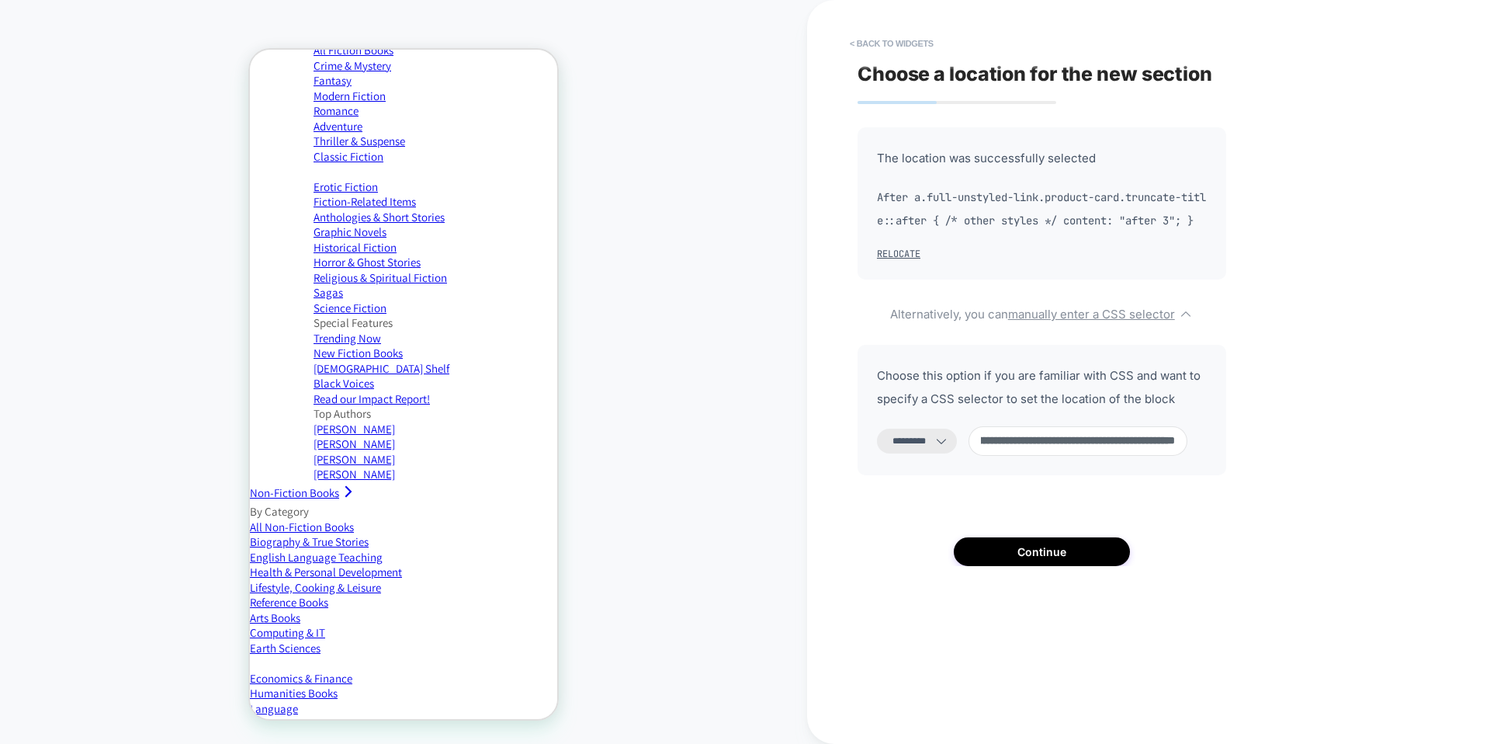
scroll to position [0, 0]
click at [1070, 456] on input "**********" at bounding box center [1078, 440] width 219 height 29
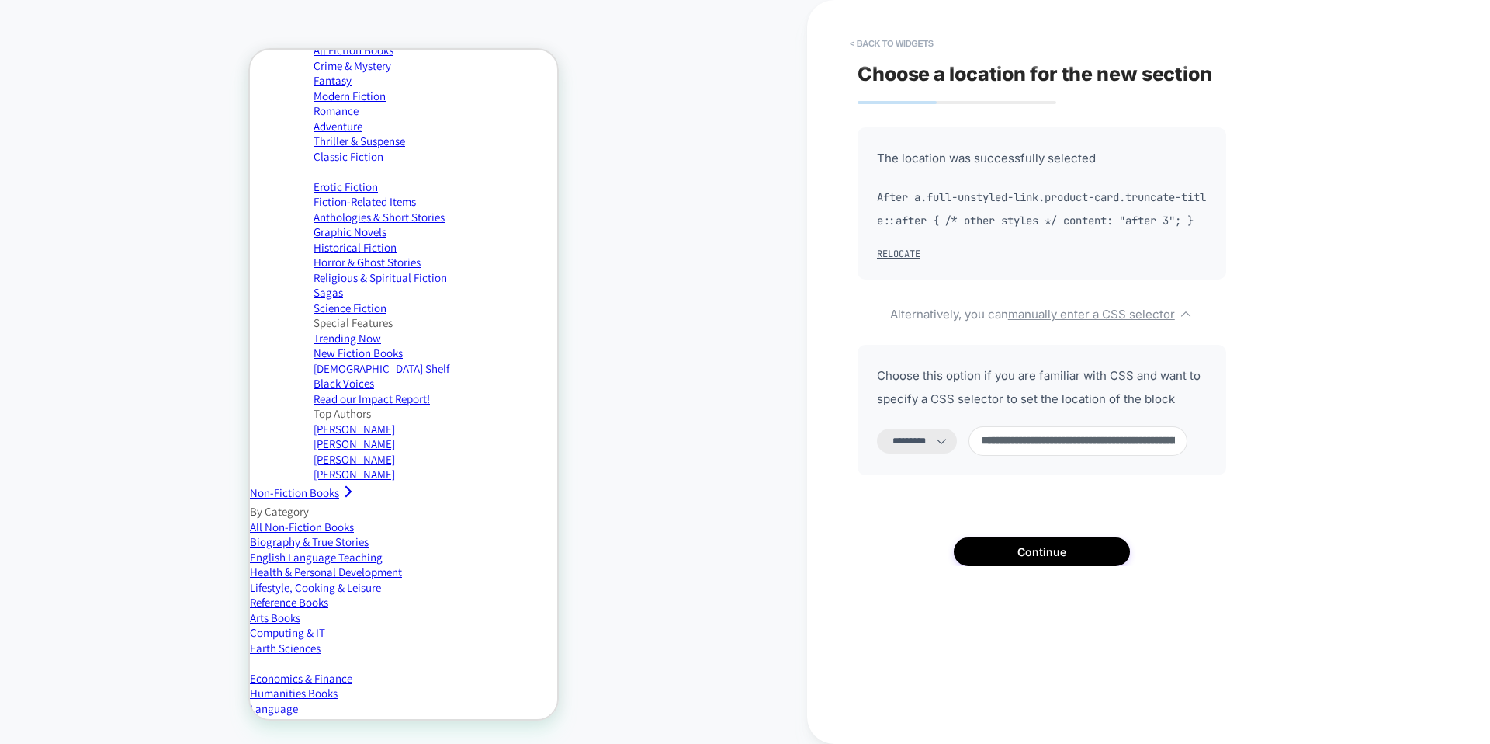
paste input
click at [951, 439] on select "**********" at bounding box center [917, 440] width 80 height 25
drag, startPoint x: 1156, startPoint y: 440, endPoint x: 1212, endPoint y: 440, distance: 55.9
click at [1212, 440] on div "**********" at bounding box center [1042, 410] width 369 height 130
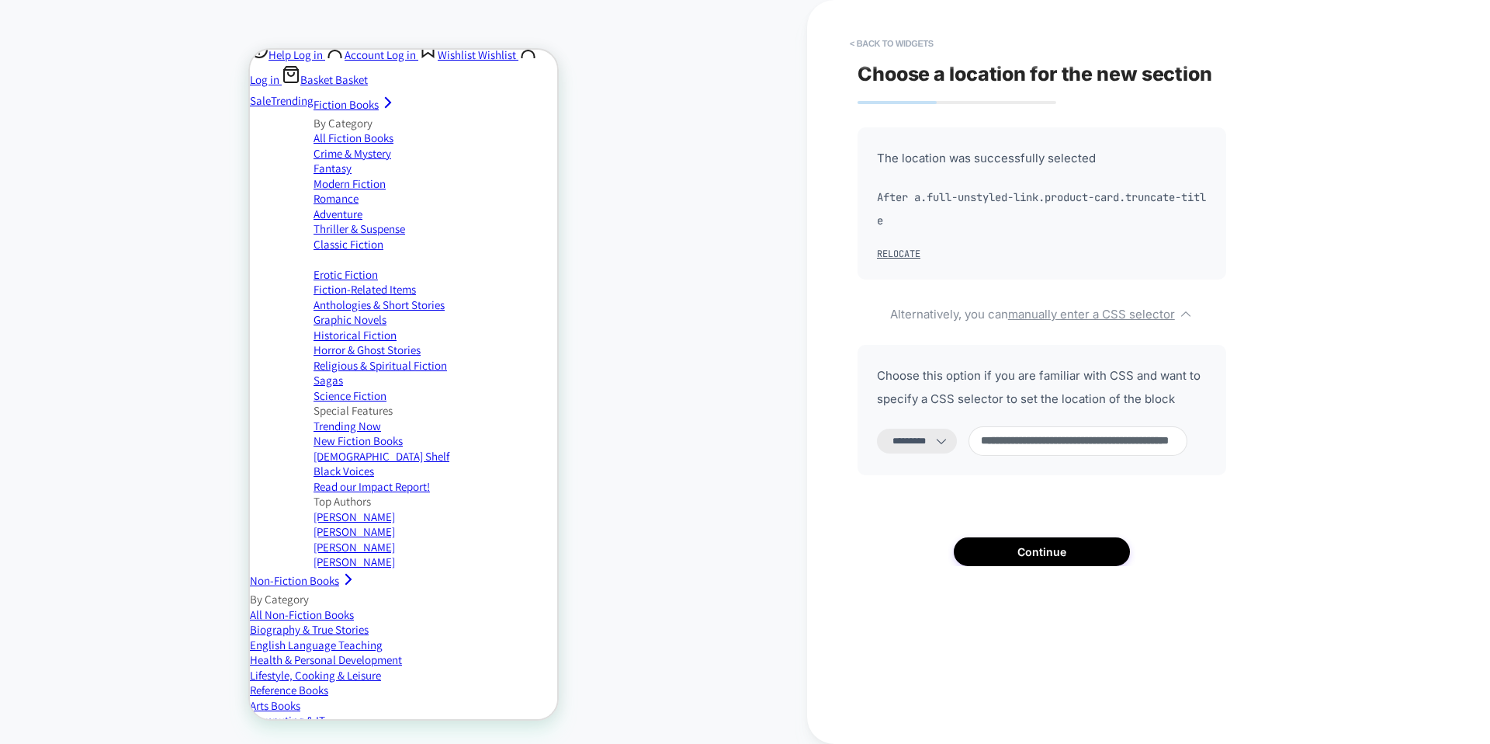
scroll to position [0, 0]
type input "**********"
click at [1064, 552] on button "Continue" at bounding box center [1042, 551] width 176 height 29
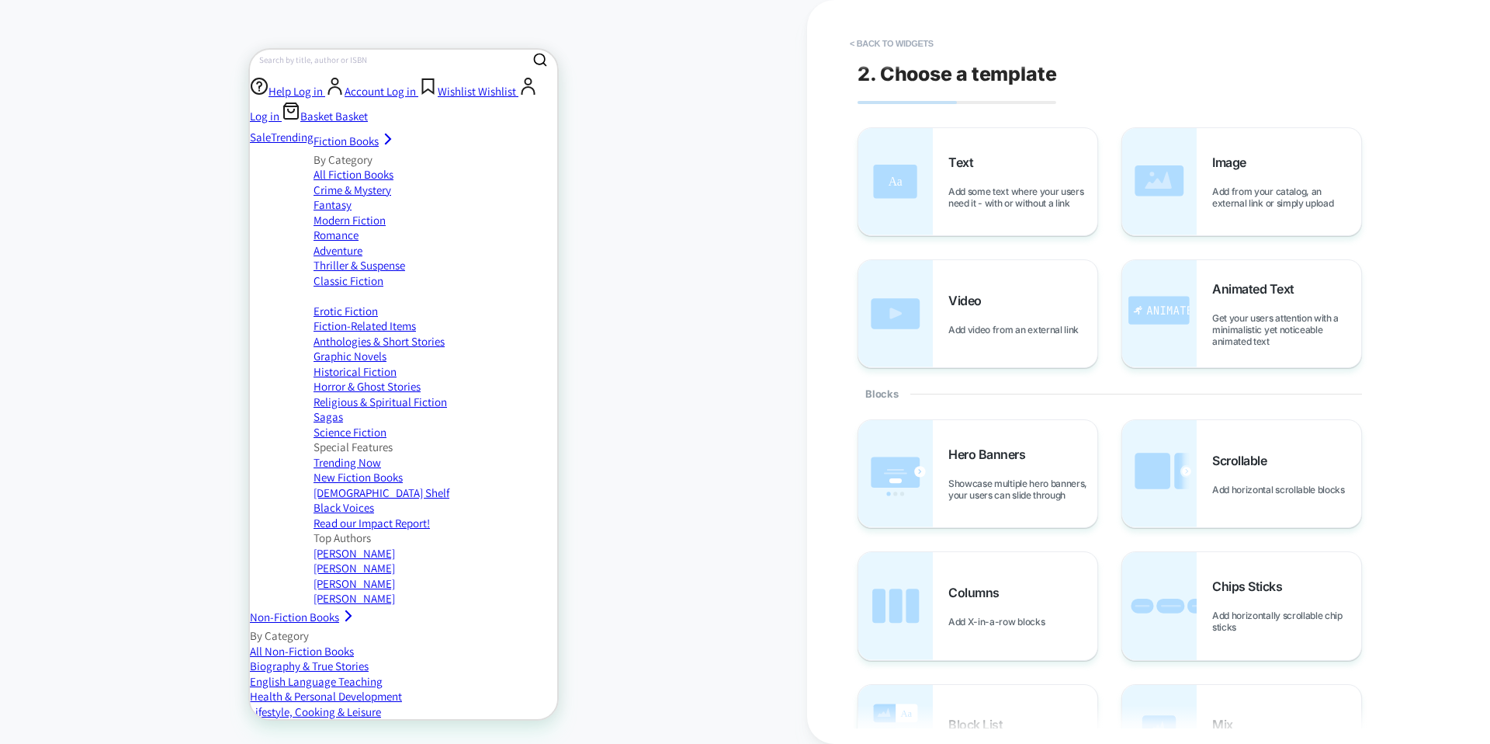
scroll to position [293, 0]
click at [926, 40] on button "< Back to widgets" at bounding box center [891, 43] width 99 height 25
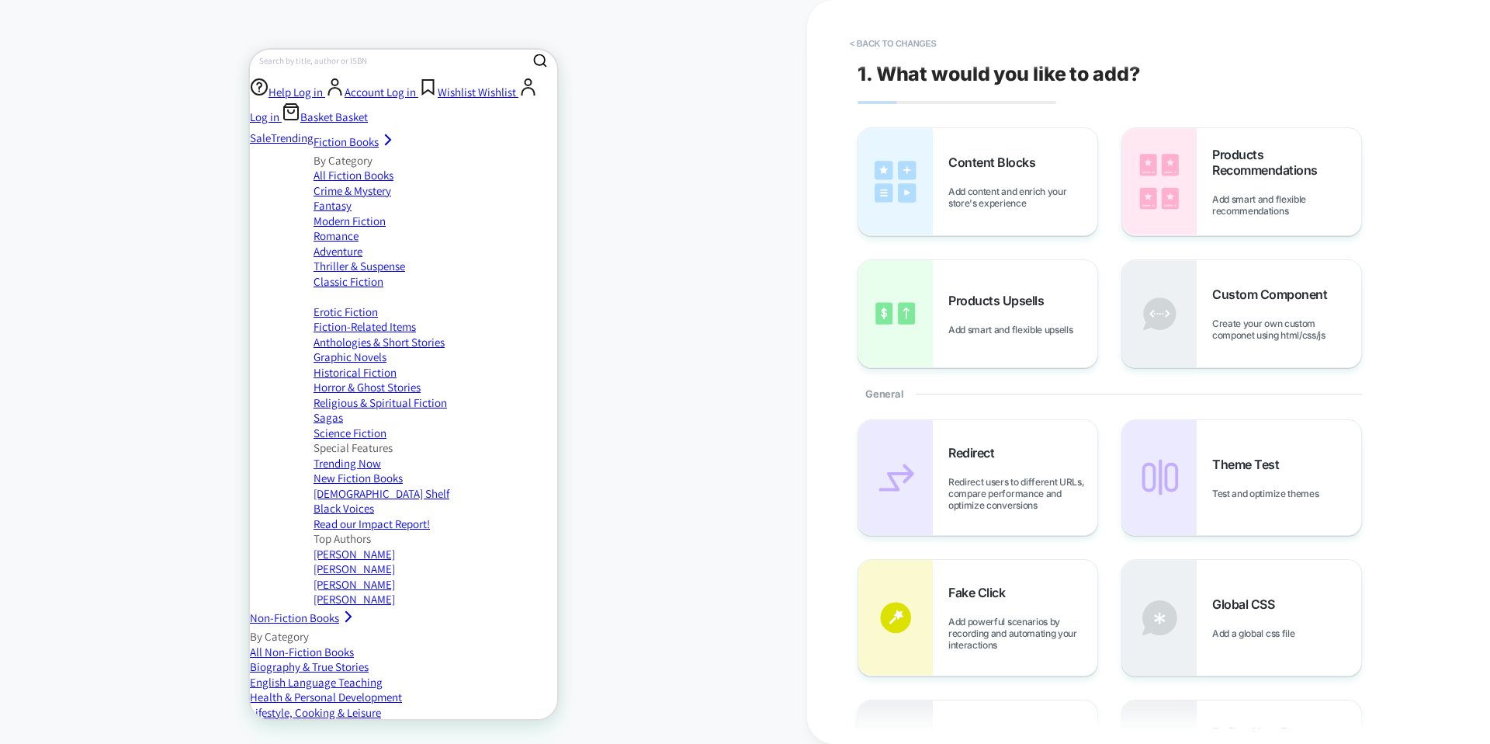
scroll to position [330, 0]
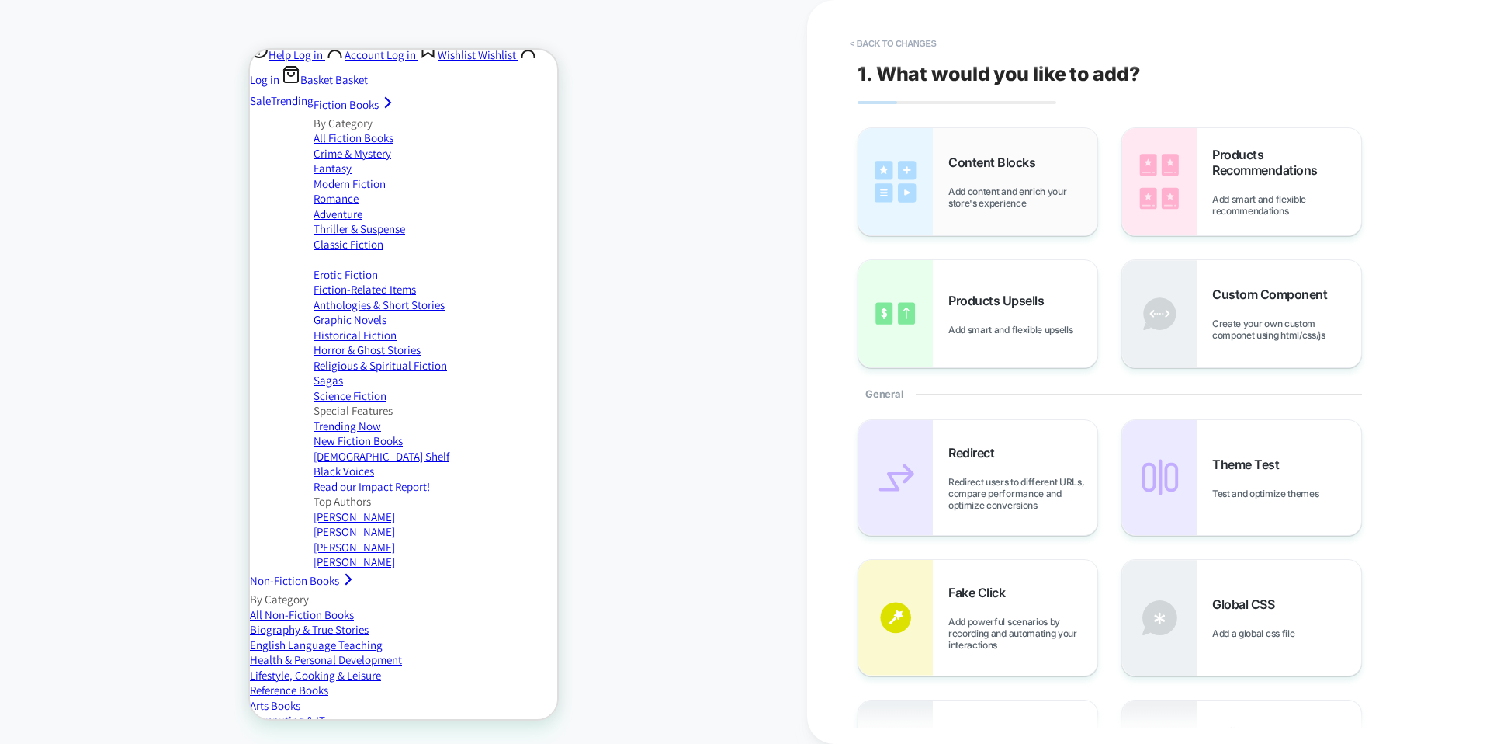
click at [973, 179] on div "Content Blocks Add content and enrich your store's experience" at bounding box center [1022, 181] width 149 height 54
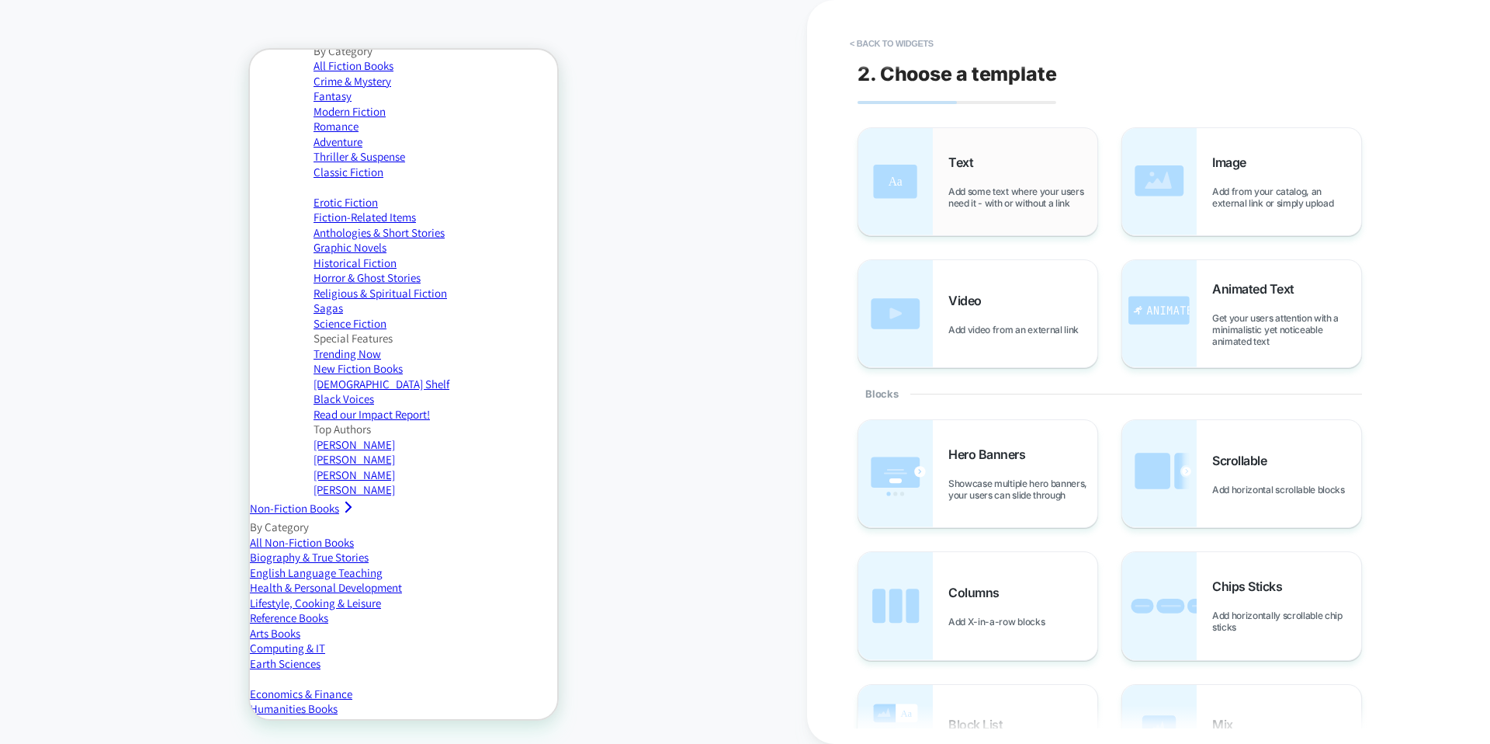
scroll to position [410, 0]
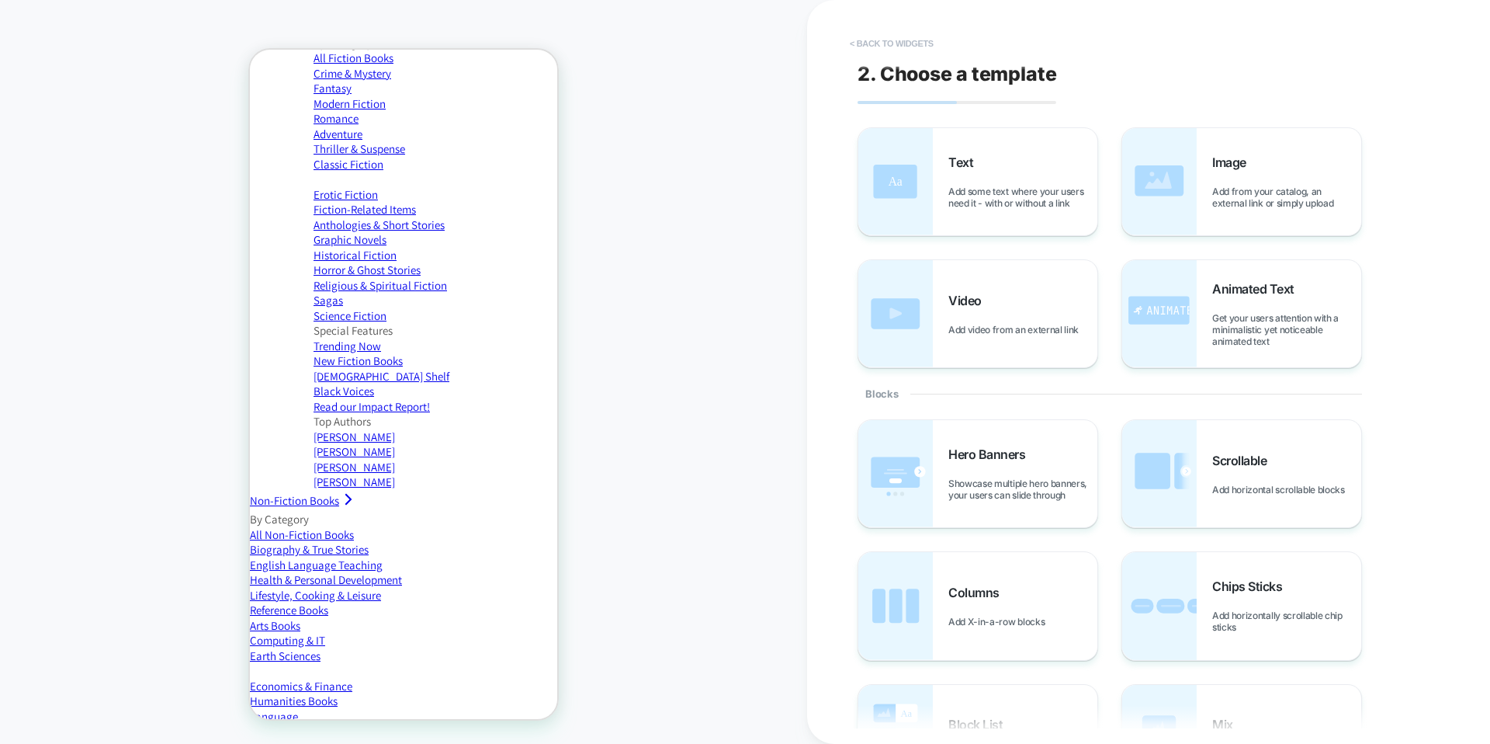
click at [884, 37] on button "< Back to widgets" at bounding box center [891, 43] width 99 height 25
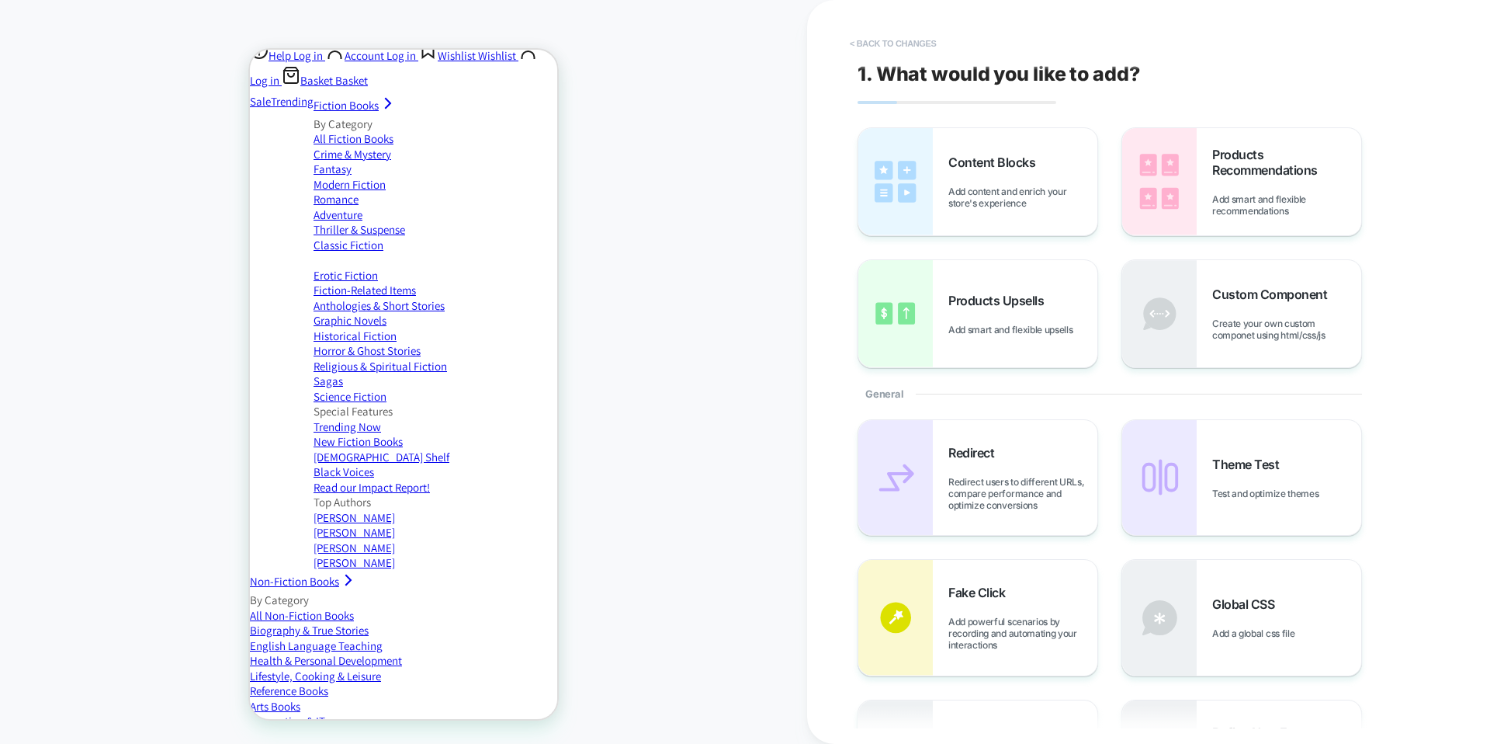
click at [888, 47] on button "< Back to changes" at bounding box center [893, 43] width 102 height 25
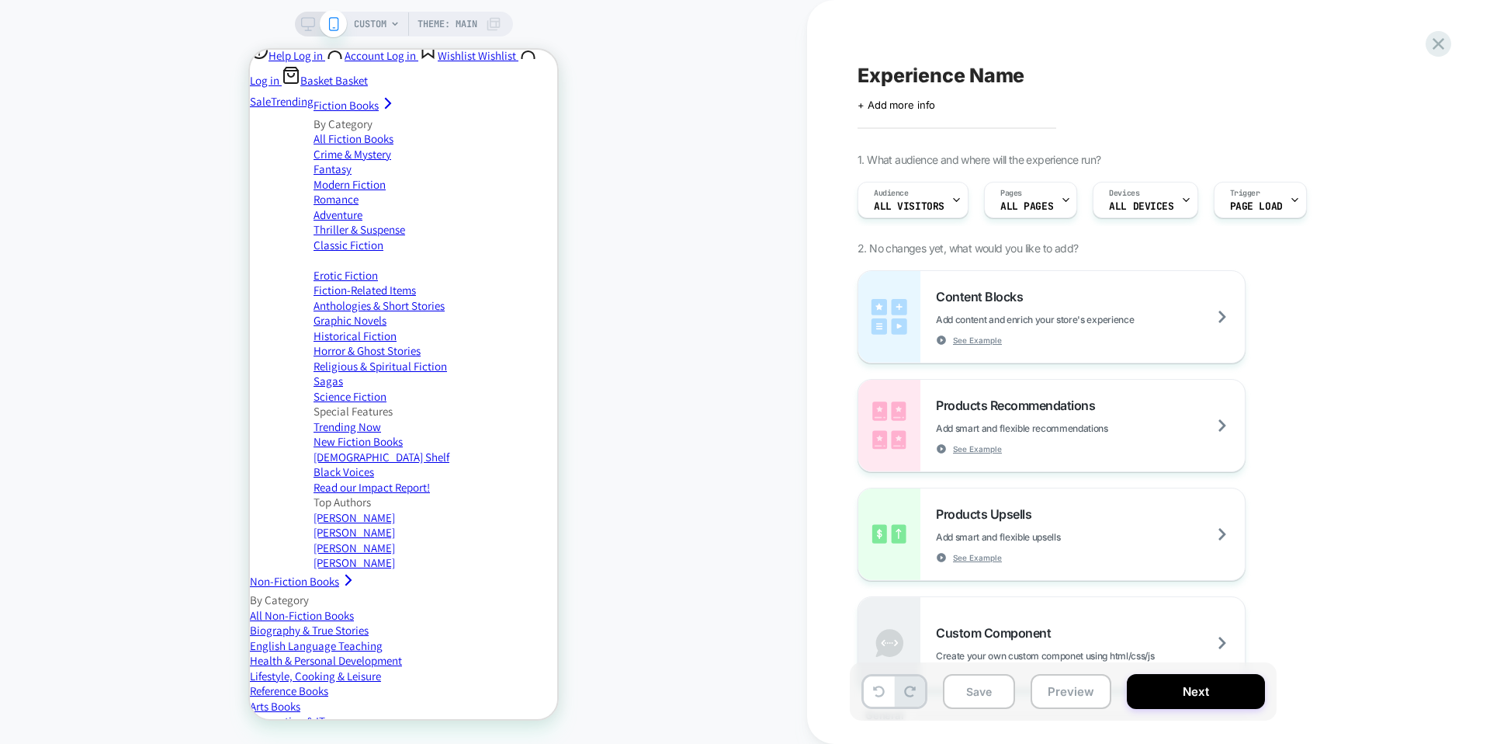
scroll to position [328, 0]
click at [1076, 287] on div "Content Blocks Add content and enrich your store's experience See Example" at bounding box center [1051, 317] width 387 height 92
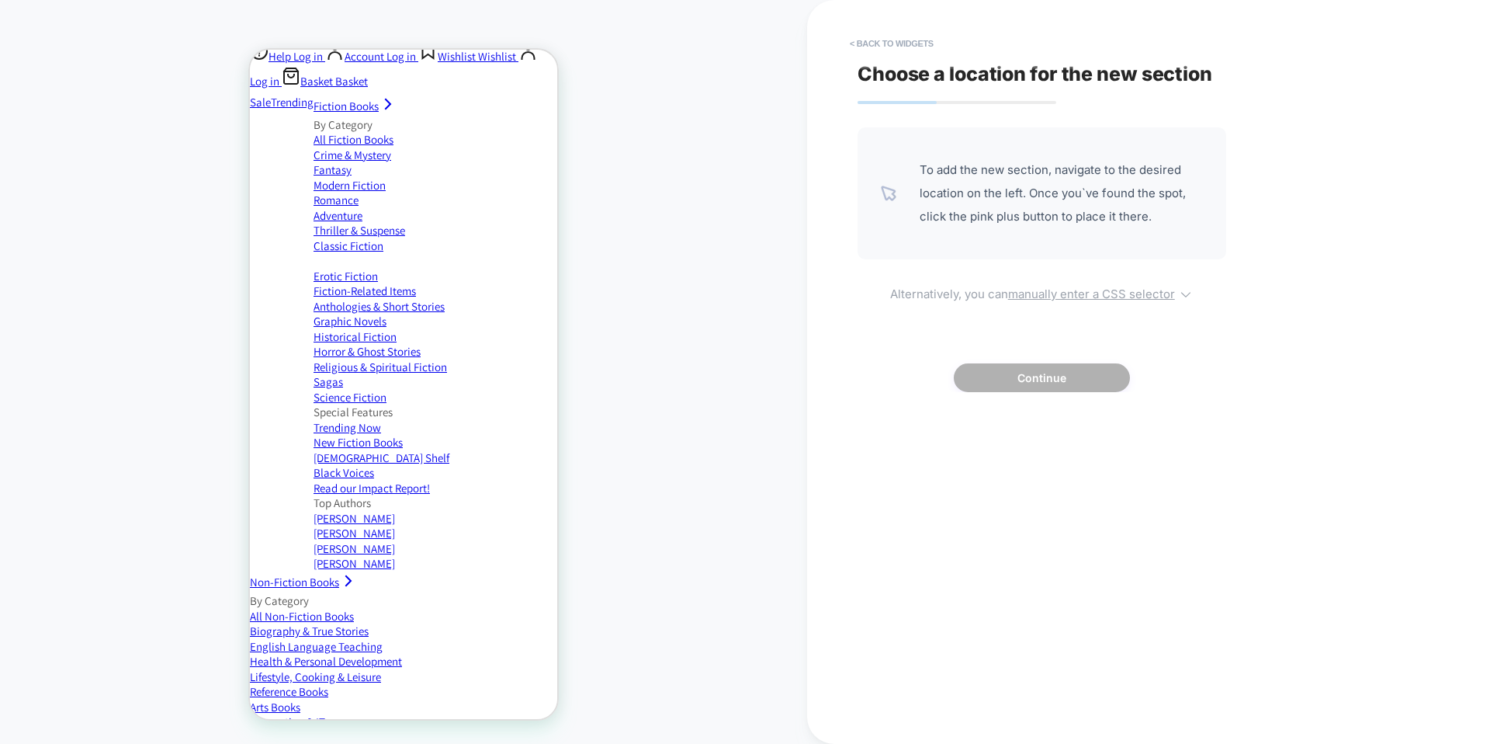
click at [1061, 296] on u "manually enter a CSS selector" at bounding box center [1091, 293] width 167 height 15
select select "*******"
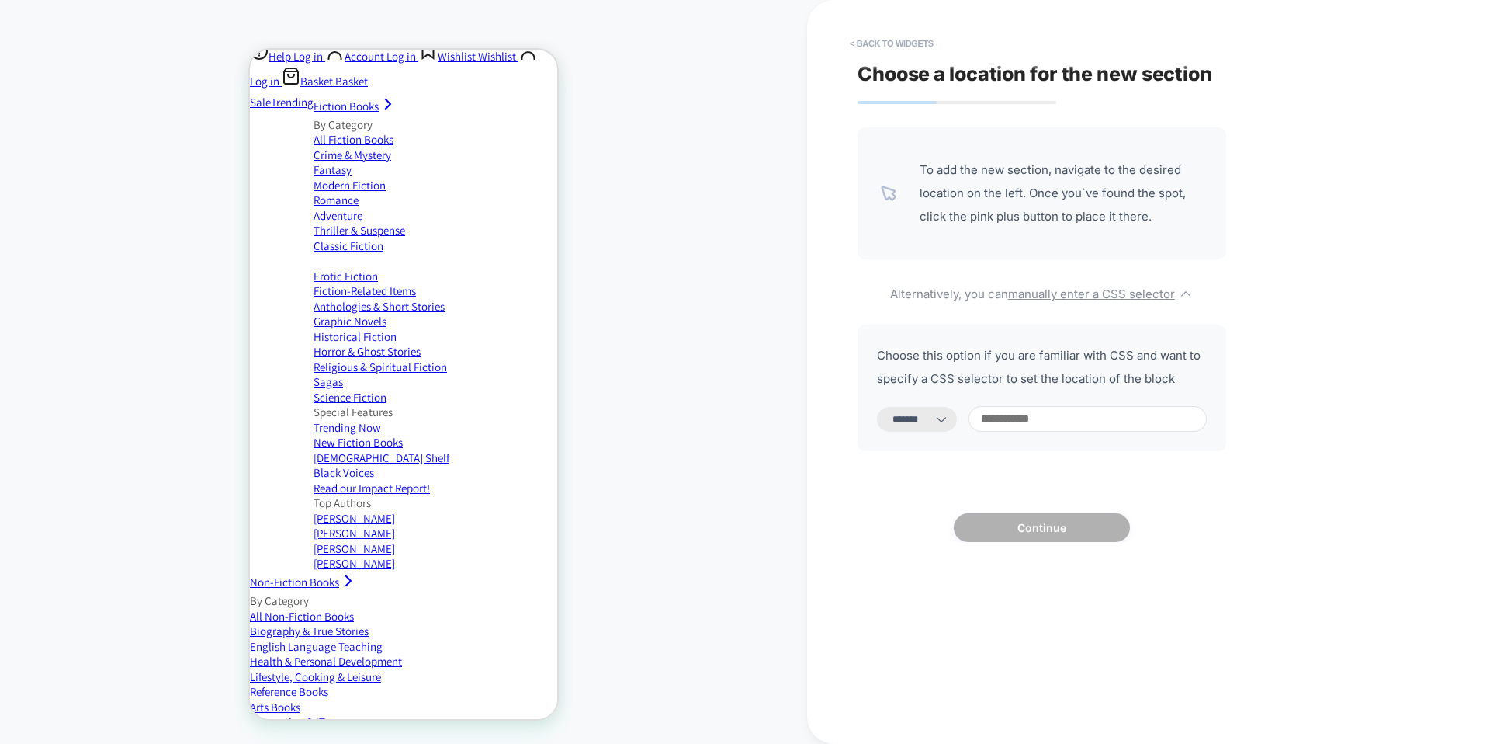
click at [1049, 428] on input at bounding box center [1088, 419] width 238 height 26
paste input "**********"
type input "**********"
select select "*********"
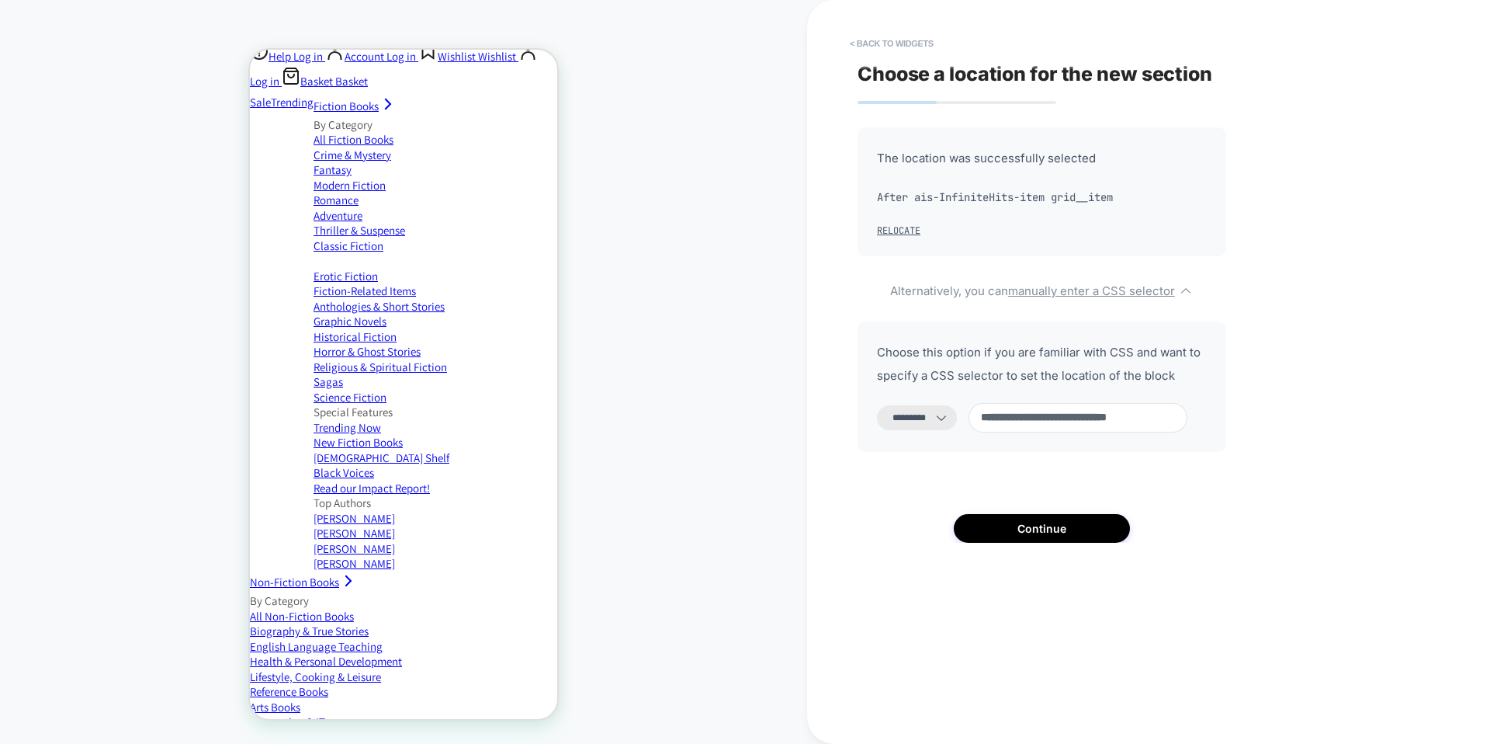
type input "**********"
click at [945, 418] on select "**********" at bounding box center [917, 417] width 80 height 25
click at [1056, 519] on button "Continue" at bounding box center [1042, 528] width 176 height 29
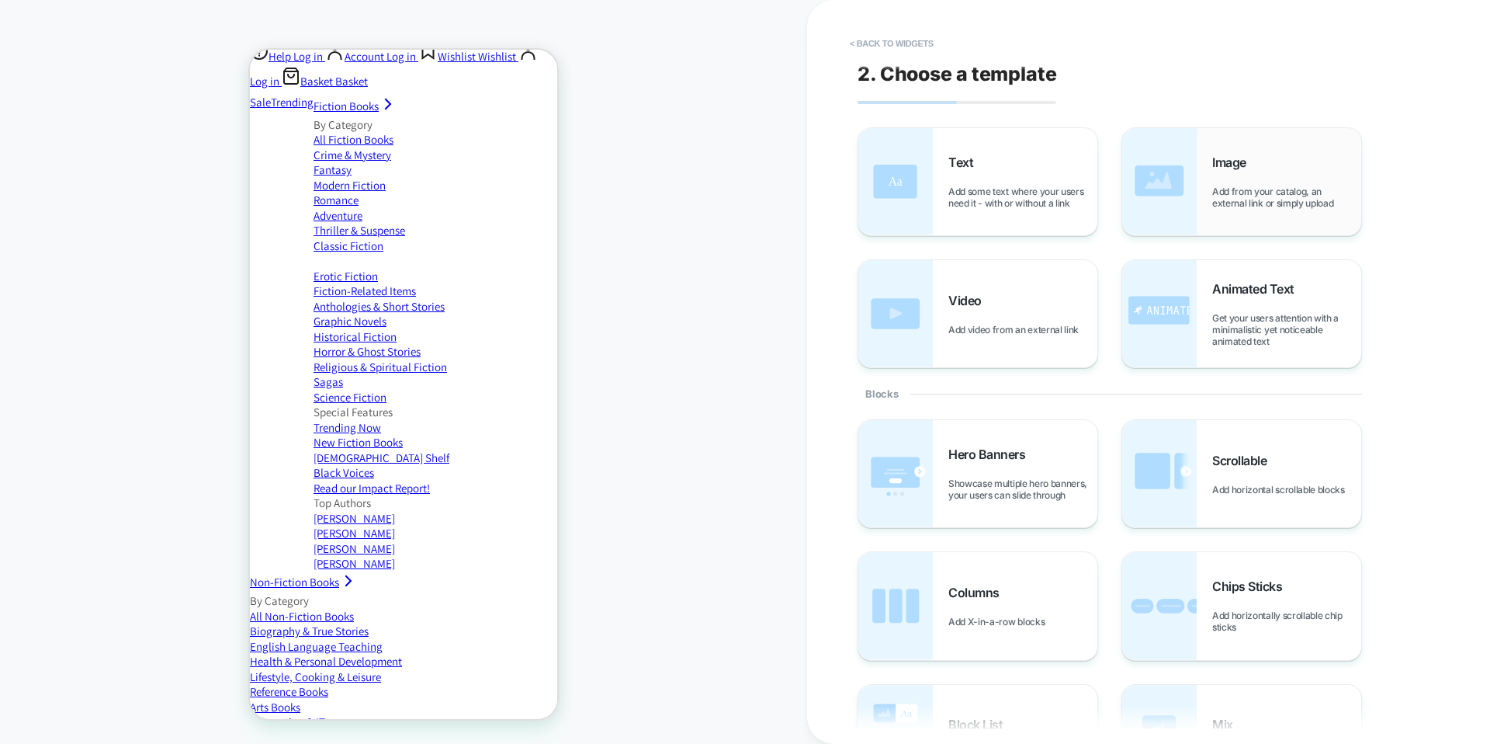
click at [1212, 185] on div "Image Add from your catalog, an external link or simply upload" at bounding box center [1241, 181] width 239 height 107
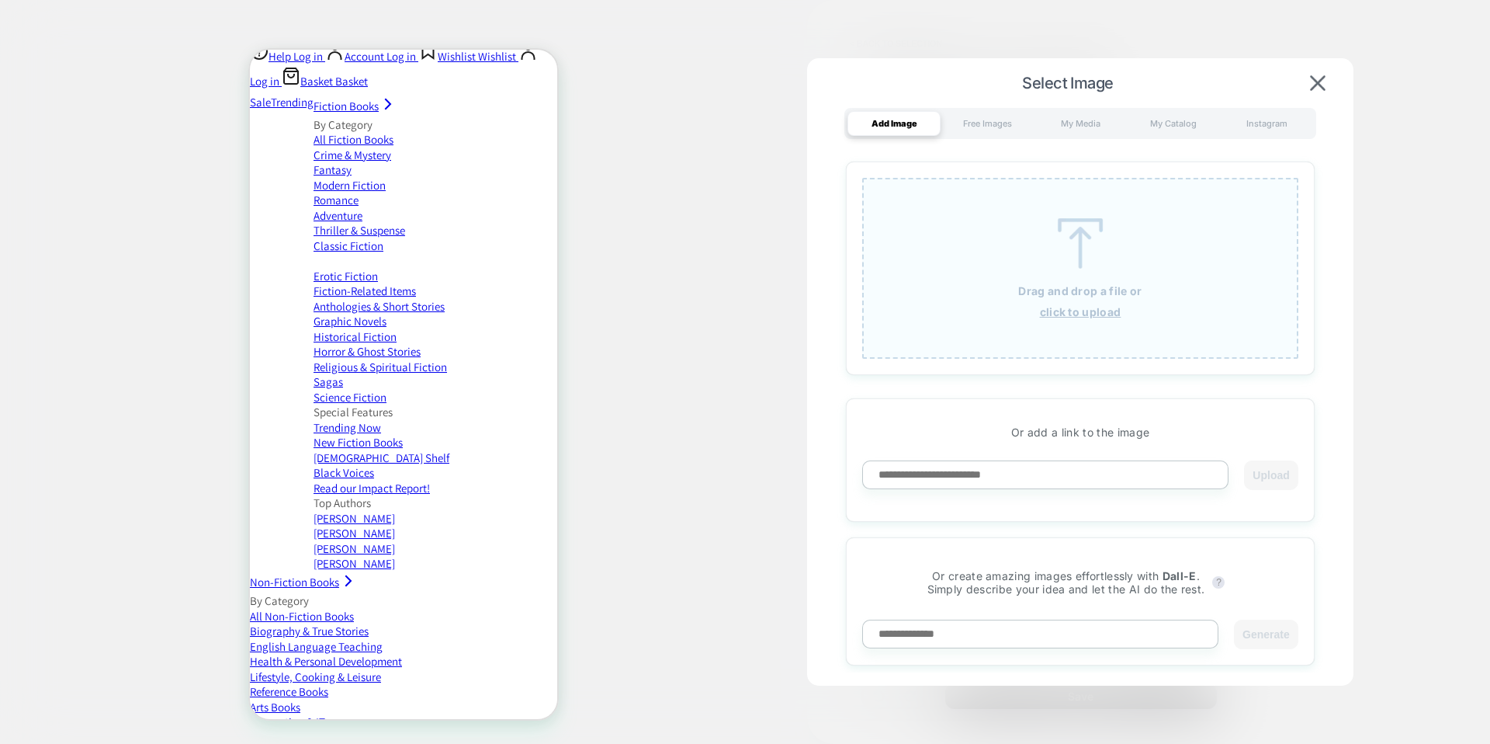
click at [1070, 303] on div "Drag and drop a file or click to upload" at bounding box center [1080, 268] width 436 height 181
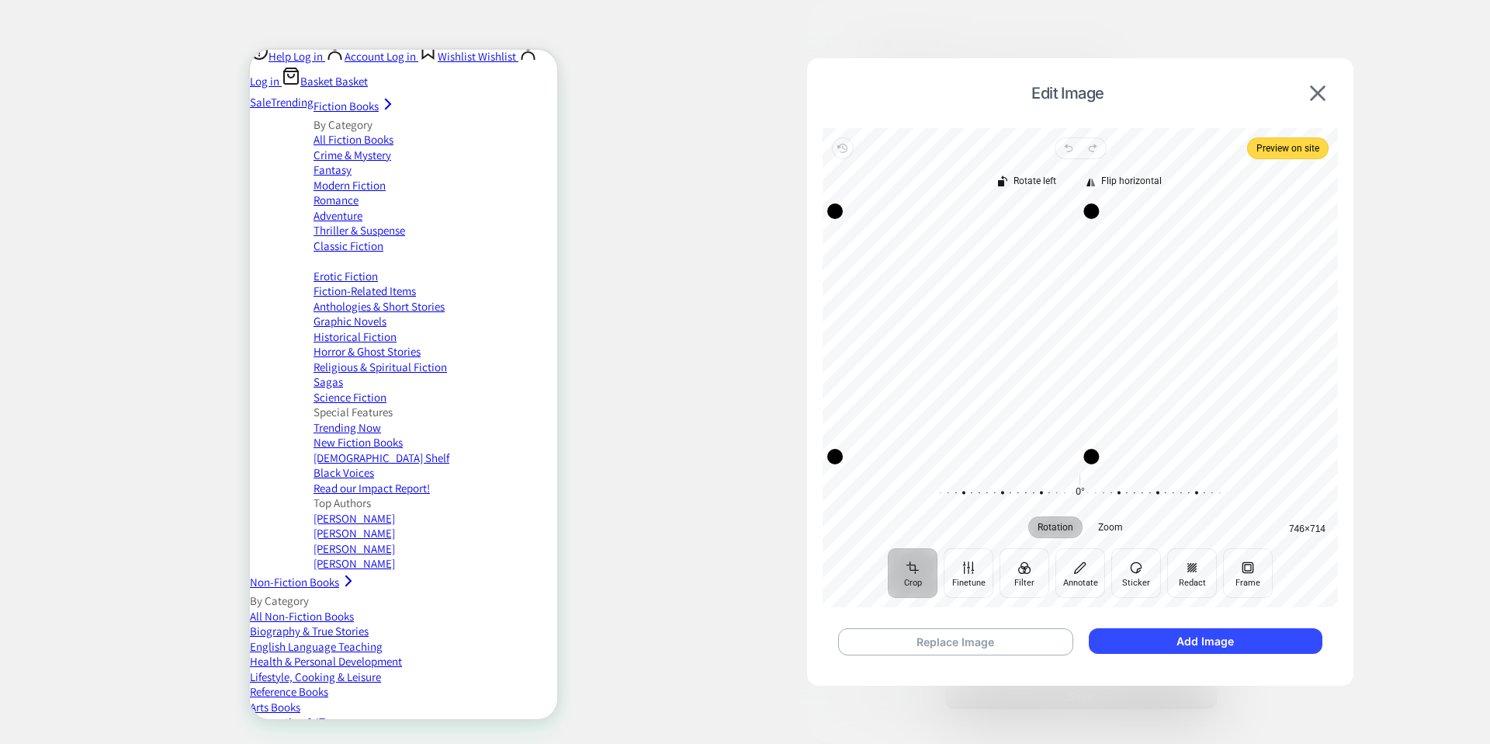
drag, startPoint x: 1326, startPoint y: 319, endPoint x: 1087, endPoint y: 368, distance: 244.0
click at [1087, 368] on div "Drag edge r" at bounding box center [1091, 333] width 16 height 245
click at [1278, 642] on button "Add Image" at bounding box center [1206, 641] width 234 height 26
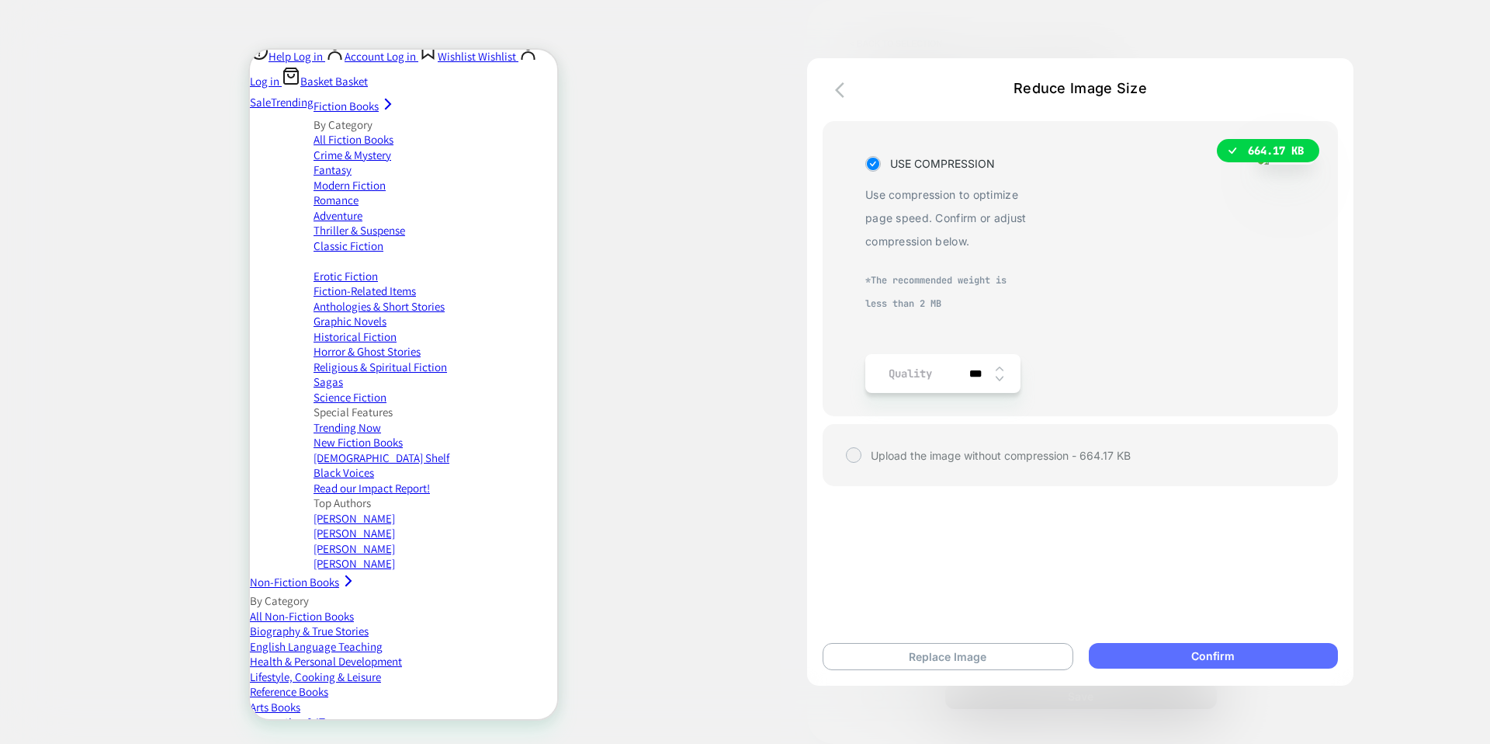
click at [1150, 655] on button "Confirm" at bounding box center [1213, 656] width 249 height 26
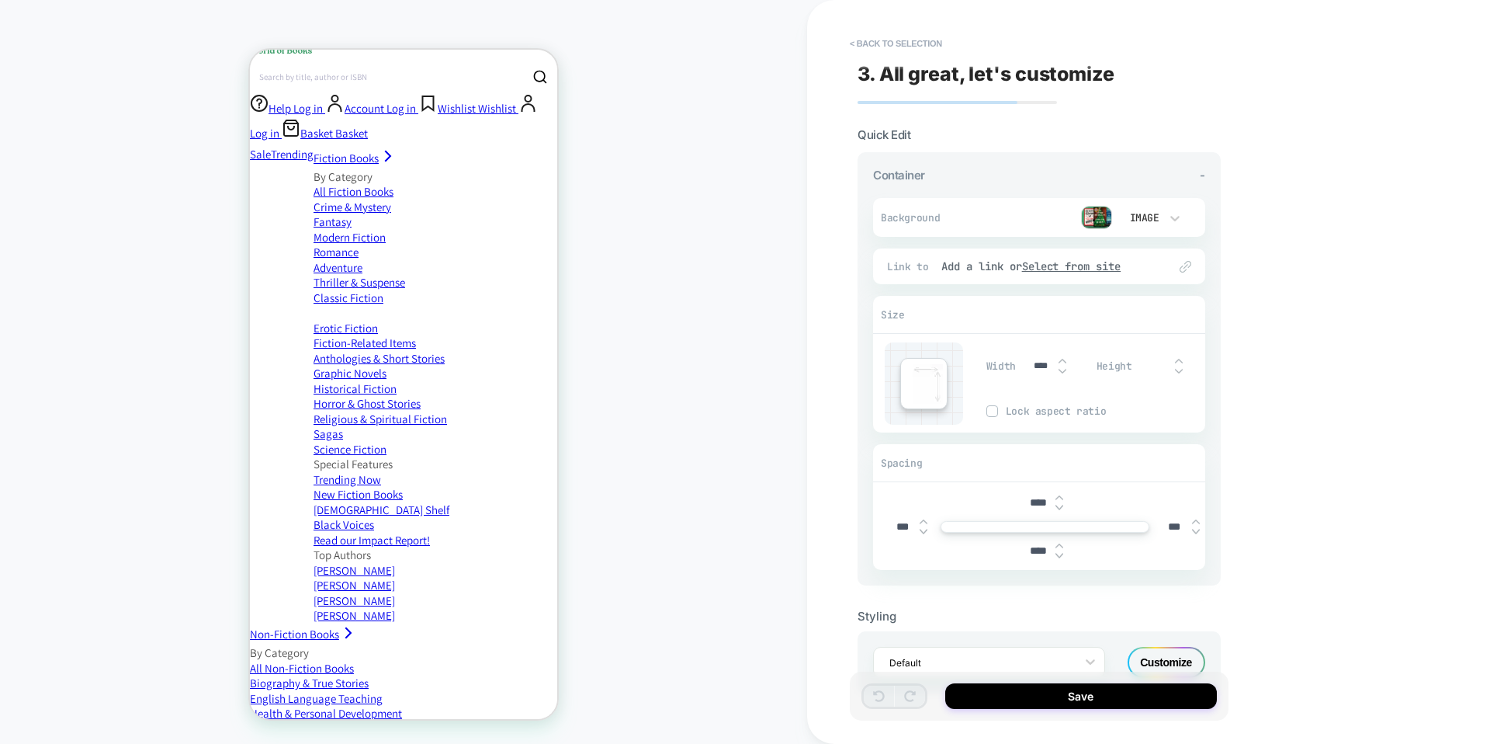
scroll to position [365, 0]
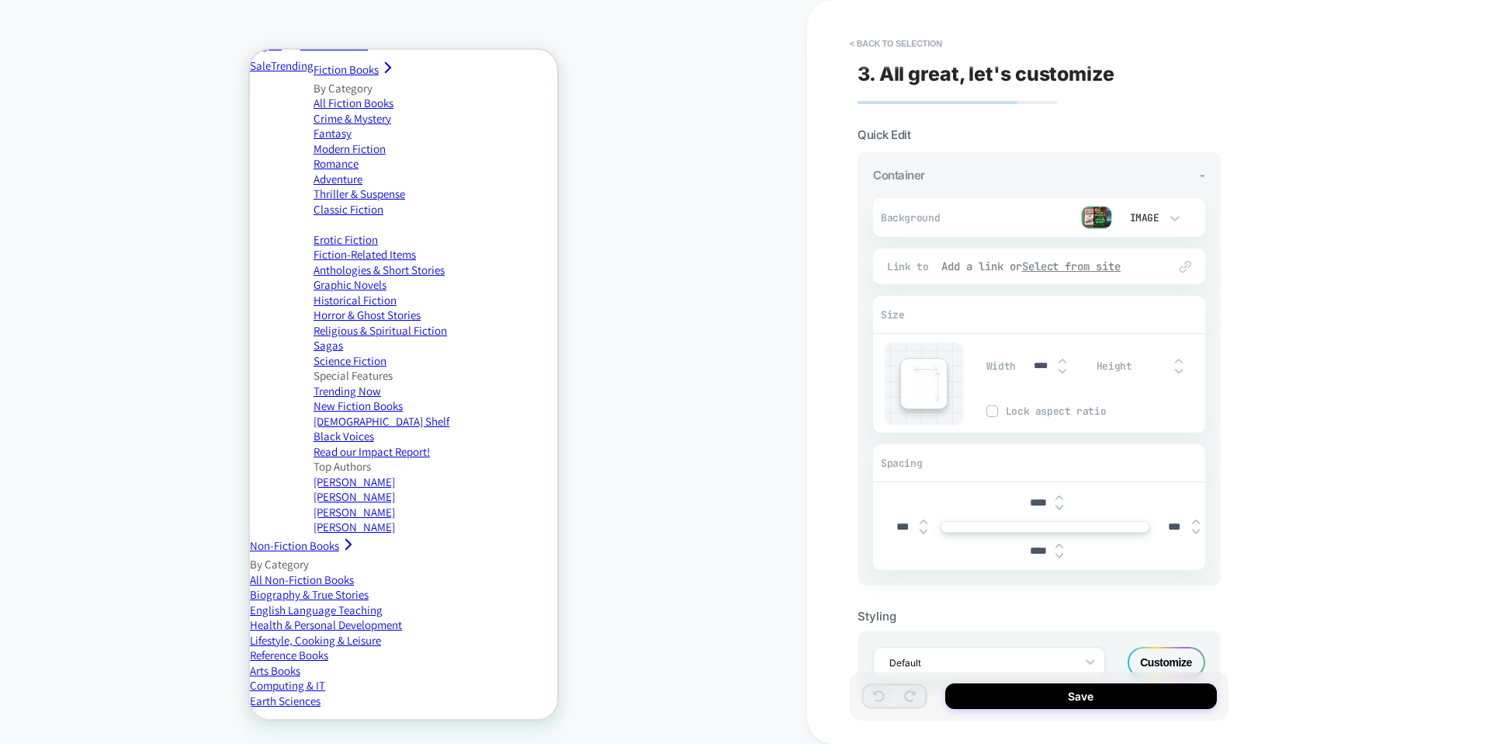
click at [1039, 259] on u "Select from site" at bounding box center [1071, 266] width 99 height 14
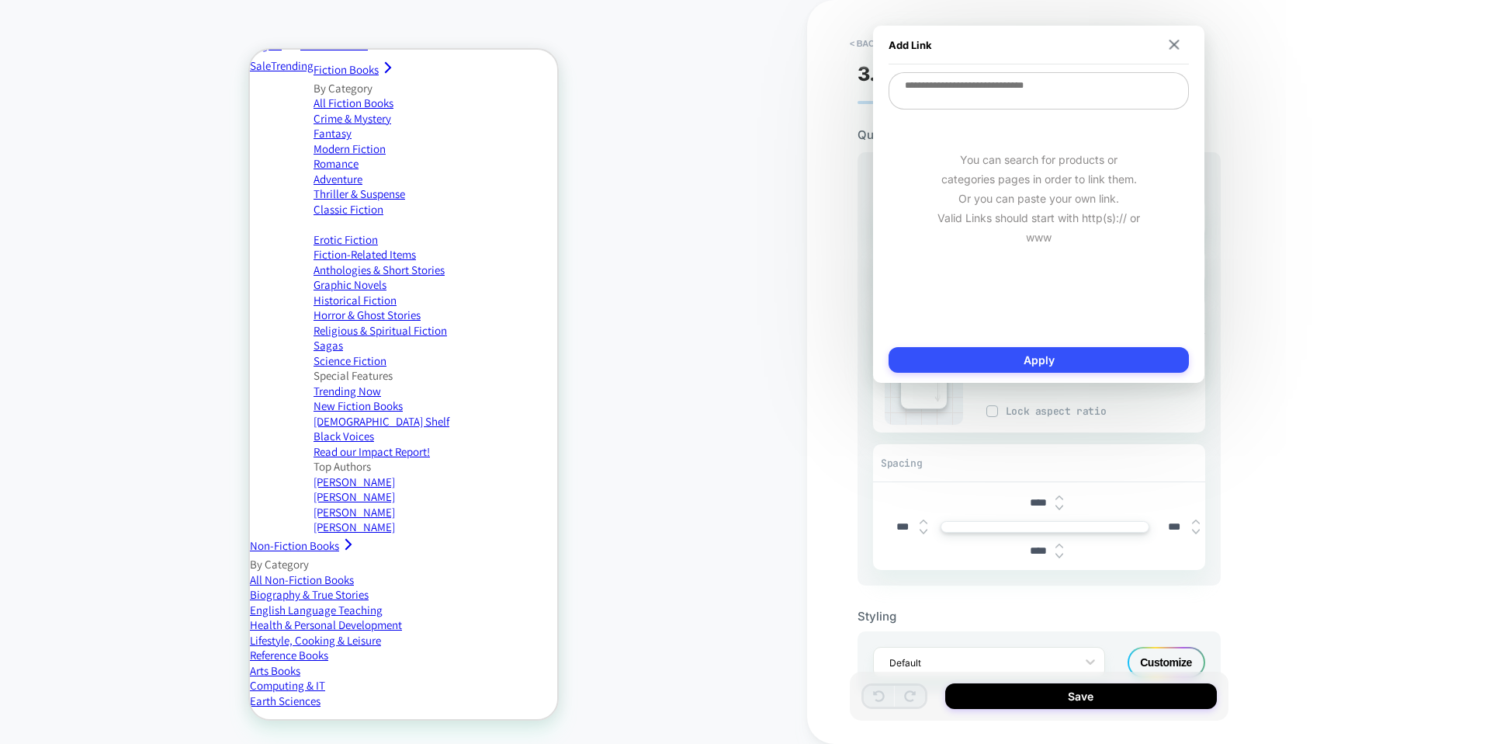
click at [994, 269] on div "You can search for products or categories pages in order to link them. Or you c…" at bounding box center [1039, 198] width 300 height 175
click at [1116, 99] on textarea at bounding box center [1039, 90] width 300 height 37
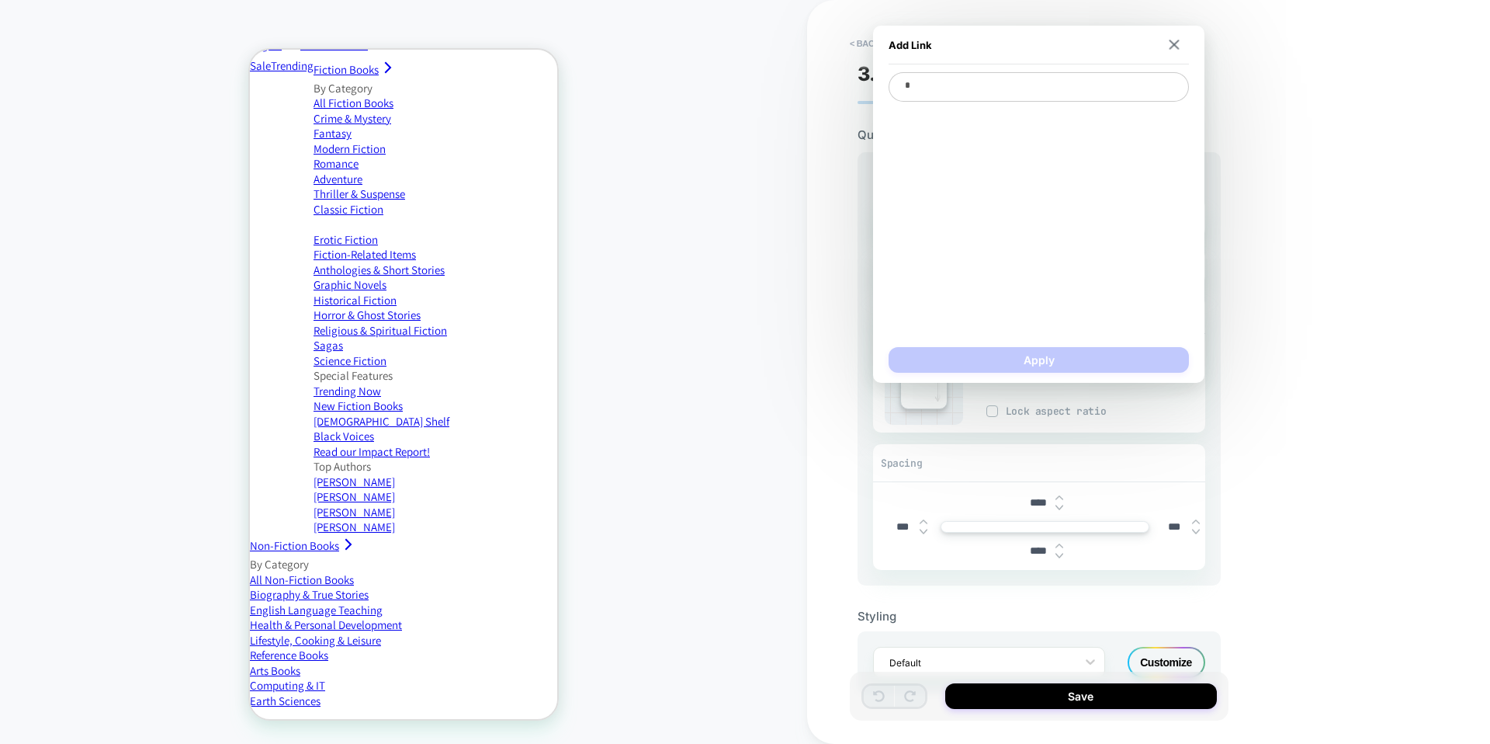
type textarea "**"
type textarea "*"
type textarea "***"
type textarea "*"
type textarea "****"
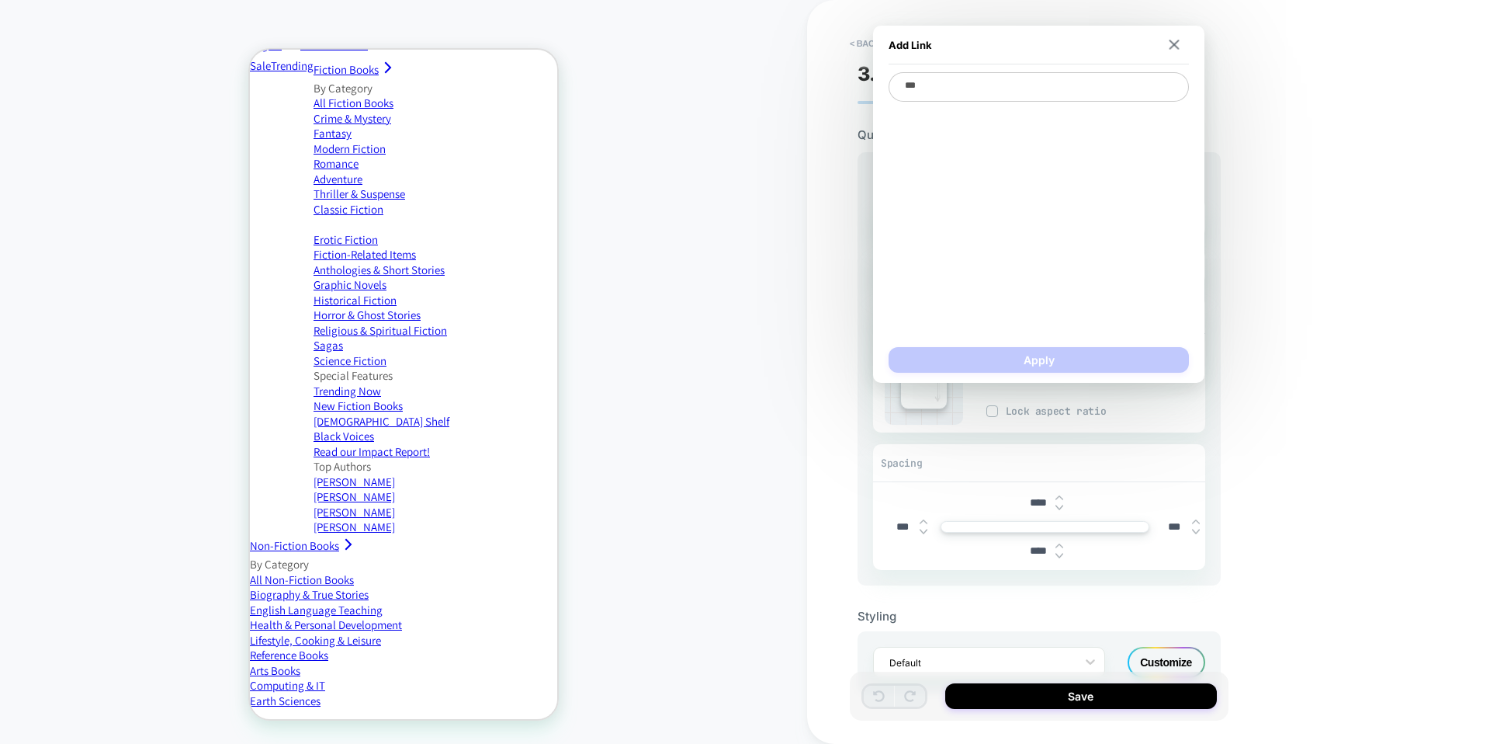
type textarea "*"
type textarea "*****"
type textarea "*"
click at [1070, 122] on span "Halloween Books for Kids (Category)" at bounding box center [1038, 118] width 285 height 14
type textarea "**********"
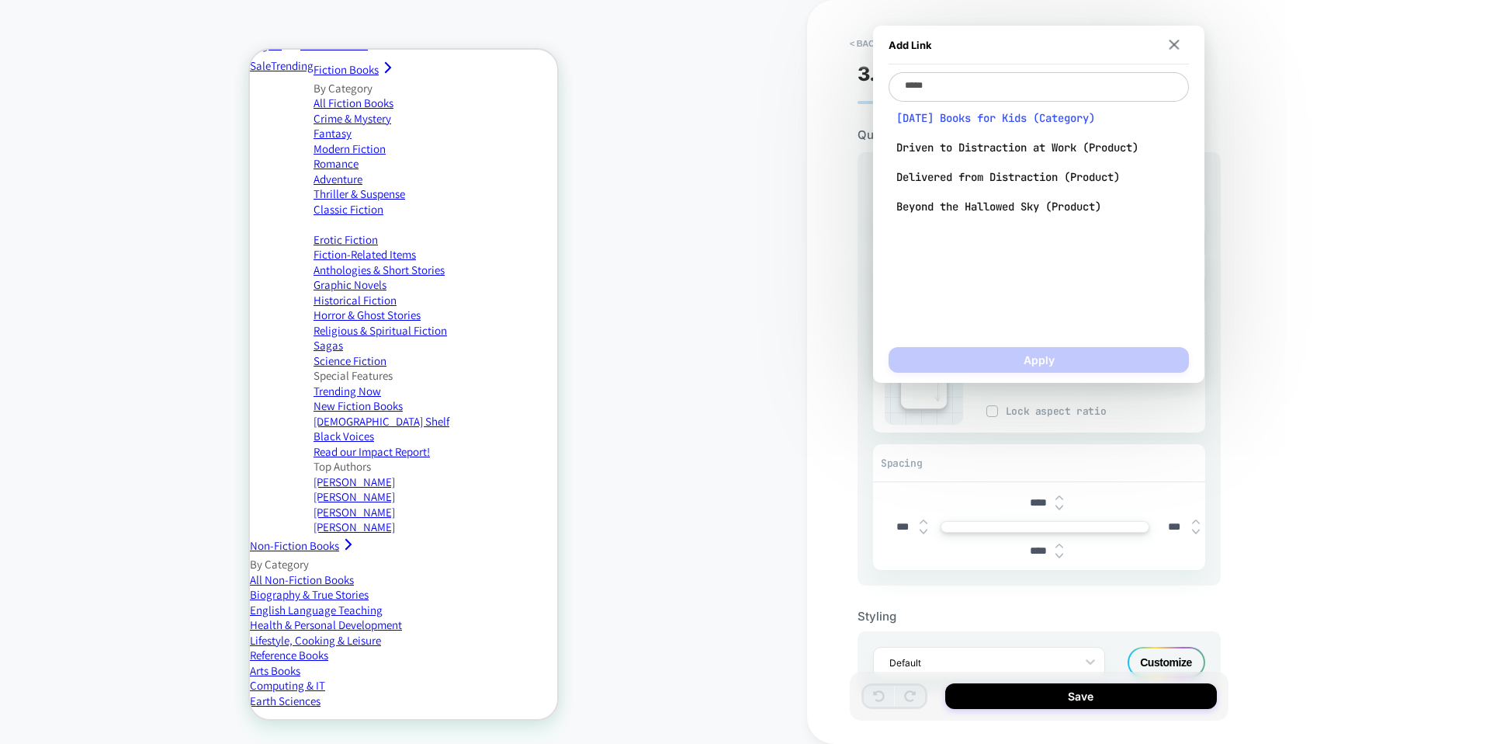
type textarea "*"
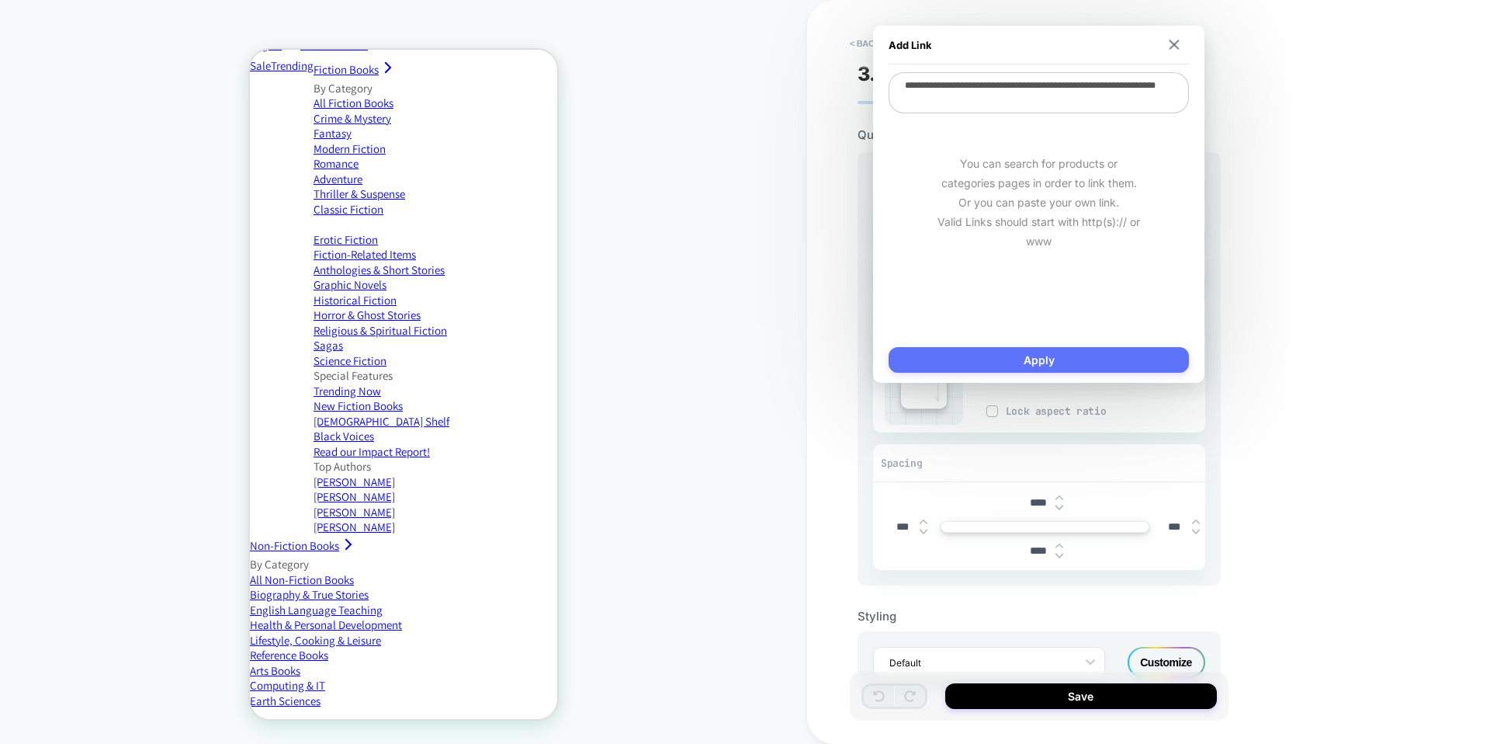
click at [1064, 359] on button "Apply" at bounding box center [1039, 360] width 300 height 26
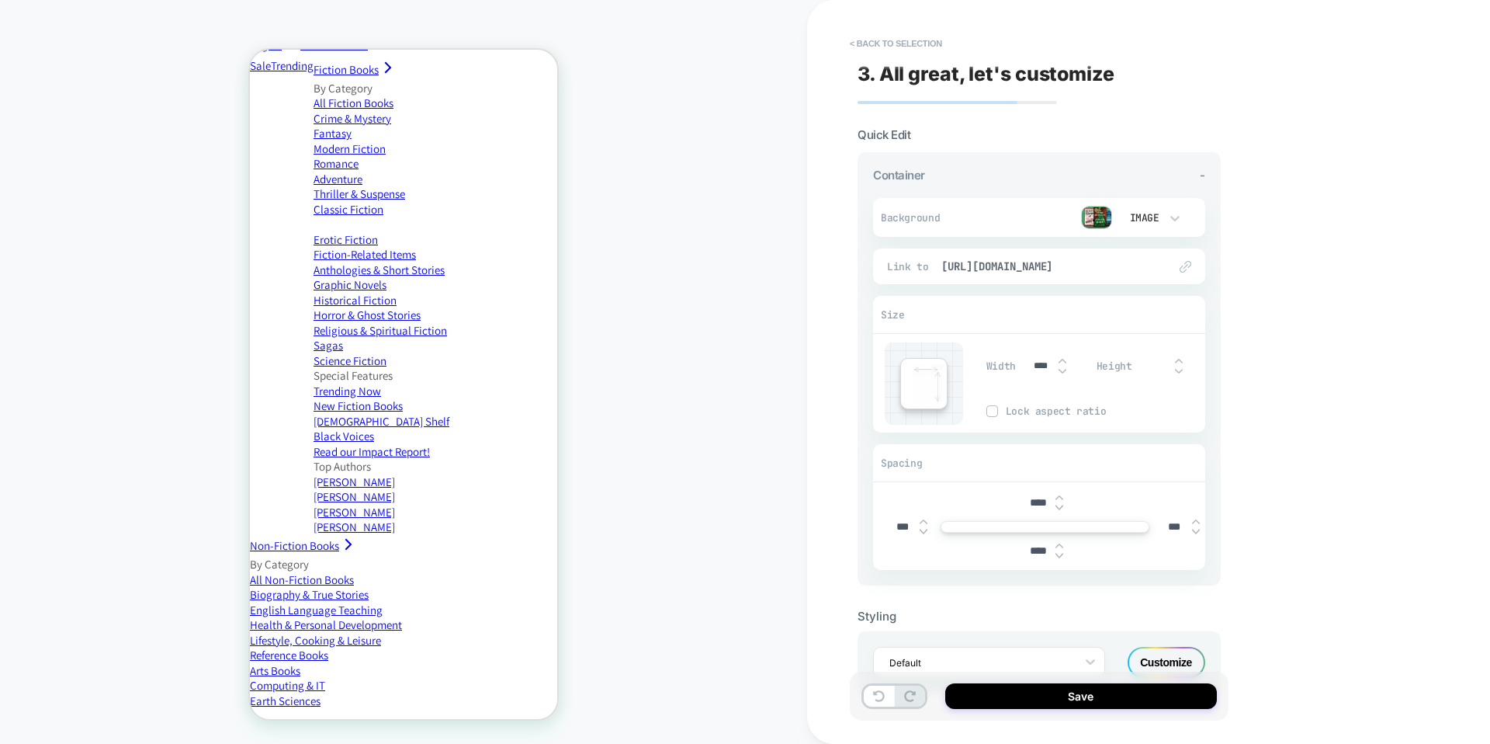
scroll to position [48, 0]
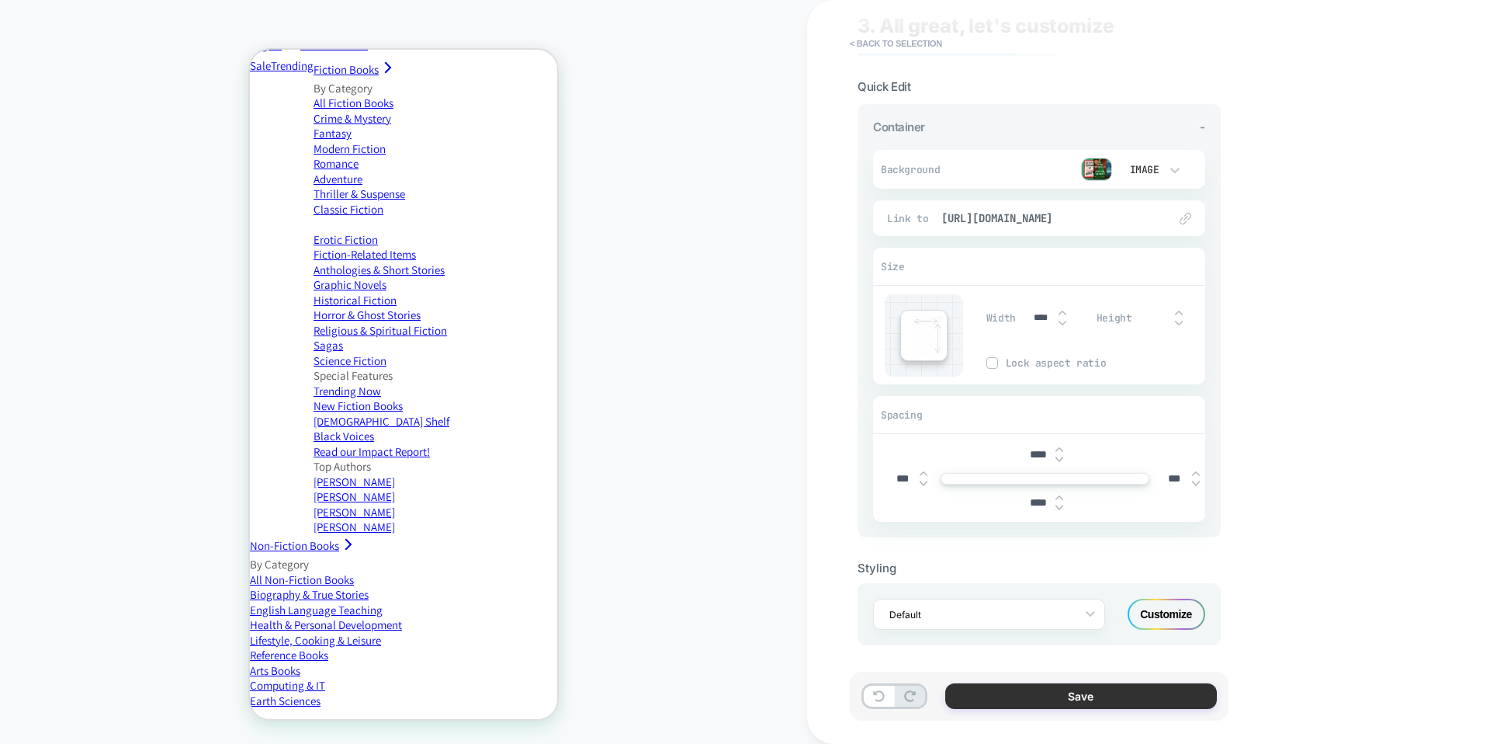
click at [1079, 690] on button "Save" at bounding box center [1081, 696] width 272 height 26
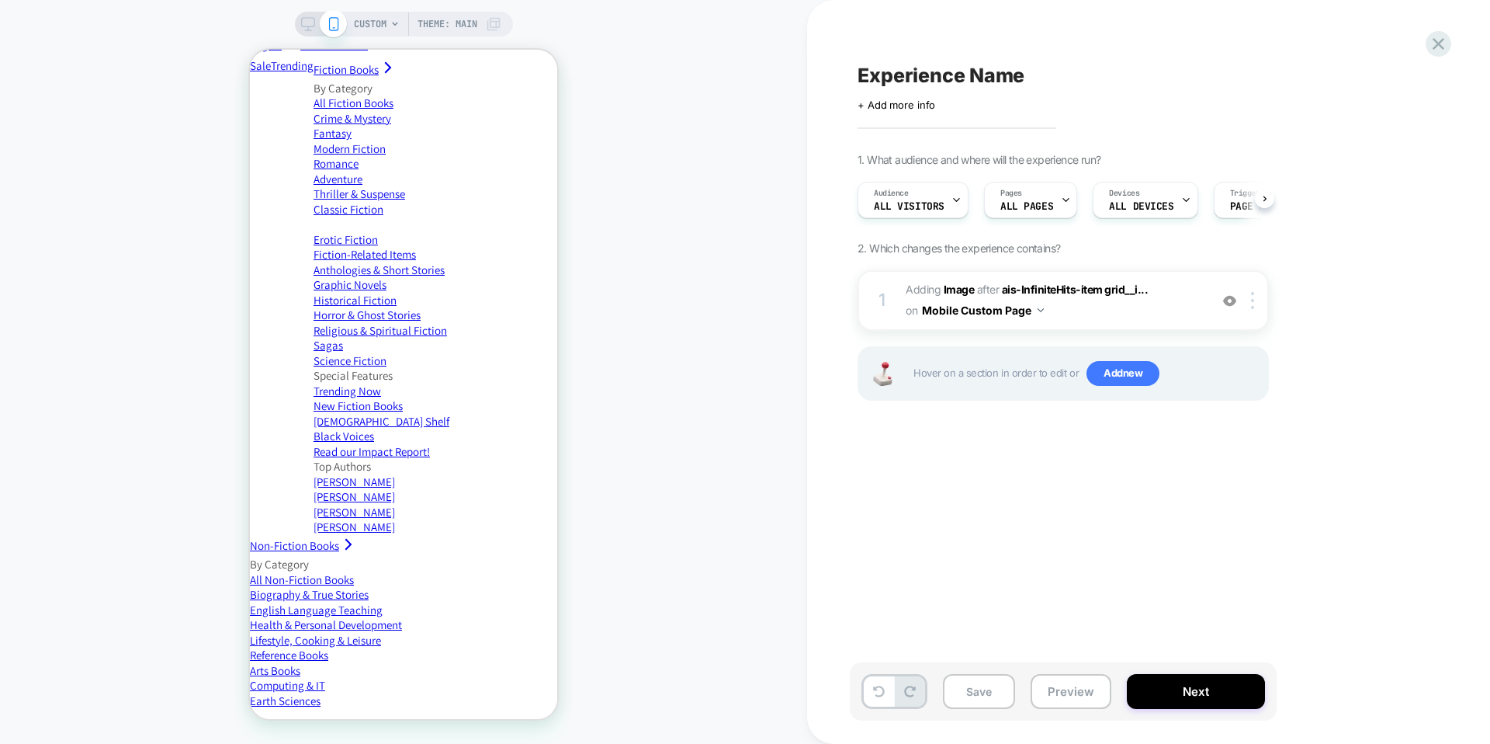
scroll to position [0, 1]
click at [1228, 302] on img at bounding box center [1229, 300] width 13 height 13
click at [1259, 303] on div at bounding box center [1256, 300] width 26 height 17
click at [1251, 303] on img at bounding box center [1252, 300] width 3 height 17
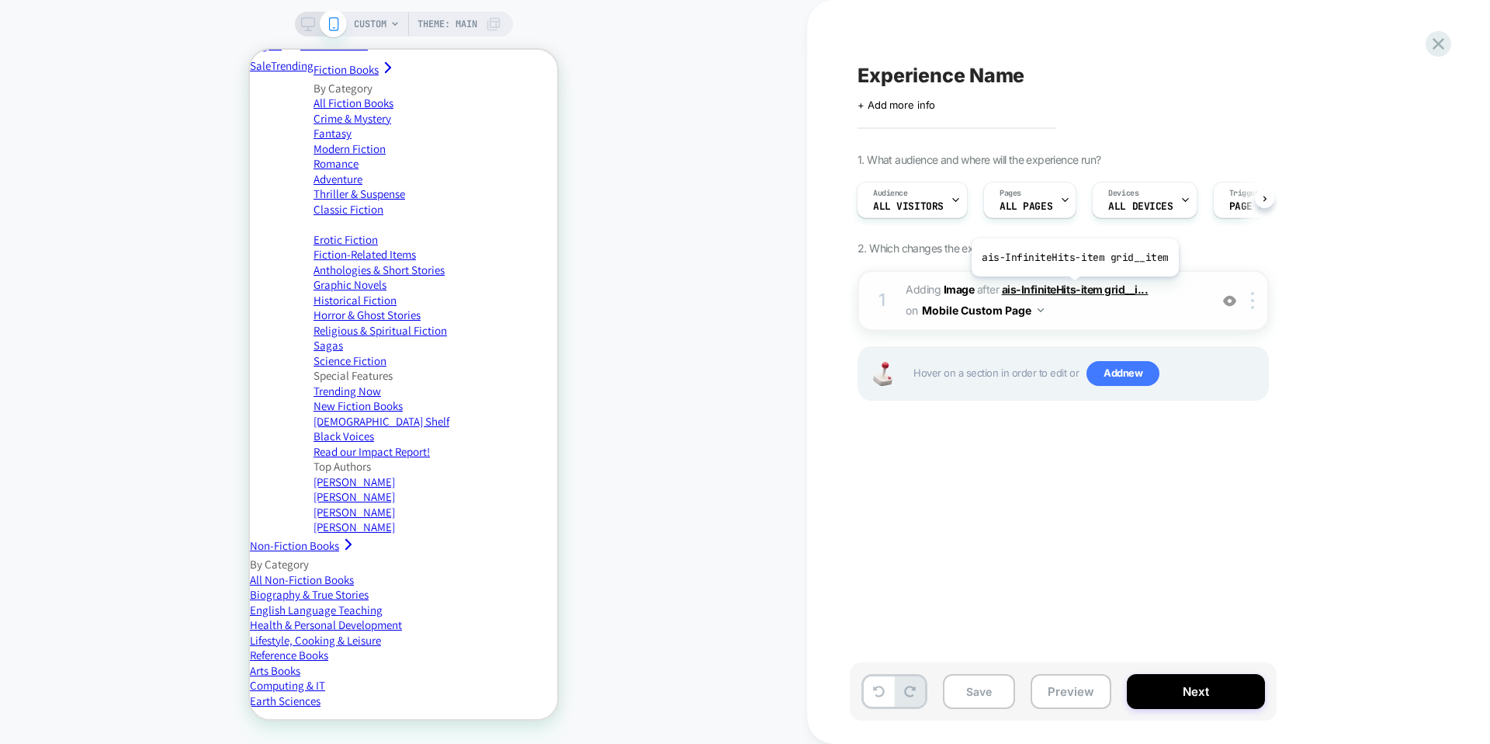
click at [1073, 288] on span "ais-InfiniteHits-item grid__i..." at bounding box center [1075, 289] width 147 height 13
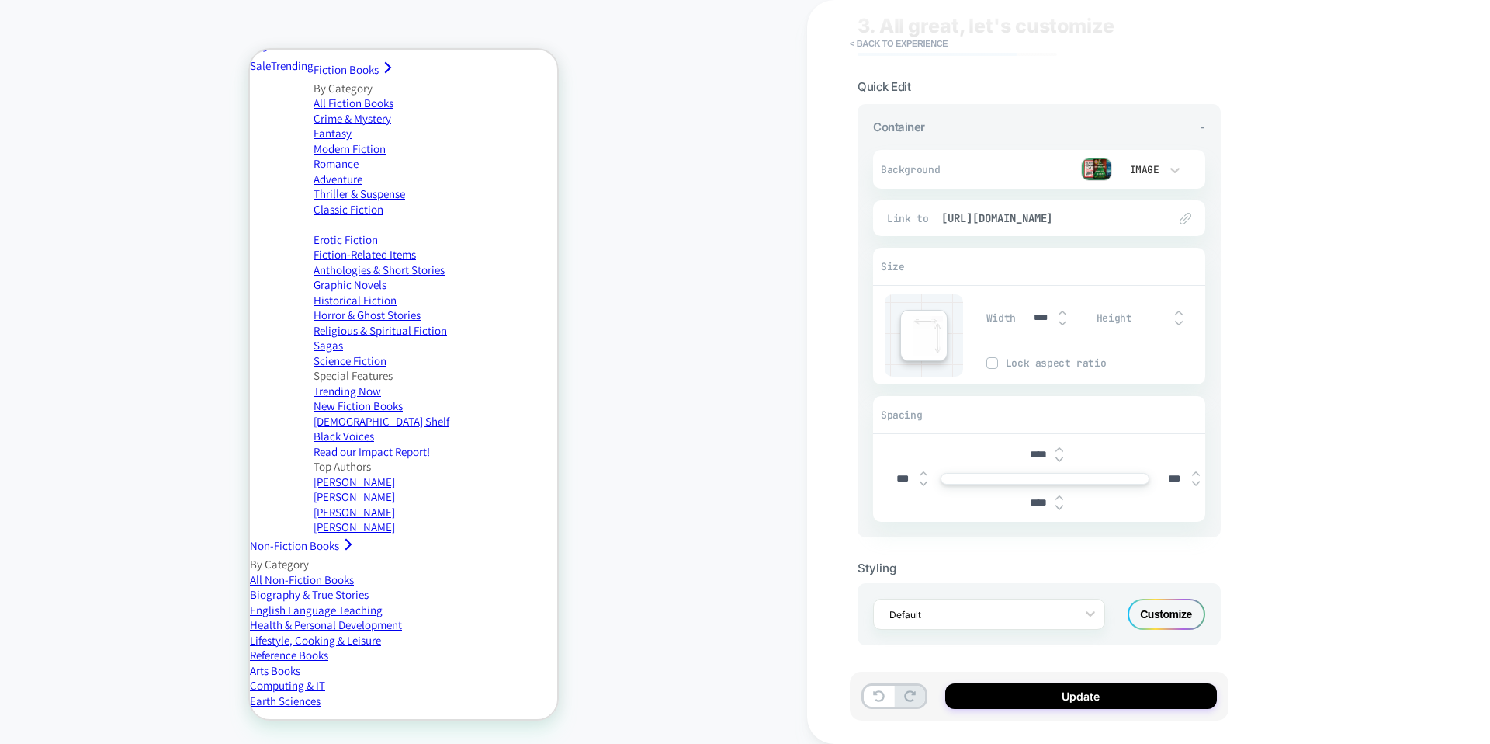
scroll to position [0, 0]
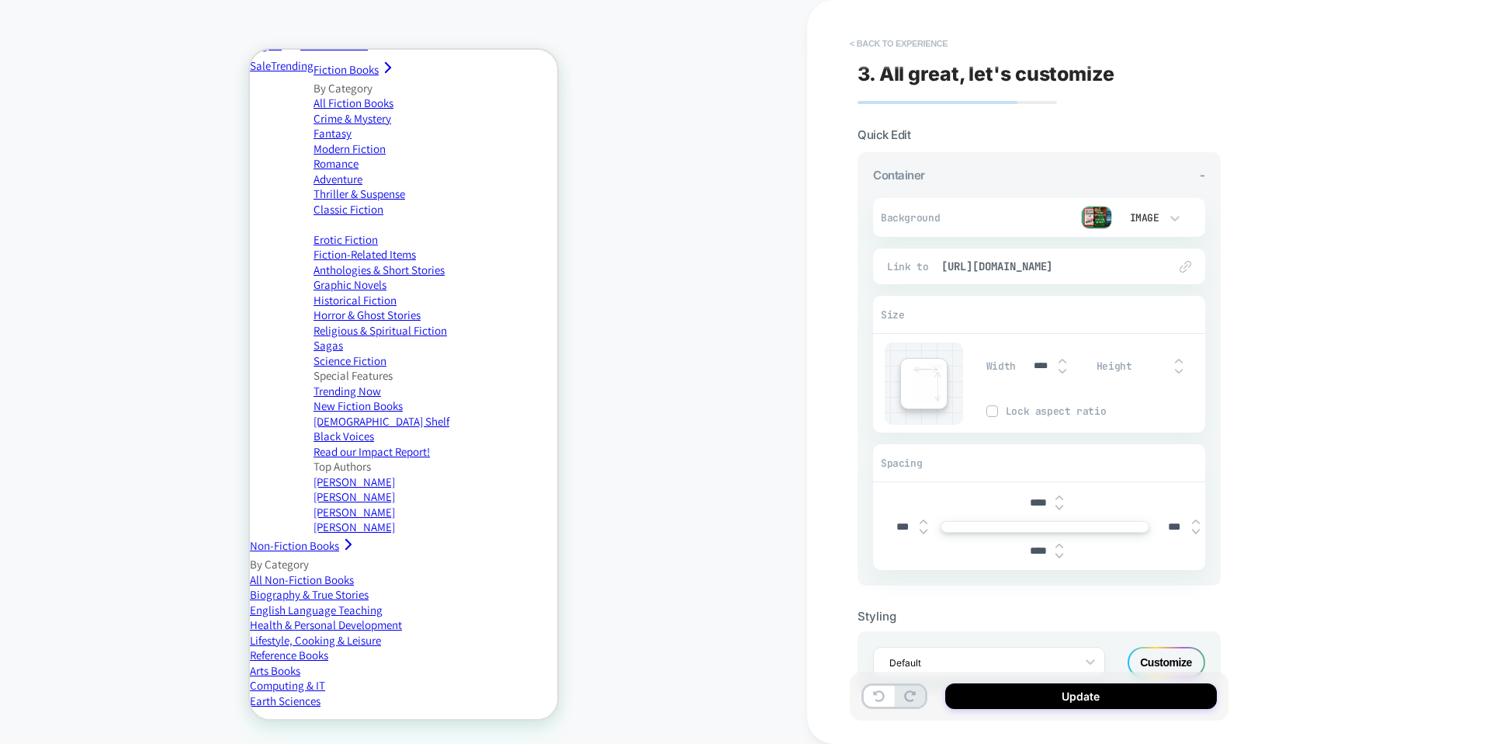
click at [924, 40] on button "< Back to experience" at bounding box center [898, 43] width 113 height 25
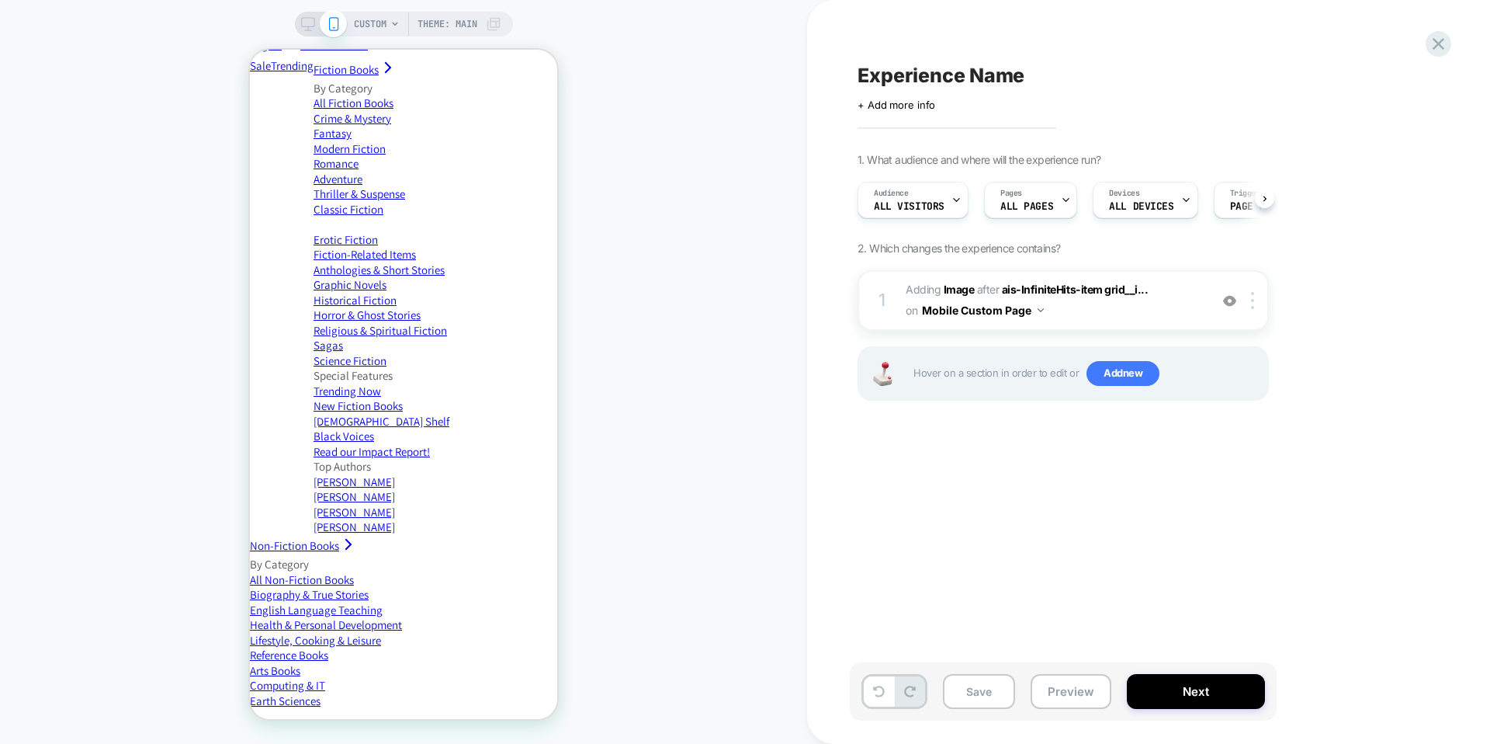
scroll to position [0, 1]
click at [1257, 303] on div at bounding box center [1256, 300] width 26 height 17
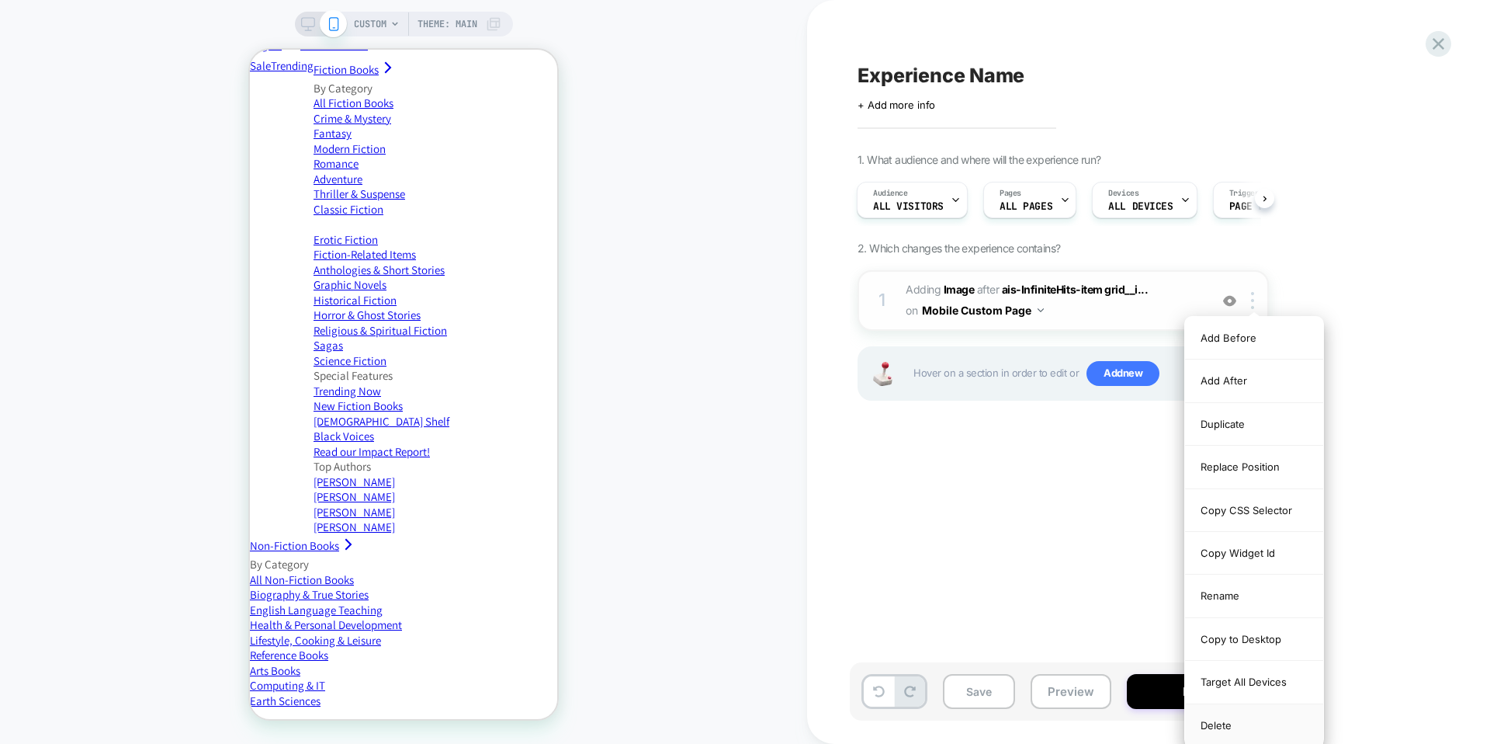
click at [1234, 725] on div "Delete" at bounding box center [1254, 725] width 138 height 42
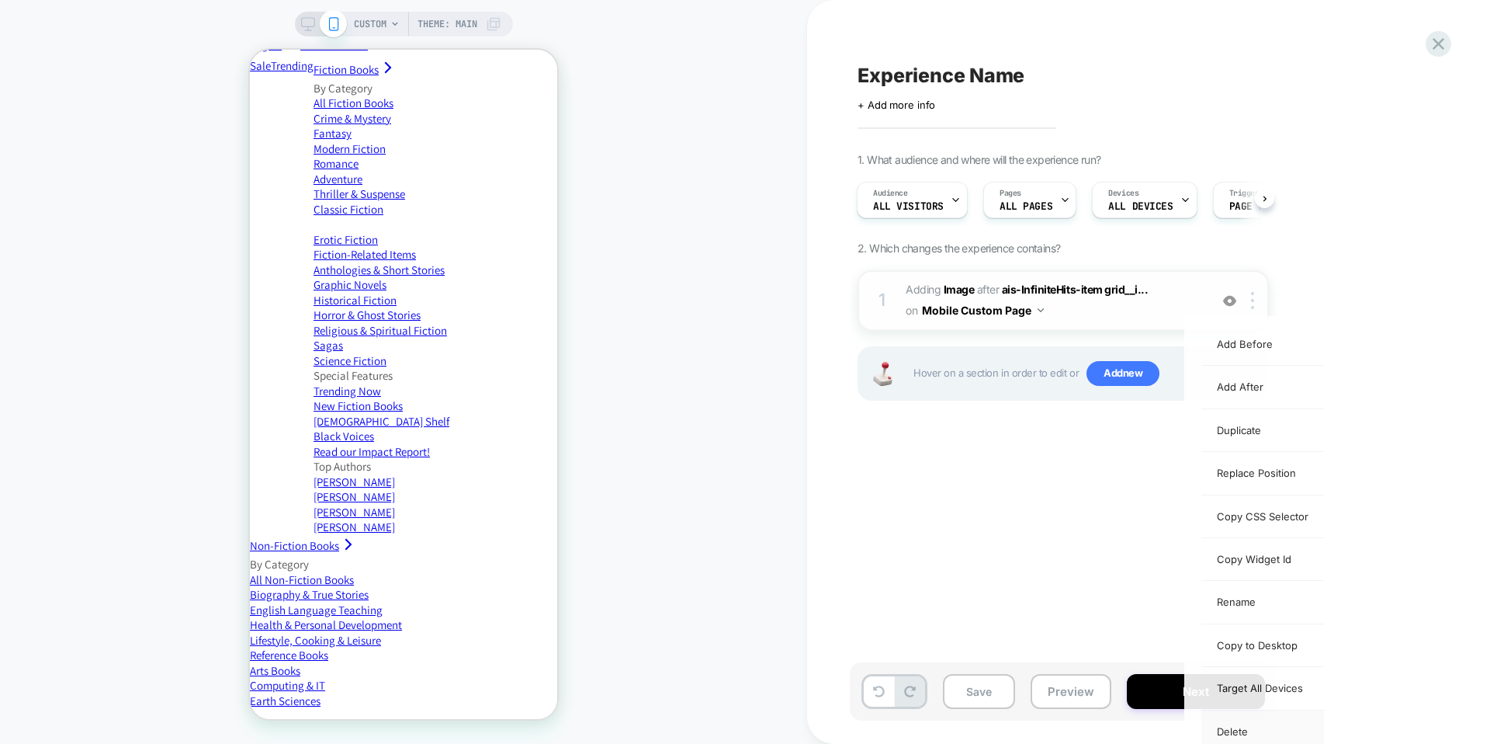
scroll to position [0, 0]
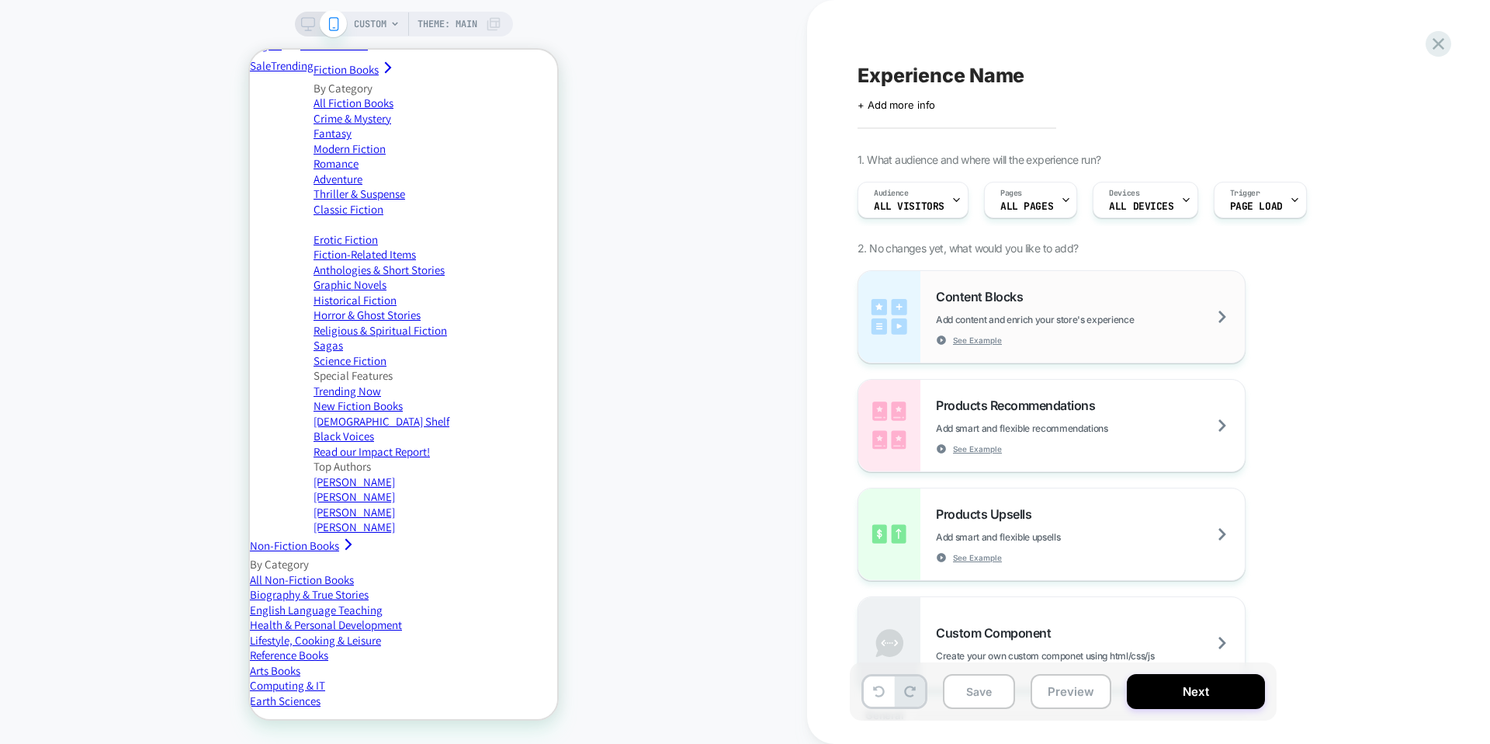
click at [1059, 300] on div "Content Blocks Add content and enrich your store's experience See Example" at bounding box center [1090, 317] width 309 height 57
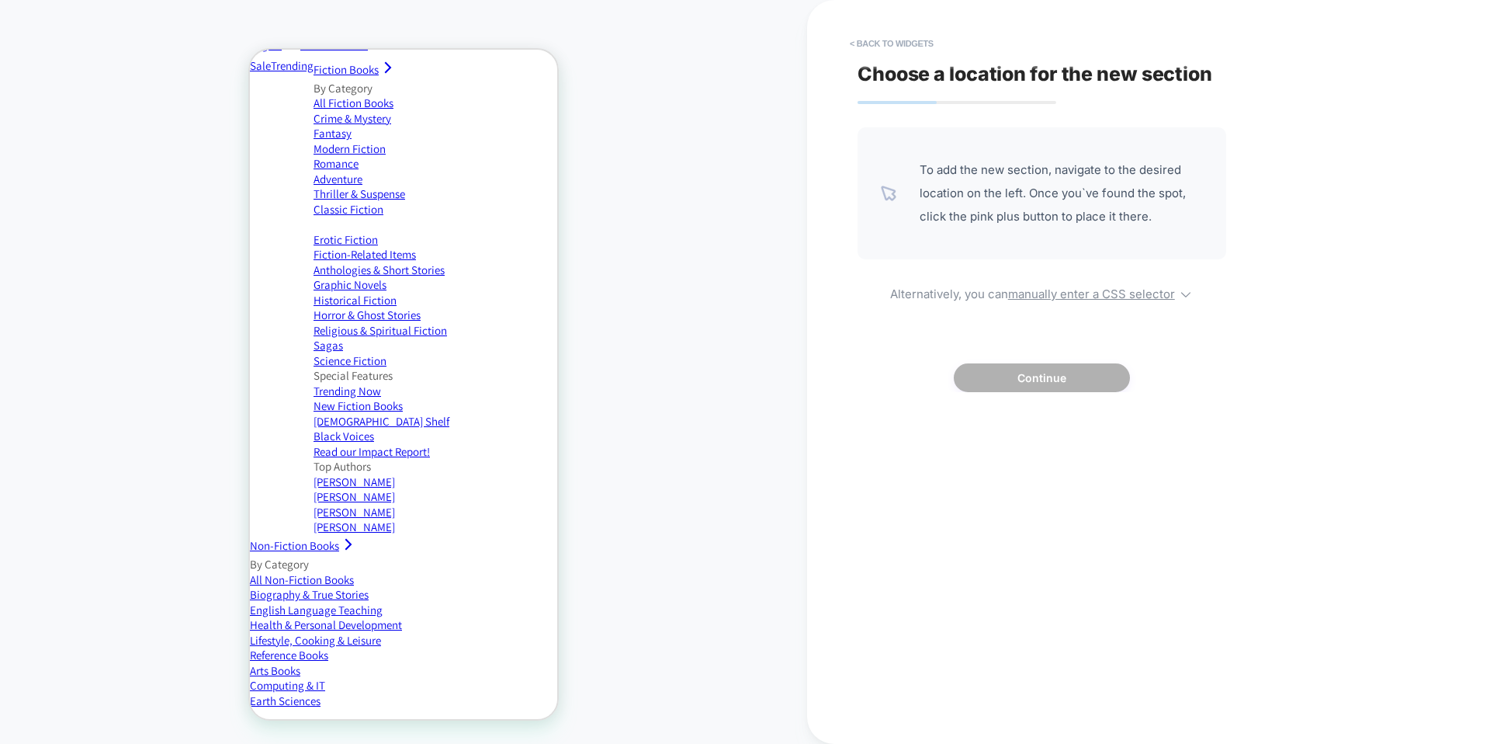
click at [1099, 300] on div "To add the new section, navigate to the desired location on the left. Once you`…" at bounding box center [1042, 259] width 369 height 265
click at [1104, 289] on u "manually enter a CSS selector" at bounding box center [1091, 293] width 167 height 15
select select "*******"
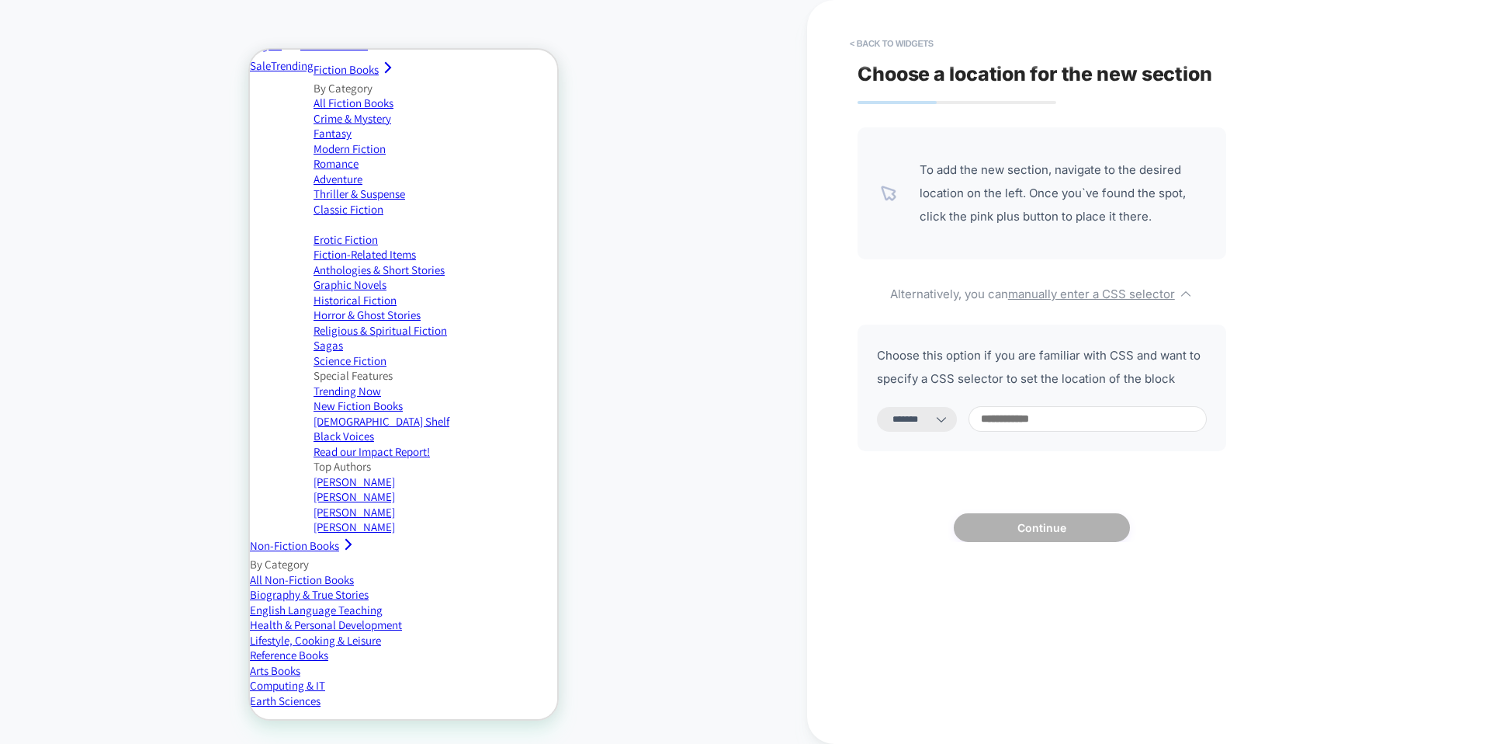
click at [949, 413] on icon at bounding box center [942, 419] width 16 height 16
click at [949, 419] on icon at bounding box center [942, 419] width 16 height 16
click at [1142, 423] on input at bounding box center [1088, 419] width 238 height 26
paste input "**********"
type input "**********"
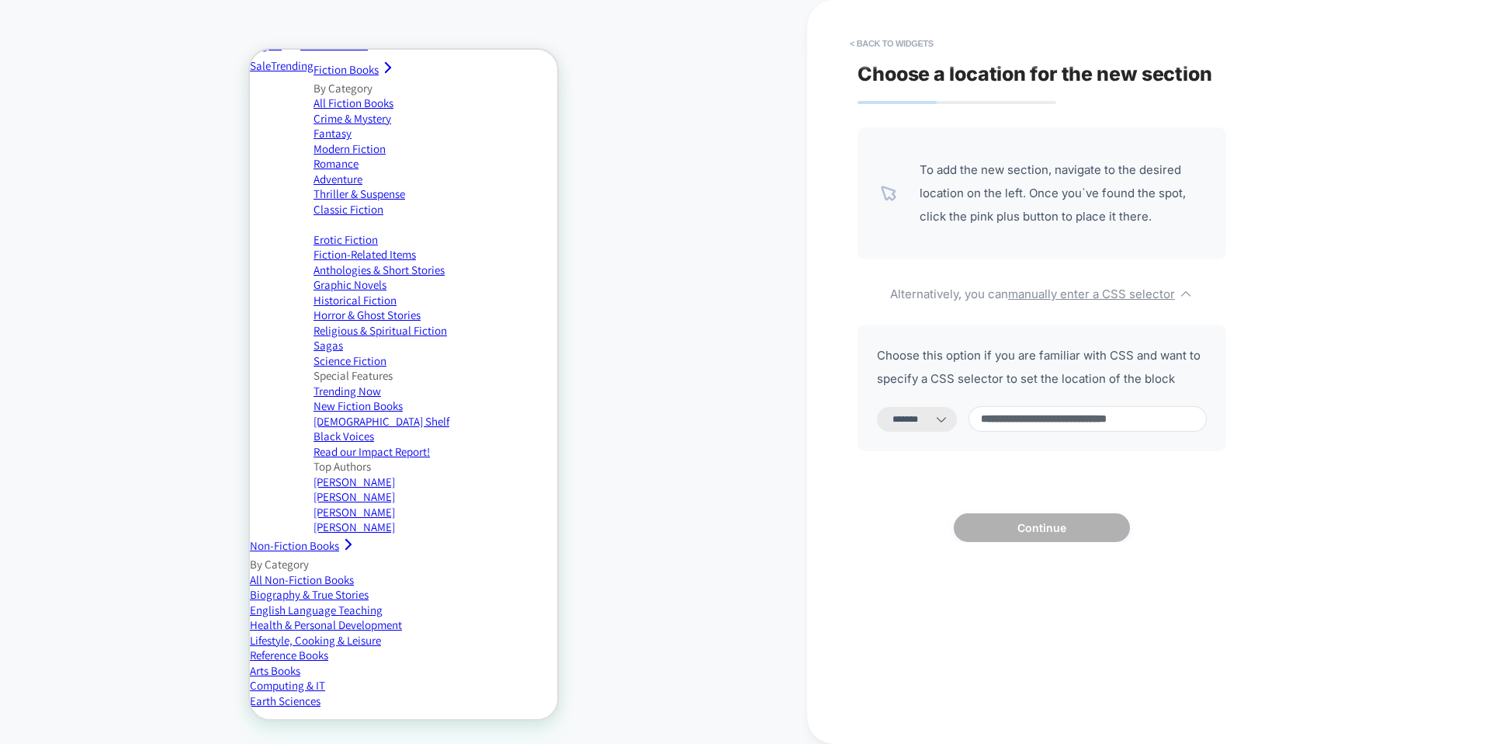
scroll to position [0, 15]
select select "*********"
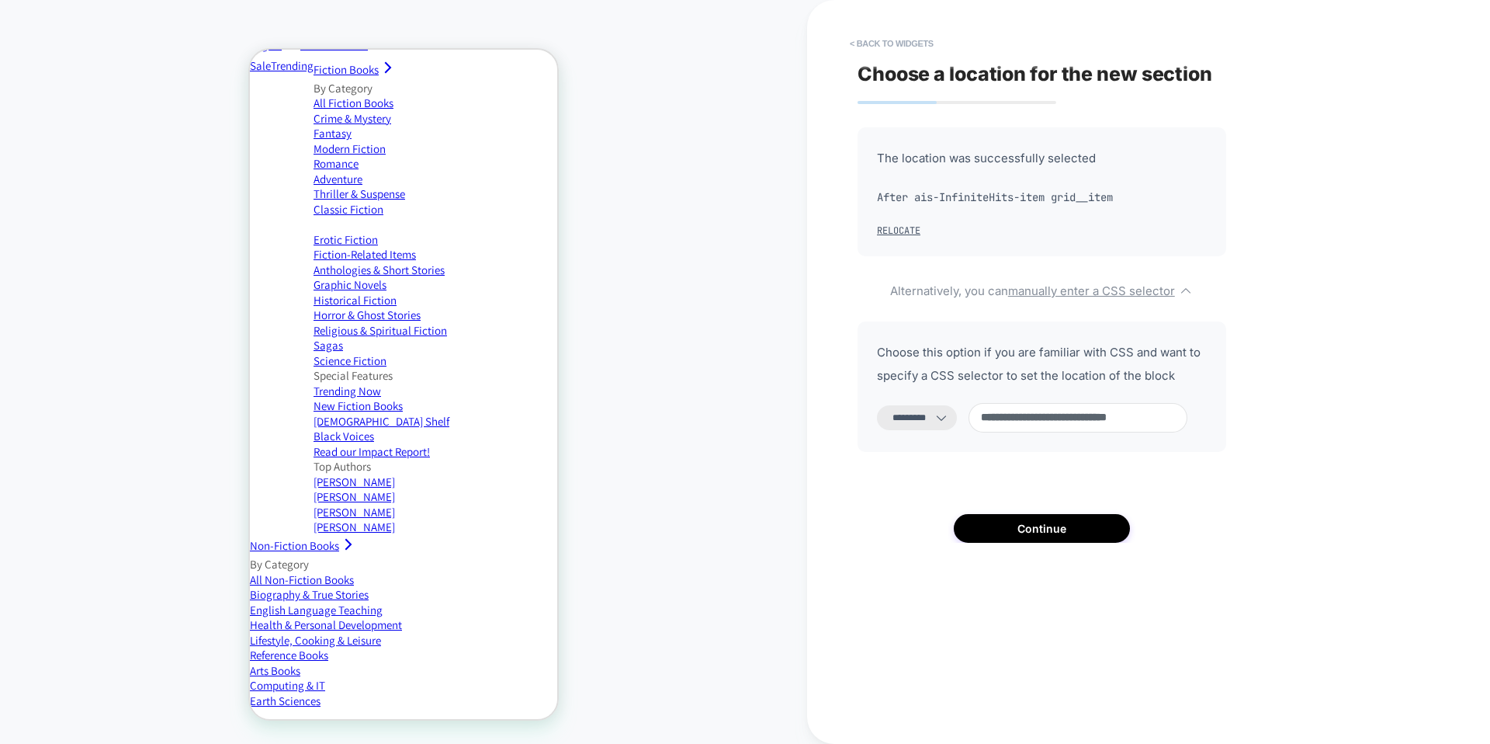
scroll to position [0, 0]
click at [1153, 416] on input "**********" at bounding box center [1078, 417] width 219 height 29
paste input "**********"
type input "**********"
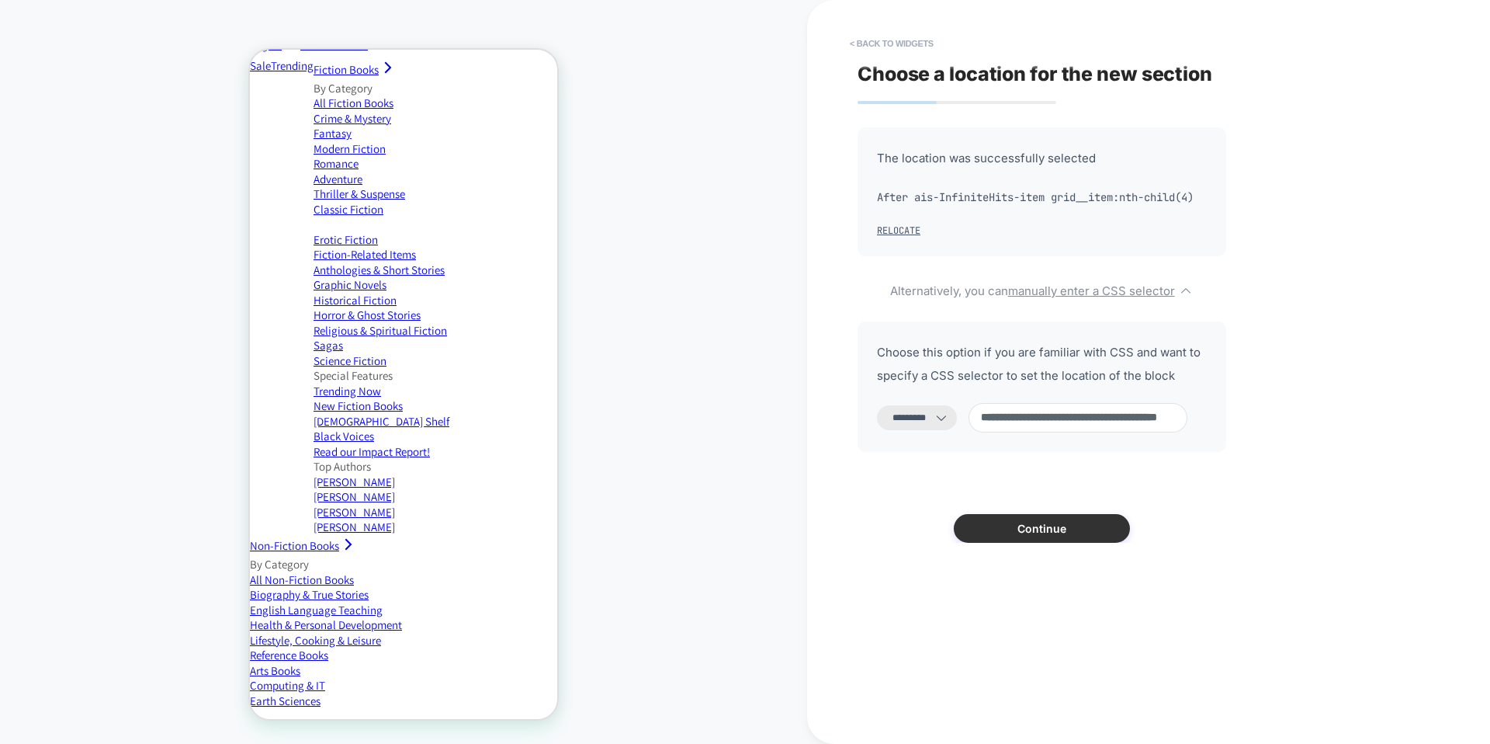
click at [1065, 543] on button "Continue" at bounding box center [1042, 528] width 176 height 29
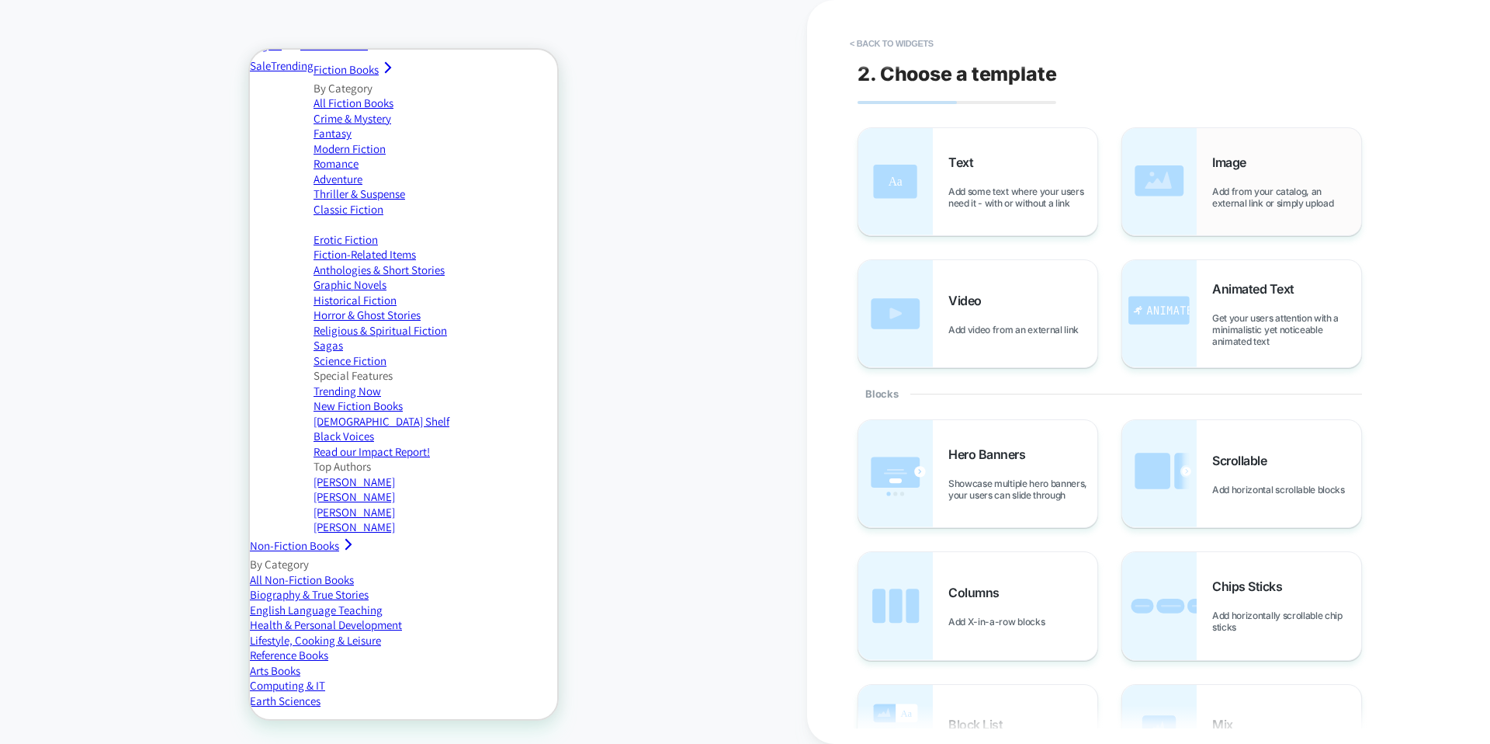
click at [1220, 185] on span "Add from your catalog, an external link or simply upload" at bounding box center [1286, 196] width 149 height 23
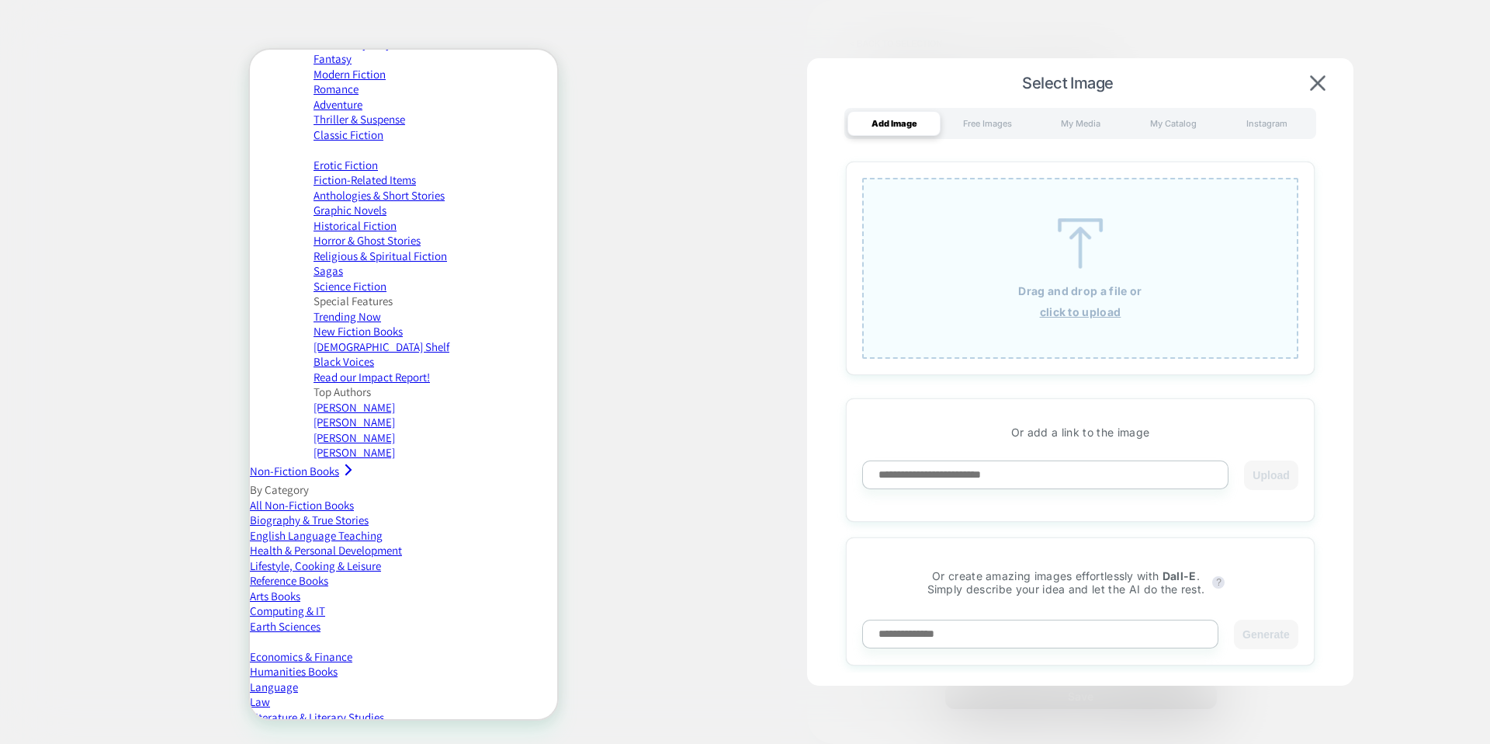
scroll to position [299, 0]
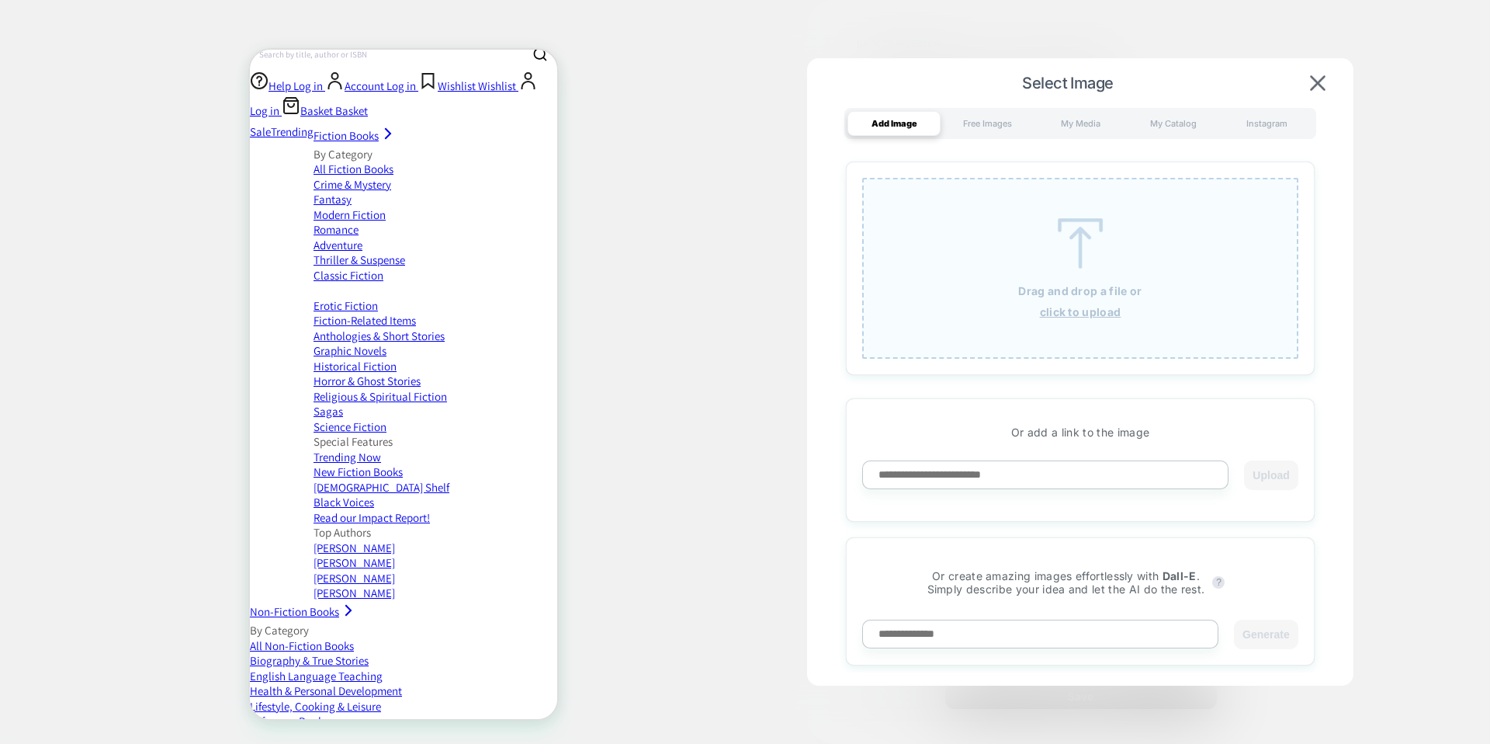
click at [1094, 326] on div "Drag and drop a file or click to upload" at bounding box center [1080, 268] width 436 height 181
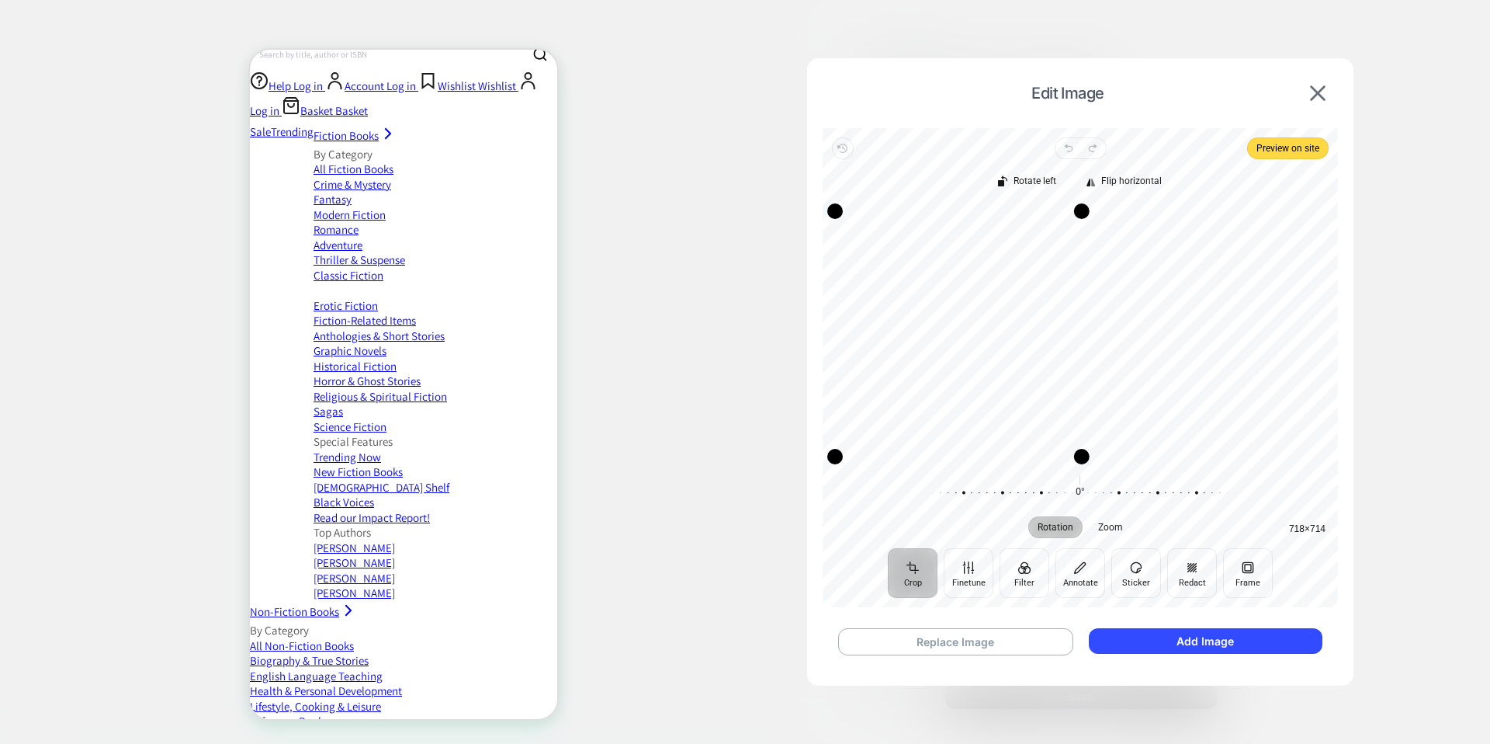
drag, startPoint x: 1324, startPoint y: 418, endPoint x: 1080, endPoint y: 428, distance: 243.9
click at [1080, 428] on div "Drag edge r" at bounding box center [1082, 333] width 16 height 245
click at [1182, 644] on button "Add Image" at bounding box center [1206, 641] width 234 height 26
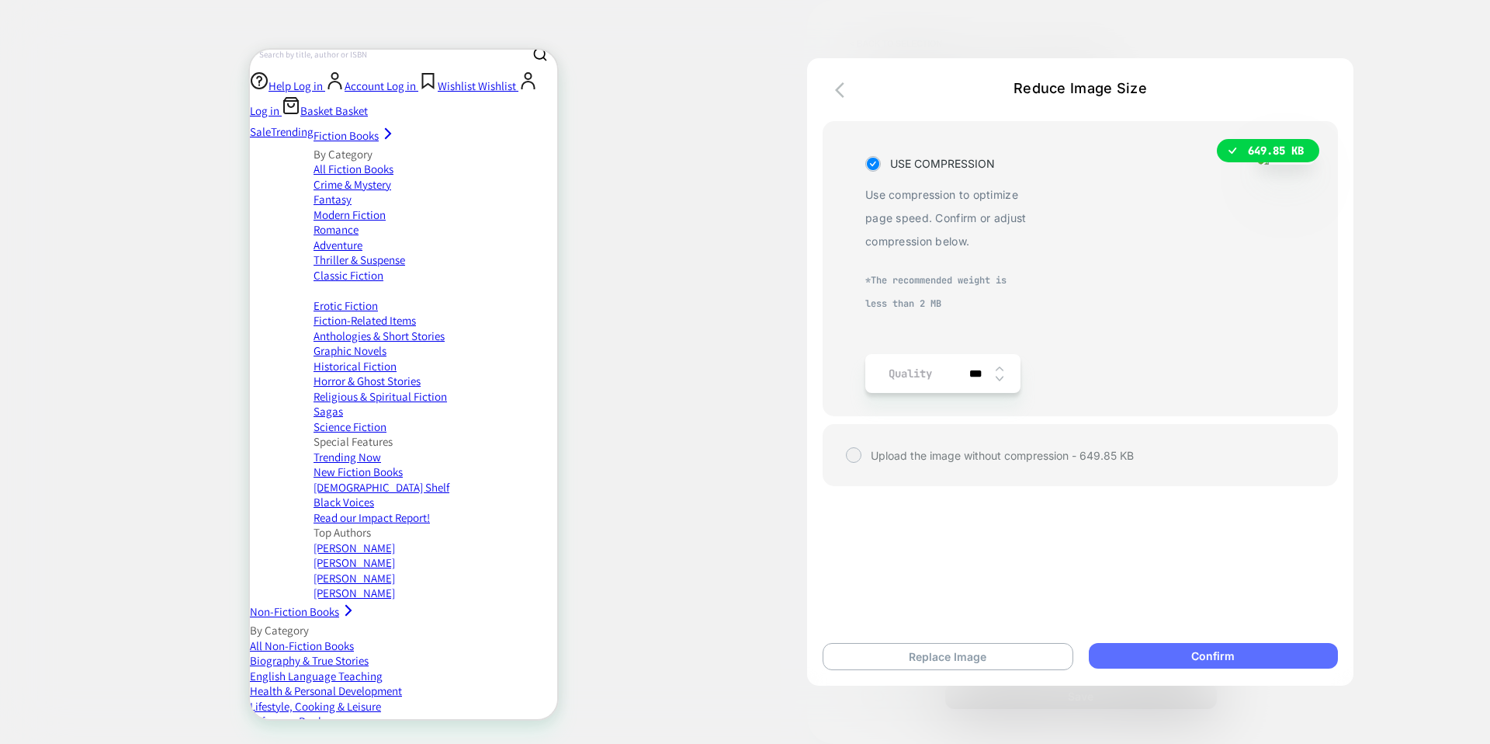
click at [1147, 654] on button "Confirm" at bounding box center [1213, 656] width 249 height 26
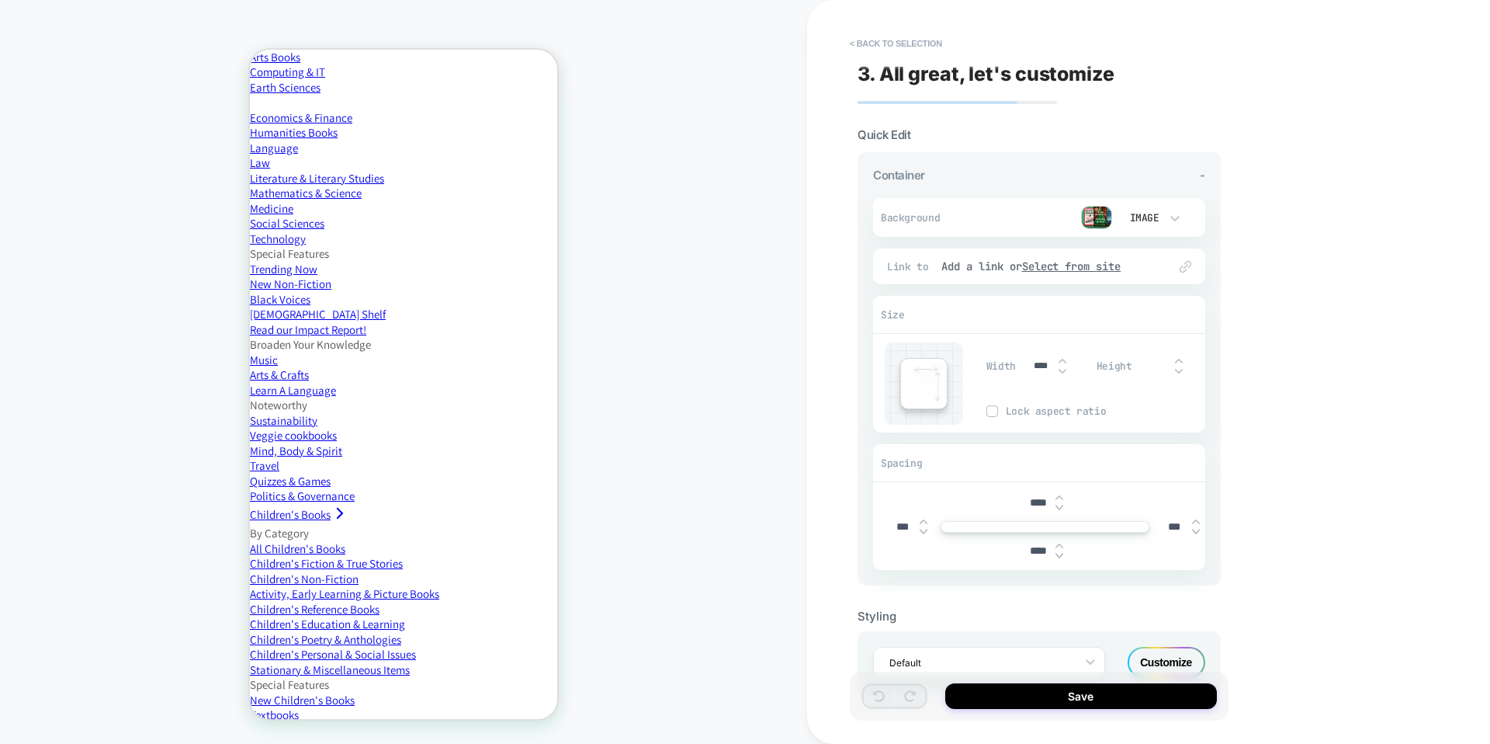
scroll to position [48, 0]
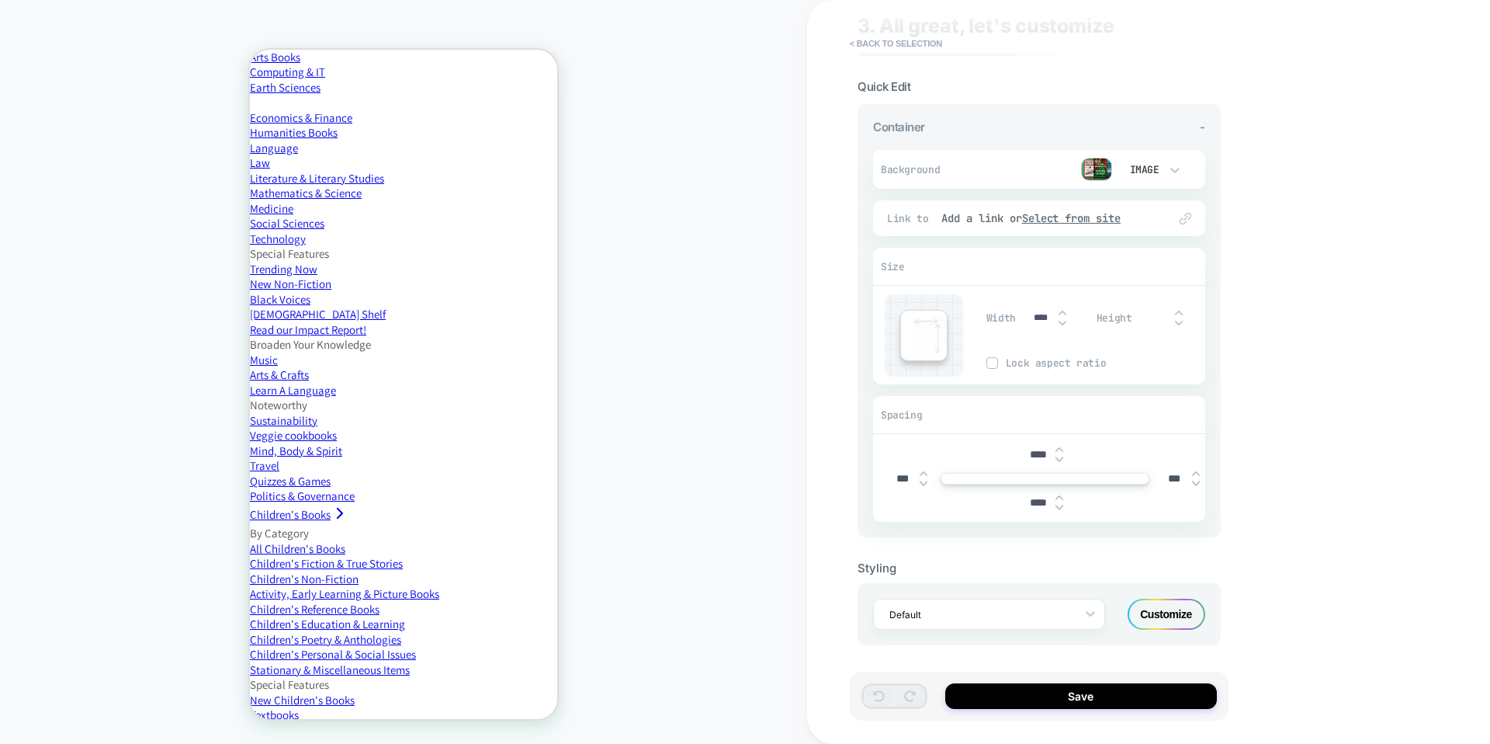
click at [1188, 616] on div "Customize" at bounding box center [1167, 613] width 78 height 31
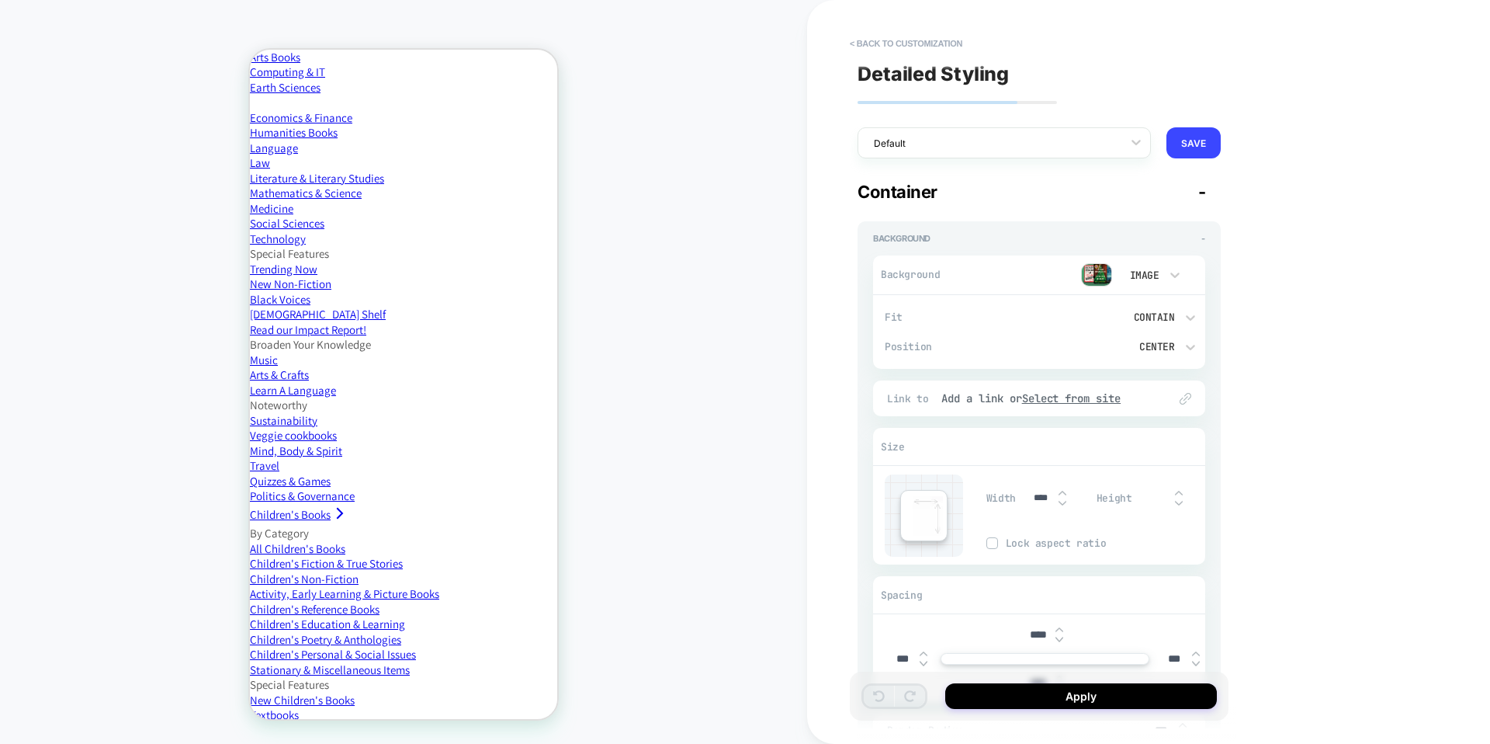
click at [1159, 307] on div "Contain" at bounding box center [1125, 316] width 160 height 29
click at [1008, 329] on div at bounding box center [745, 372] width 1490 height 744
click at [1156, 350] on div "Center" at bounding box center [1116, 346] width 115 height 13
click at [1011, 310] on div at bounding box center [745, 372] width 1490 height 744
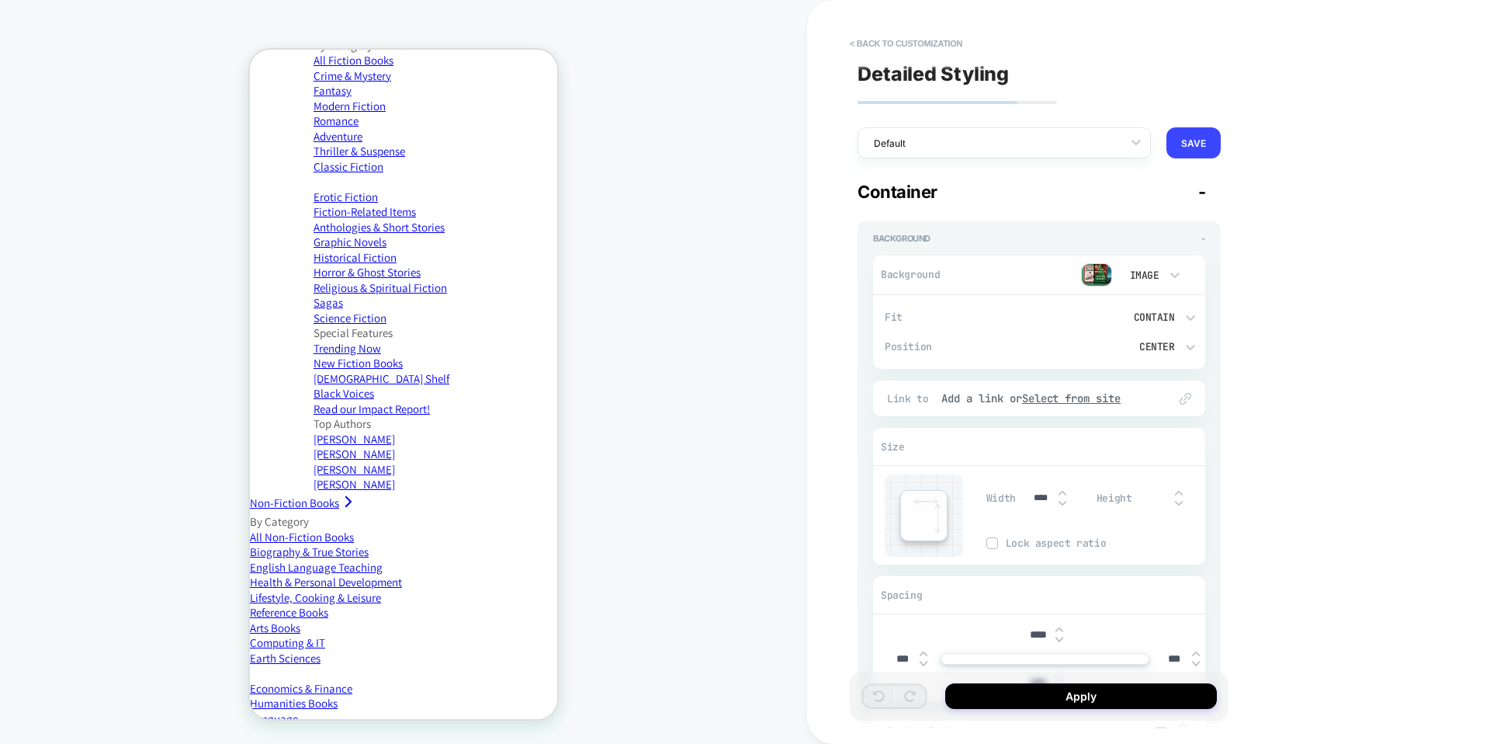
scroll to position [0, 0]
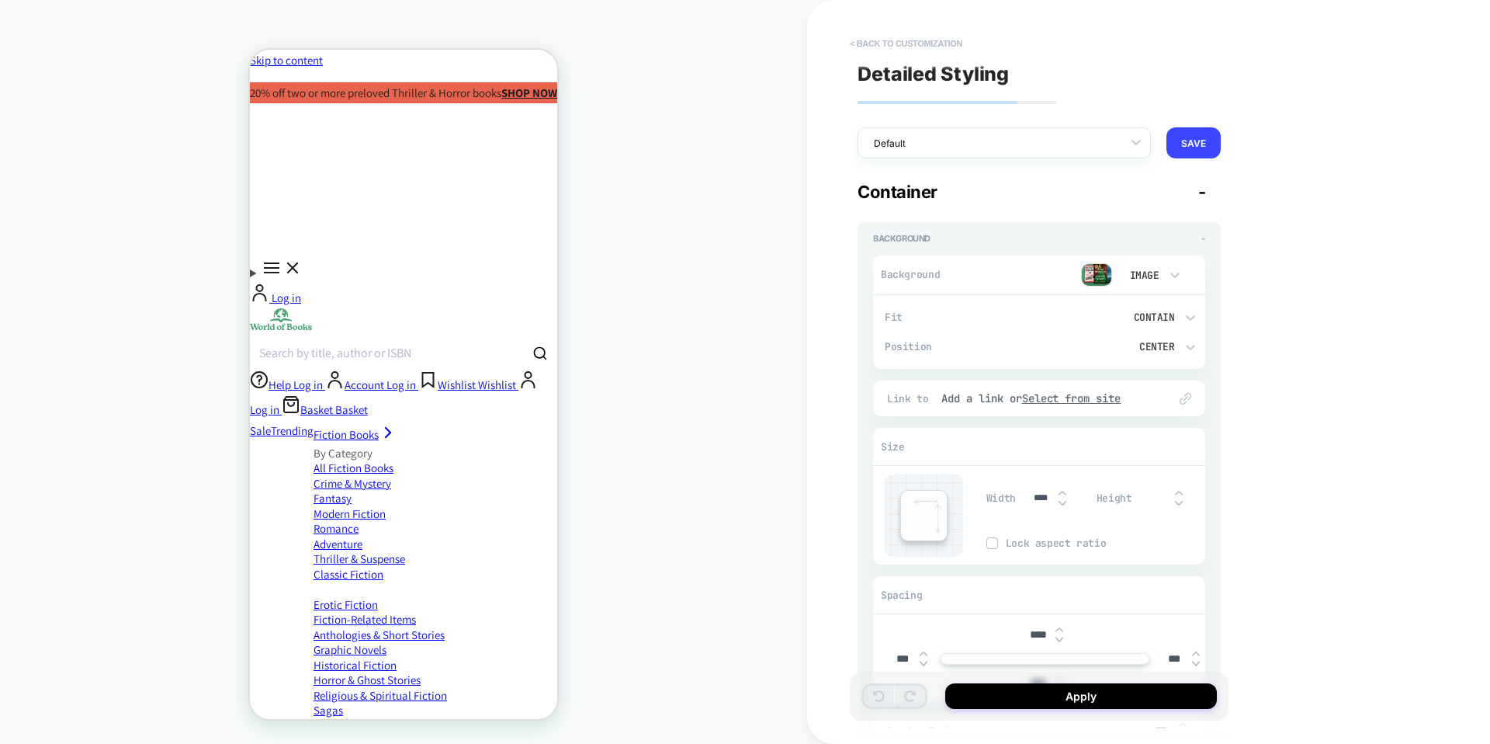
click at [931, 43] on button "< Back to customization" at bounding box center [906, 43] width 128 height 25
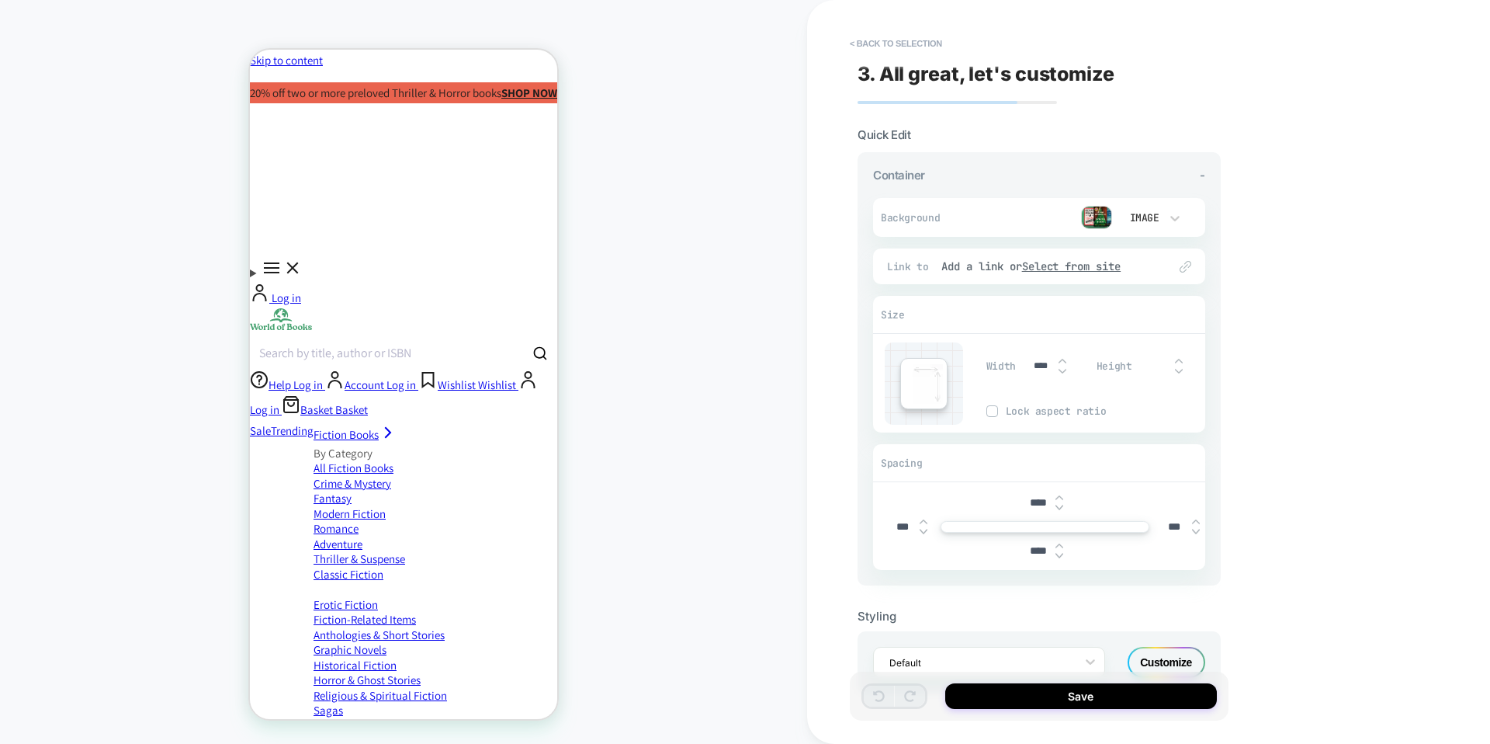
click at [931, 43] on button "< Back to selection" at bounding box center [896, 43] width 108 height 25
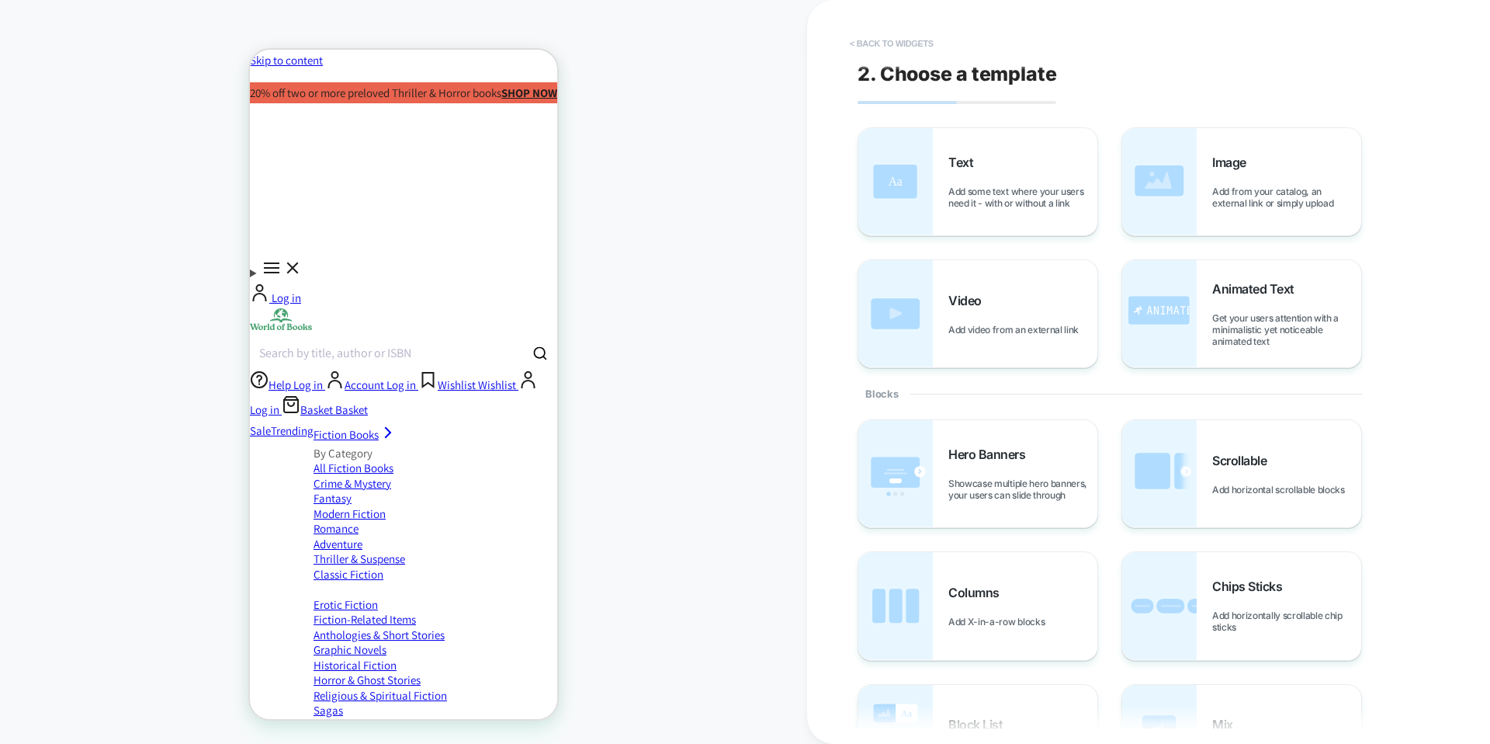
click at [937, 40] on button "< Back to widgets" at bounding box center [891, 43] width 99 height 25
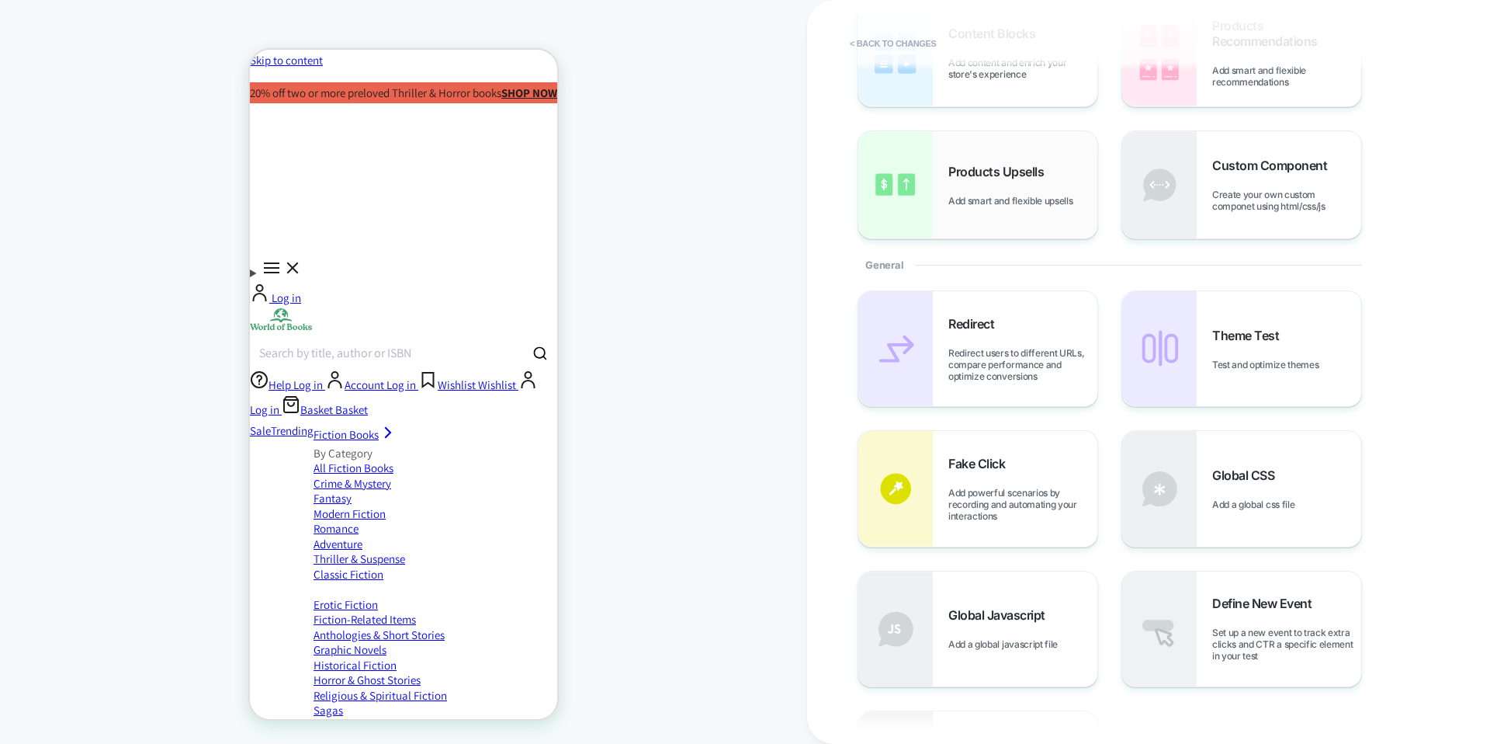
scroll to position [137, 0]
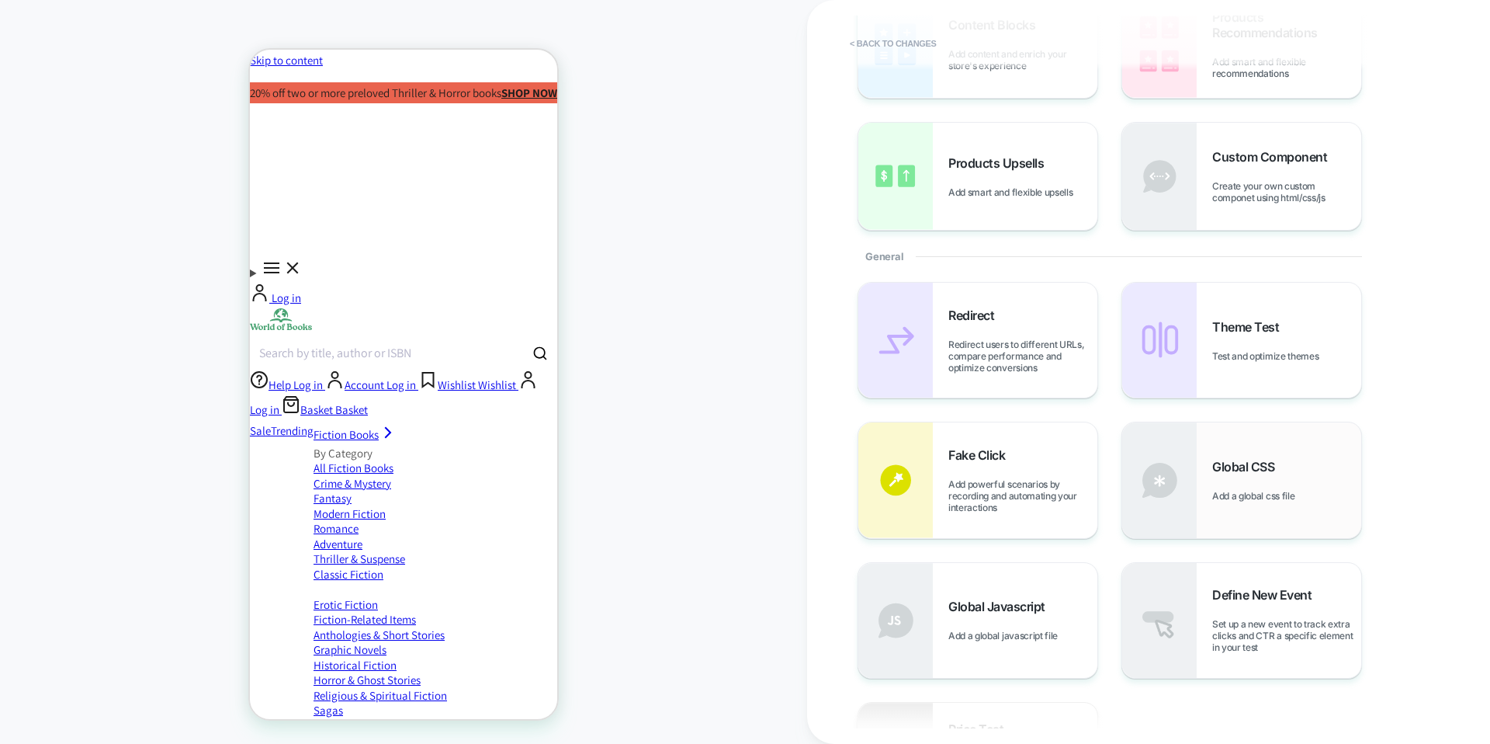
click at [1218, 440] on div "Global CSS Add a global css file" at bounding box center [1241, 479] width 239 height 115
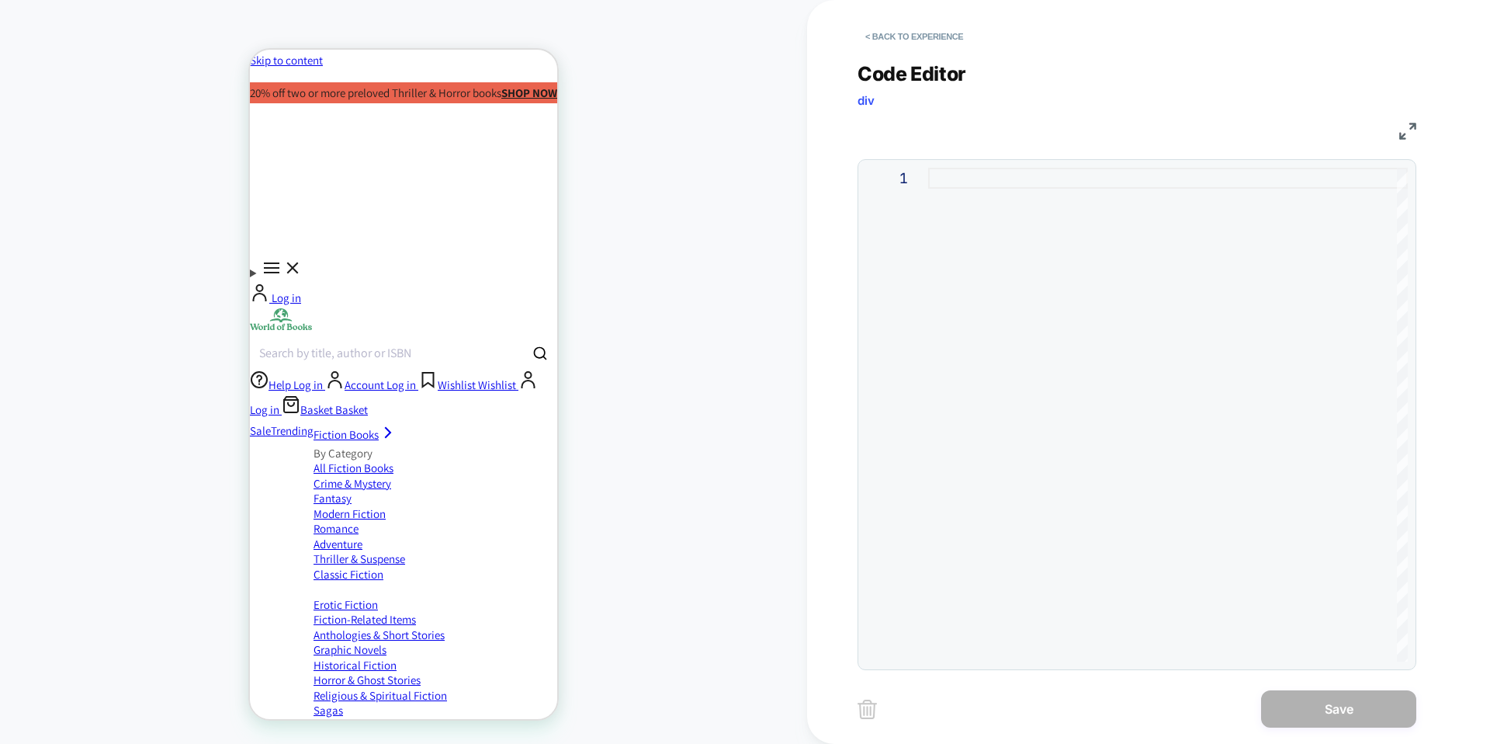
click at [1079, 189] on div at bounding box center [1168, 415] width 480 height 494
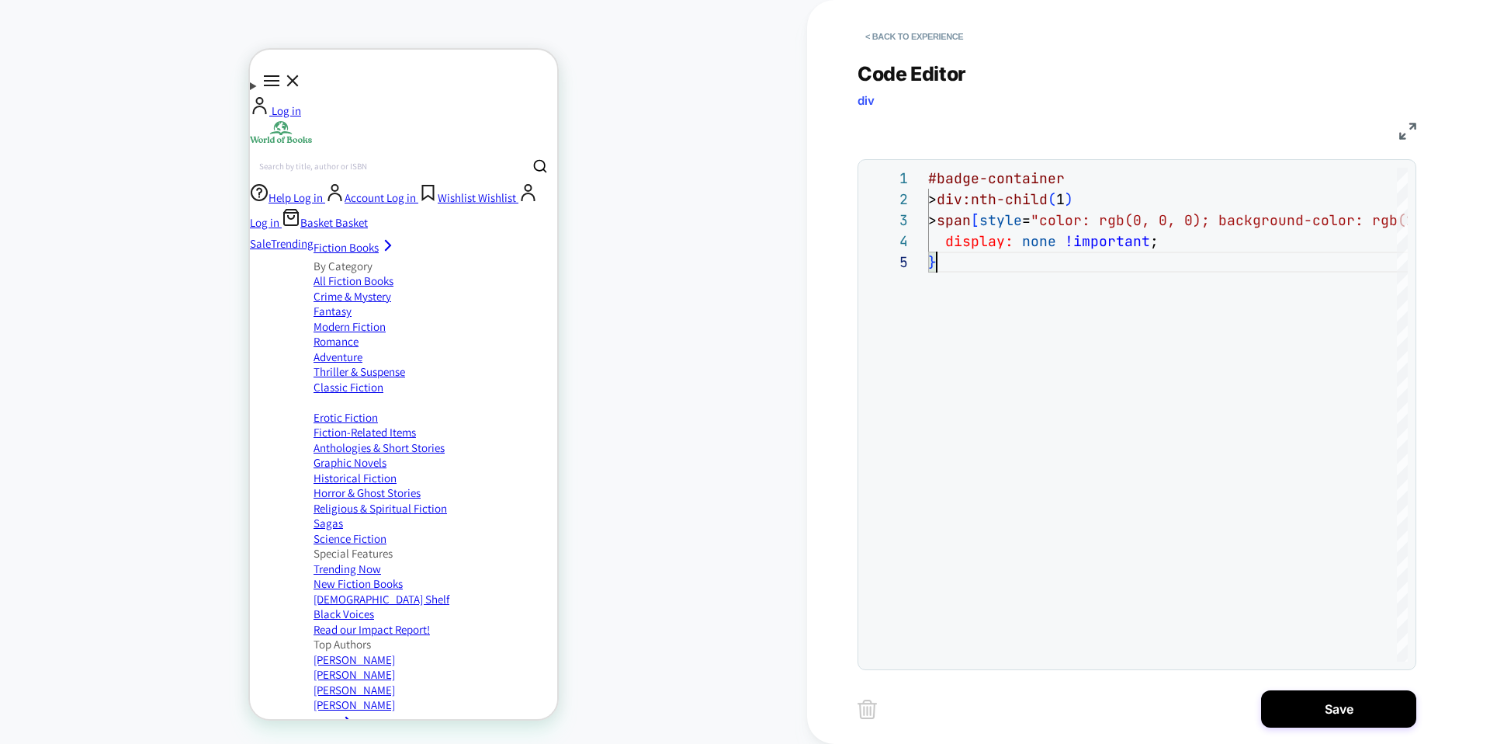
scroll to position [189, 0]
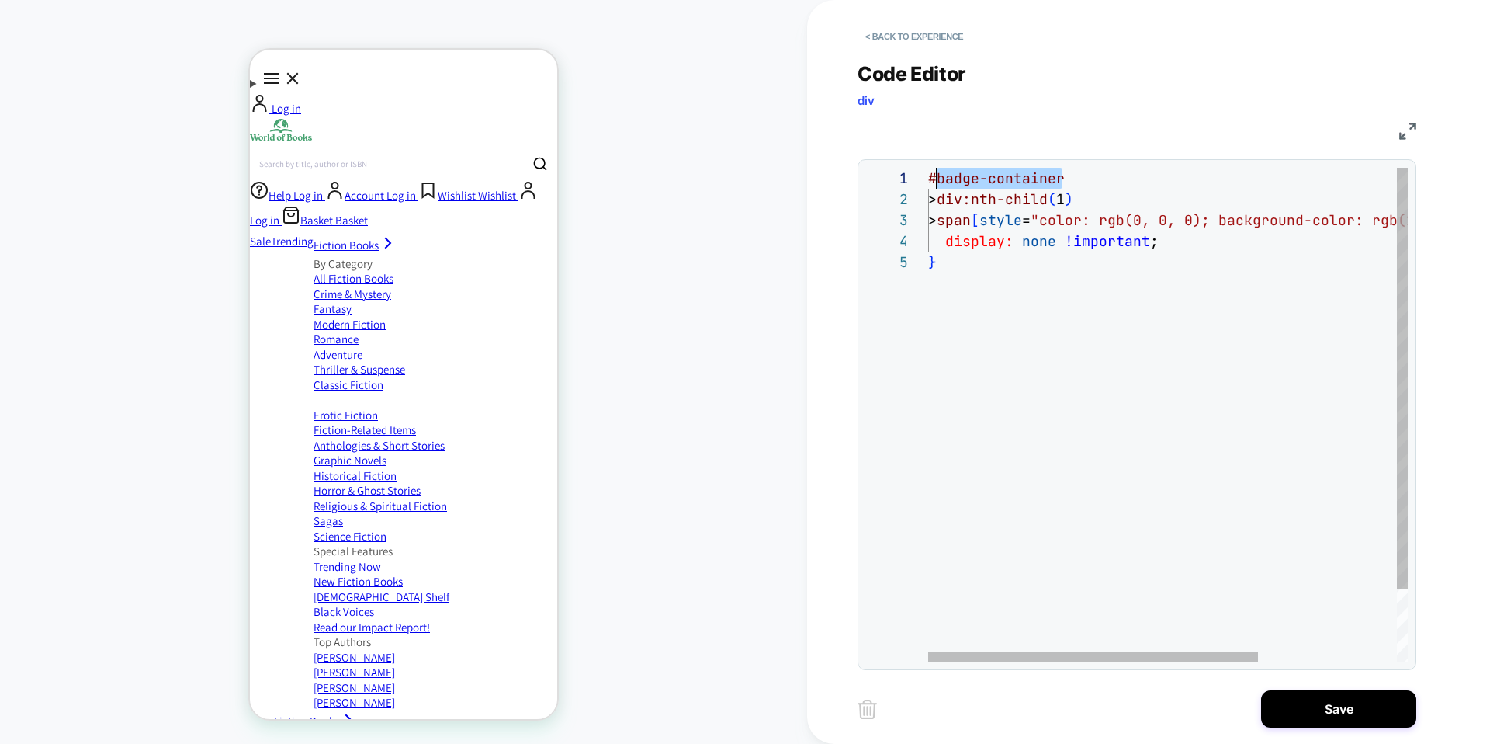
drag, startPoint x: 1061, startPoint y: 175, endPoint x: 940, endPoint y: 178, distance: 121.1
click at [940, 178] on div "#badge-container > div:nth-child ( 1 ) > span [ style = "color: rgb(0, 0, 0); b…" at bounding box center [1268, 456] width 681 height 577
drag, startPoint x: 1086, startPoint y: 200, endPoint x: 1078, endPoint y: 199, distance: 7.8
click at [1078, 199] on div "#ais-InfiniteHits-item grid__item > div:nth-child ( 1 ) > span [ style = "color…" at bounding box center [1268, 456] width 681 height 577
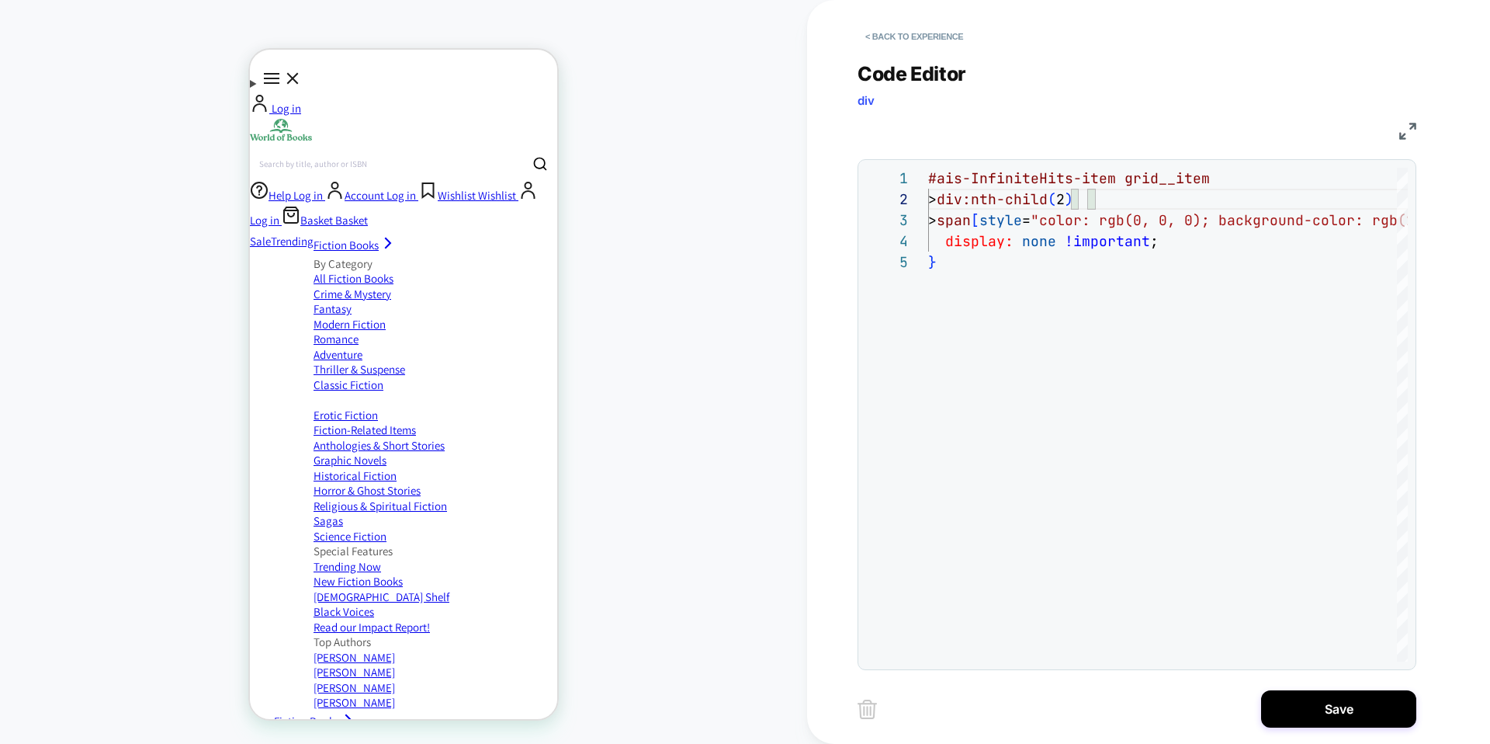
scroll to position [289, 0]
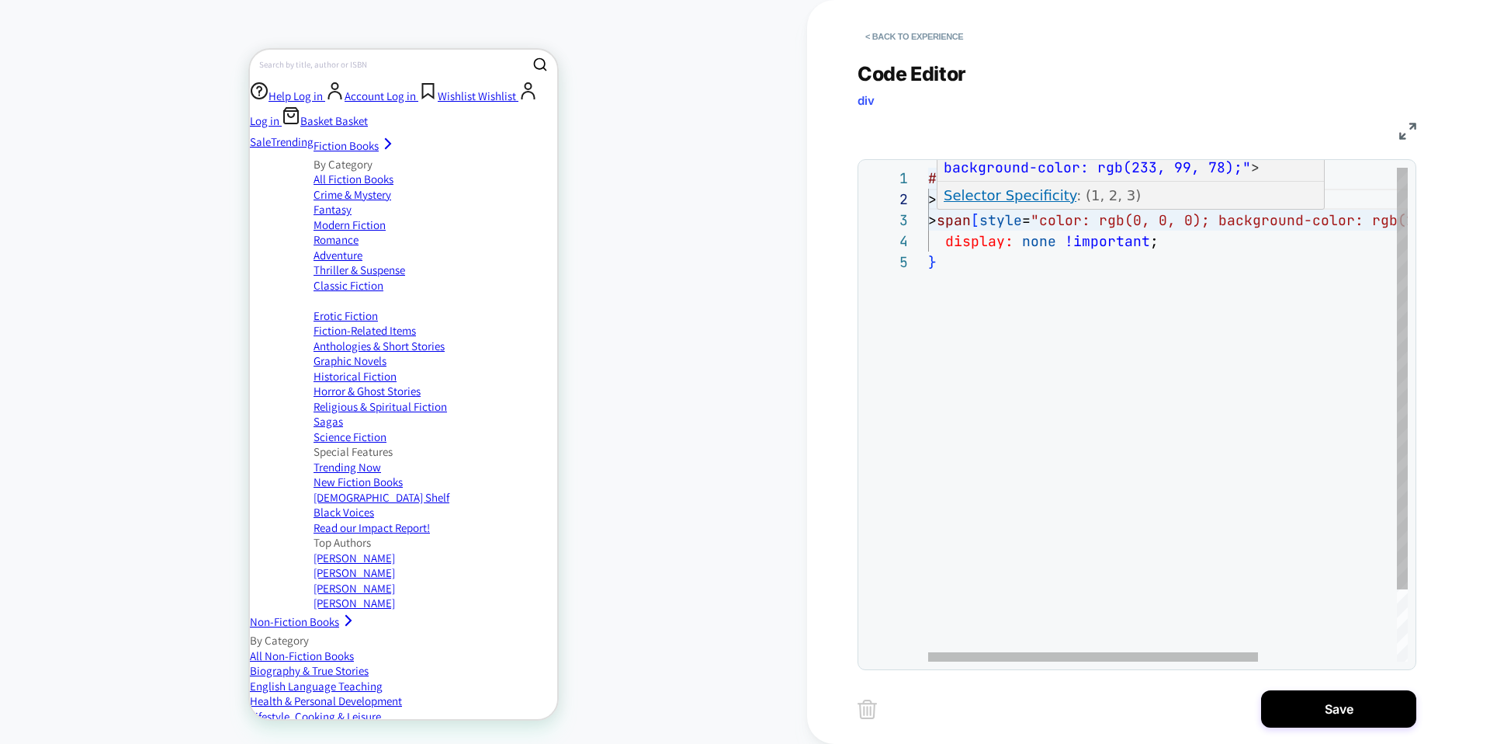
click at [939, 220] on div "#ais-InfiniteHits-item grid__item > div:nth-child ( 2 ) > span [ style = "color…" at bounding box center [1268, 456] width 681 height 577
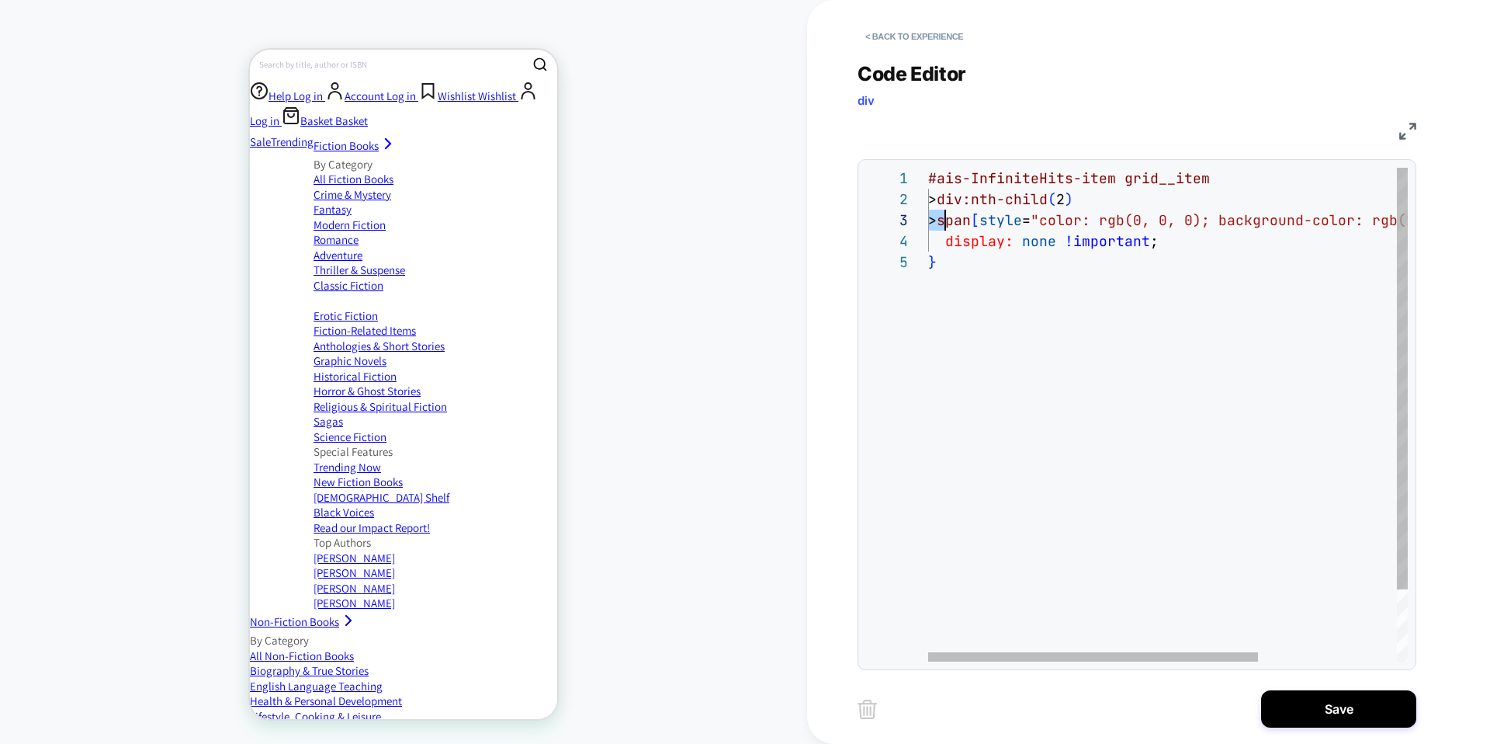
click at [939, 220] on div "#ais-InfiniteHits-item grid__item > div:nth-child ( 2 ) > span [ style = "color…" at bounding box center [1268, 456] width 681 height 577
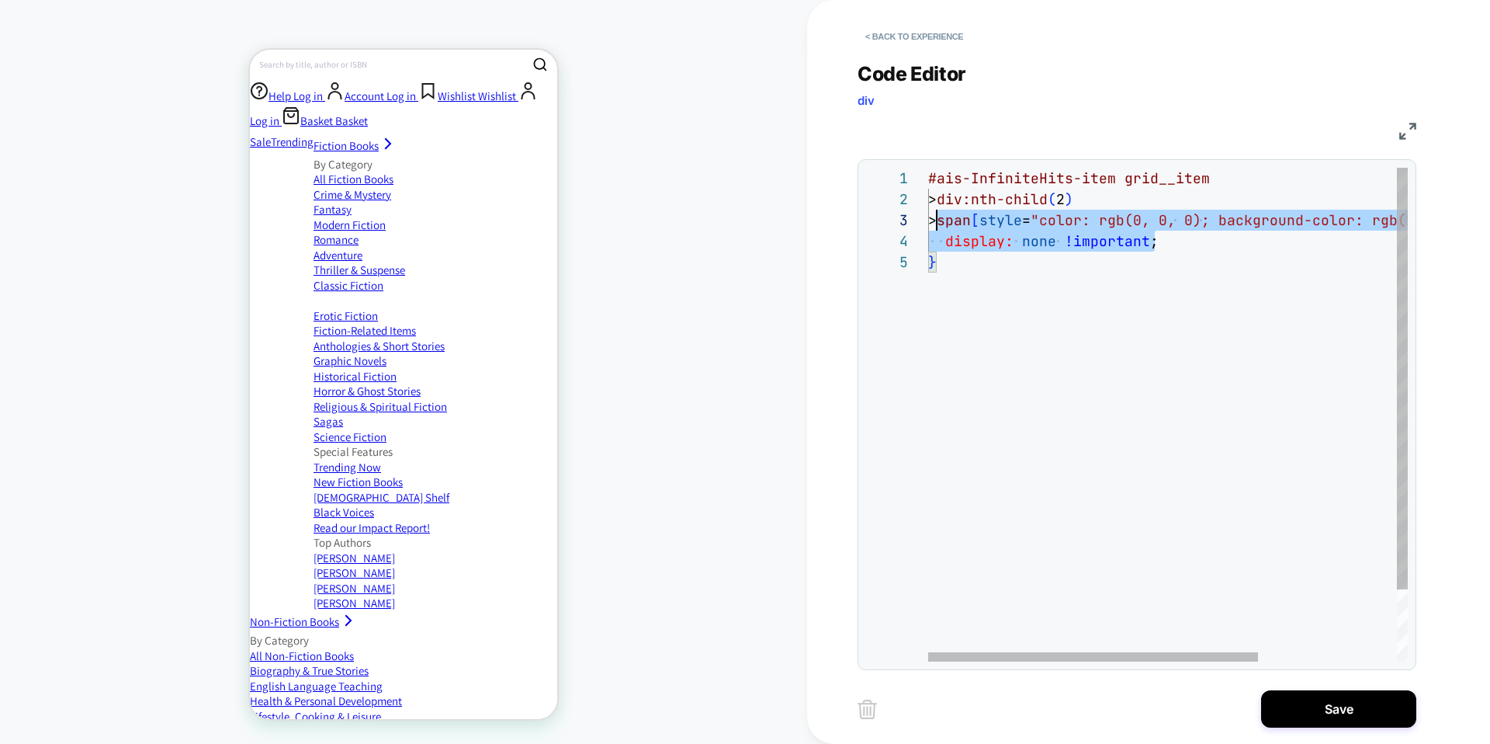
scroll to position [42, 0]
drag, startPoint x: 1191, startPoint y: 241, endPoint x: 915, endPoint y: 224, distance: 276.1
click at [928, 224] on div "#ais-InfiniteHits-item grid__item > div:nth-child ( 2 ) > span [ style = "color…" at bounding box center [1268, 456] width 681 height 577
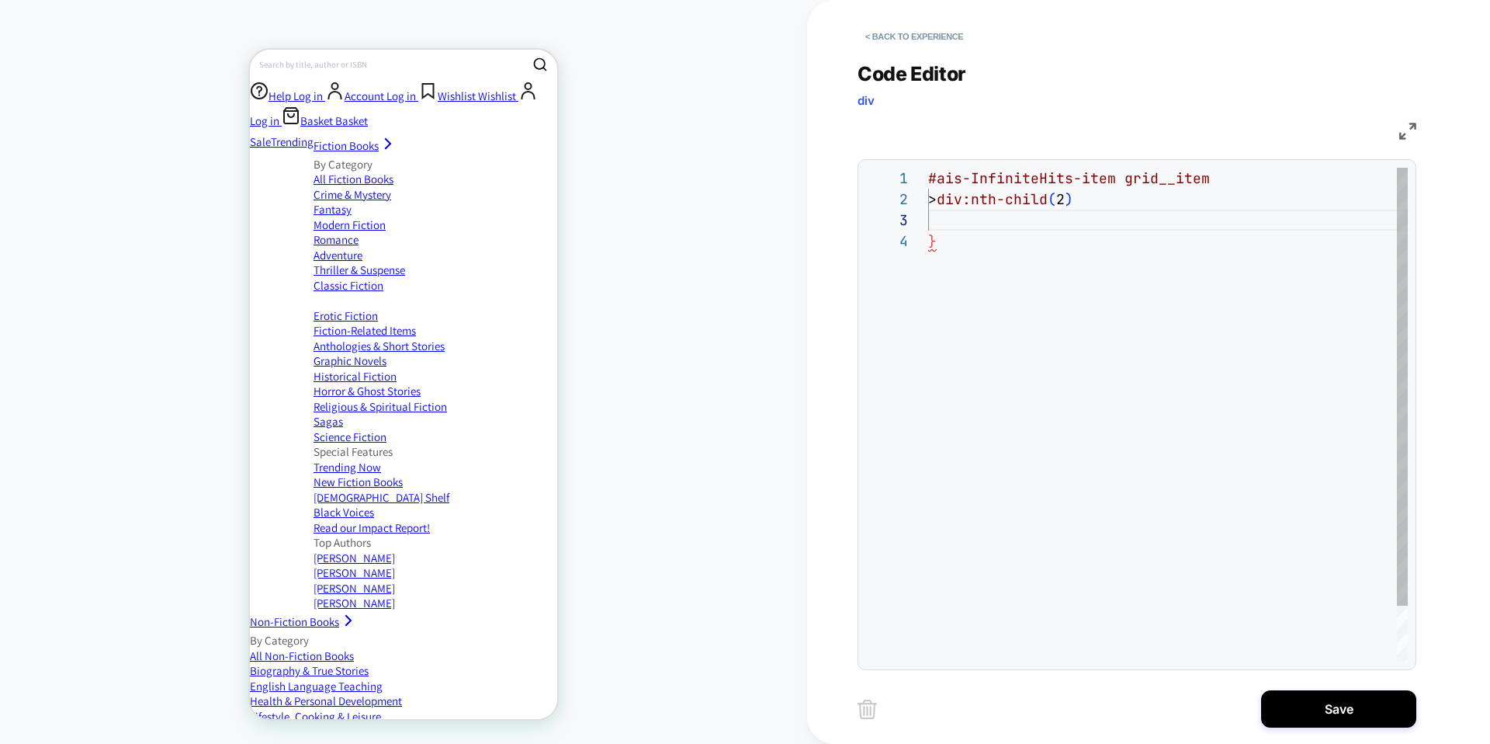
scroll to position [21, 168]
click at [1263, 177] on div "#ais-InfiniteHits-item grid__item > div:nth-child ( 2 ) }" at bounding box center [1168, 436] width 480 height 536
click at [1112, 203] on div "#ais-InfiniteHits-item grid__item > div:nth-child ( 2 ) }" at bounding box center [1168, 436] width 480 height 536
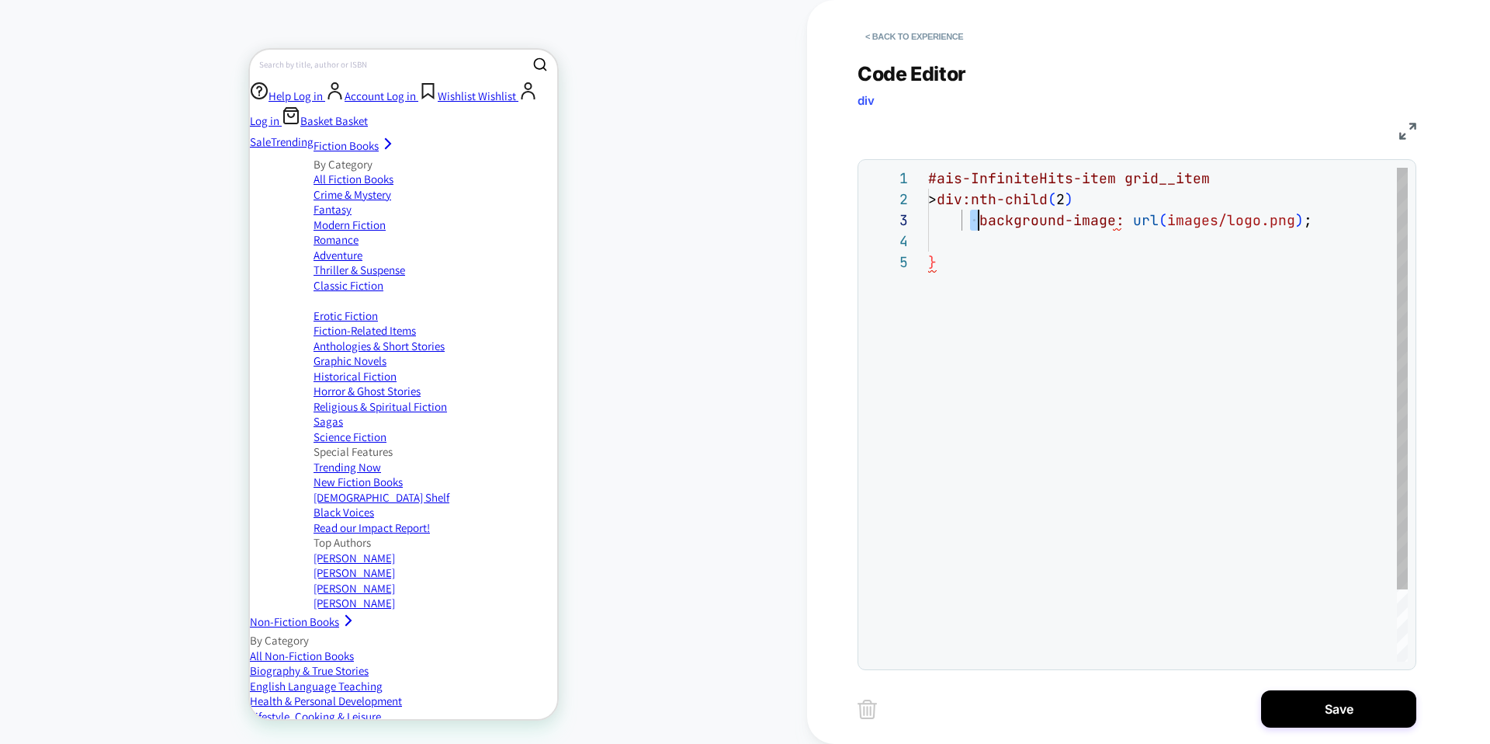
click at [975, 221] on div "#ais-InfiniteHits-item grid__item > div:nth-child ( 2 ) background-image: url (…" at bounding box center [1168, 456] width 480 height 577
drag, startPoint x: 1240, startPoint y: 219, endPoint x: 1111, endPoint y: 220, distance: 129.6
click at [1111, 220] on div "#ais-InfiniteHits-item grid__item > div:nth-child ( 2 ) background-image: url (…" at bounding box center [1168, 456] width 480 height 577
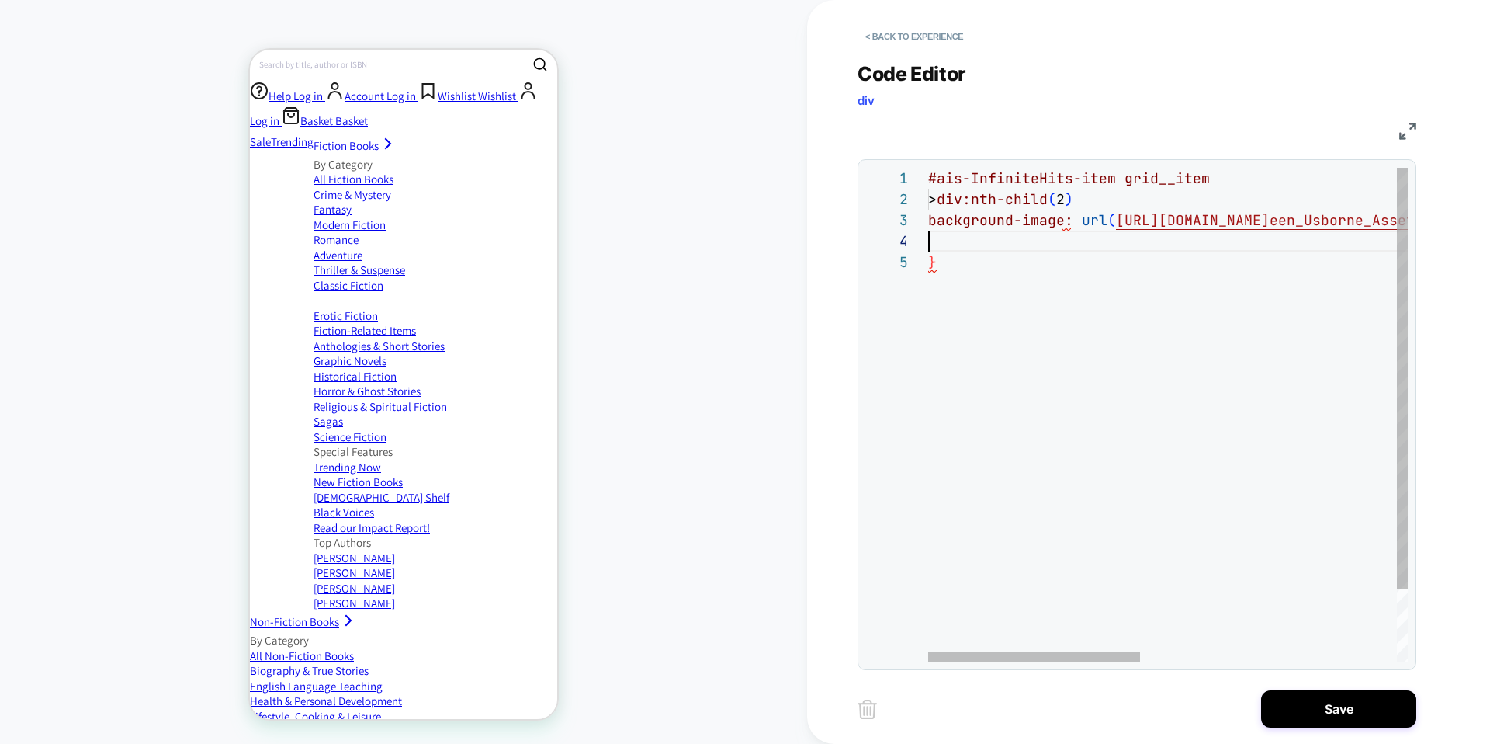
click at [1050, 237] on div "#ais-InfiniteHits-item grid__item > div:nth-child ( 2 ) background-image: url (…" at bounding box center [1457, 456] width 1059 height 577
drag, startPoint x: 955, startPoint y: 302, endPoint x: 924, endPoint y: 236, distance: 72.9
click at [928, 236] on div "#ais-InfiniteHits-item grid__item > div:nth-child ( 2 ) background-image: url (…" at bounding box center [1457, 498] width 1059 height 661
click at [948, 316] on div "#ais-InfiniteHits-item grid__item > div:nth-child ( 2 ) background-image: url (…" at bounding box center [1457, 467] width 1059 height 598
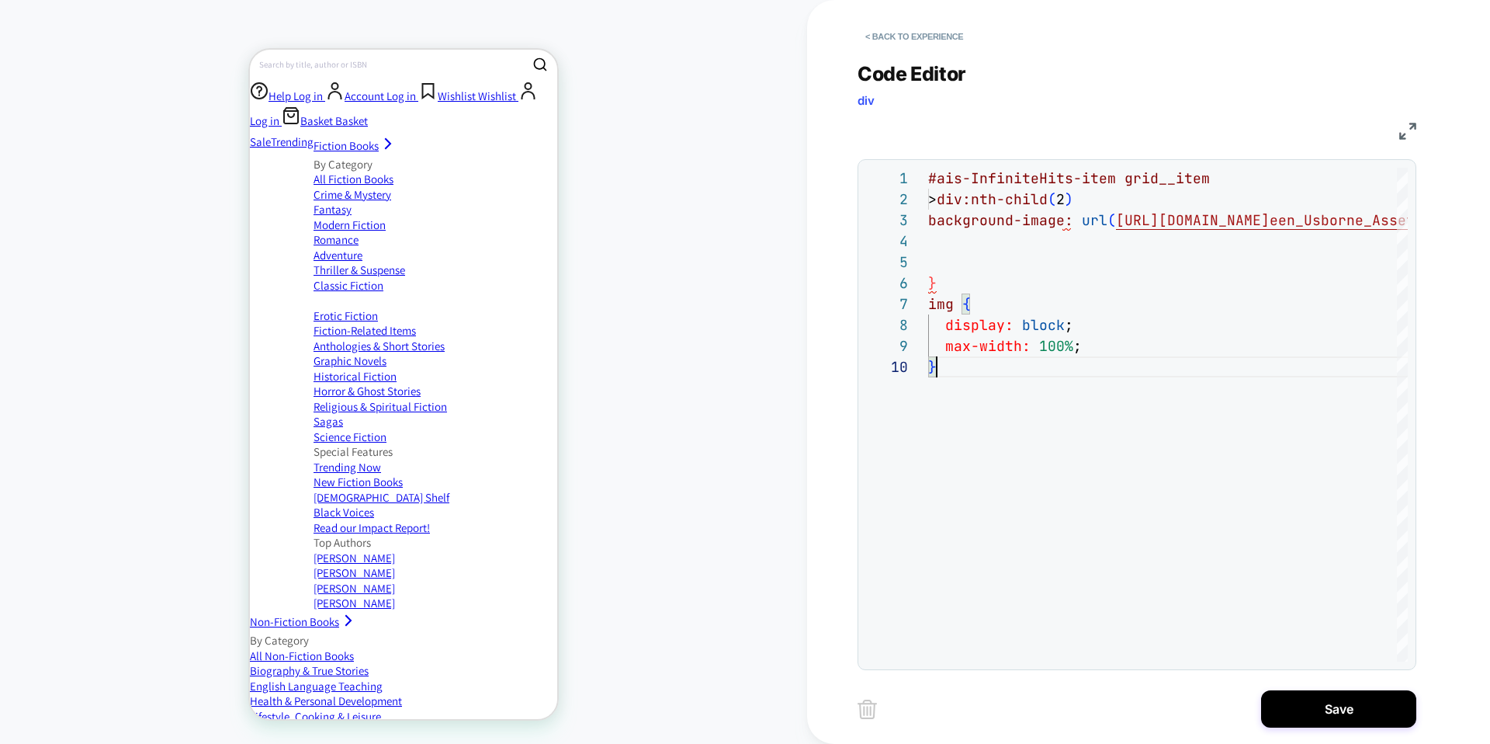
type textarea "**********"
click at [939, 45] on button "< Back to experience" at bounding box center [914, 36] width 113 height 25
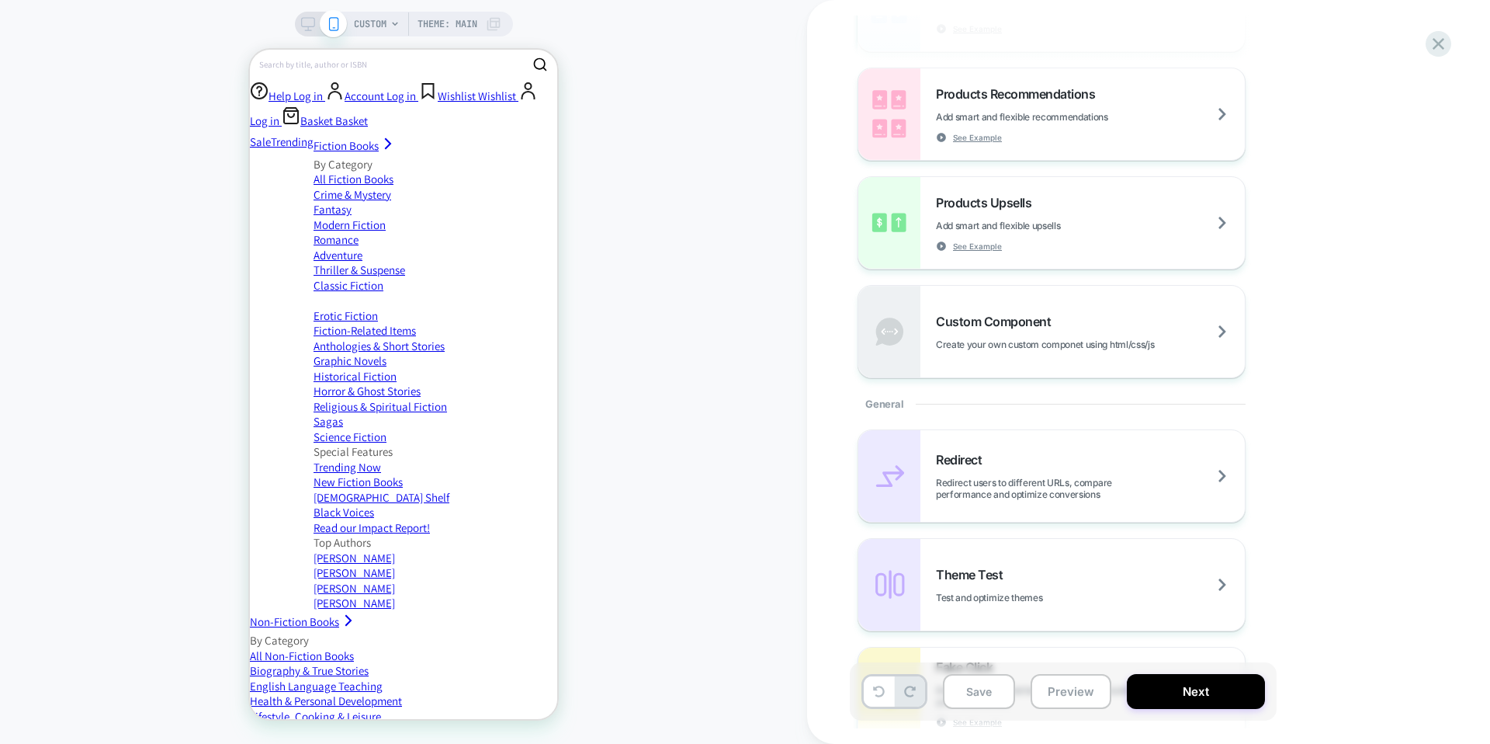
scroll to position [310, 0]
click at [1008, 331] on div "Custom Component Create your own custom componet using html/css/js" at bounding box center [1090, 333] width 309 height 36
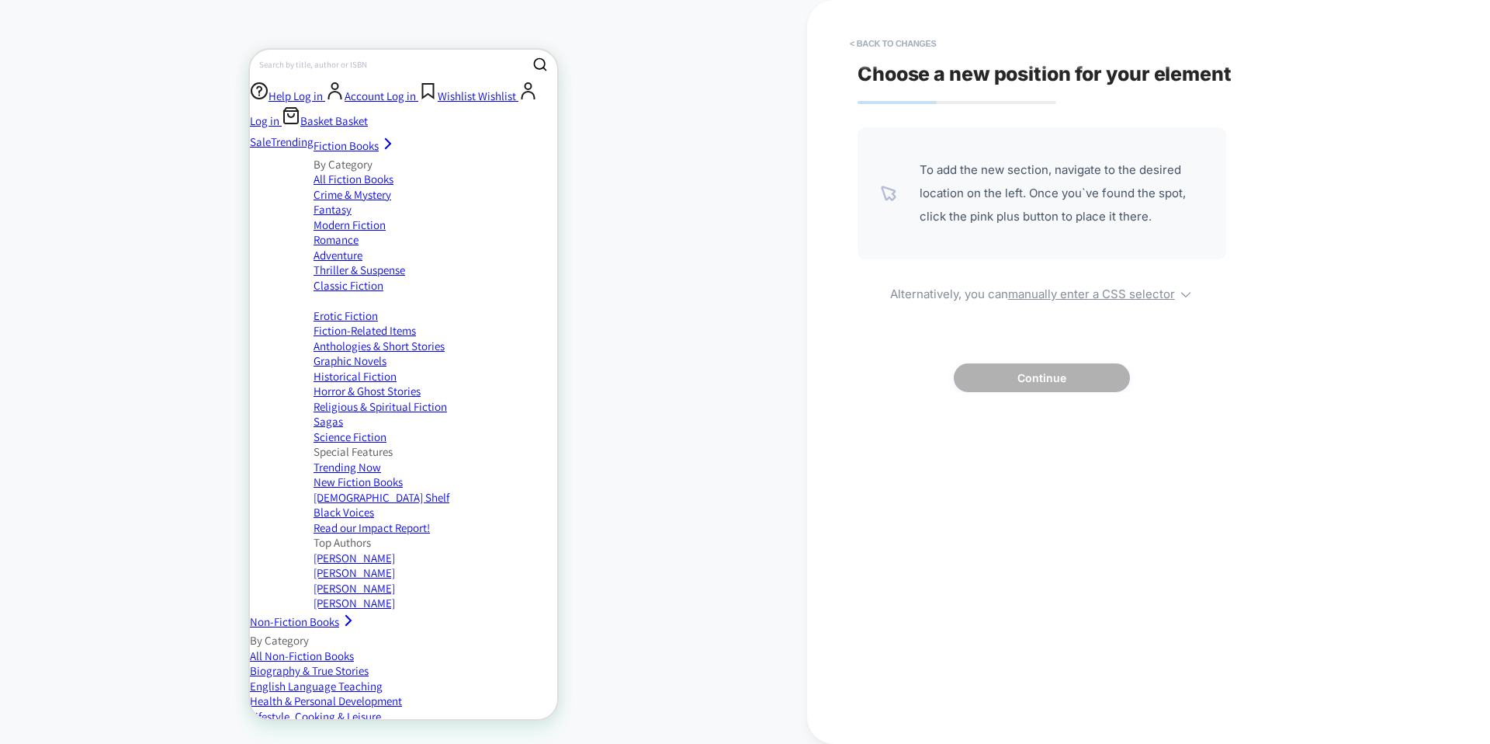
click at [1057, 303] on div "To add the new section, navigate to the desired location on the left. Once you`…" at bounding box center [1042, 259] width 369 height 265
click at [1047, 295] on u "manually enter a CSS selector" at bounding box center [1091, 293] width 167 height 15
select select "*******"
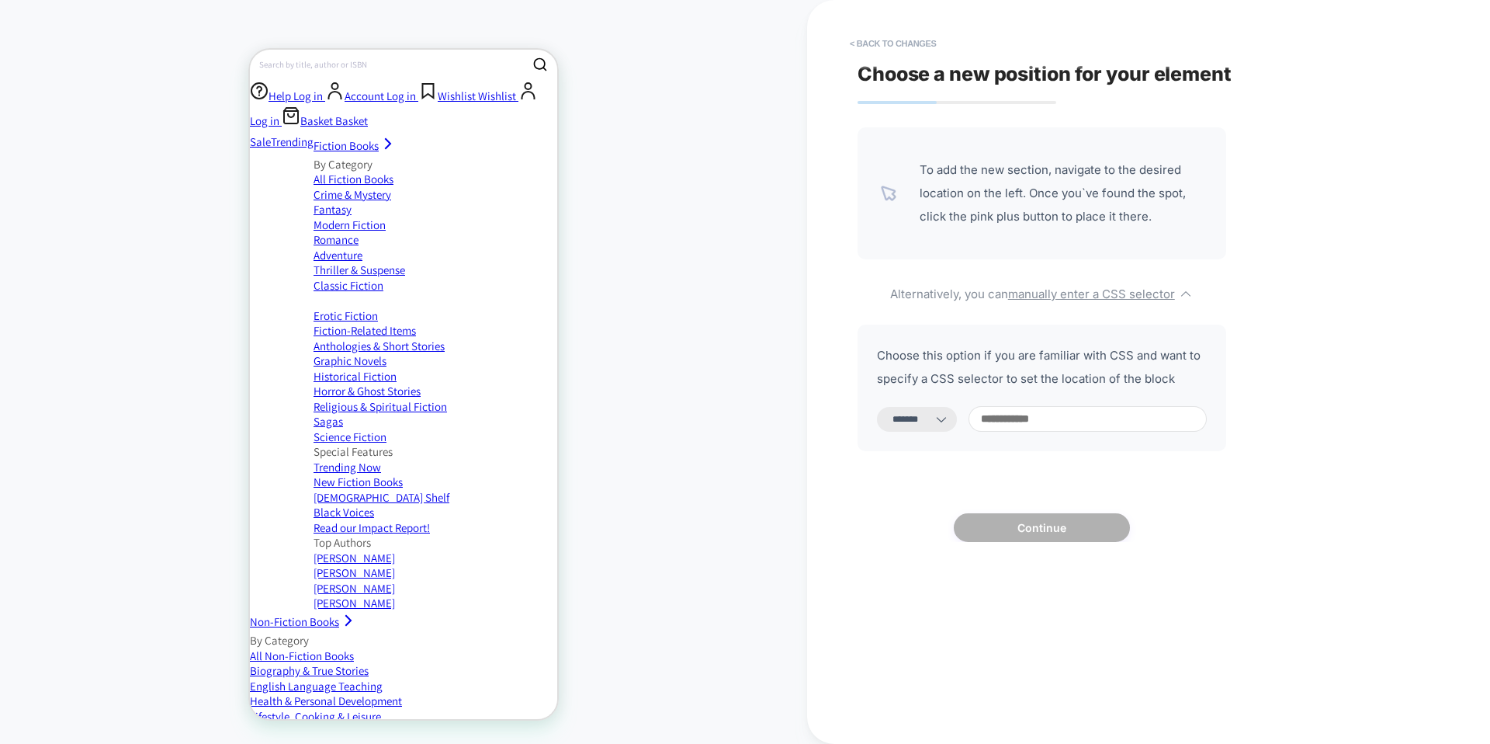
click at [1046, 413] on input at bounding box center [1088, 419] width 238 height 26
paste input "**********"
type input "**********"
select select "*********"
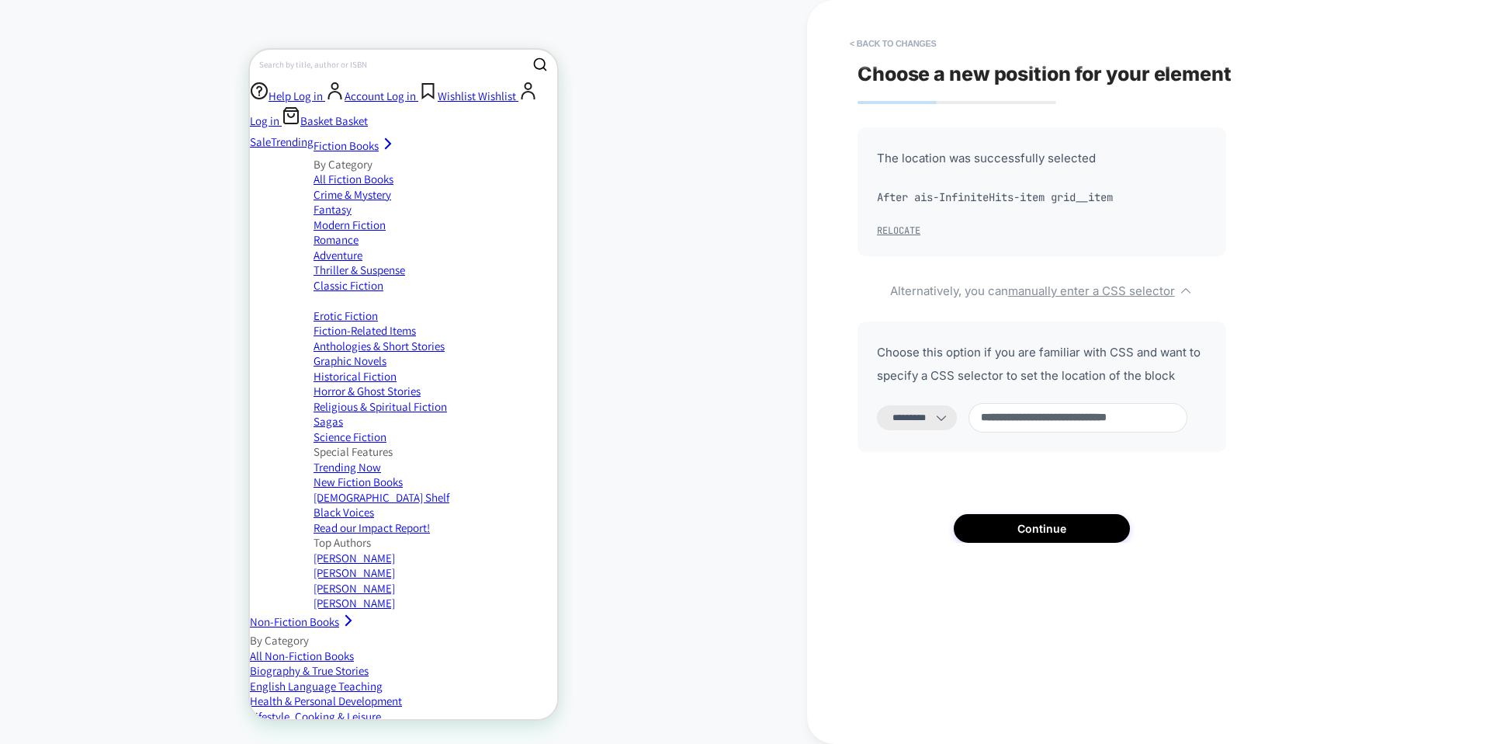
type input "**********"
click at [907, 231] on button "Relocate" at bounding box center [898, 230] width 43 height 12
select select "*******"
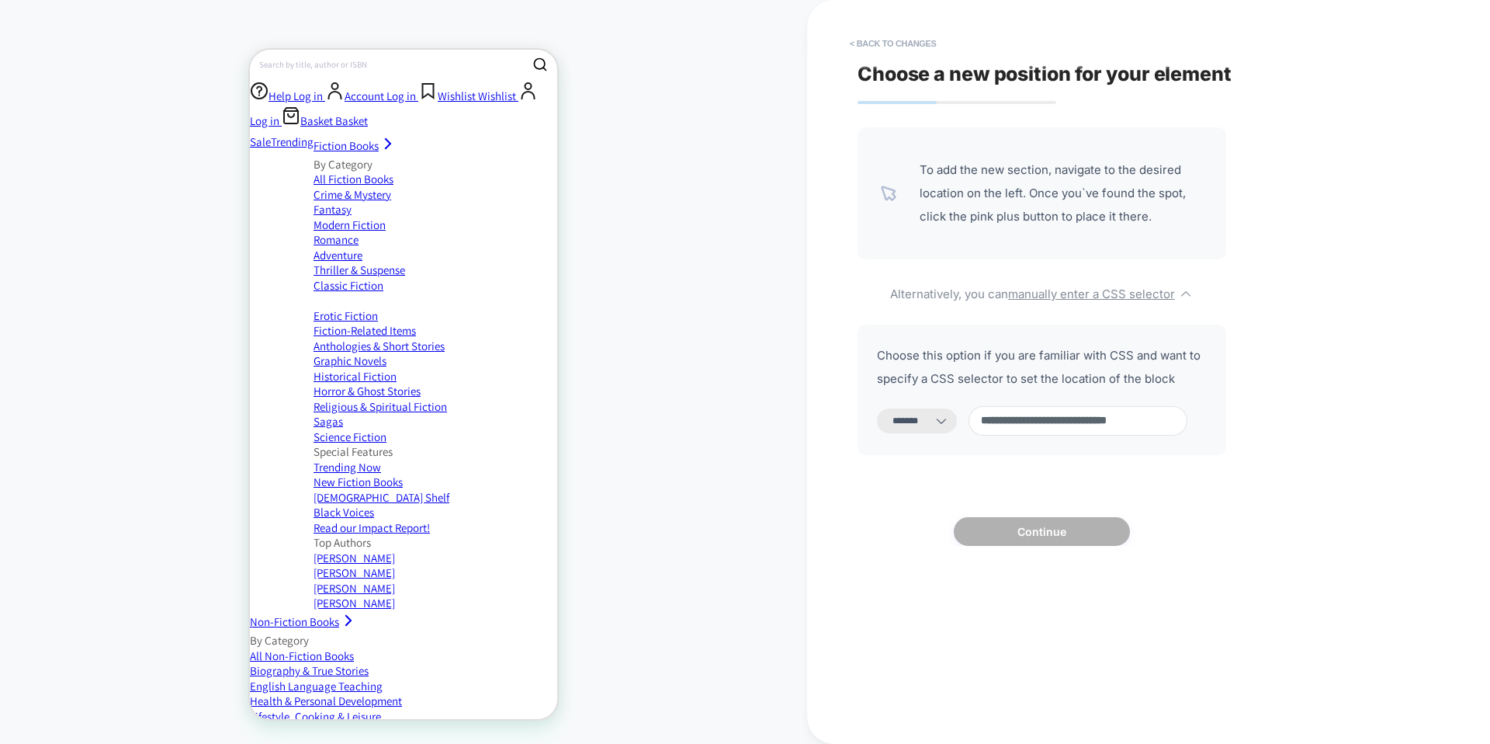
click at [1062, 423] on input "**********" at bounding box center [1078, 420] width 219 height 29
click at [1042, 414] on input "**********" at bounding box center [1078, 420] width 219 height 29
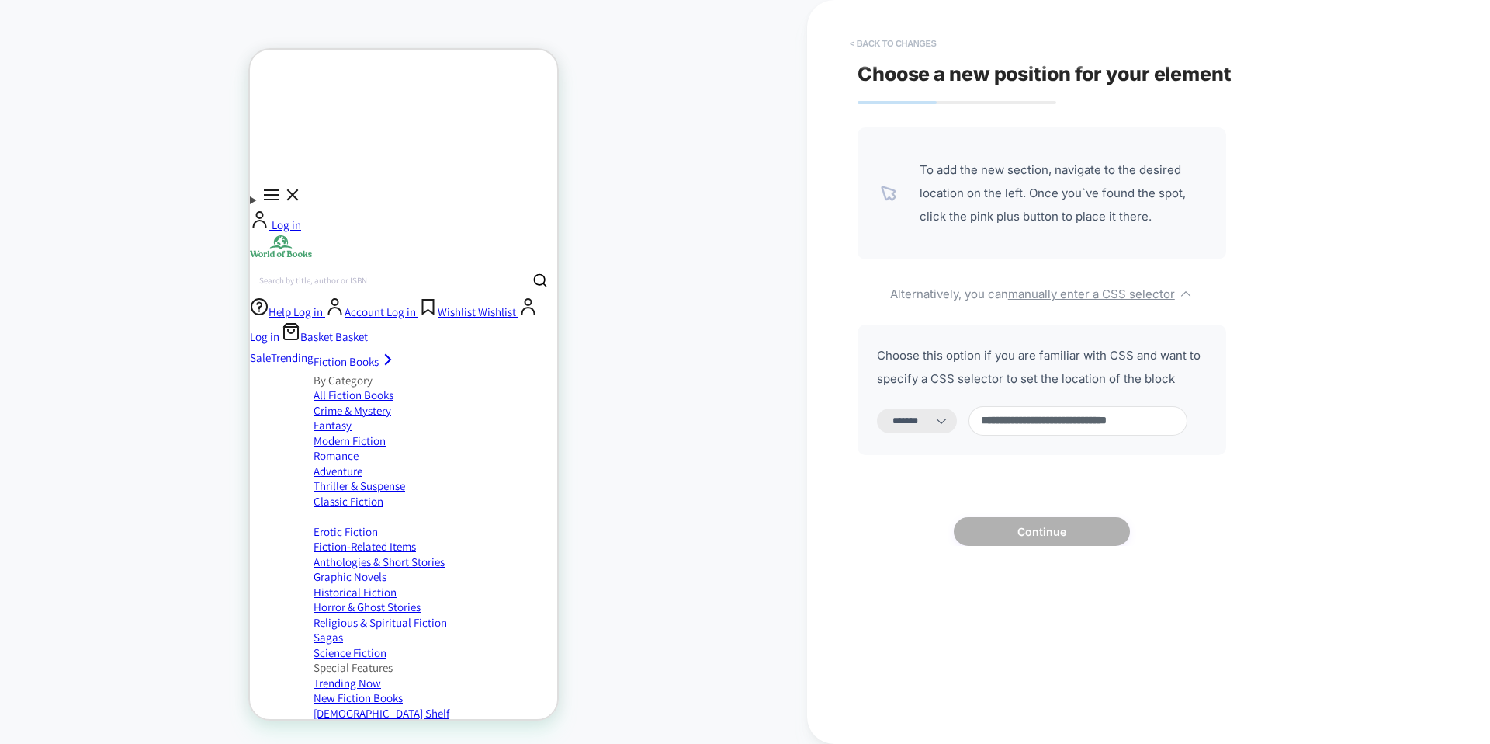
click at [888, 43] on button "< Back to changes" at bounding box center [893, 43] width 102 height 25
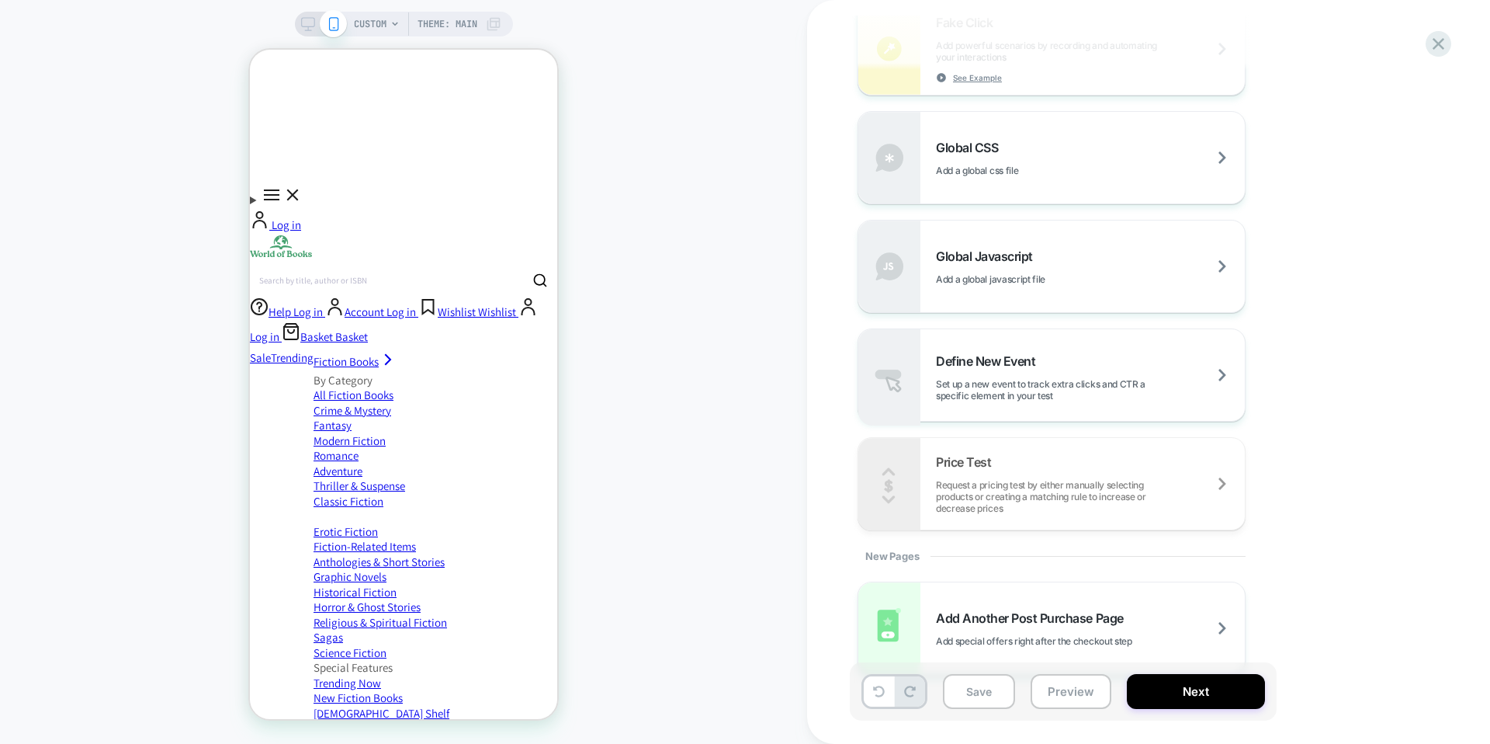
scroll to position [956, 0]
